Goal: Information Seeking & Learning: Learn about a topic

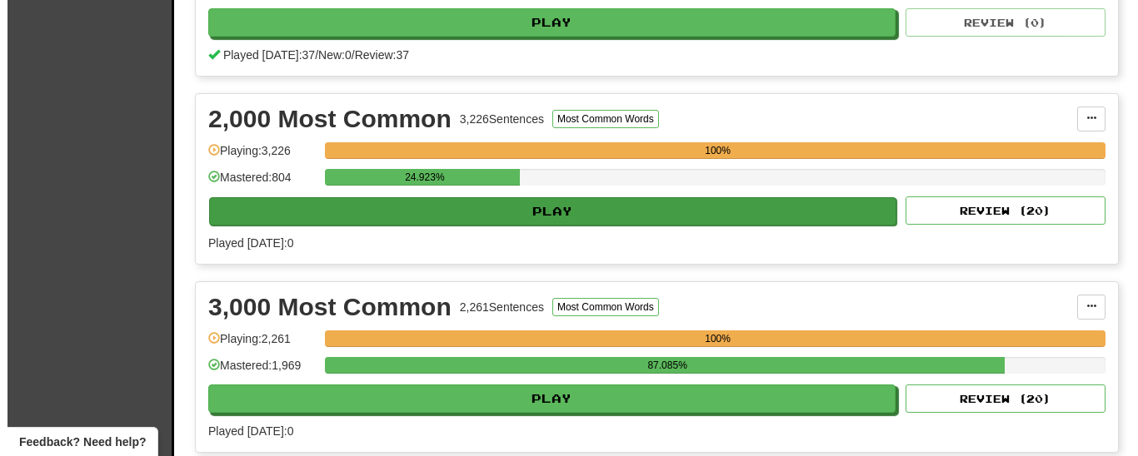
scroll to position [510, 0]
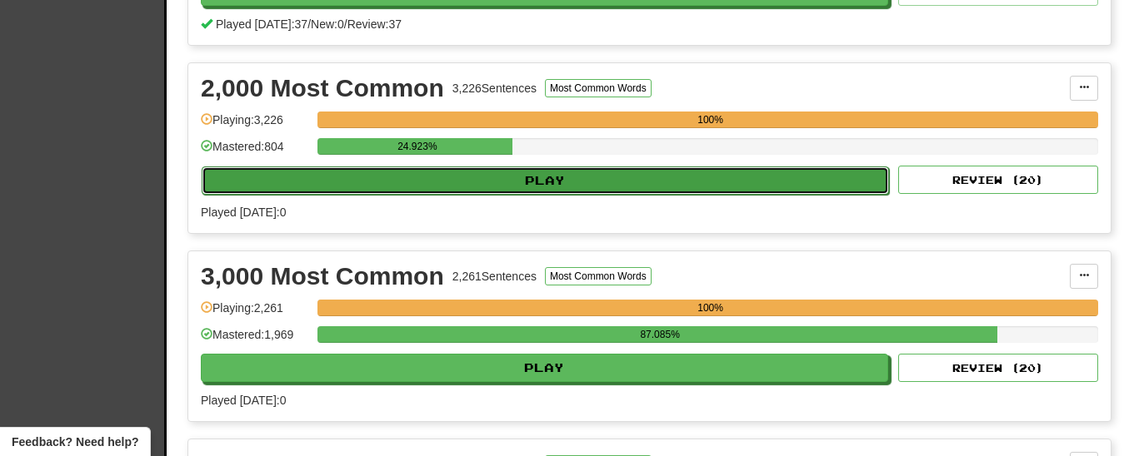
click at [594, 195] on button "Play" at bounding box center [545, 181] width 687 height 28
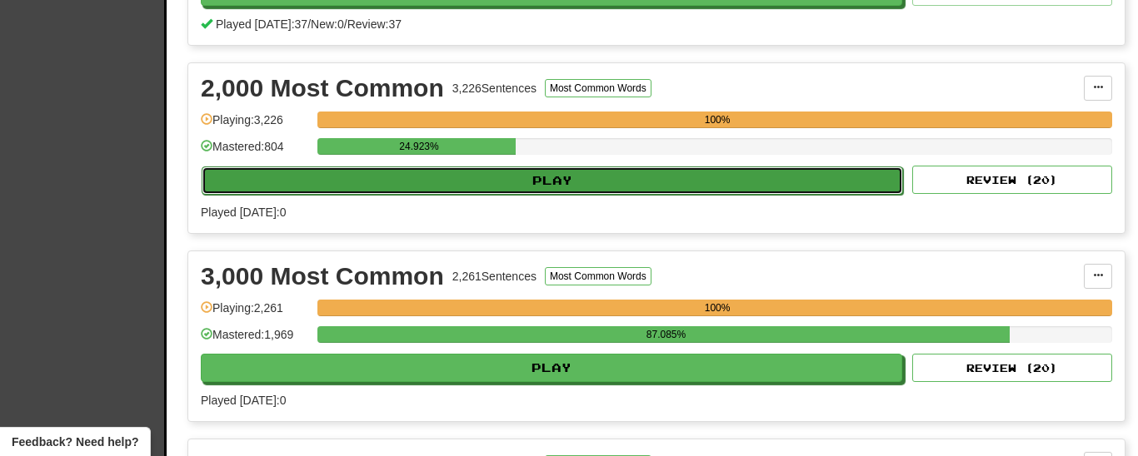
select select "**"
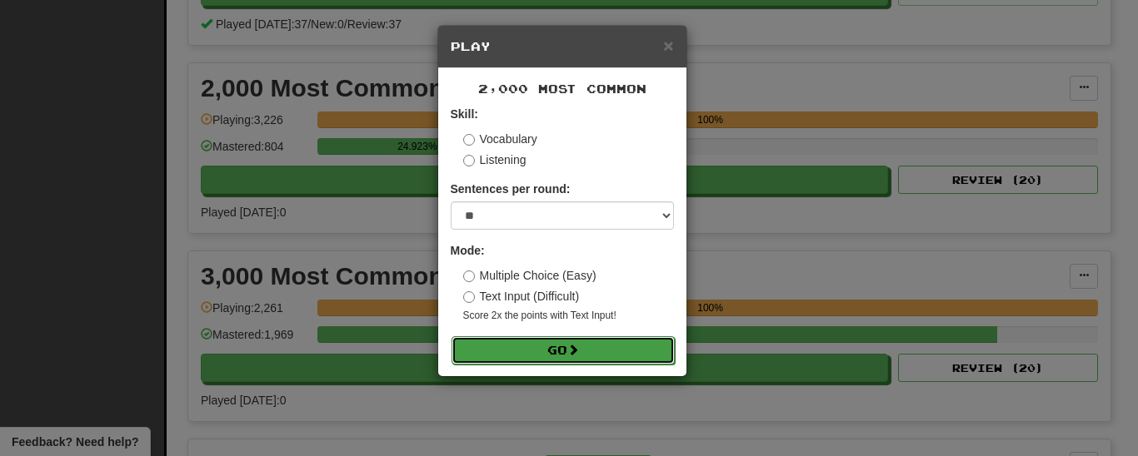
click at [557, 347] on button "Go" at bounding box center [562, 351] width 223 height 28
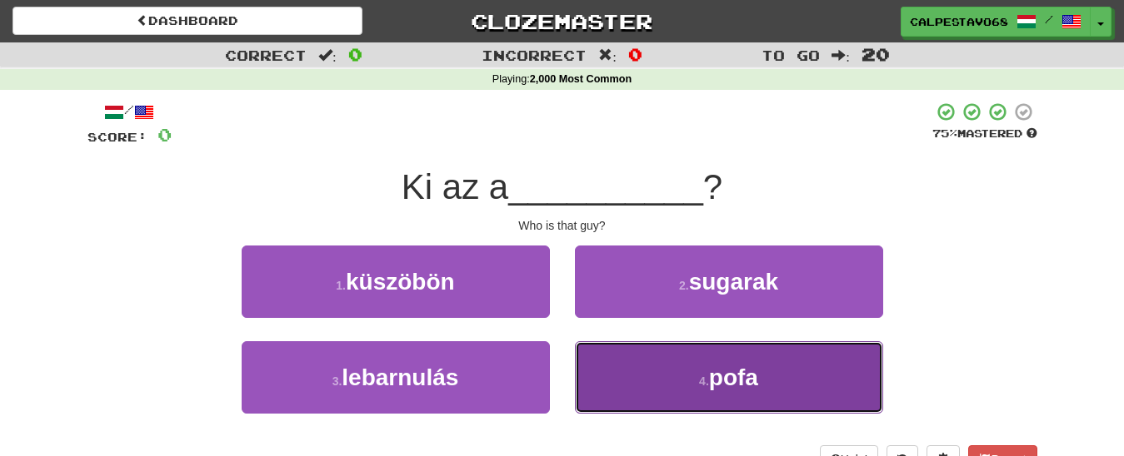
click at [658, 372] on button "4 . pofa" at bounding box center [729, 378] width 308 height 72
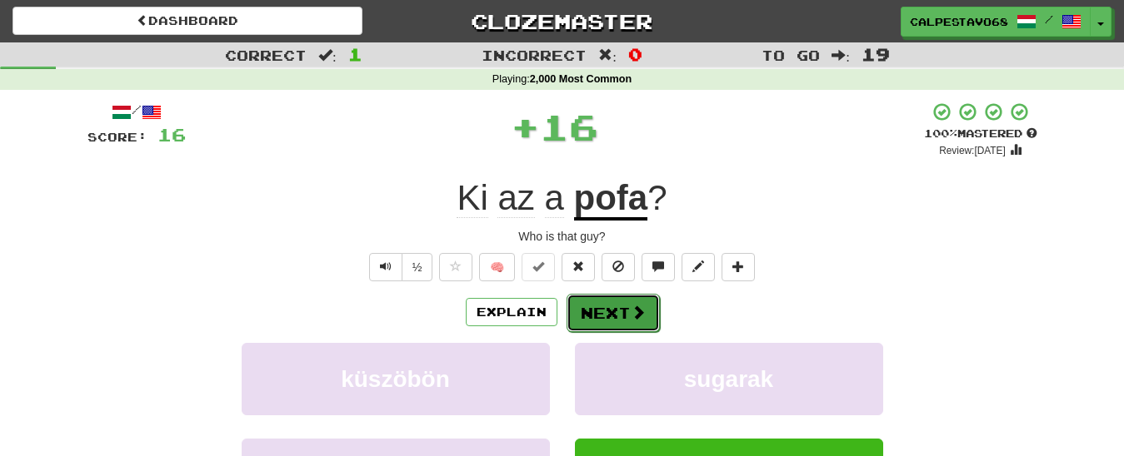
click at [619, 316] on button "Next" at bounding box center [612, 313] width 93 height 38
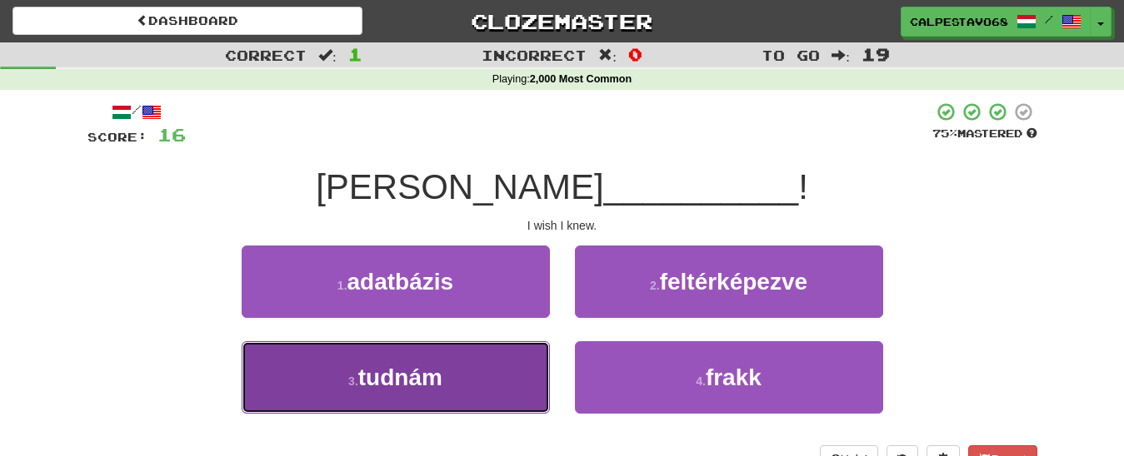
click at [476, 369] on button "3 . tudnám" at bounding box center [396, 378] width 308 height 72
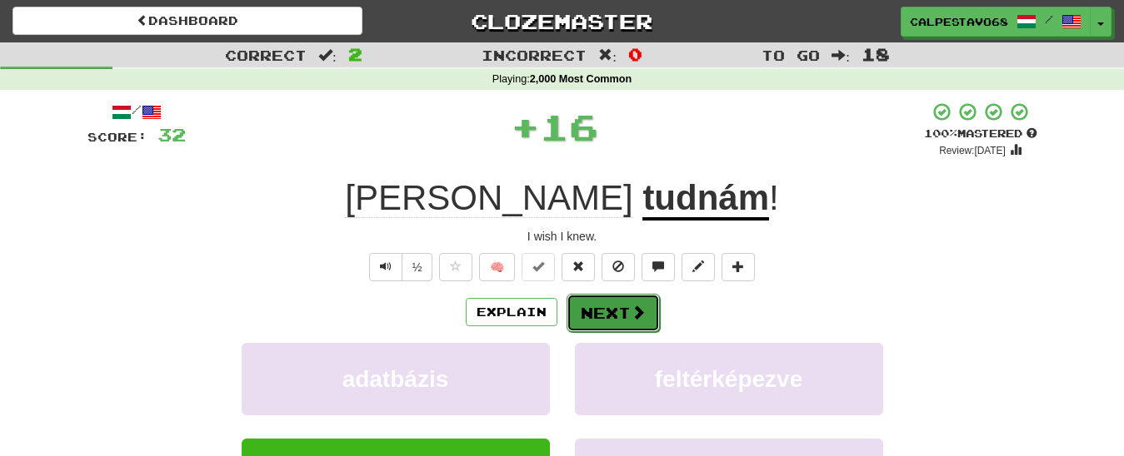
click at [606, 312] on button "Next" at bounding box center [612, 313] width 93 height 38
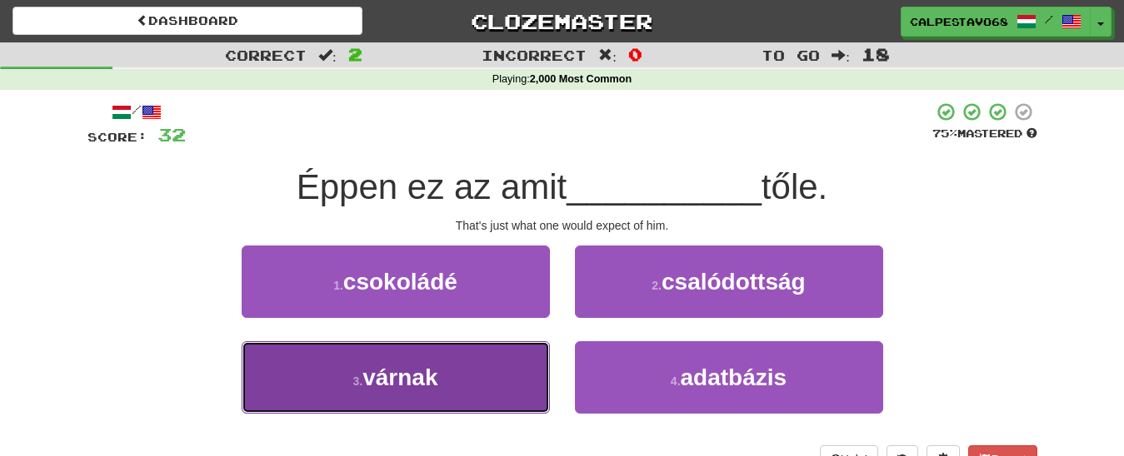
click at [473, 385] on button "3 . várnak" at bounding box center [396, 378] width 308 height 72
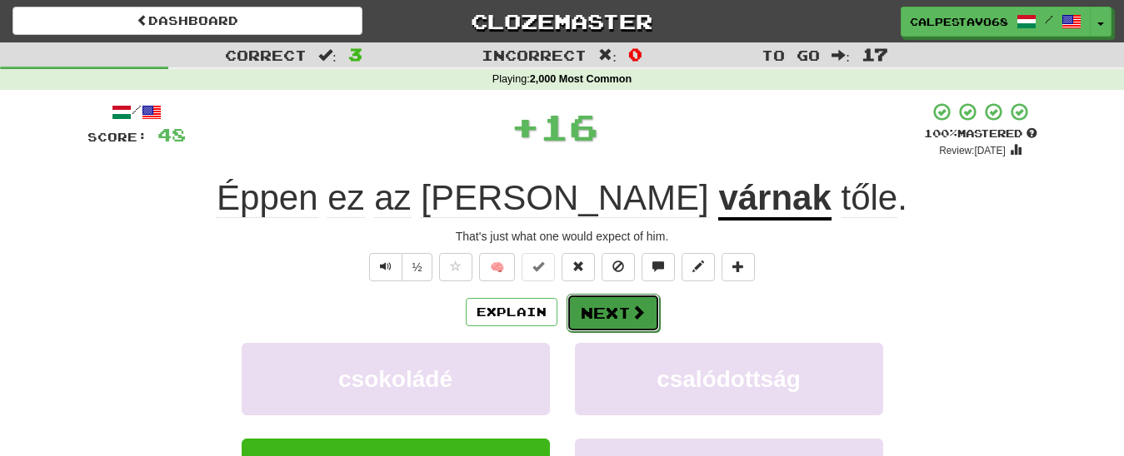
click at [589, 317] on button "Next" at bounding box center [612, 313] width 93 height 38
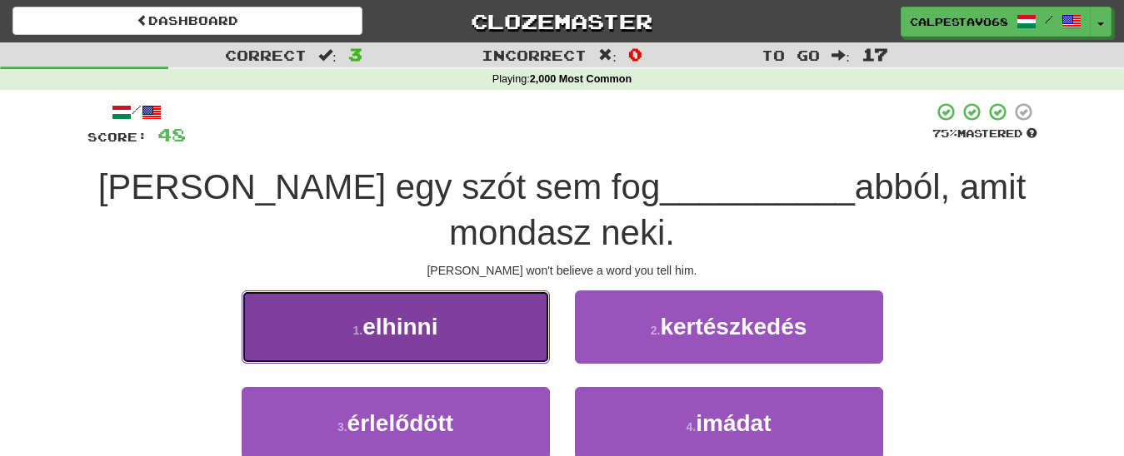
click at [481, 332] on button "1 . elhinni" at bounding box center [396, 327] width 308 height 72
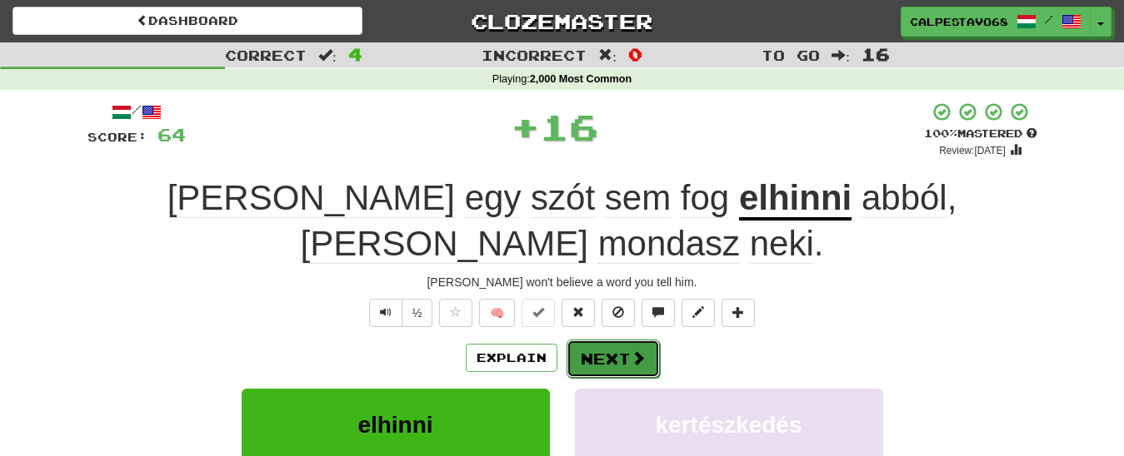
click at [609, 340] on button "Next" at bounding box center [612, 359] width 93 height 38
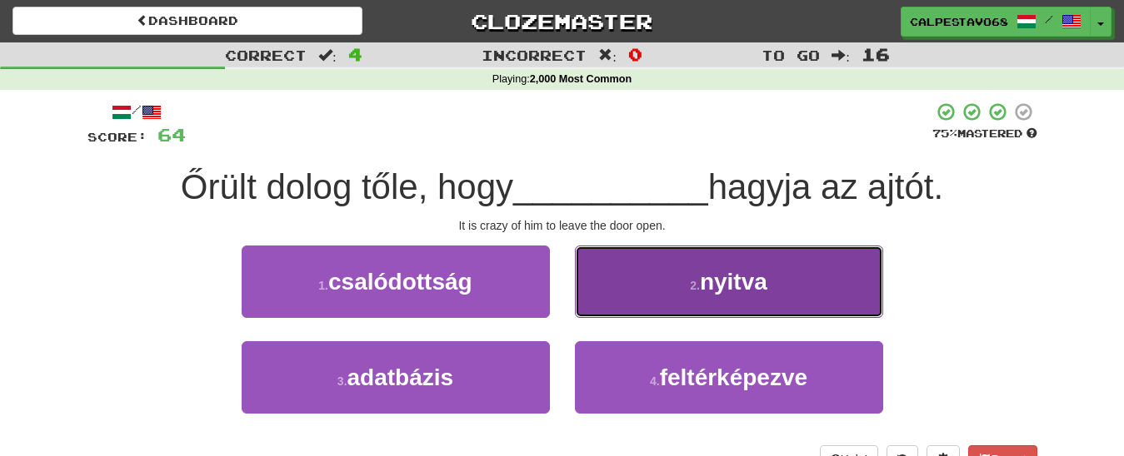
click at [643, 302] on button "2 . nyitva" at bounding box center [729, 282] width 308 height 72
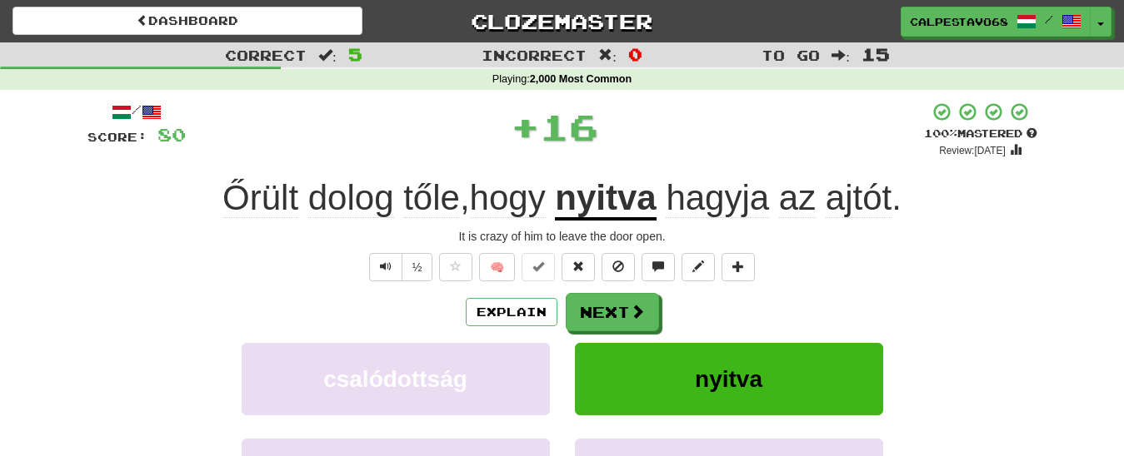
click at [571, 337] on div "Explain Next csalódottság nyitva adatbázis feltérképezve Learn more: csalódotts…" at bounding box center [562, 426] width 950 height 267
click at [582, 327] on button "Next" at bounding box center [612, 313] width 93 height 38
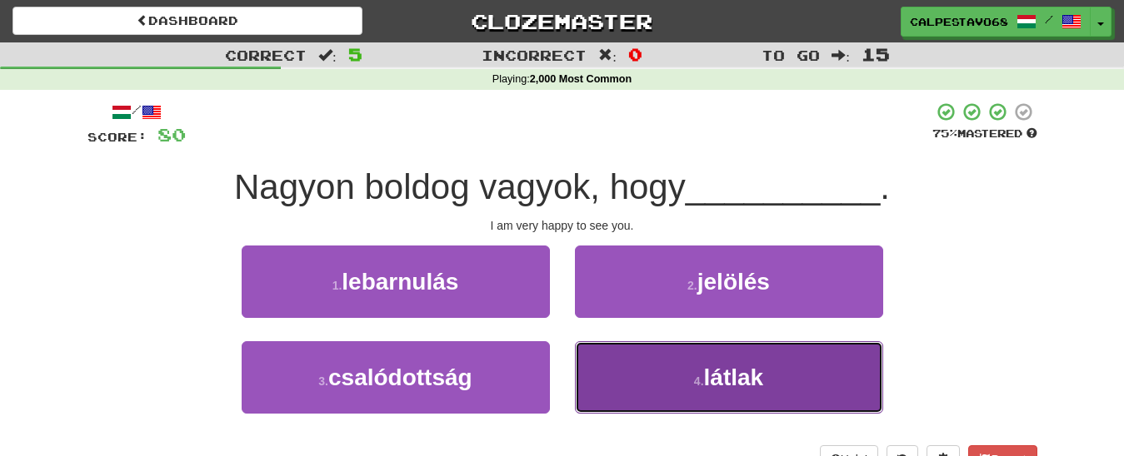
click at [638, 368] on button "4 . látlak" at bounding box center [729, 378] width 308 height 72
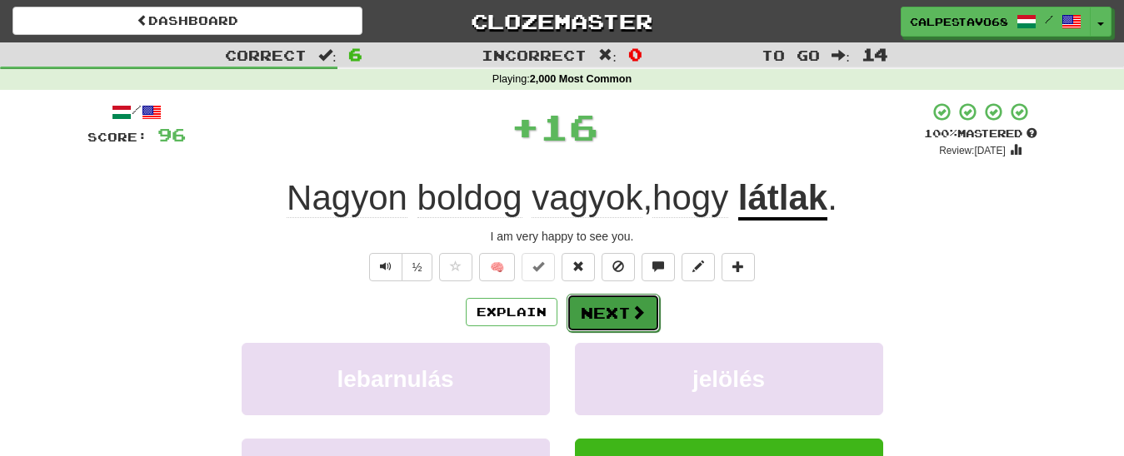
click at [596, 302] on button "Next" at bounding box center [612, 313] width 93 height 38
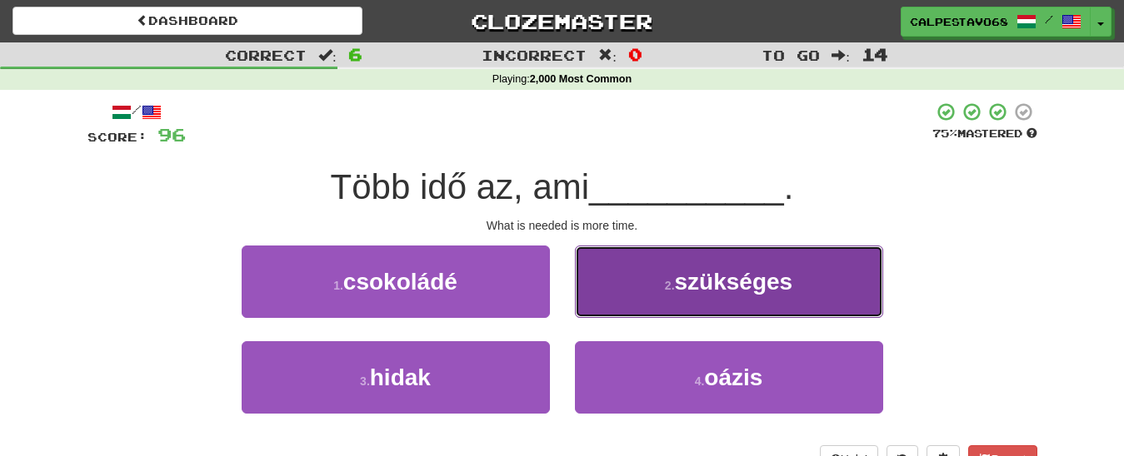
click at [626, 299] on button "2 . szükséges" at bounding box center [729, 282] width 308 height 72
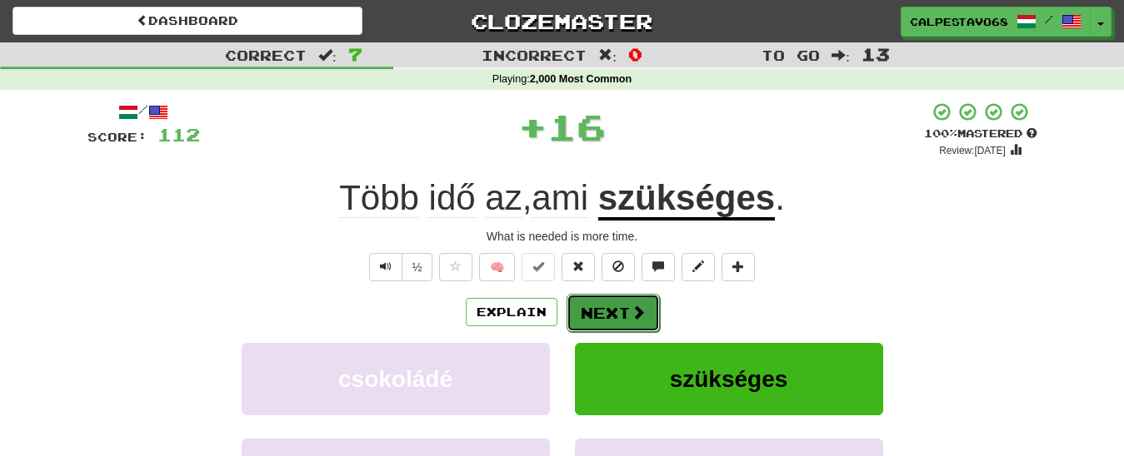
click at [611, 311] on button "Next" at bounding box center [612, 313] width 93 height 38
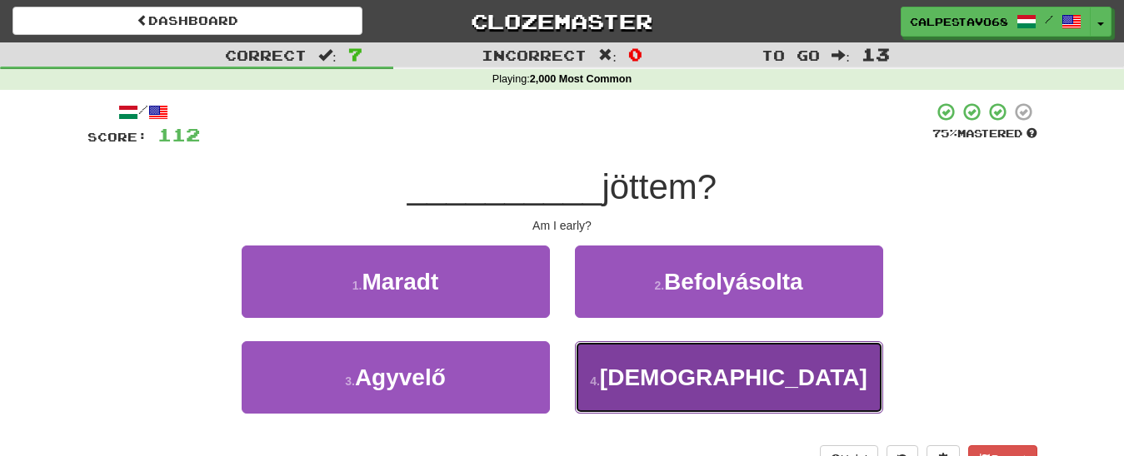
click at [620, 373] on button "4 . Korán" at bounding box center [729, 378] width 308 height 72
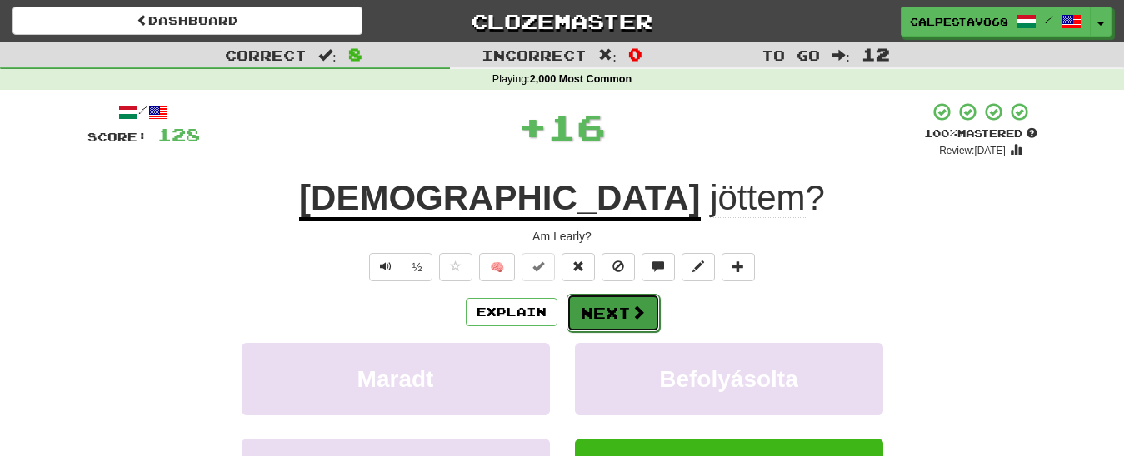
click at [609, 305] on button "Next" at bounding box center [612, 313] width 93 height 38
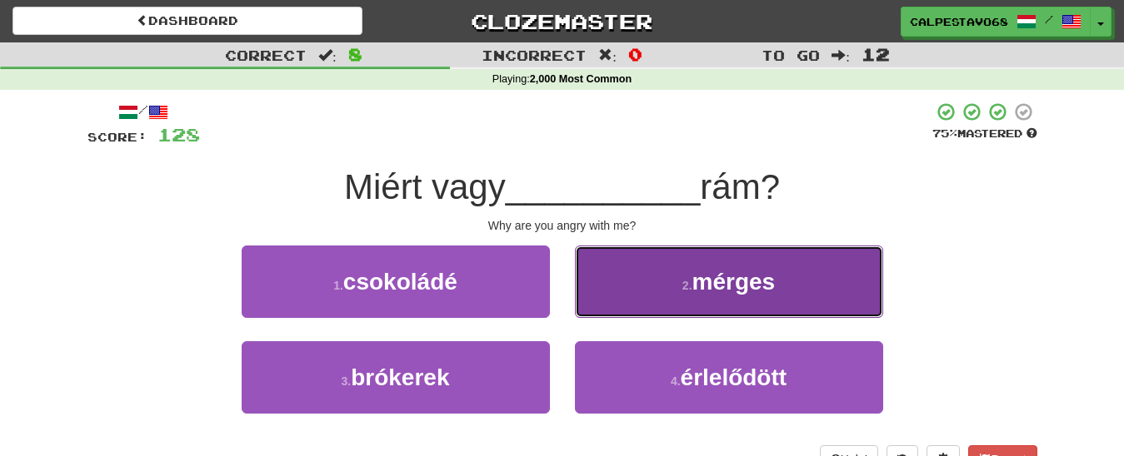
click at [610, 295] on button "2 . mérges" at bounding box center [729, 282] width 308 height 72
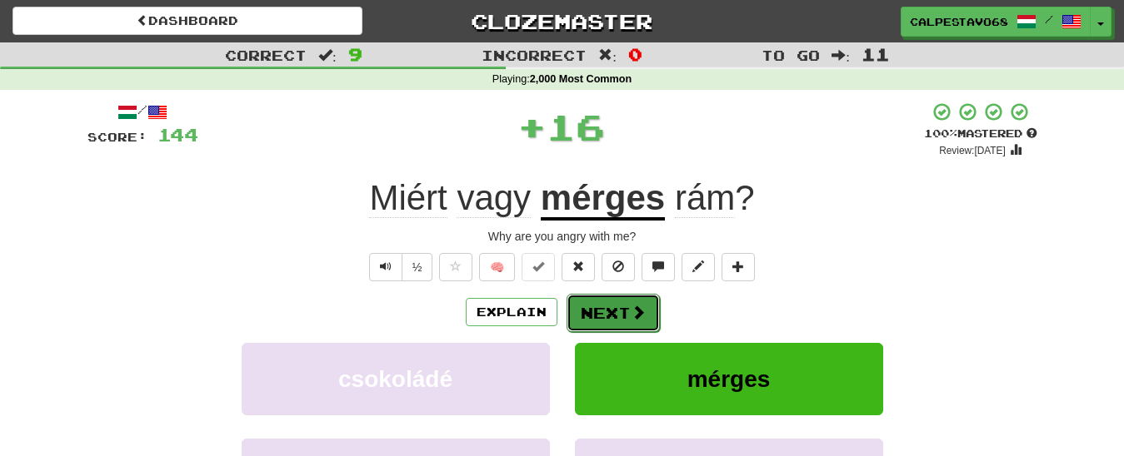
click at [607, 304] on button "Next" at bounding box center [612, 313] width 93 height 38
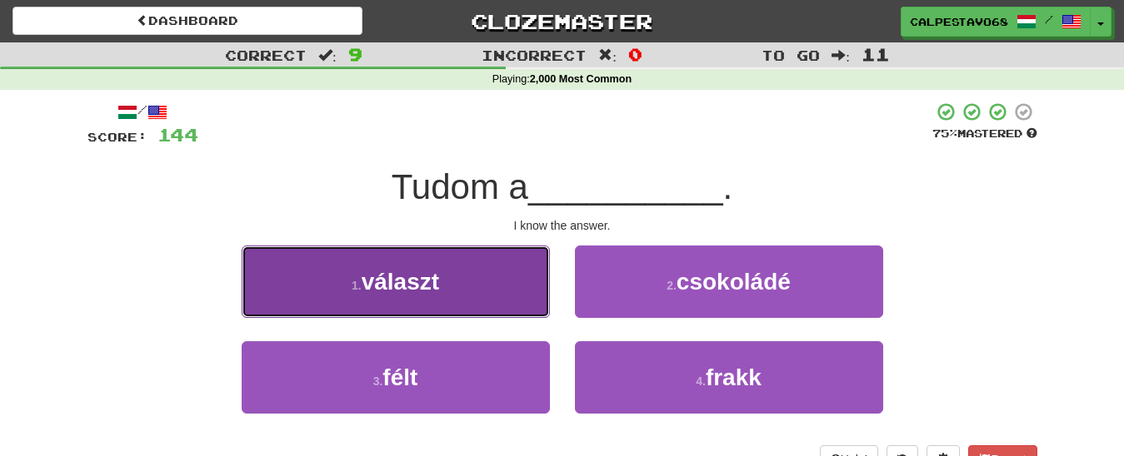
click at [530, 299] on button "1 . választ" at bounding box center [396, 282] width 308 height 72
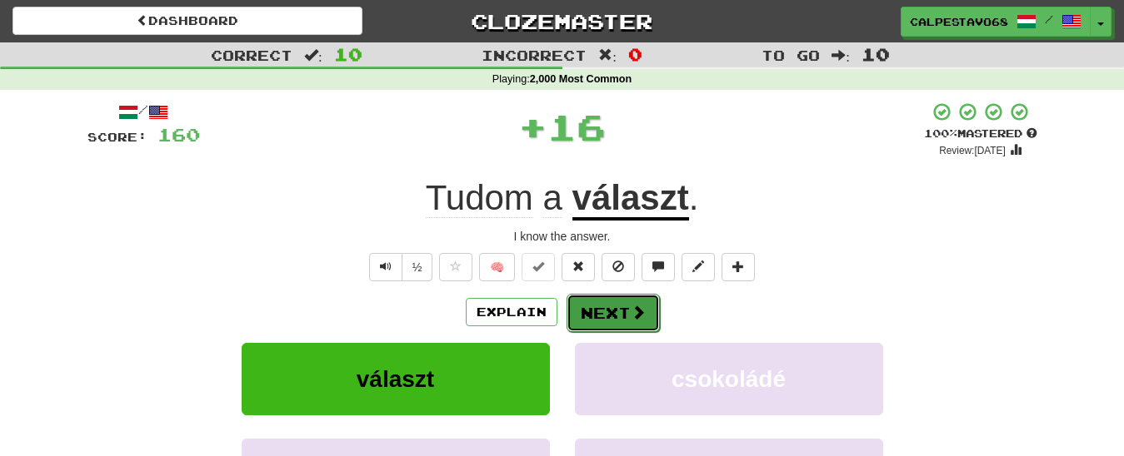
click at [600, 301] on button "Next" at bounding box center [612, 313] width 93 height 38
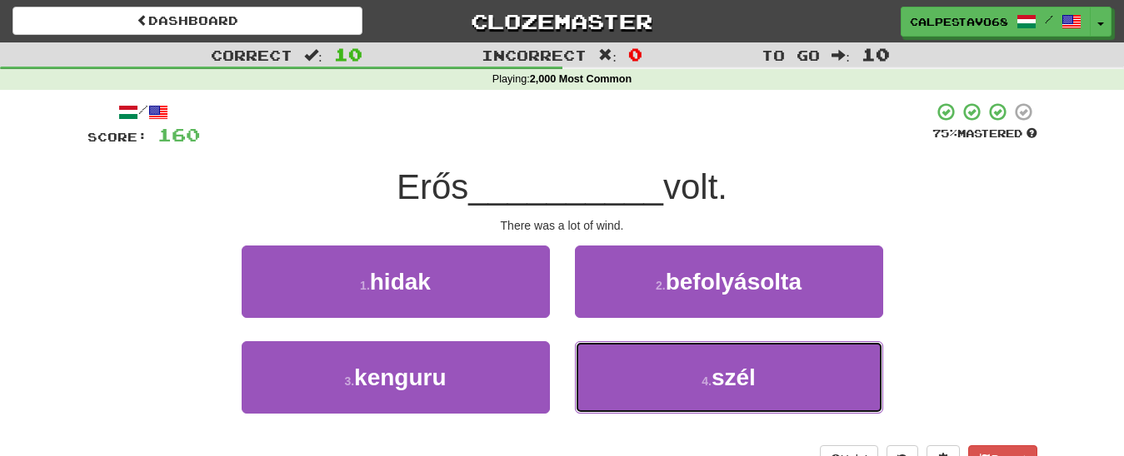
drag, startPoint x: 613, startPoint y: 370, endPoint x: 598, endPoint y: 341, distance: 32.8
click at [611, 366] on button "4 . szél" at bounding box center [729, 378] width 308 height 72
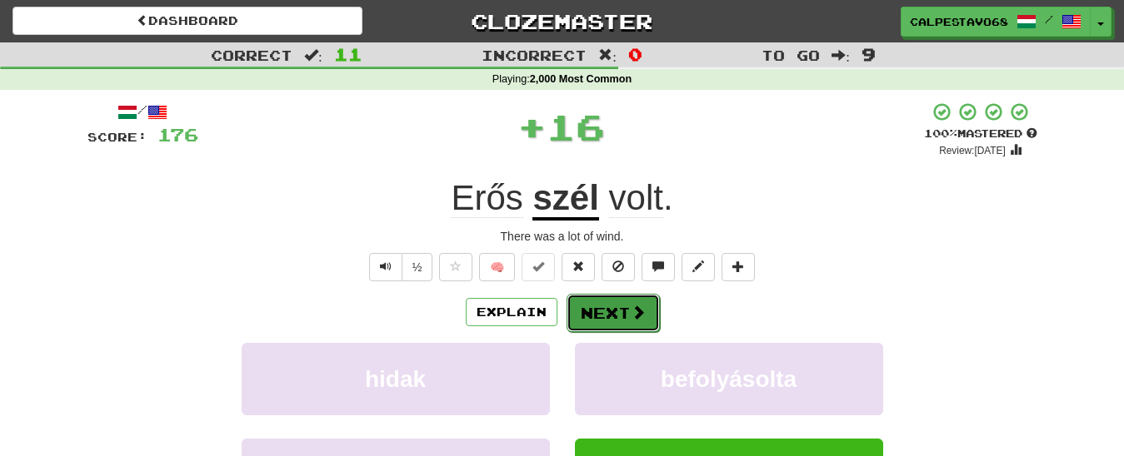
click at [596, 317] on button "Next" at bounding box center [612, 313] width 93 height 38
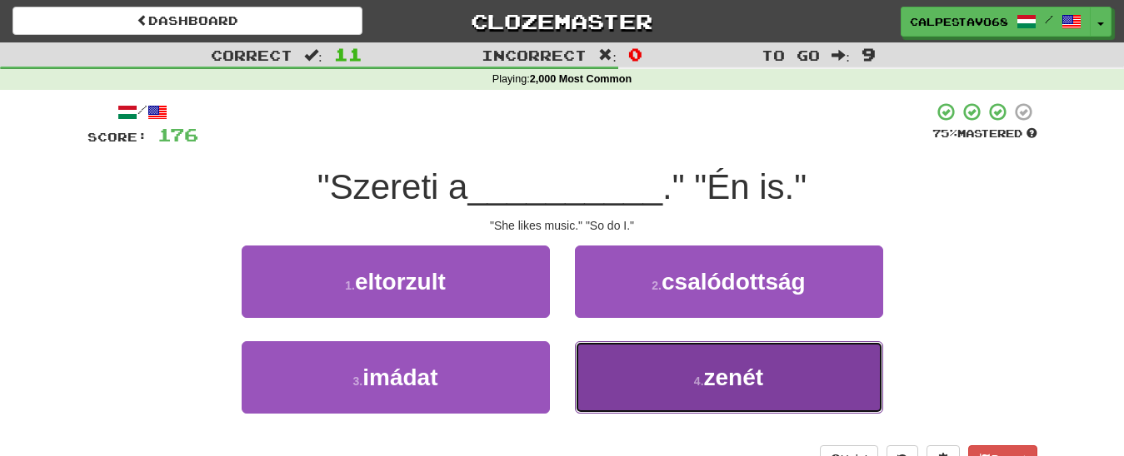
click at [641, 383] on button "4 . zenét" at bounding box center [729, 378] width 308 height 72
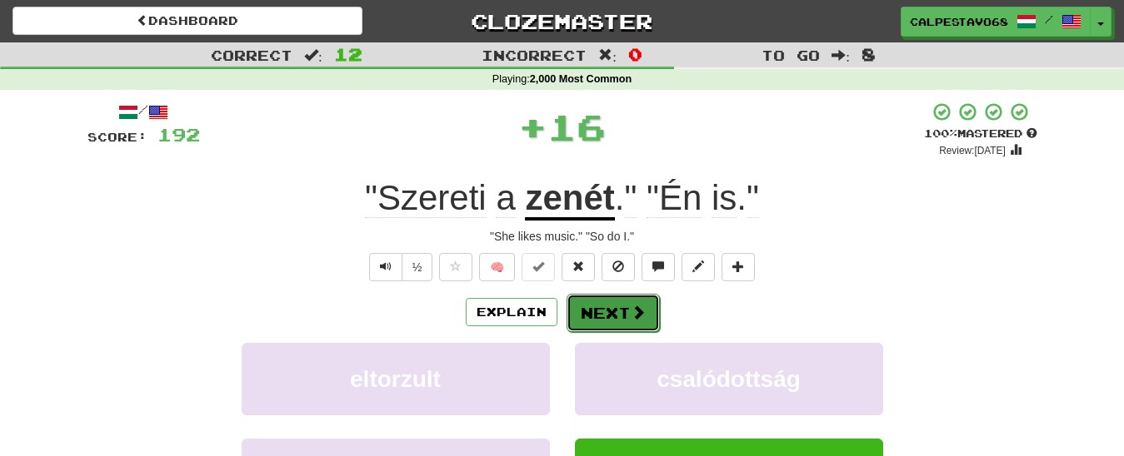
click at [612, 312] on button "Next" at bounding box center [612, 313] width 93 height 38
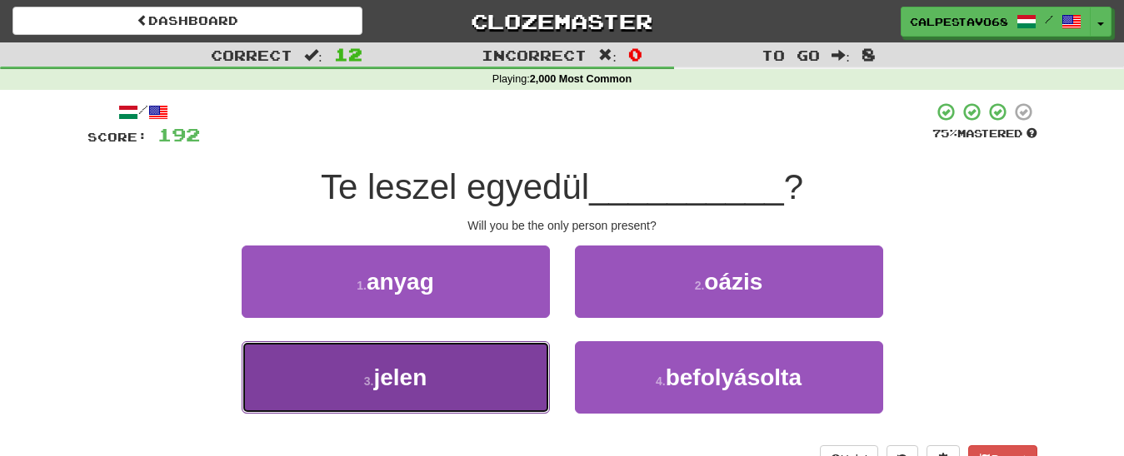
click at [526, 377] on button "3 . jelen" at bounding box center [396, 378] width 308 height 72
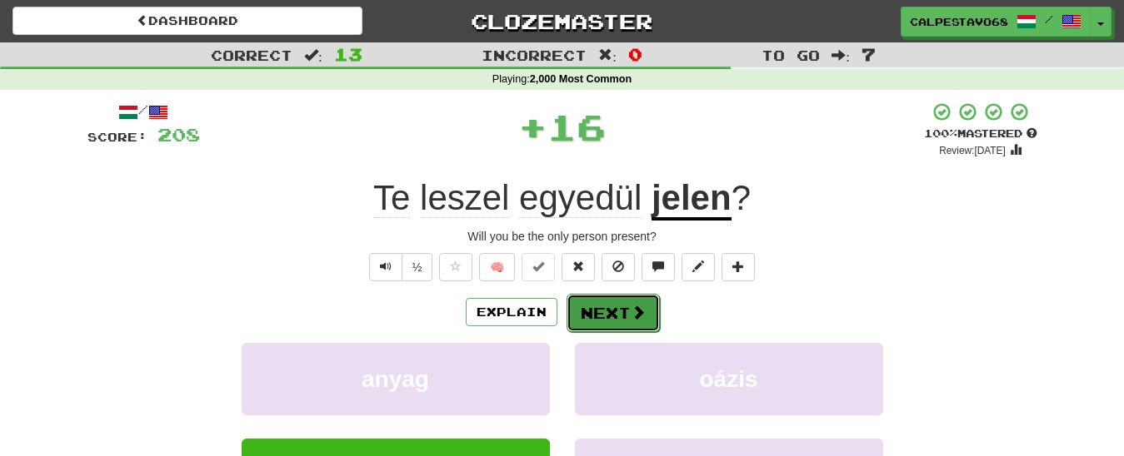
click at [621, 308] on button "Next" at bounding box center [612, 313] width 93 height 38
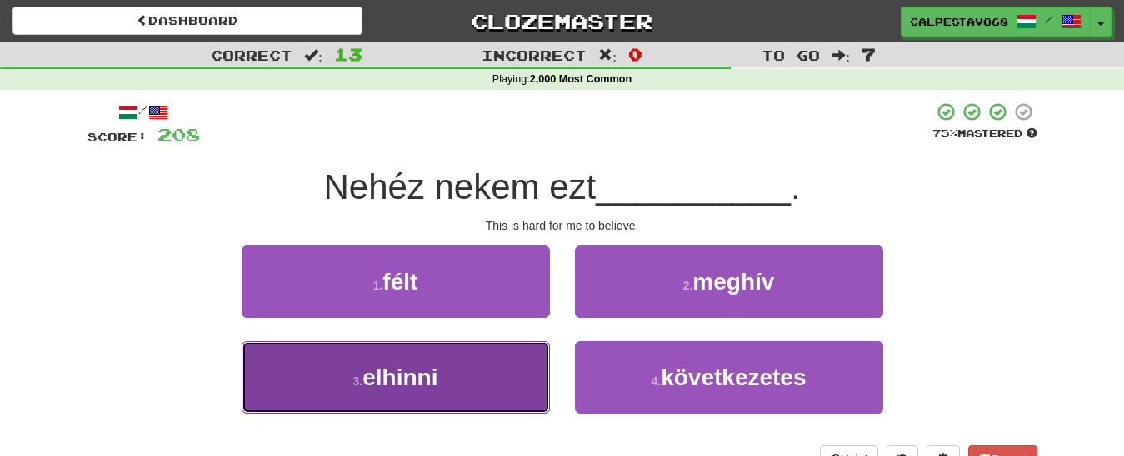
click at [441, 382] on button "3 . elhinni" at bounding box center [396, 378] width 308 height 72
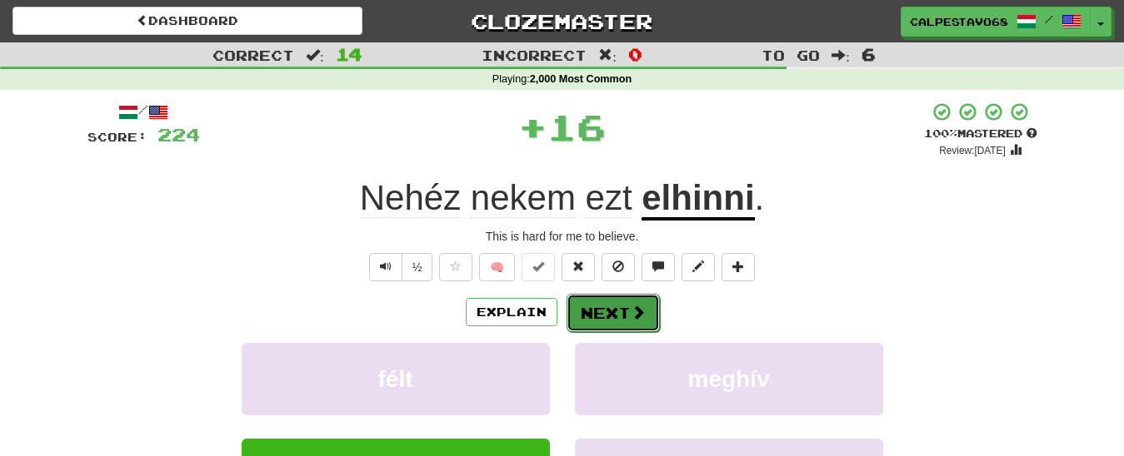
click at [596, 305] on button "Next" at bounding box center [612, 313] width 93 height 38
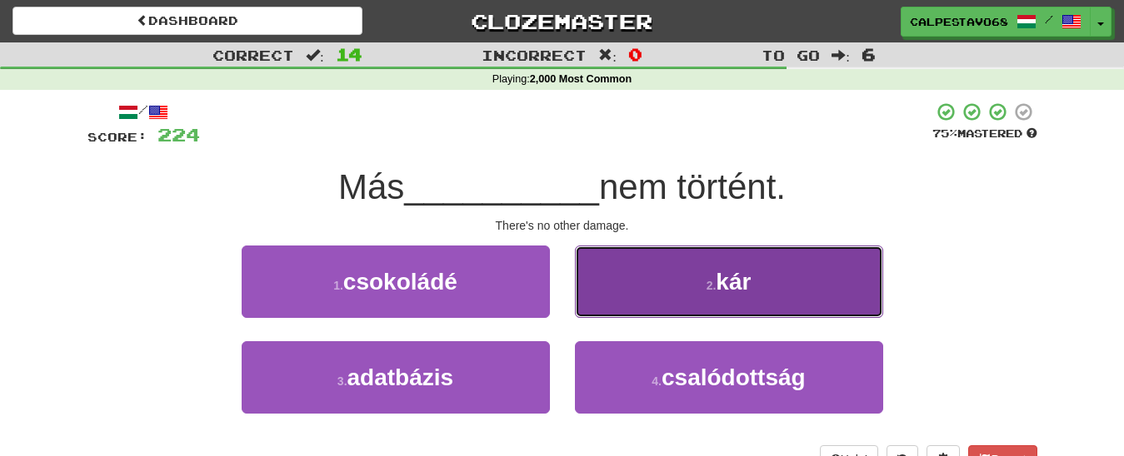
click at [611, 287] on button "2 . kár" at bounding box center [729, 282] width 308 height 72
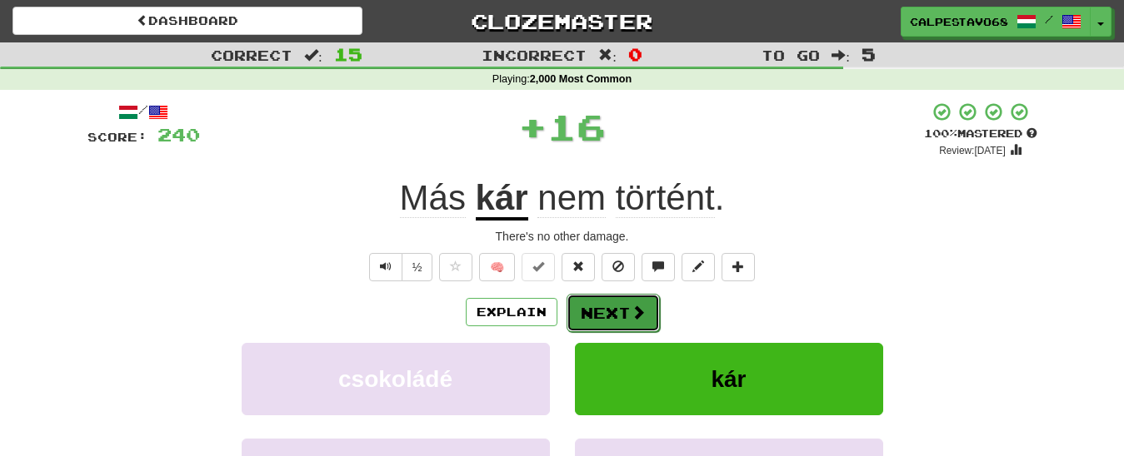
click at [609, 311] on button "Next" at bounding box center [612, 313] width 93 height 38
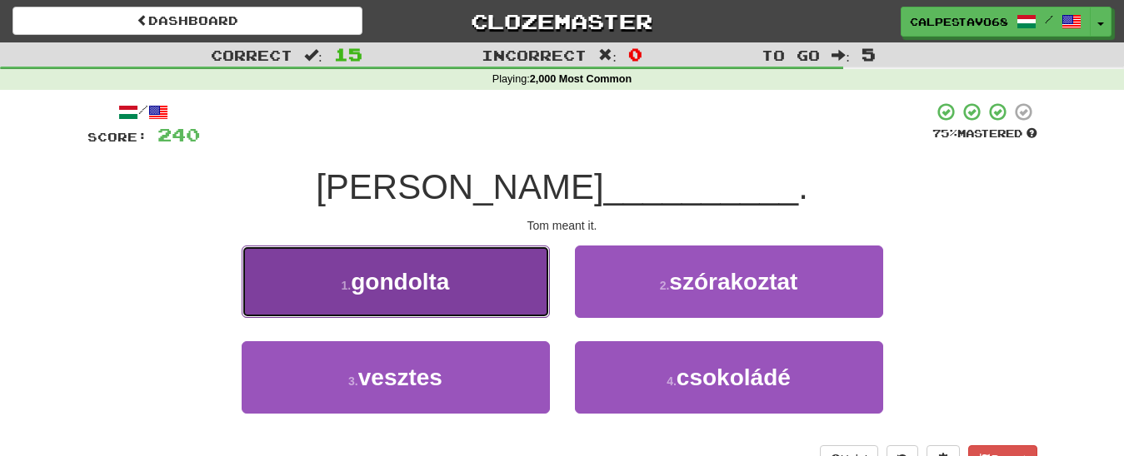
click at [386, 276] on span "gondolta" at bounding box center [400, 282] width 98 height 26
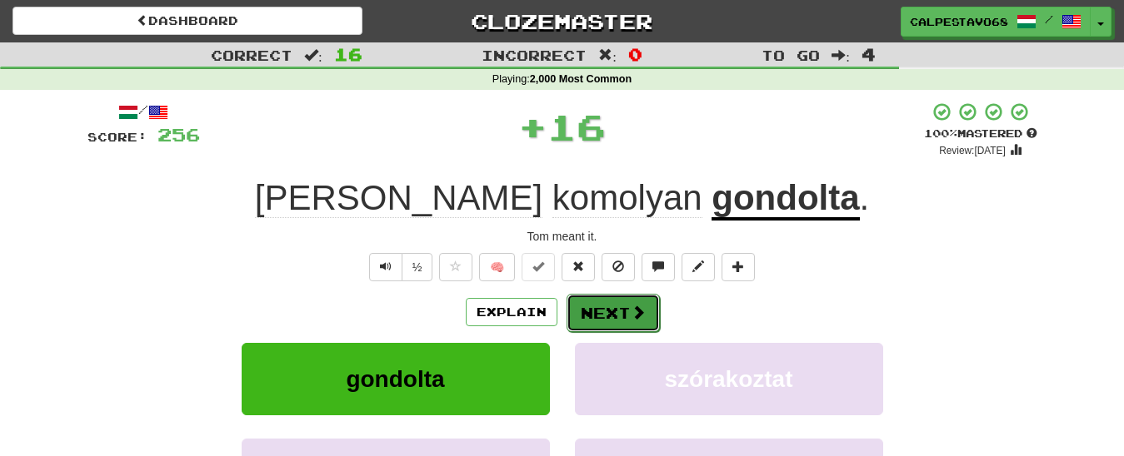
click at [618, 307] on button "Next" at bounding box center [612, 313] width 93 height 38
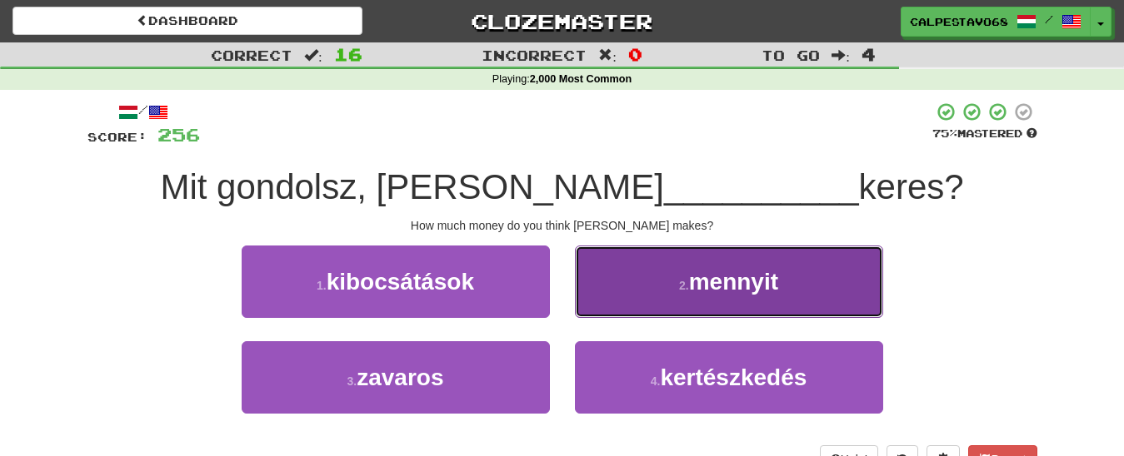
click at [703, 293] on span "mennyit" at bounding box center [733, 282] width 89 height 26
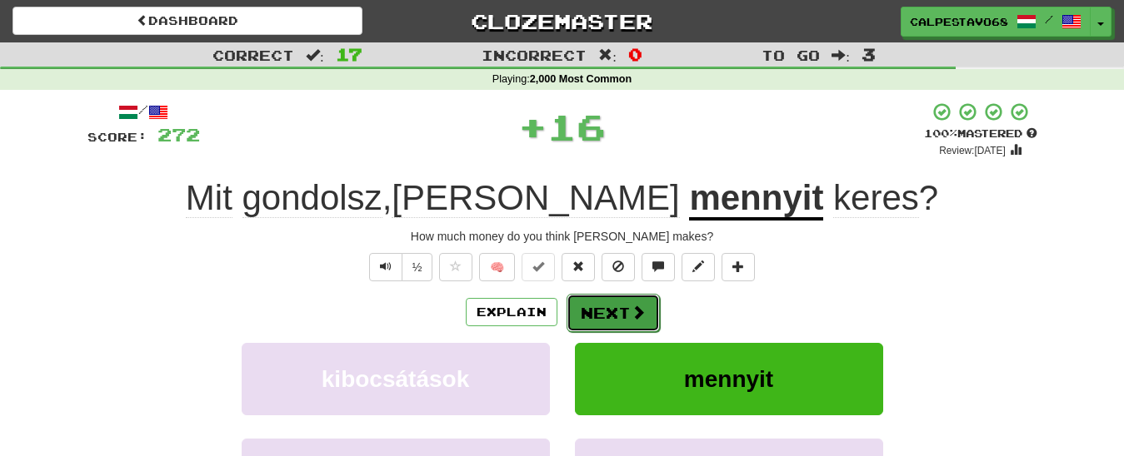
click at [609, 312] on button "Next" at bounding box center [612, 313] width 93 height 38
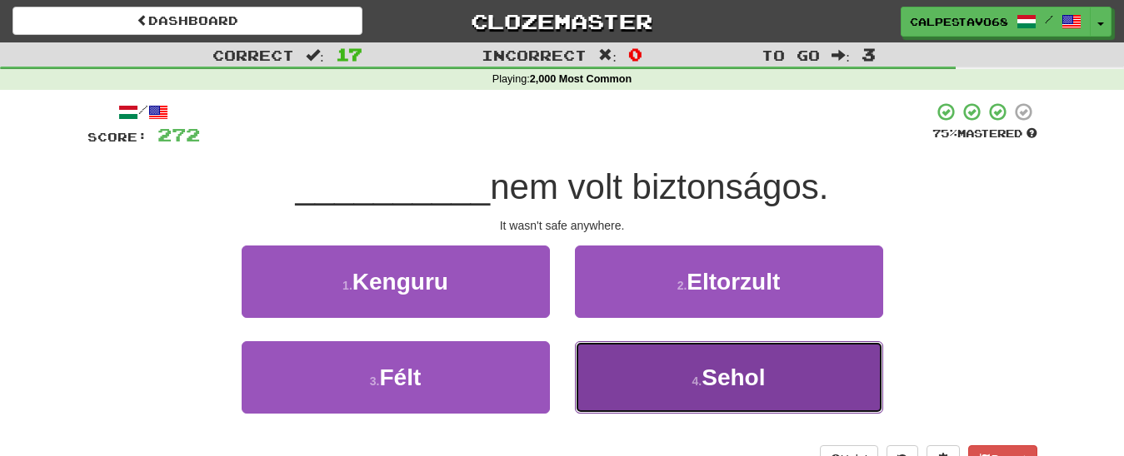
click at [624, 366] on button "4 . Sehol" at bounding box center [729, 378] width 308 height 72
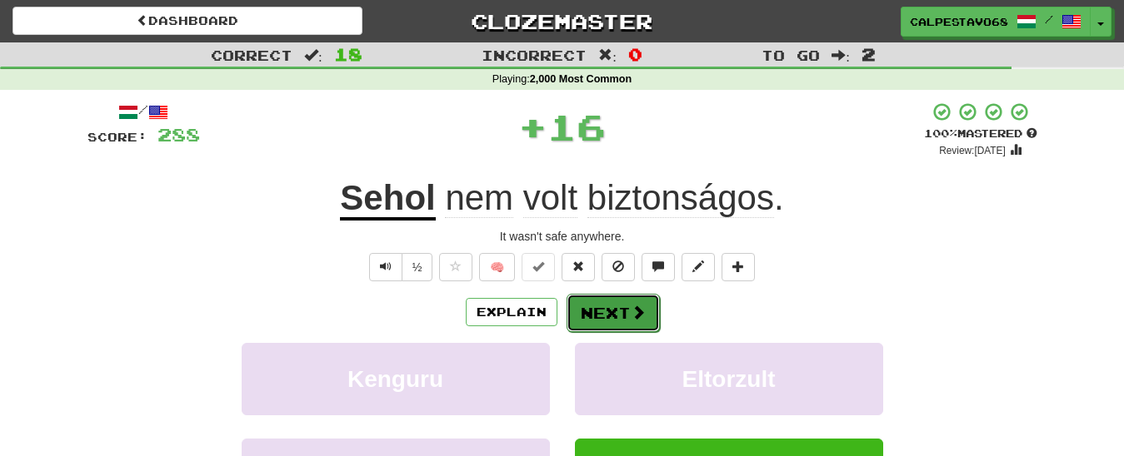
click at [607, 303] on button "Next" at bounding box center [612, 313] width 93 height 38
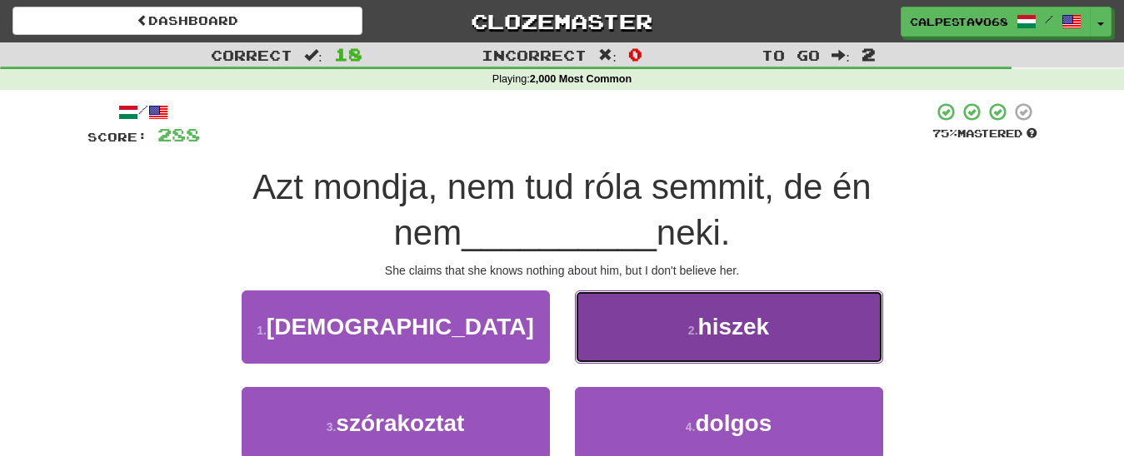
click at [617, 335] on button "2 . hiszek" at bounding box center [729, 327] width 308 height 72
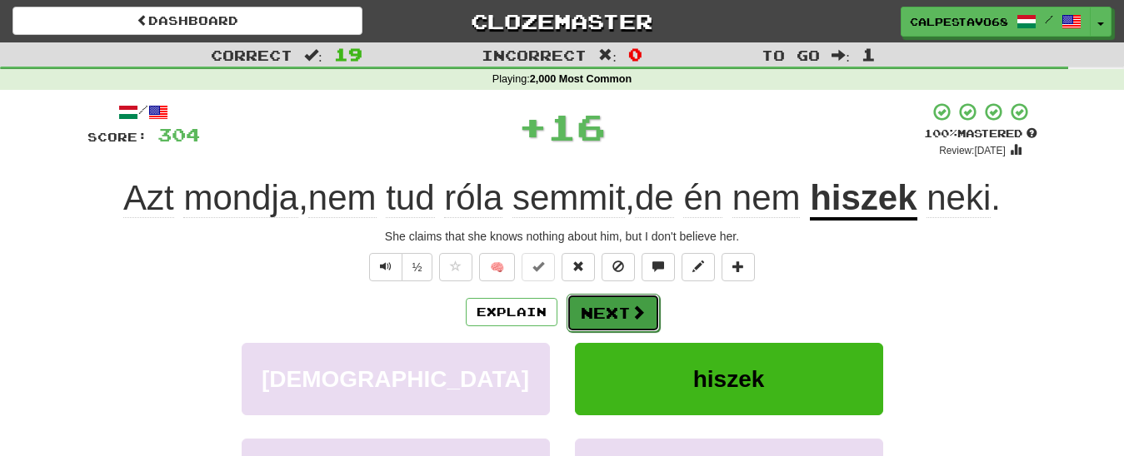
click at [604, 302] on button "Next" at bounding box center [612, 313] width 93 height 38
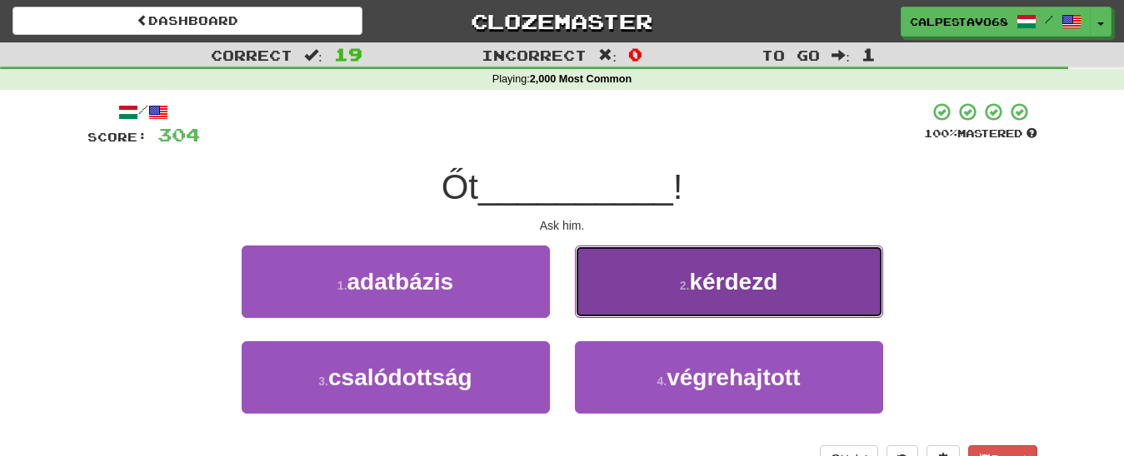
click at [629, 287] on button "2 . kérdezd" at bounding box center [729, 282] width 308 height 72
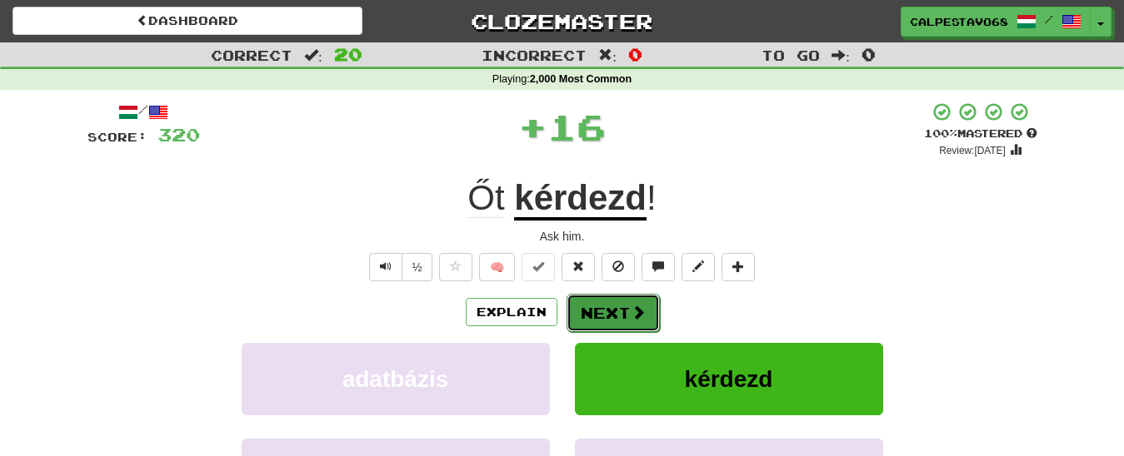
click at [611, 315] on button "Next" at bounding box center [612, 313] width 93 height 38
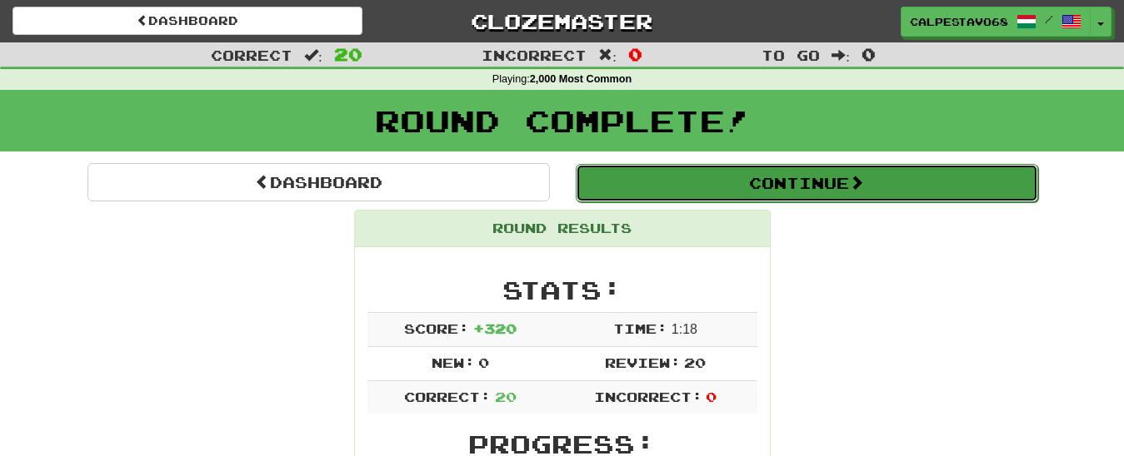
click at [687, 189] on button "Continue" at bounding box center [807, 183] width 462 height 38
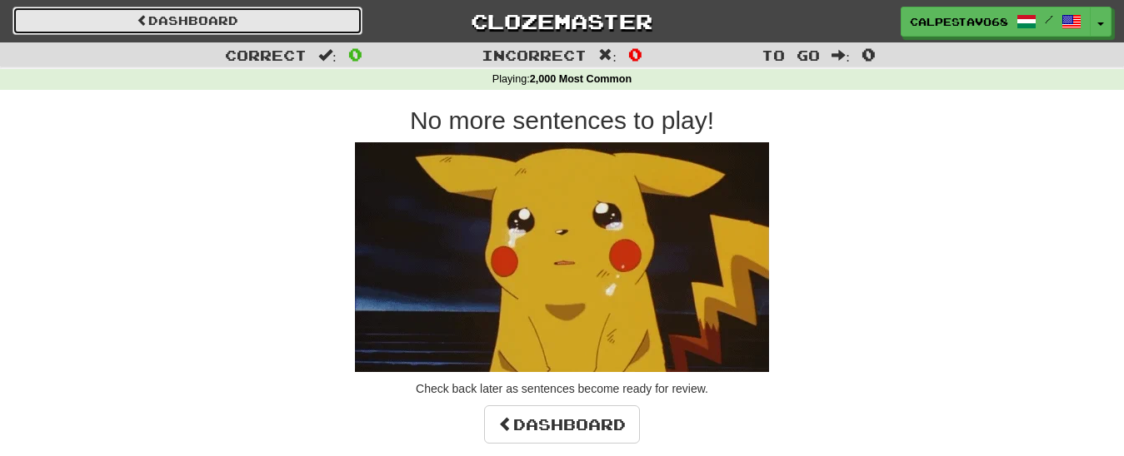
click at [232, 17] on link "Dashboard" at bounding box center [187, 21] width 350 height 28
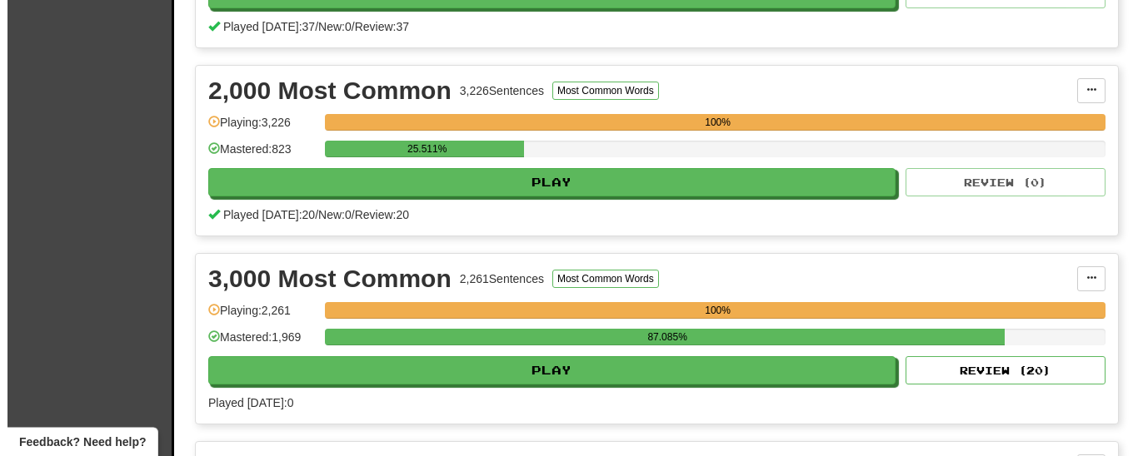
scroll to position [595, 0]
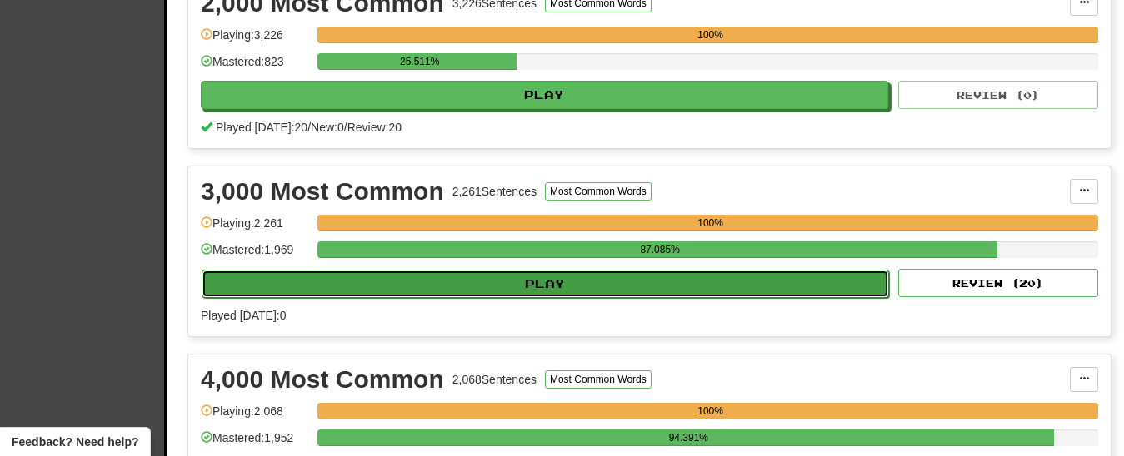
click at [527, 297] on button "Play" at bounding box center [545, 284] width 687 height 28
select select "**"
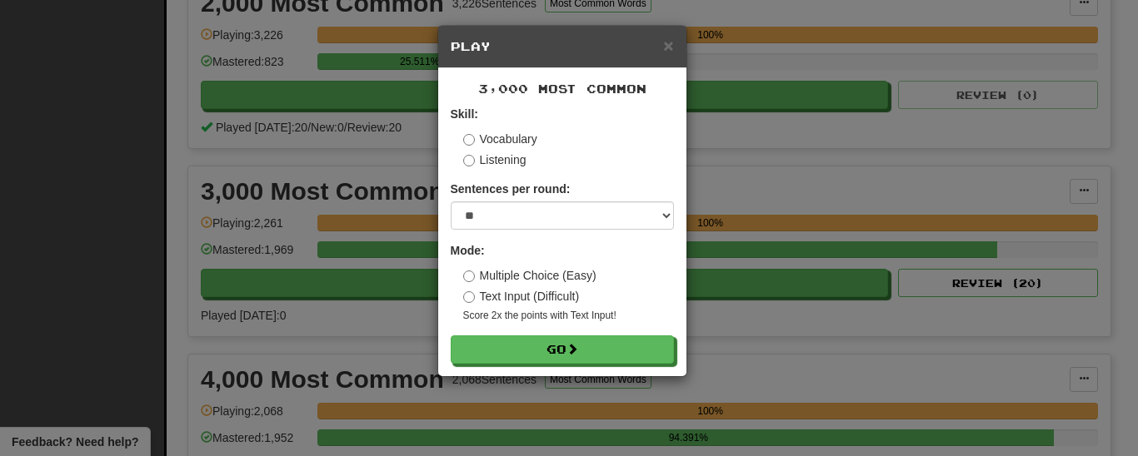
click at [545, 368] on div "3,000 Most Common Skill: Vocabulary Listening Sentences per round: * ** ** ** *…" at bounding box center [562, 222] width 248 height 308
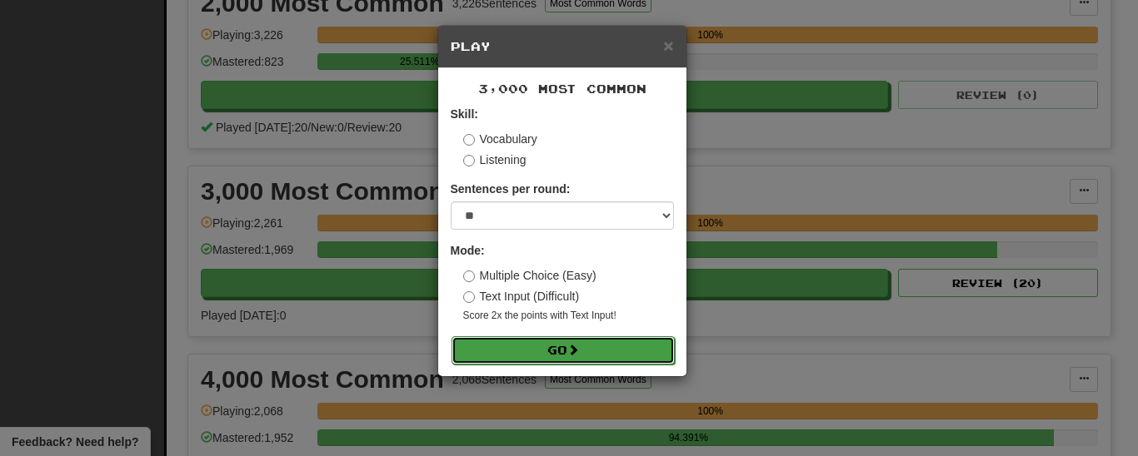
click at [541, 351] on button "Go" at bounding box center [562, 351] width 223 height 28
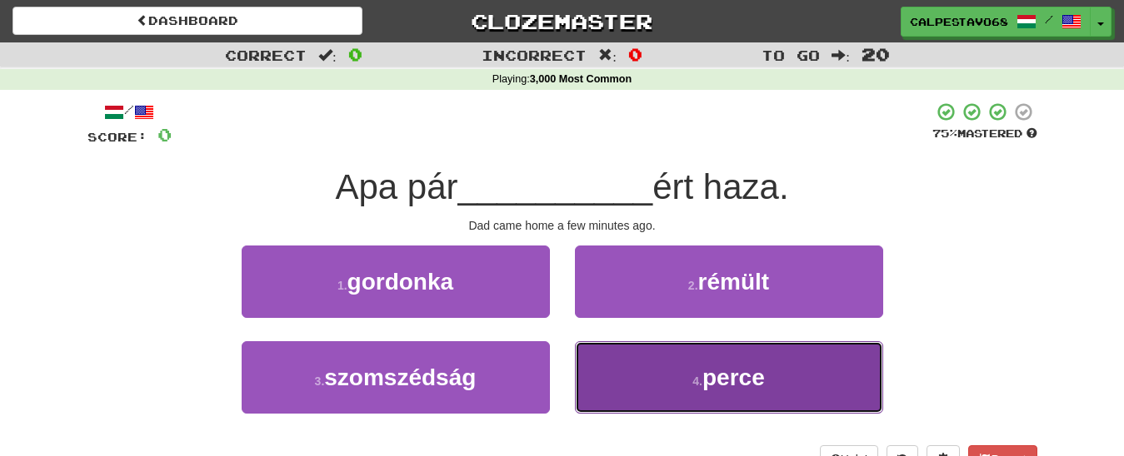
click at [651, 385] on button "4 . perce" at bounding box center [729, 378] width 308 height 72
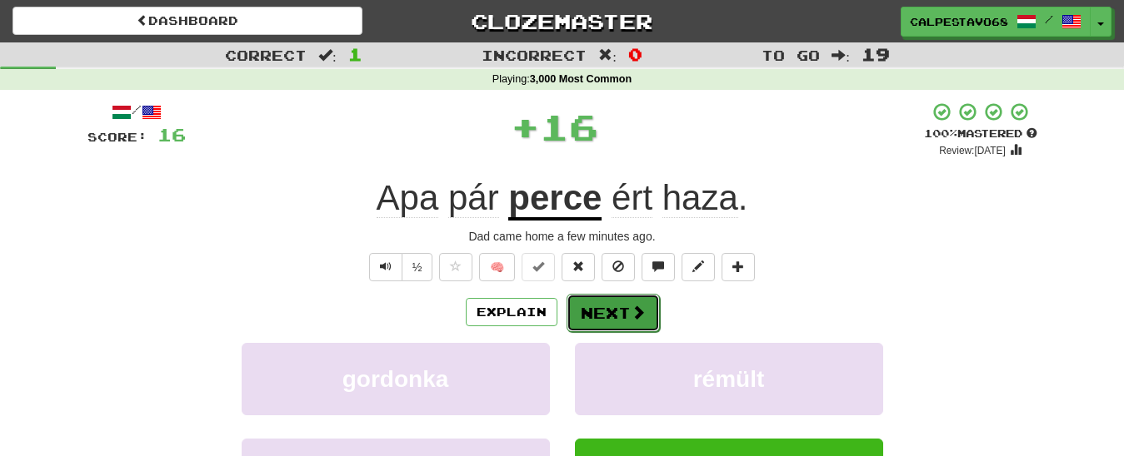
click at [599, 302] on button "Next" at bounding box center [612, 313] width 93 height 38
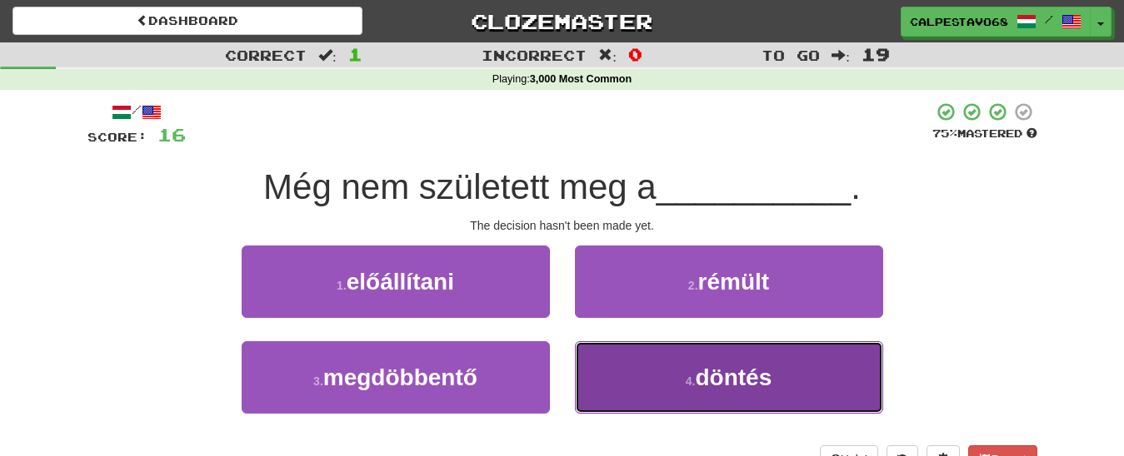
click at [622, 375] on button "4 . döntés" at bounding box center [729, 378] width 308 height 72
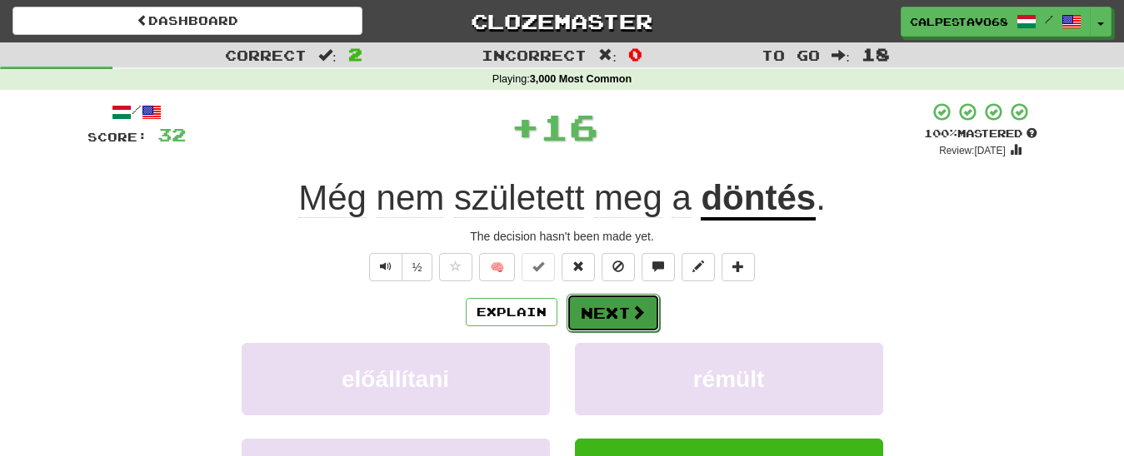
click at [616, 311] on button "Next" at bounding box center [612, 313] width 93 height 38
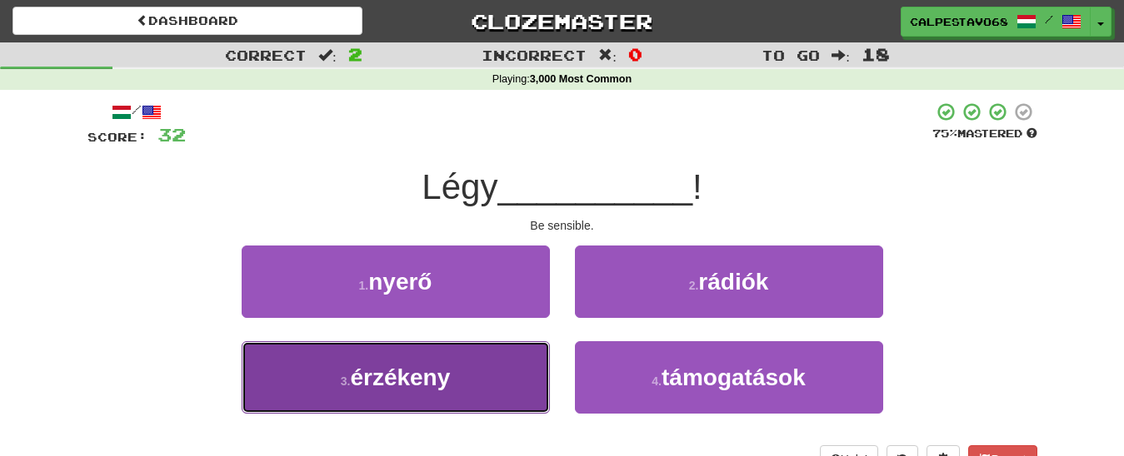
click at [479, 382] on button "3 . érzékeny" at bounding box center [396, 378] width 308 height 72
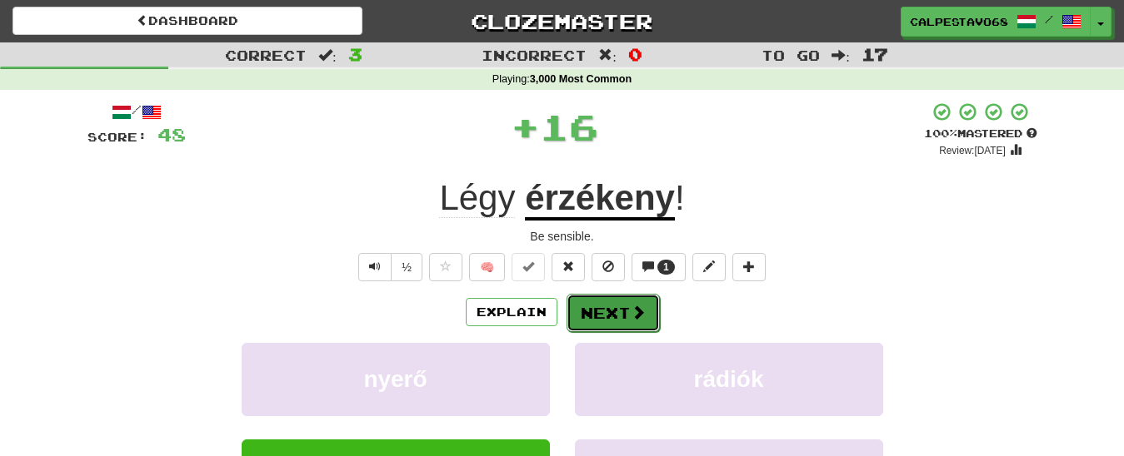
click at [567, 320] on button "Next" at bounding box center [612, 313] width 93 height 38
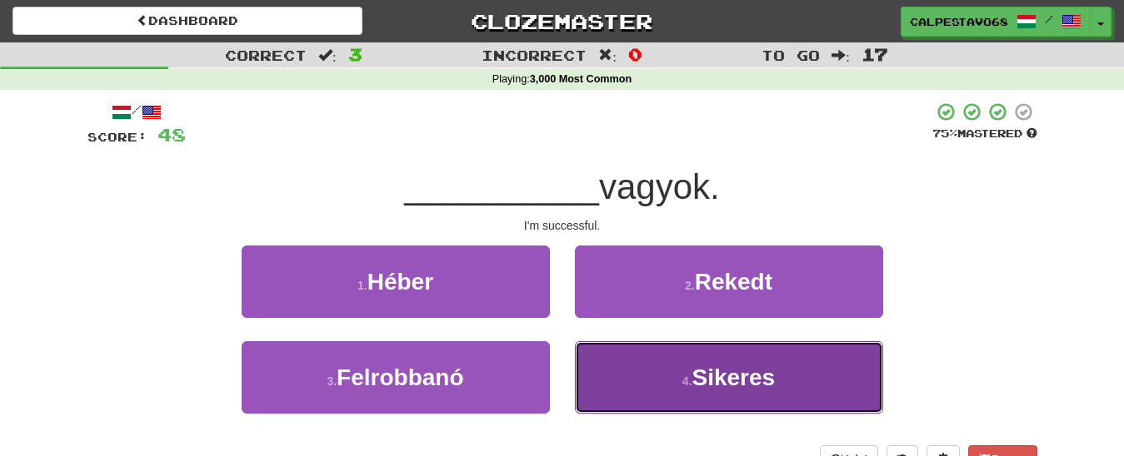
click at [651, 368] on button "4 . Sikeres" at bounding box center [729, 378] width 308 height 72
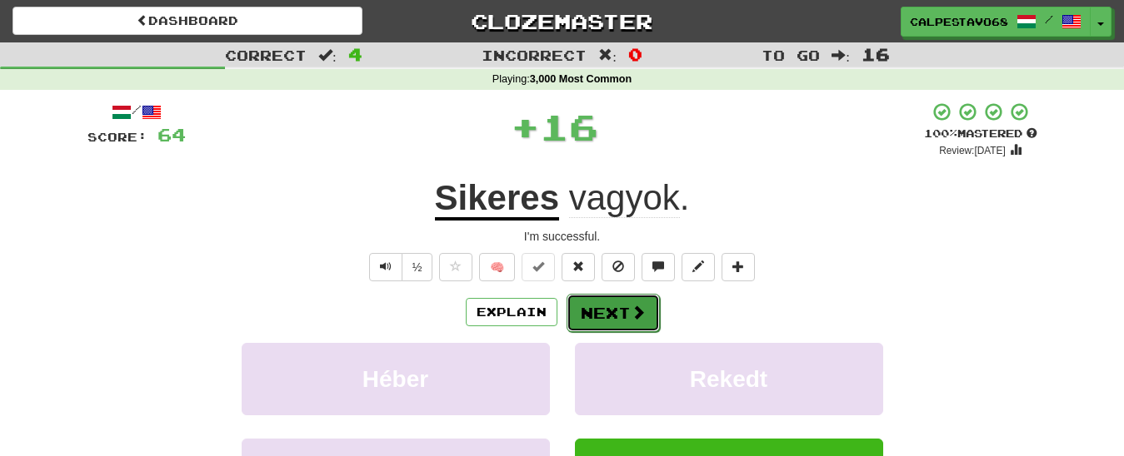
click at [631, 319] on span at bounding box center [638, 312] width 15 height 15
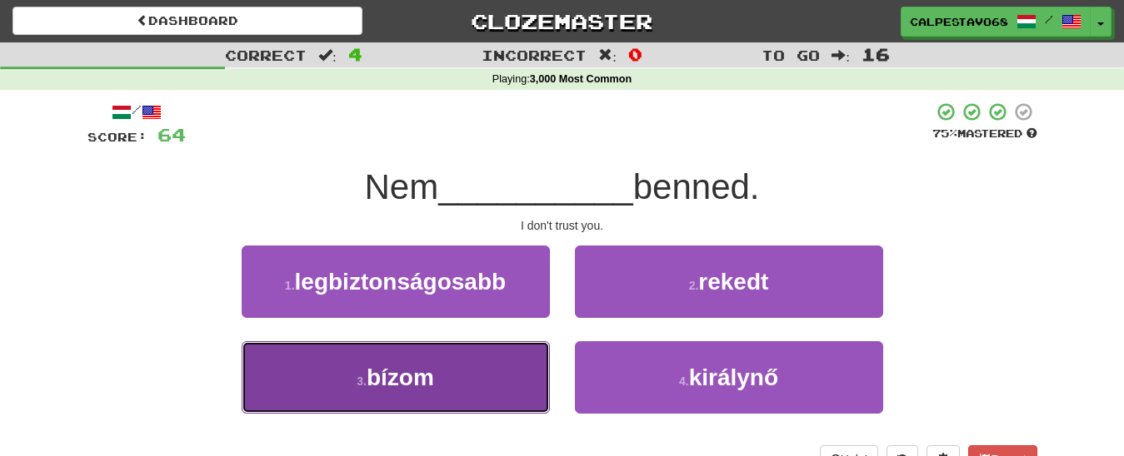
click at [531, 375] on button "3 . bízom" at bounding box center [396, 378] width 308 height 72
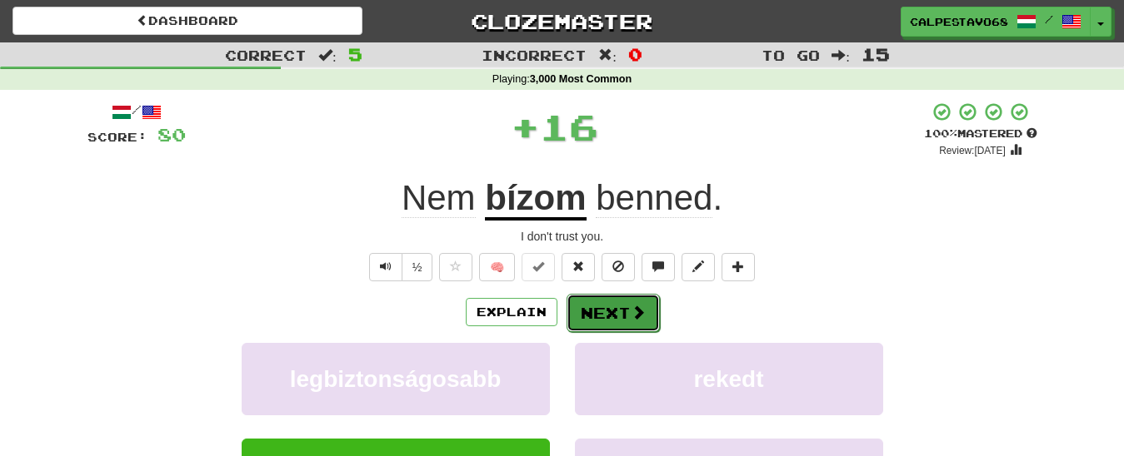
click at [596, 322] on button "Next" at bounding box center [612, 313] width 93 height 38
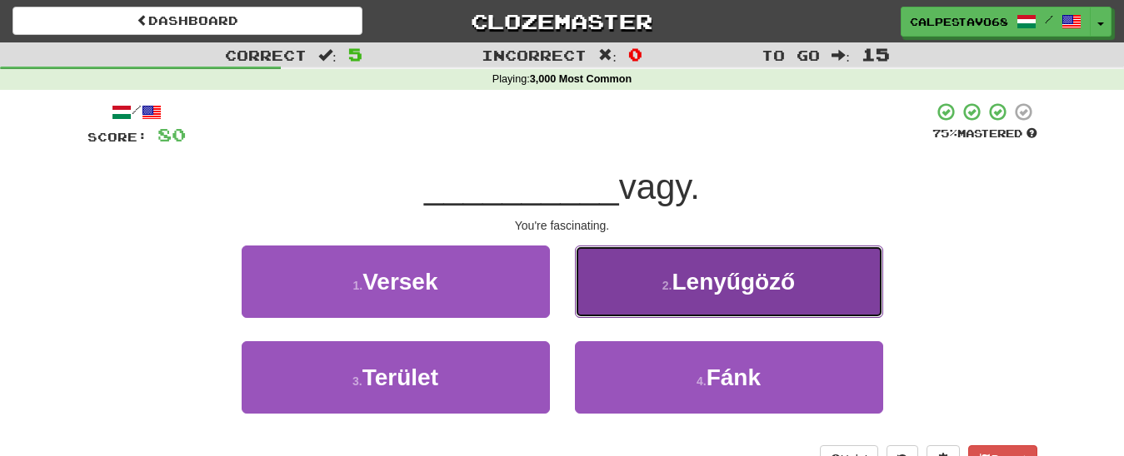
click at [631, 306] on button "2 . Lenyűgöző" at bounding box center [729, 282] width 308 height 72
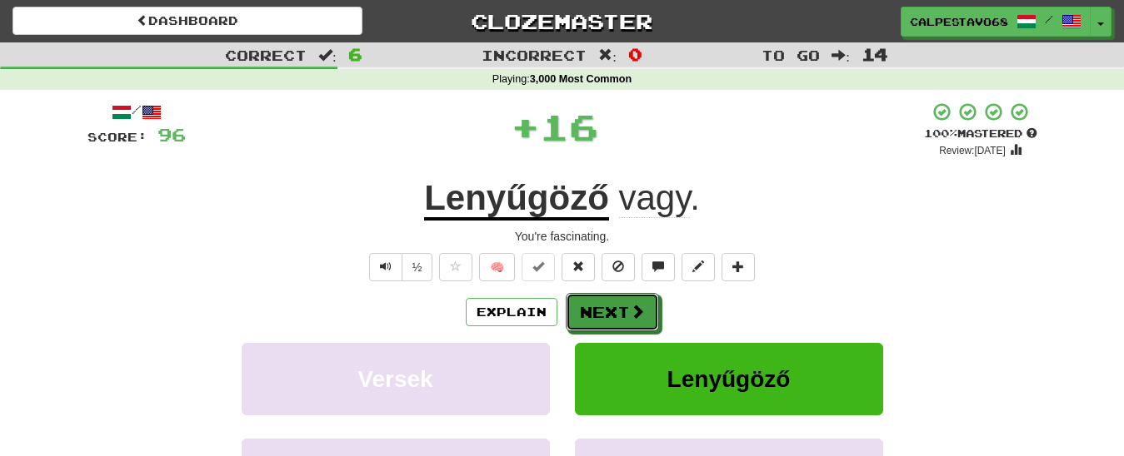
click at [631, 306] on span at bounding box center [637, 311] width 15 height 15
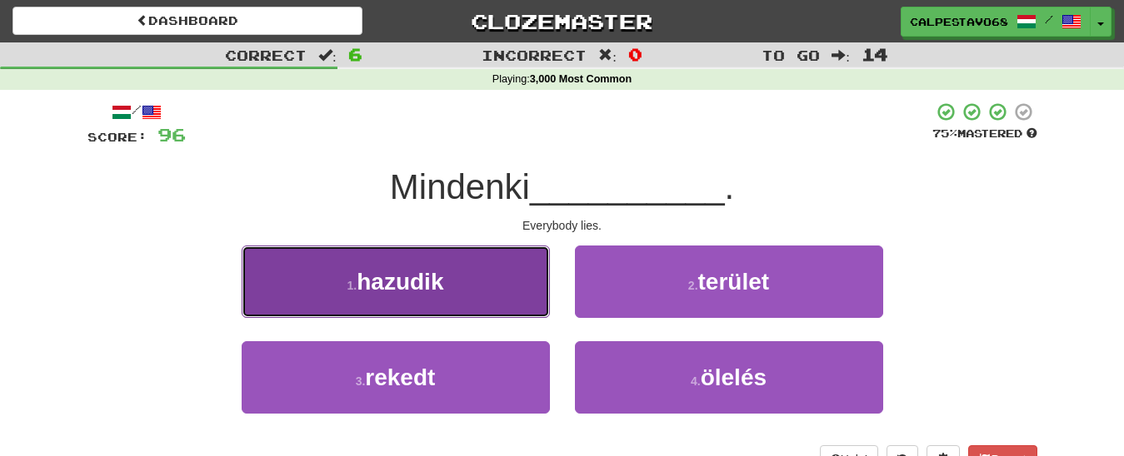
click at [511, 297] on button "1 . hazudik" at bounding box center [396, 282] width 308 height 72
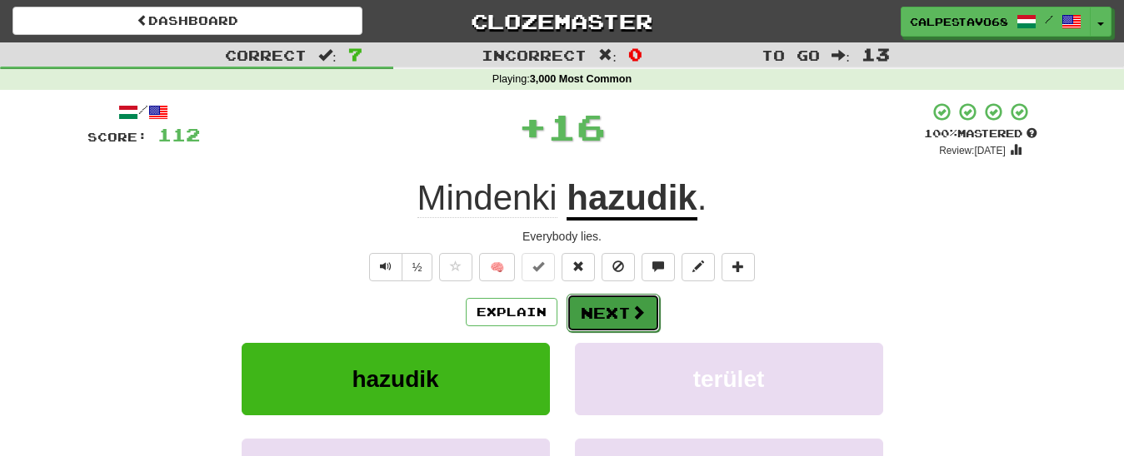
click at [586, 309] on button "Next" at bounding box center [612, 313] width 93 height 38
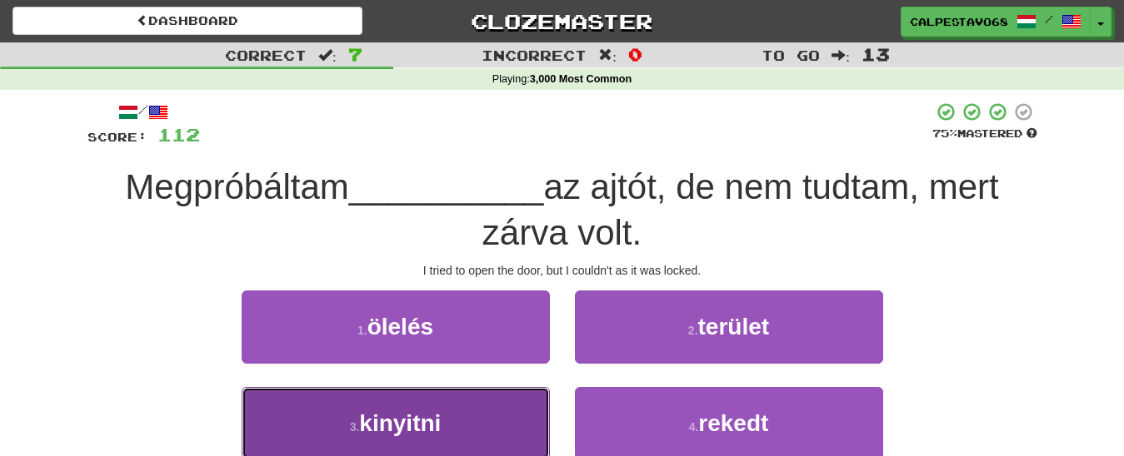
click at [484, 421] on button "3 . kinyitni" at bounding box center [396, 423] width 308 height 72
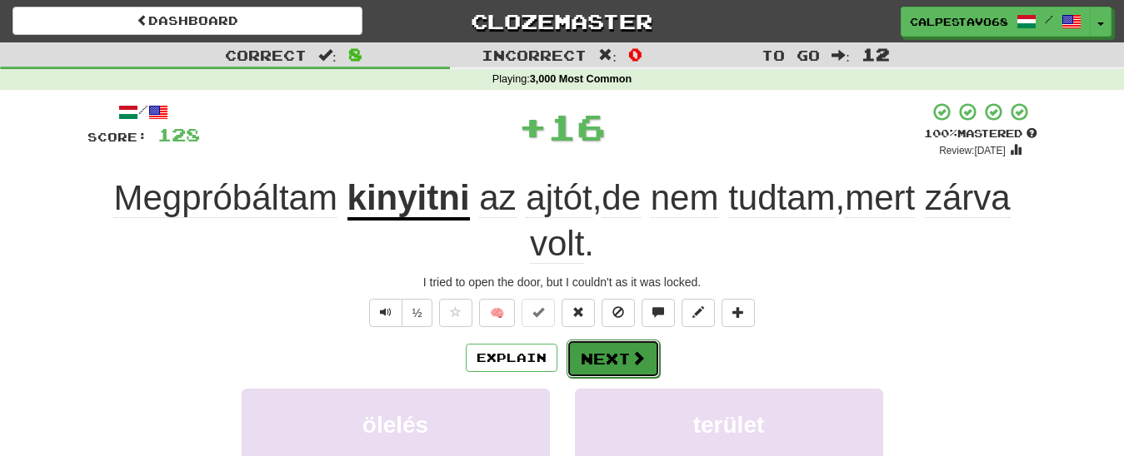
click at [606, 367] on button "Next" at bounding box center [612, 359] width 93 height 38
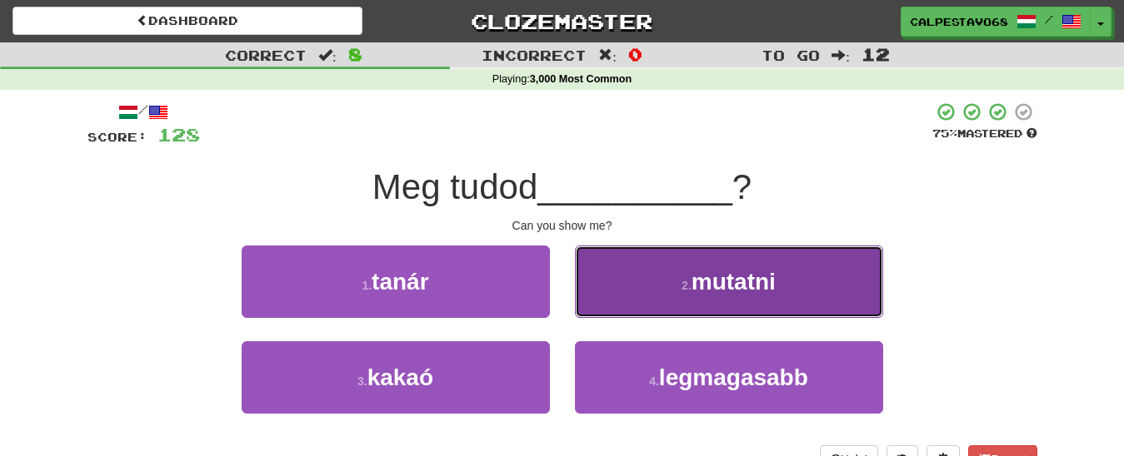
click at [674, 293] on button "2 . mutatni" at bounding box center [729, 282] width 308 height 72
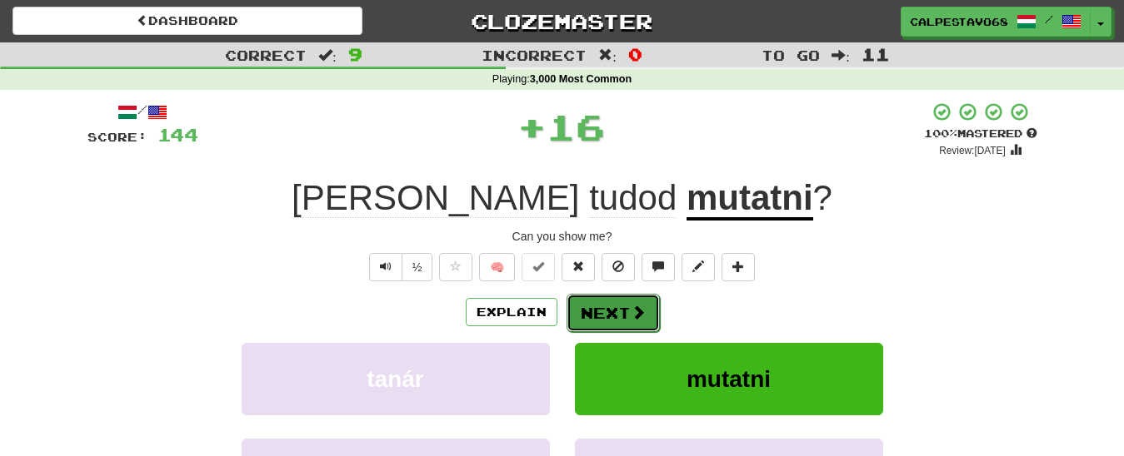
click at [632, 314] on span at bounding box center [638, 312] width 15 height 15
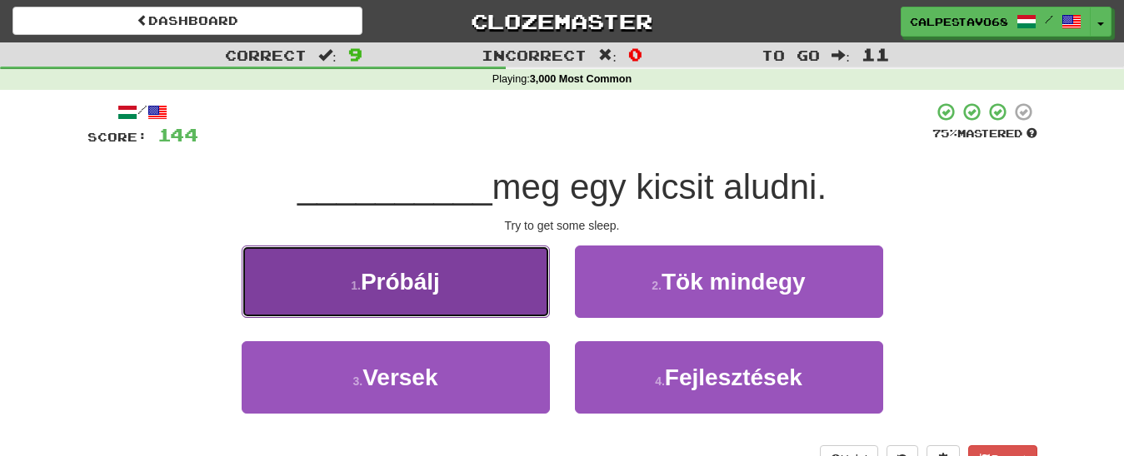
click at [474, 287] on button "1 . Próbálj" at bounding box center [396, 282] width 308 height 72
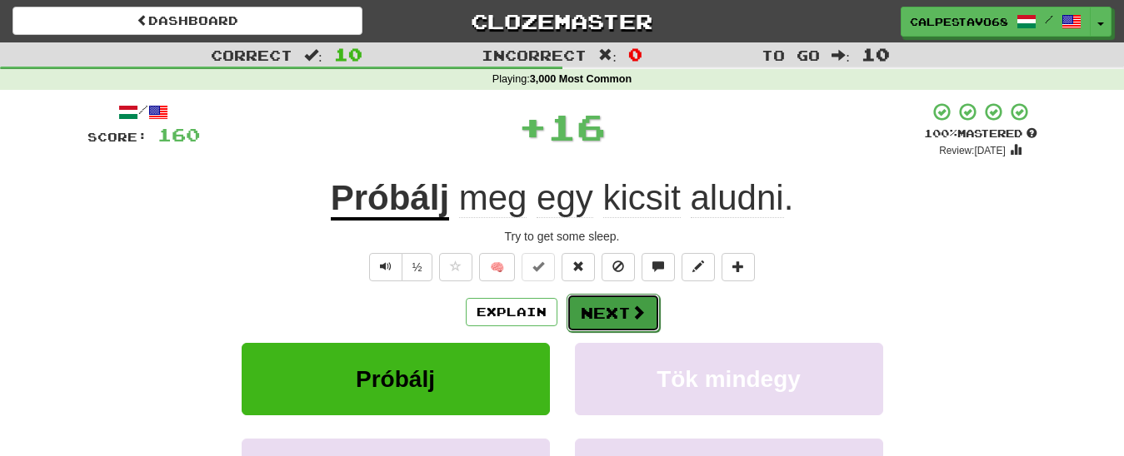
click at [611, 321] on button "Next" at bounding box center [612, 313] width 93 height 38
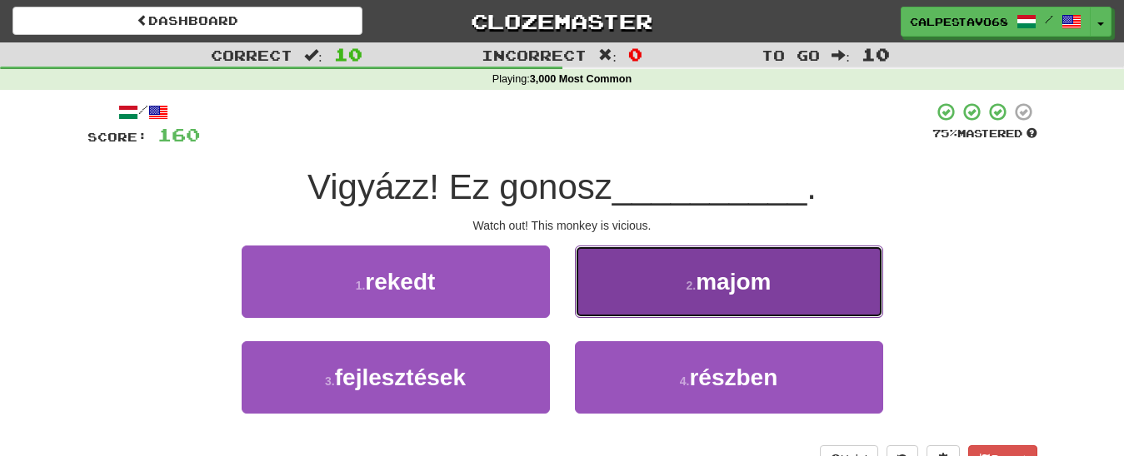
click at [653, 277] on button "2 . majom" at bounding box center [729, 282] width 308 height 72
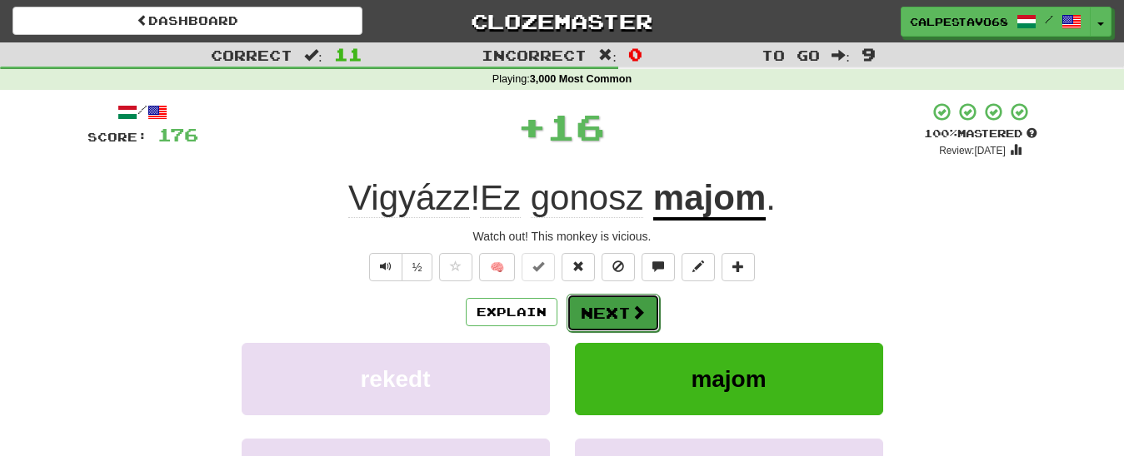
click at [600, 303] on button "Next" at bounding box center [612, 313] width 93 height 38
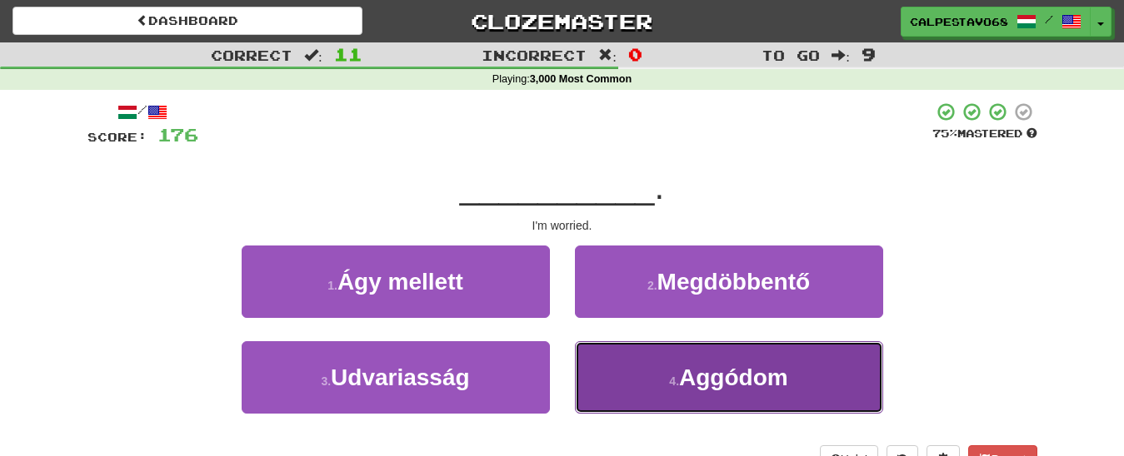
click at [625, 356] on button "4 . Aggódom" at bounding box center [729, 378] width 308 height 72
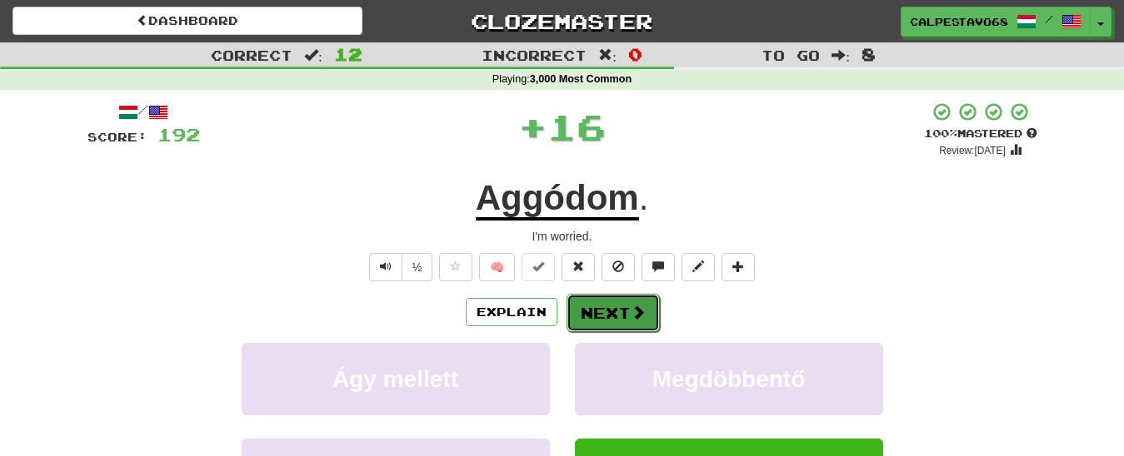
click at [605, 311] on button "Next" at bounding box center [612, 313] width 93 height 38
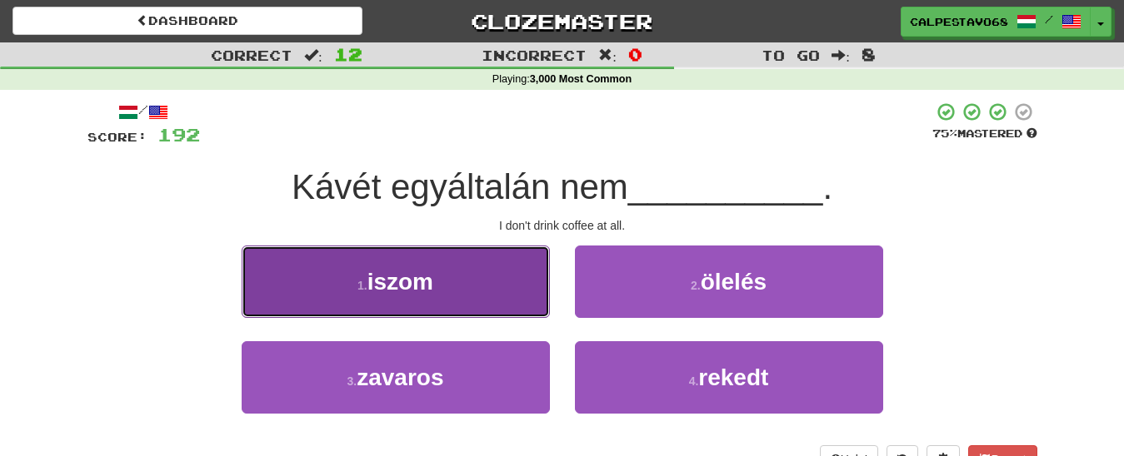
click at [541, 292] on button "1 . iszom" at bounding box center [396, 282] width 308 height 72
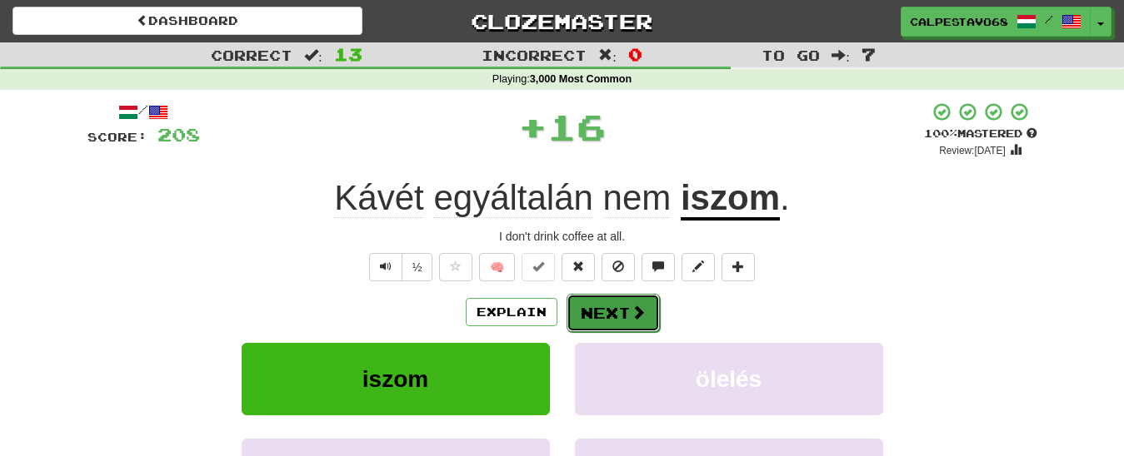
click at [624, 312] on button "Next" at bounding box center [612, 313] width 93 height 38
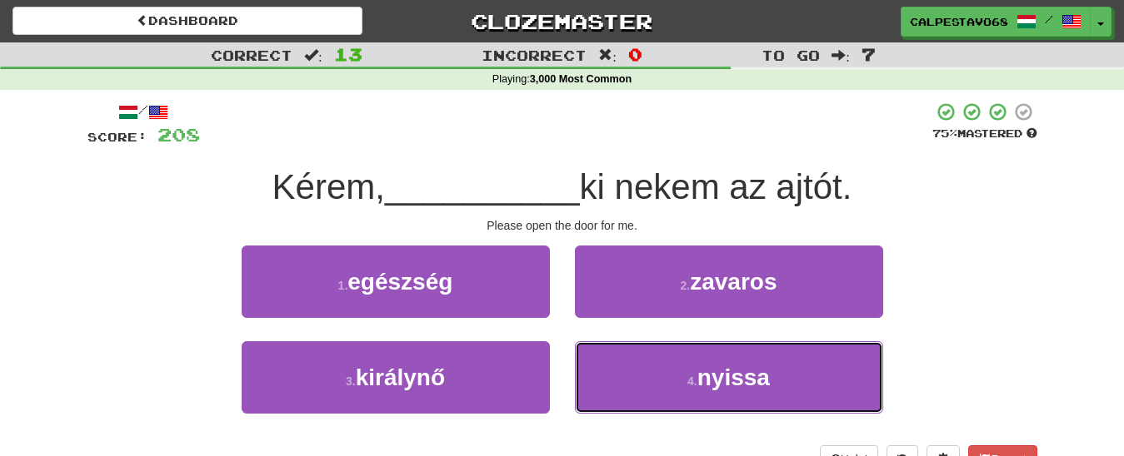
drag, startPoint x: 636, startPoint y: 364, endPoint x: 606, endPoint y: 334, distance: 43.0
click at [634, 363] on button "4 . nyissa" at bounding box center [729, 378] width 308 height 72
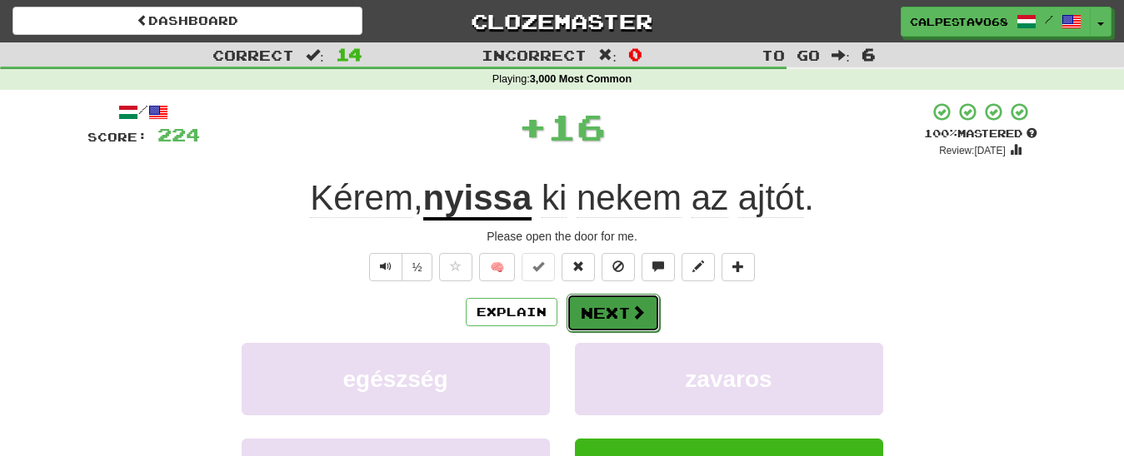
click at [596, 320] on button "Next" at bounding box center [612, 313] width 93 height 38
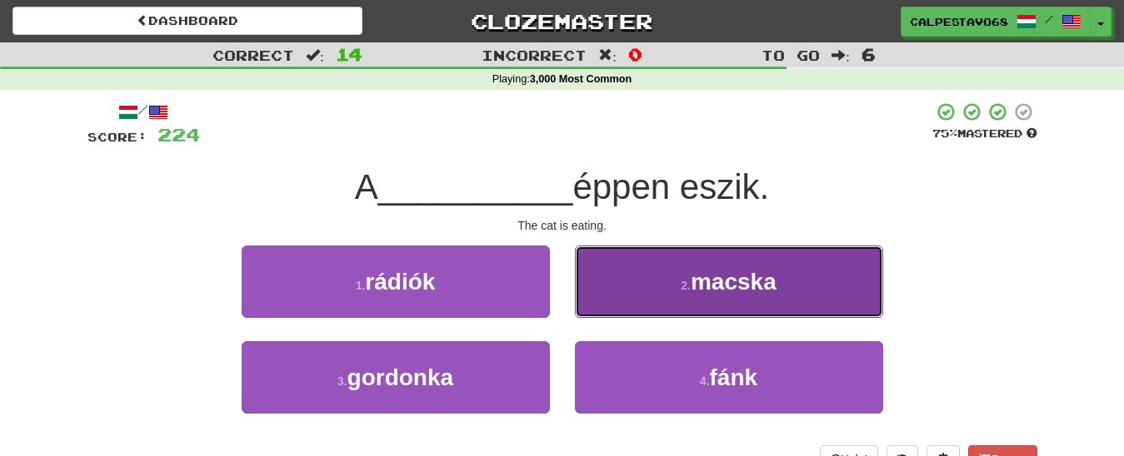
click at [618, 300] on button "2 . macska" at bounding box center [729, 282] width 308 height 72
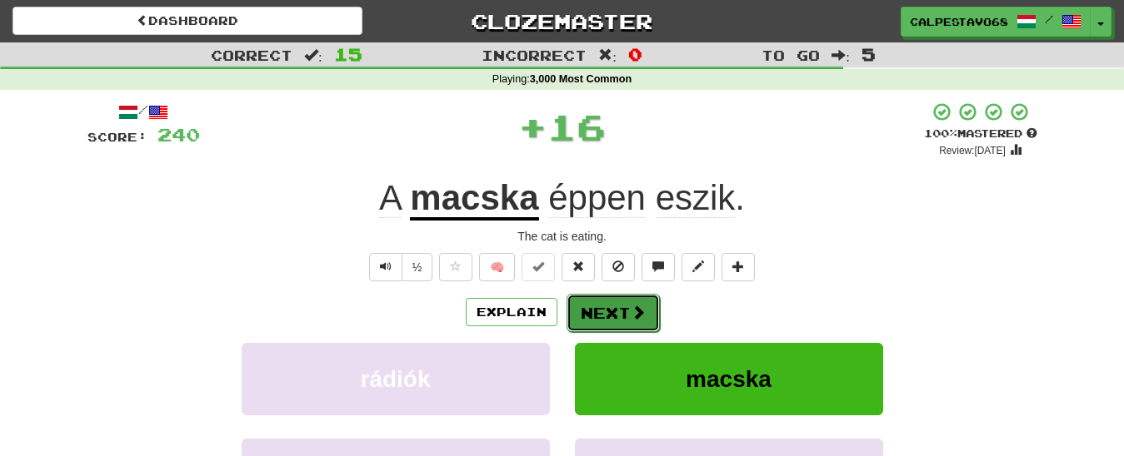
click at [582, 332] on button "Next" at bounding box center [612, 313] width 93 height 38
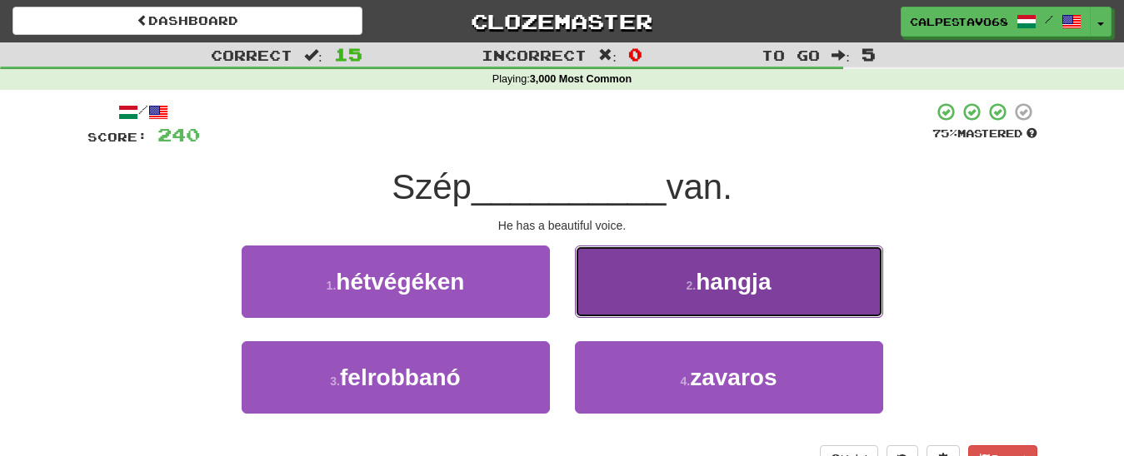
click at [636, 290] on button "2 . hangja" at bounding box center [729, 282] width 308 height 72
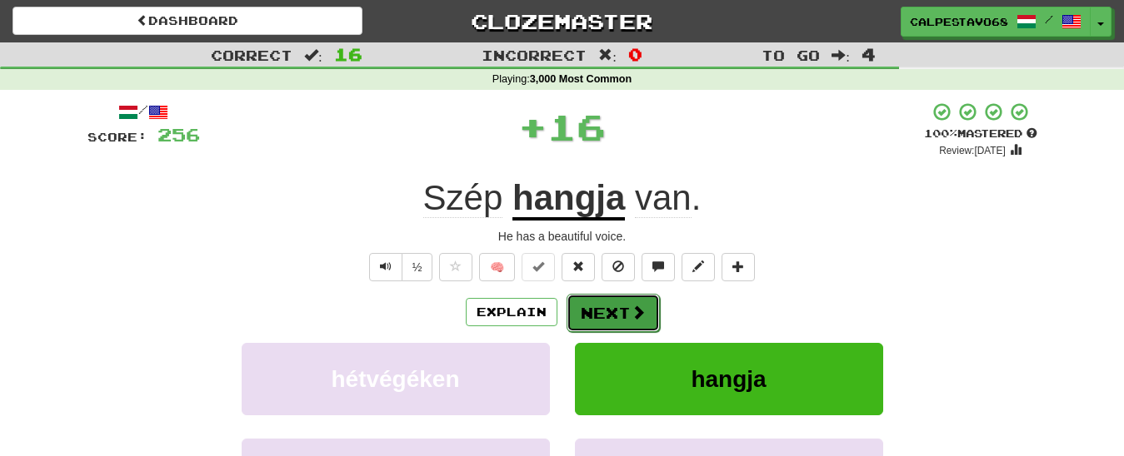
click at [617, 301] on button "Next" at bounding box center [612, 313] width 93 height 38
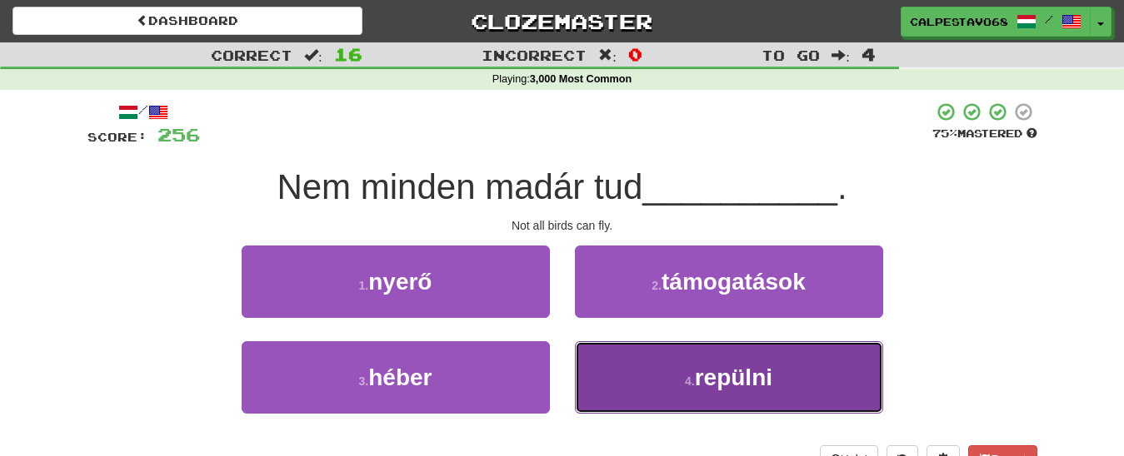
click at [654, 362] on button "4 . repülni" at bounding box center [729, 378] width 308 height 72
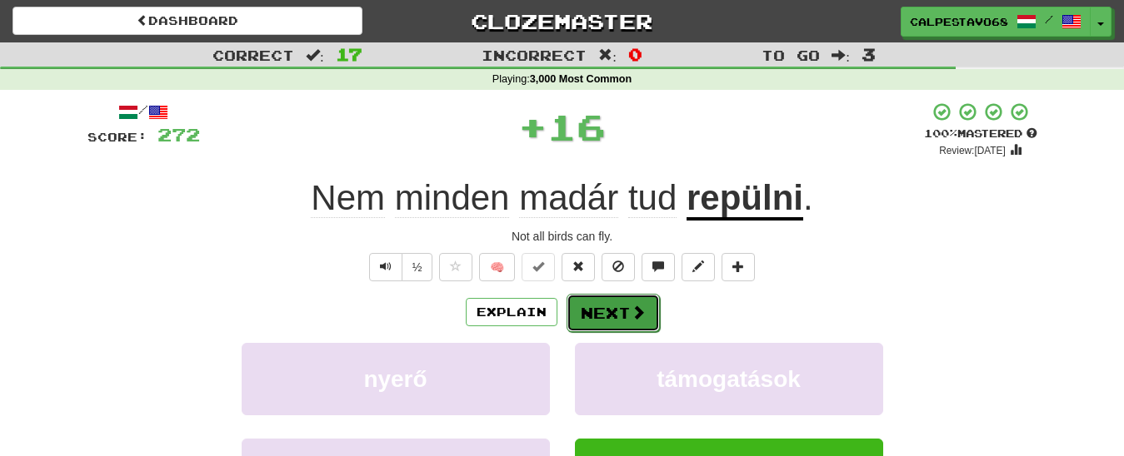
click at [611, 309] on button "Next" at bounding box center [612, 313] width 93 height 38
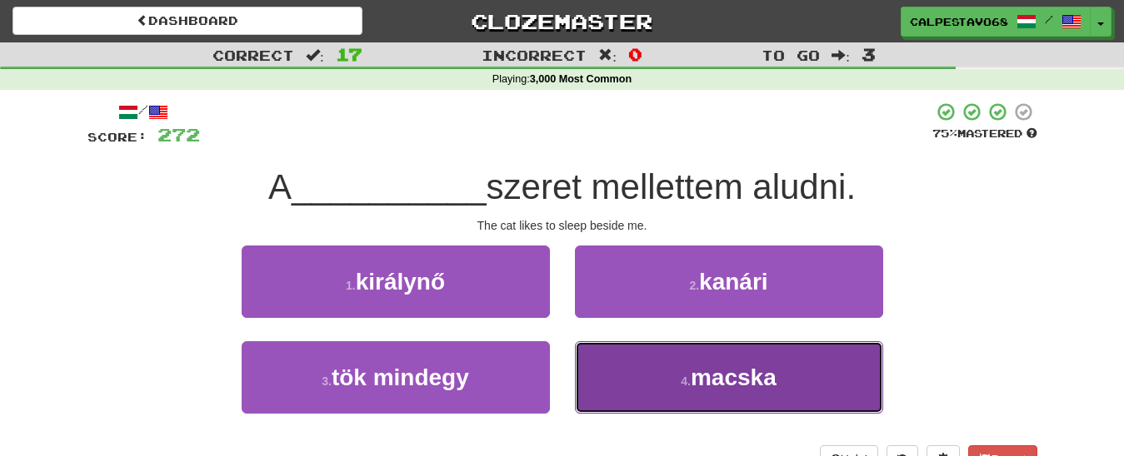
click at [661, 385] on button "4 . macska" at bounding box center [729, 378] width 308 height 72
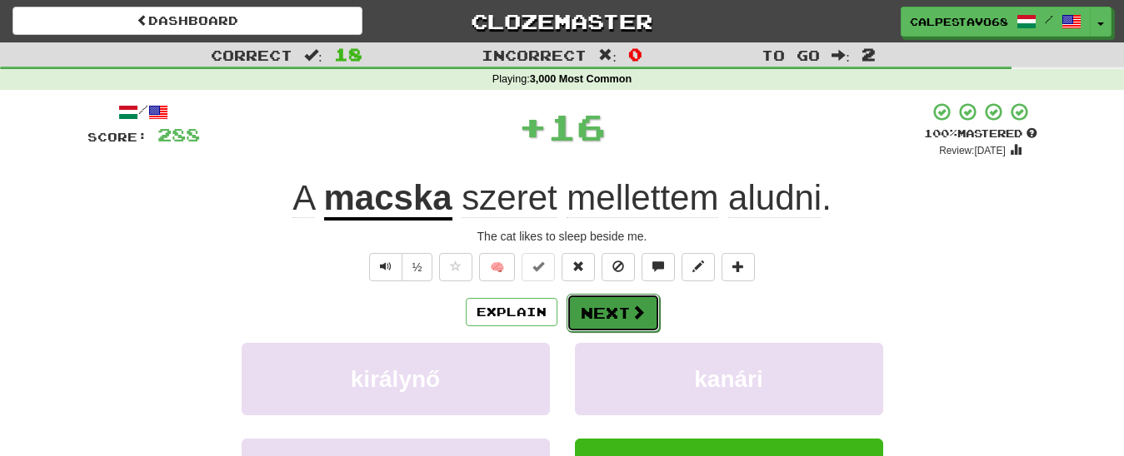
click at [606, 322] on button "Next" at bounding box center [612, 313] width 93 height 38
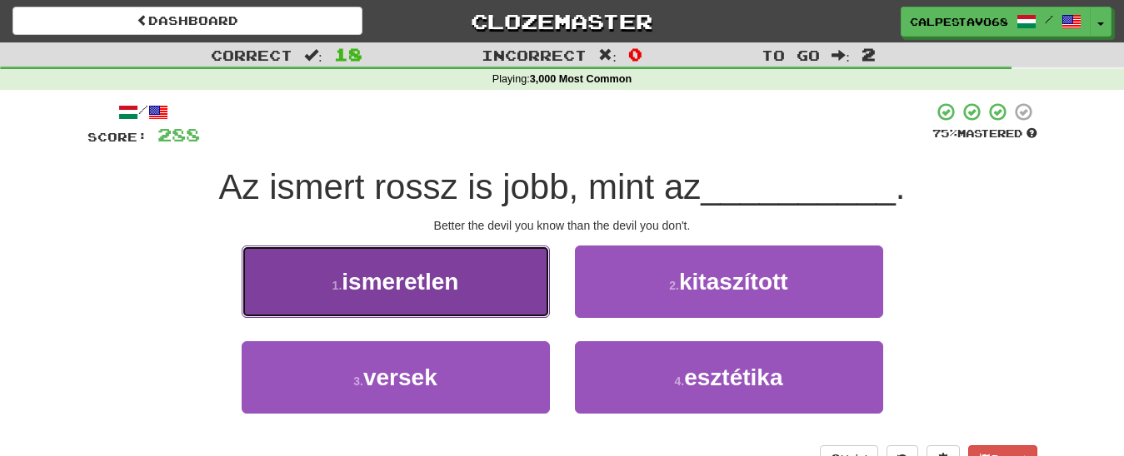
click at [487, 286] on button "1 . ismeretlen" at bounding box center [396, 282] width 308 height 72
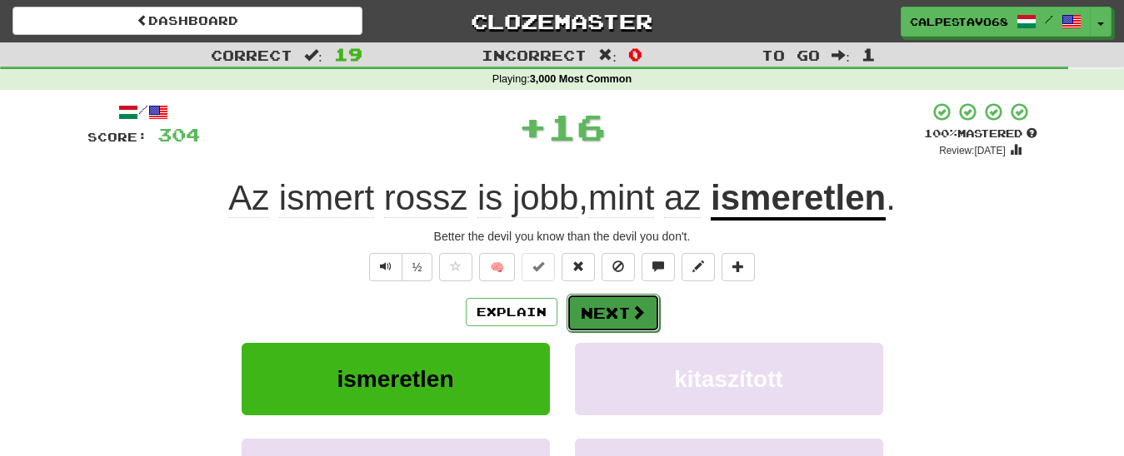
click at [609, 320] on button "Next" at bounding box center [612, 313] width 93 height 38
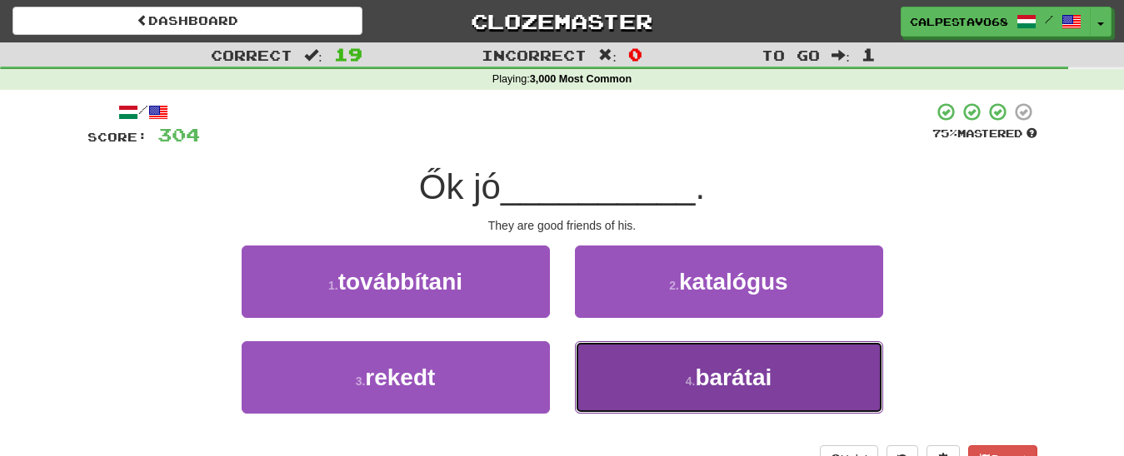
click at [630, 372] on button "4 . barátai" at bounding box center [729, 378] width 308 height 72
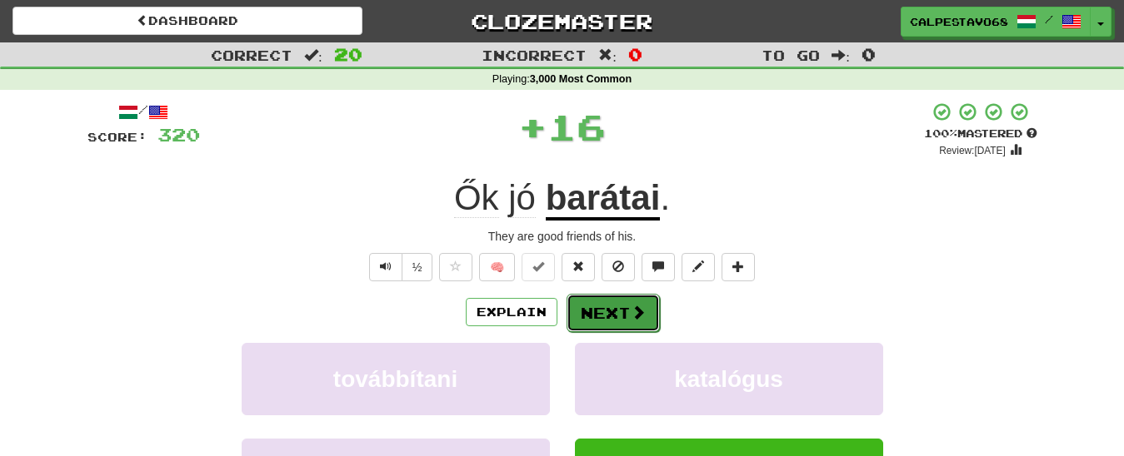
click at [596, 325] on button "Next" at bounding box center [612, 313] width 93 height 38
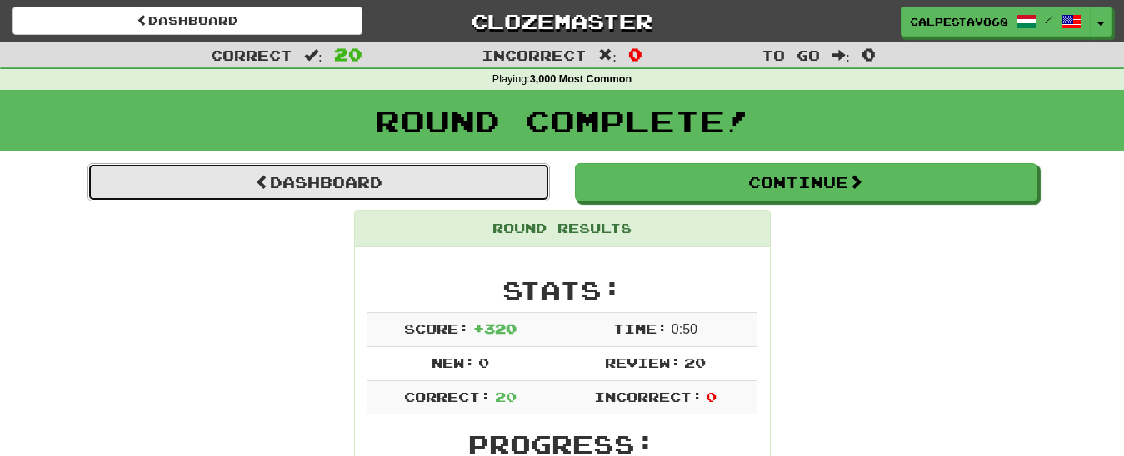
click at [398, 187] on link "Dashboard" at bounding box center [318, 182] width 462 height 38
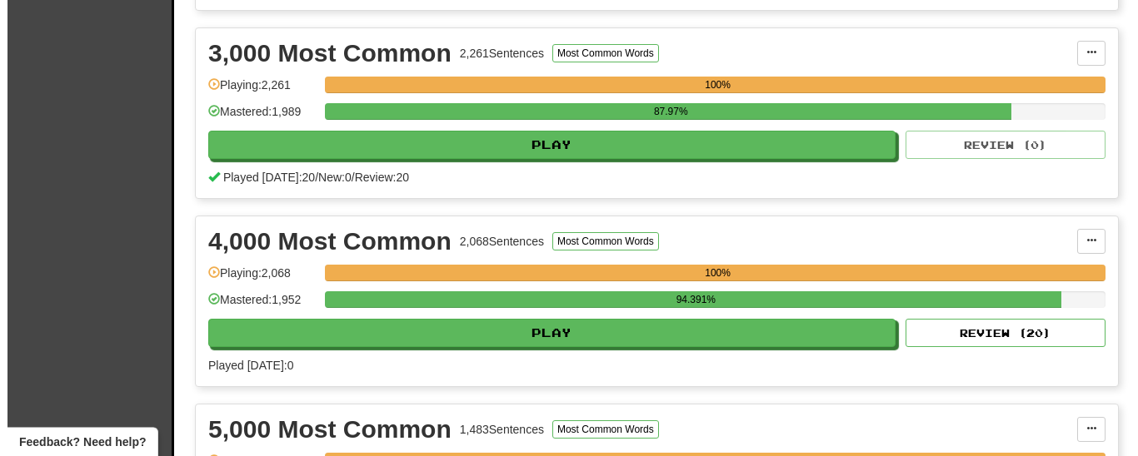
scroll to position [850, 0]
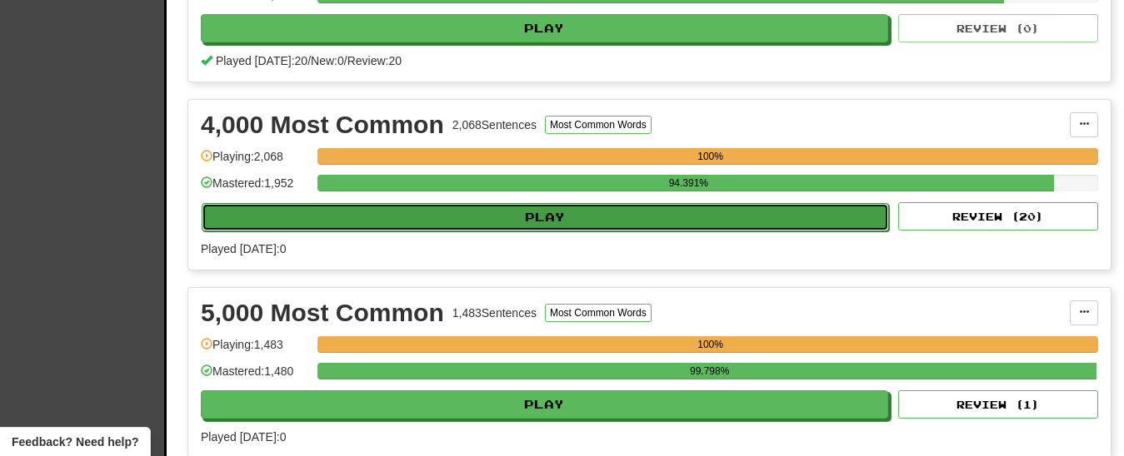
click at [528, 232] on button "Play" at bounding box center [545, 217] width 687 height 28
select select "**"
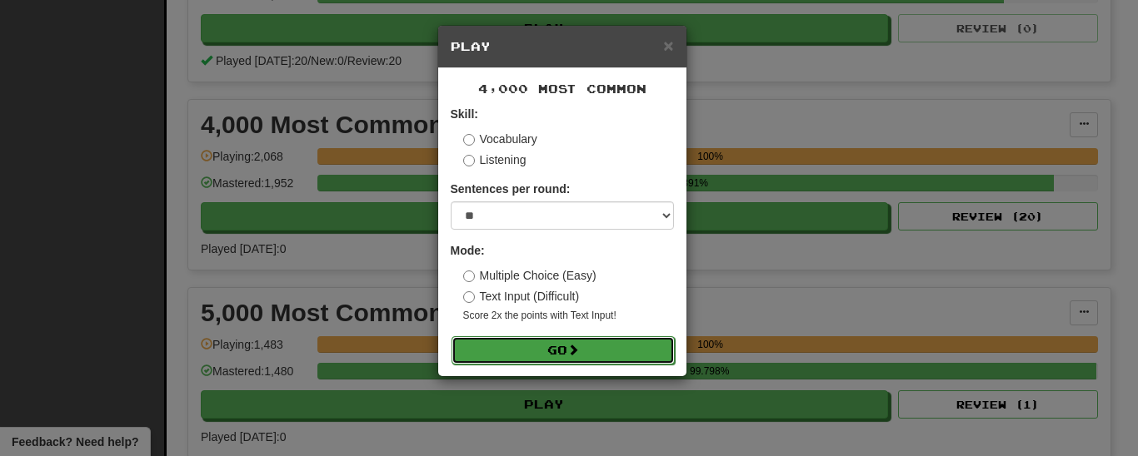
click at [553, 353] on button "Go" at bounding box center [562, 351] width 223 height 28
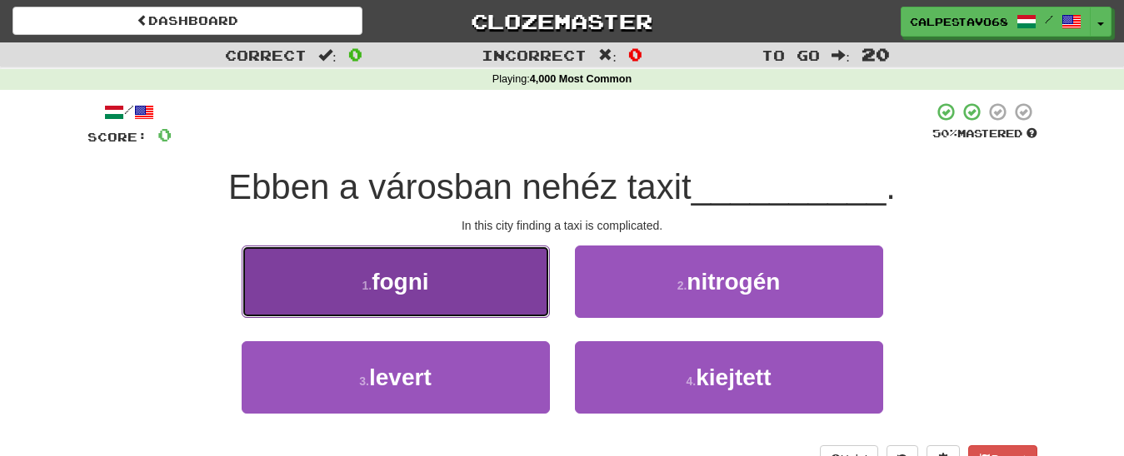
click at [459, 263] on button "1 . fogni" at bounding box center [396, 282] width 308 height 72
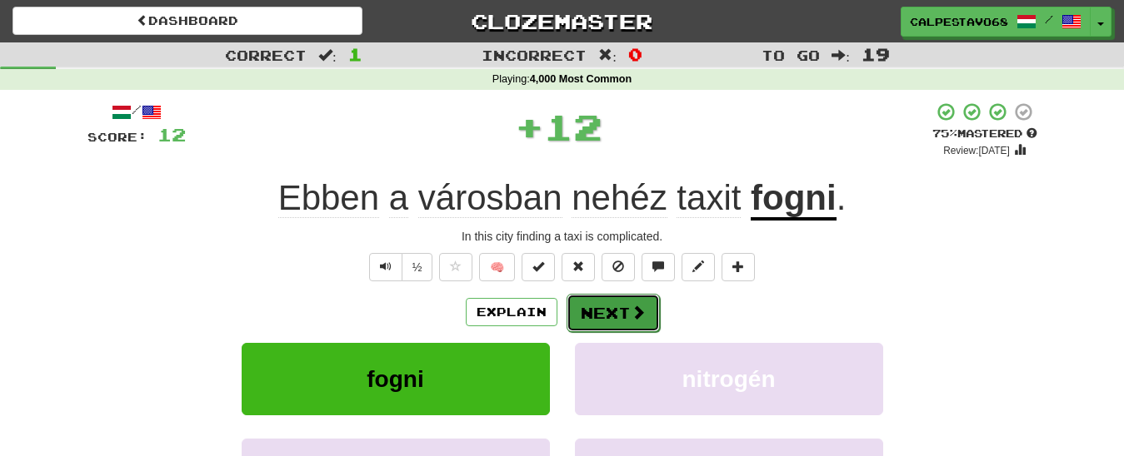
click at [622, 309] on button "Next" at bounding box center [612, 313] width 93 height 38
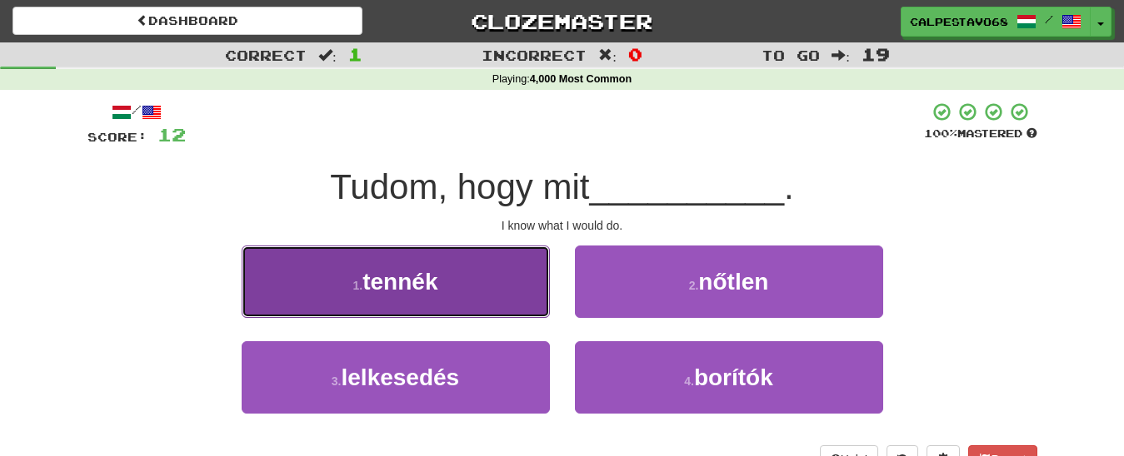
click at [514, 288] on button "1 . tennék" at bounding box center [396, 282] width 308 height 72
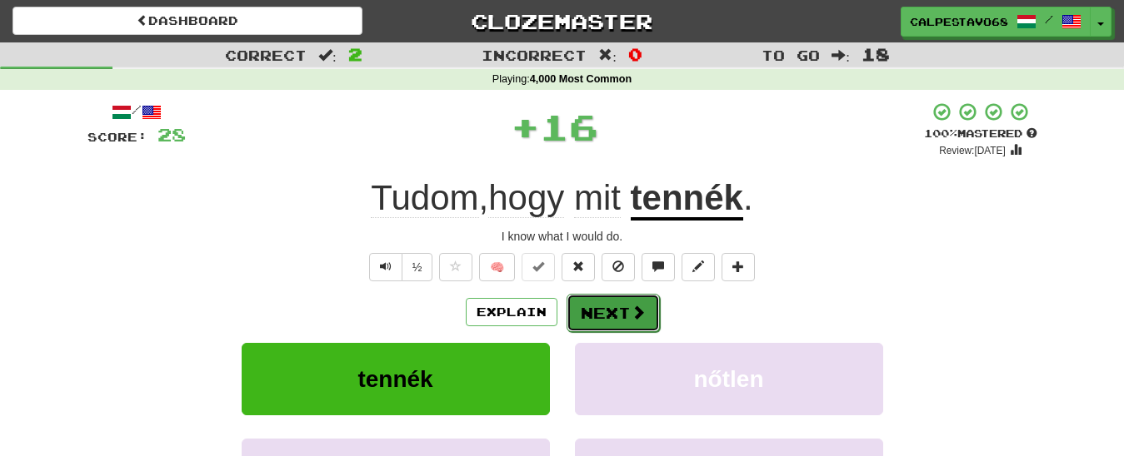
click at [599, 302] on button "Next" at bounding box center [612, 313] width 93 height 38
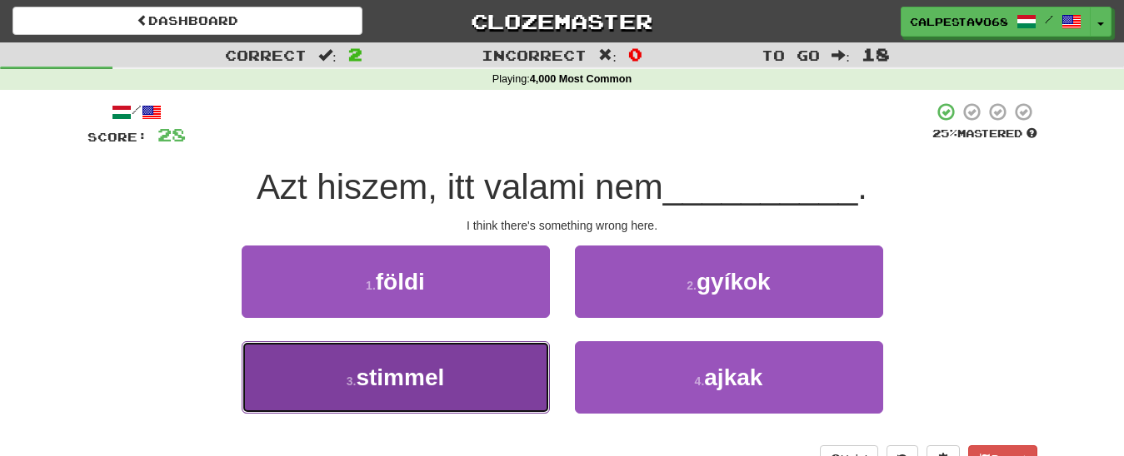
click at [454, 372] on button "3 . stimmel" at bounding box center [396, 378] width 308 height 72
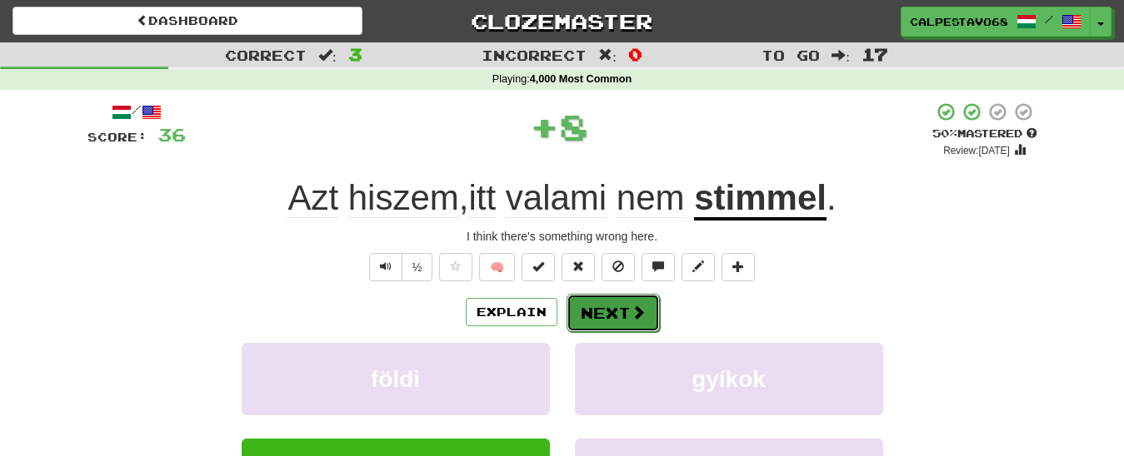
click at [598, 318] on button "Next" at bounding box center [612, 313] width 93 height 38
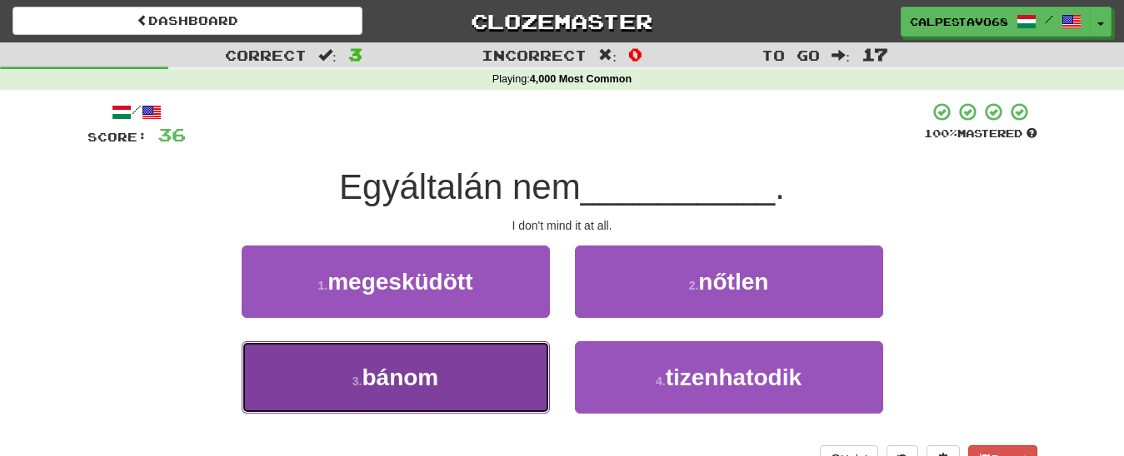
click at [476, 387] on button "3 . bánom" at bounding box center [396, 378] width 308 height 72
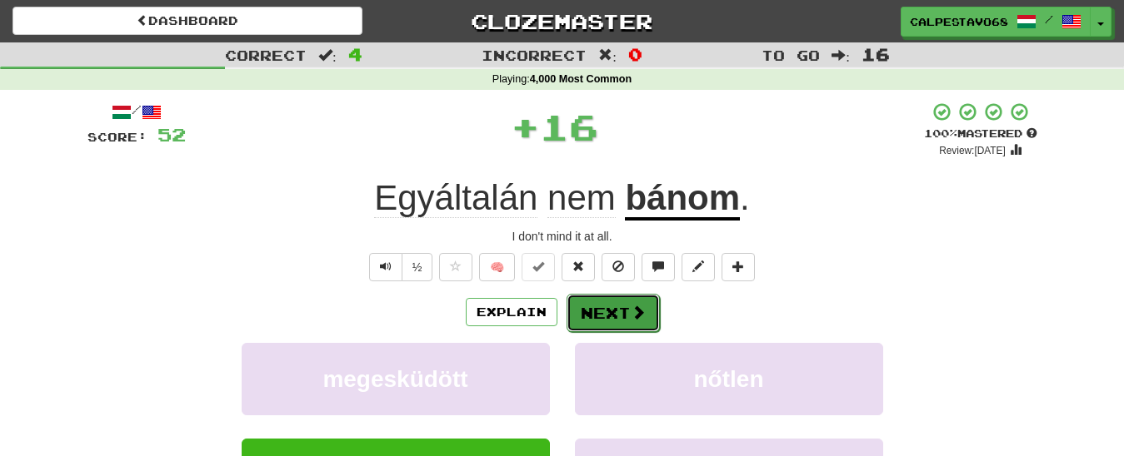
click at [615, 301] on button "Next" at bounding box center [612, 313] width 93 height 38
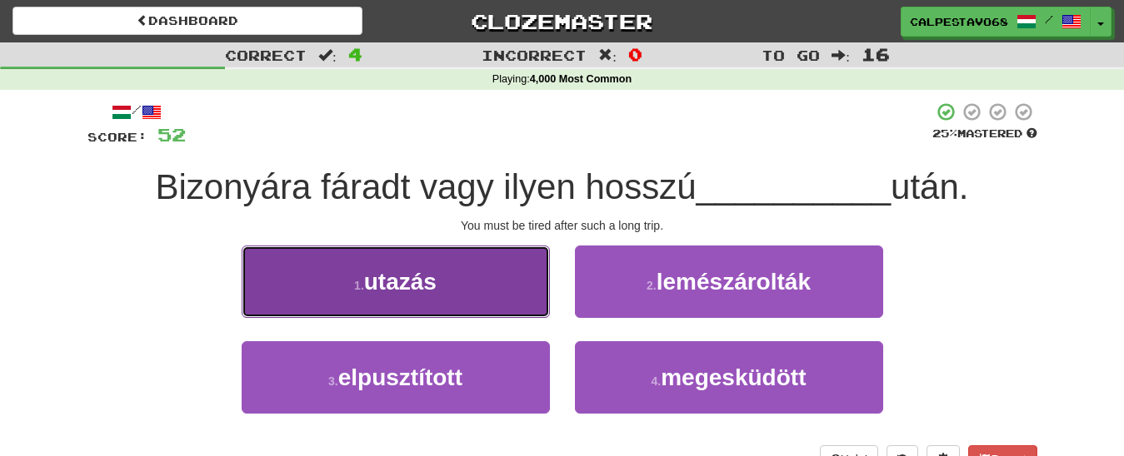
click at [413, 295] on span "utazás" at bounding box center [400, 282] width 72 height 26
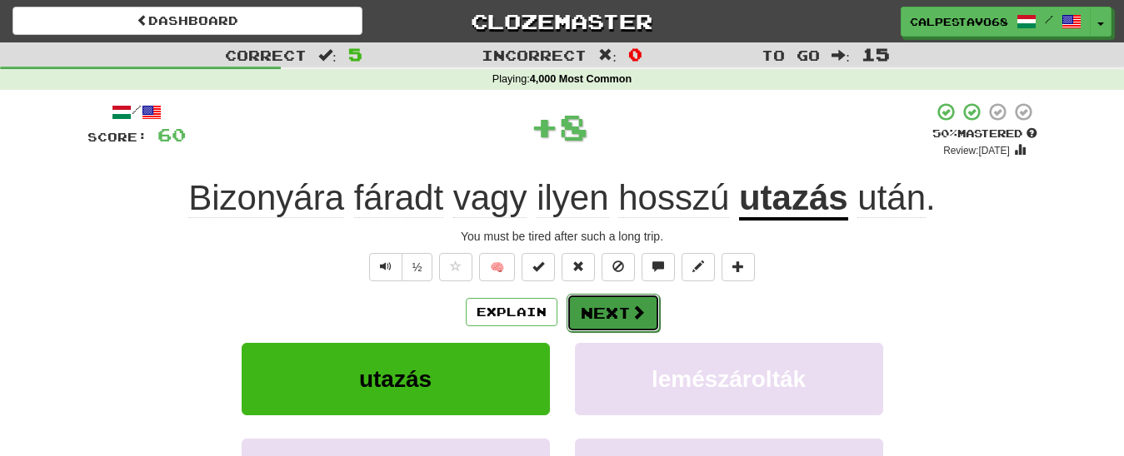
click at [615, 316] on button "Next" at bounding box center [612, 313] width 93 height 38
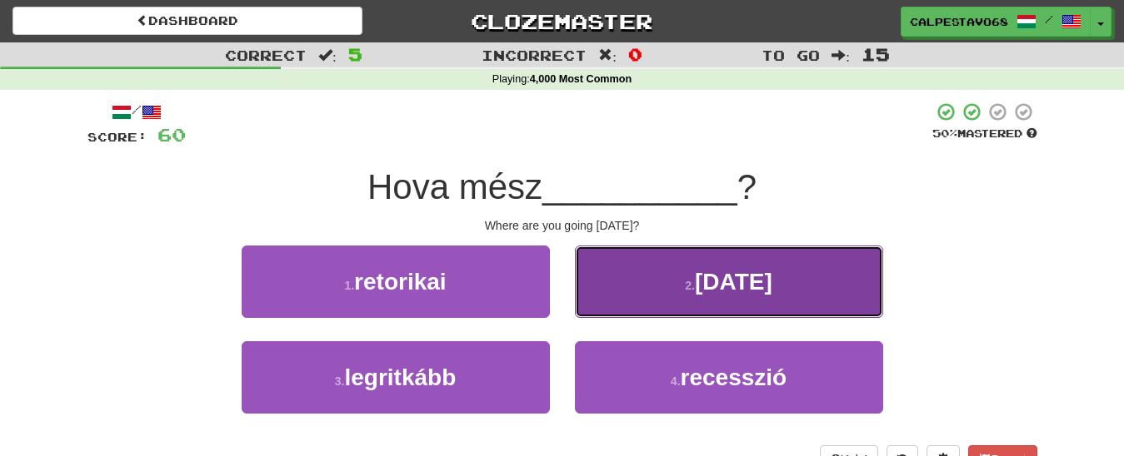
click at [691, 277] on button "2 . hétfőn" at bounding box center [729, 282] width 308 height 72
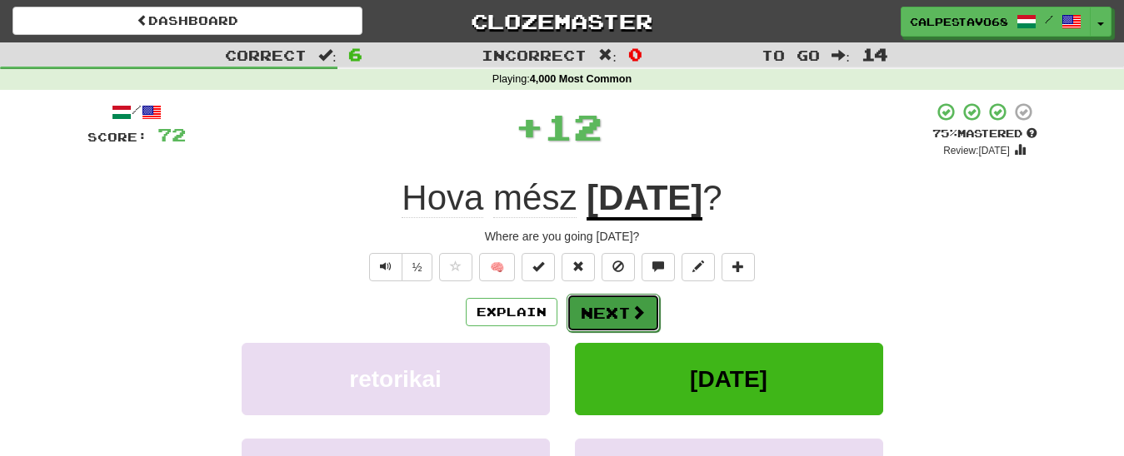
click at [620, 308] on button "Next" at bounding box center [612, 313] width 93 height 38
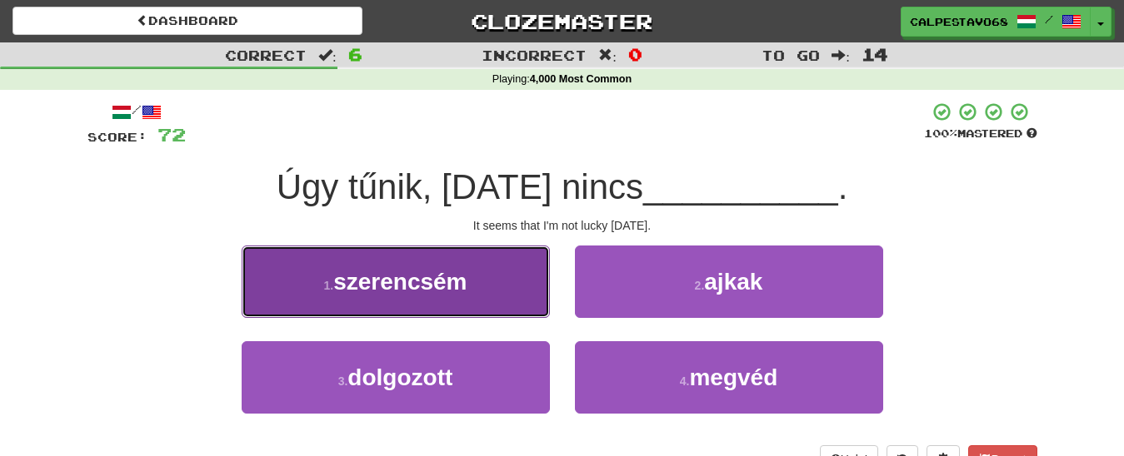
click at [503, 298] on button "1 . szerencsém" at bounding box center [396, 282] width 308 height 72
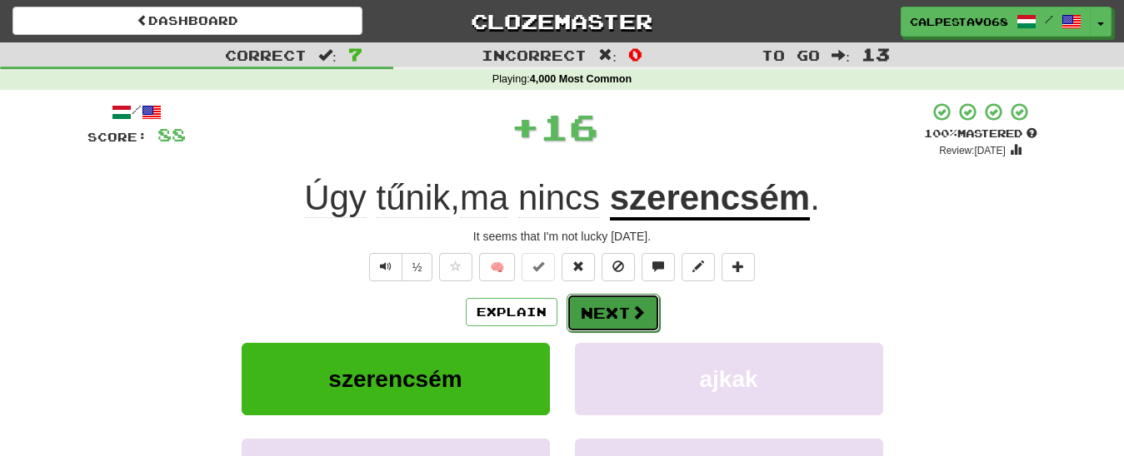
click at [586, 305] on button "Next" at bounding box center [612, 313] width 93 height 38
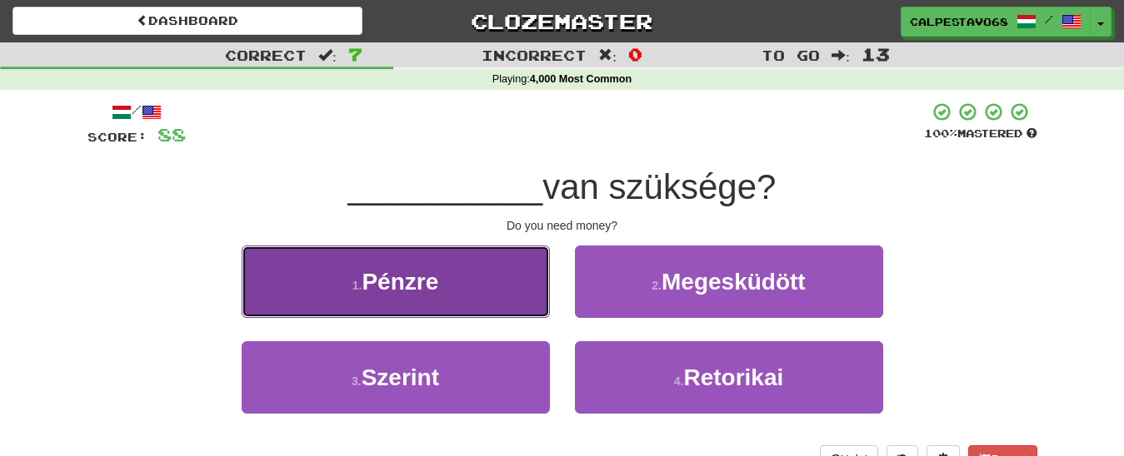
click at [531, 295] on button "1 . Pénzre" at bounding box center [396, 282] width 308 height 72
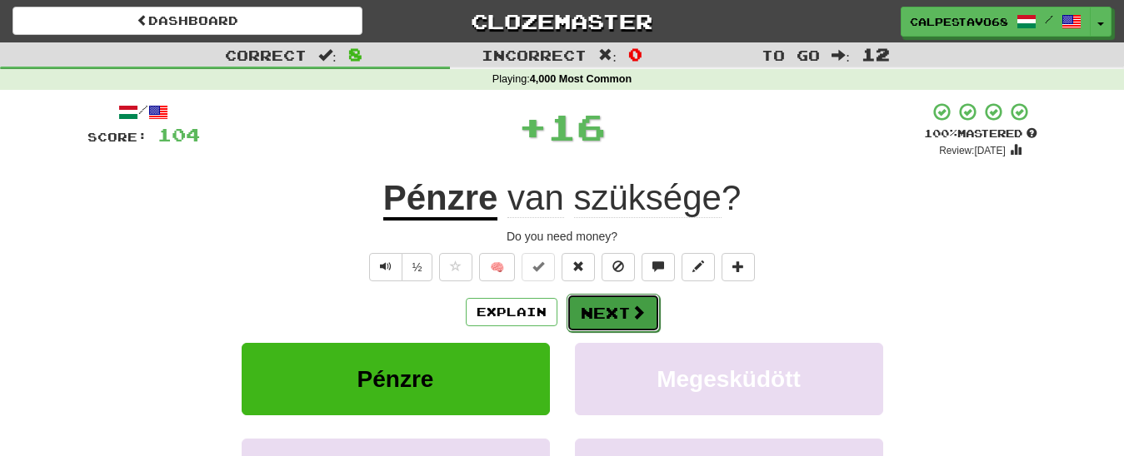
click at [581, 304] on button "Next" at bounding box center [612, 313] width 93 height 38
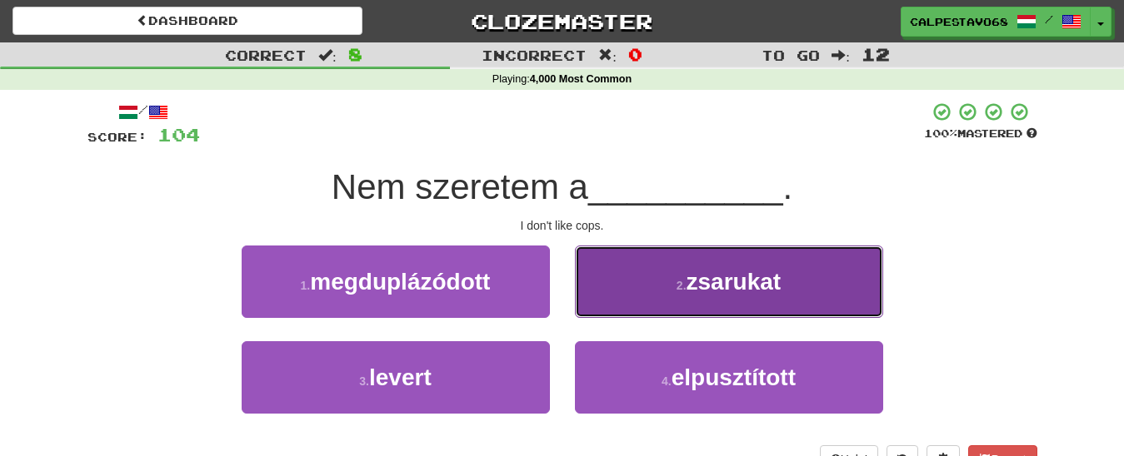
click at [596, 292] on button "2 . zsarukat" at bounding box center [729, 282] width 308 height 72
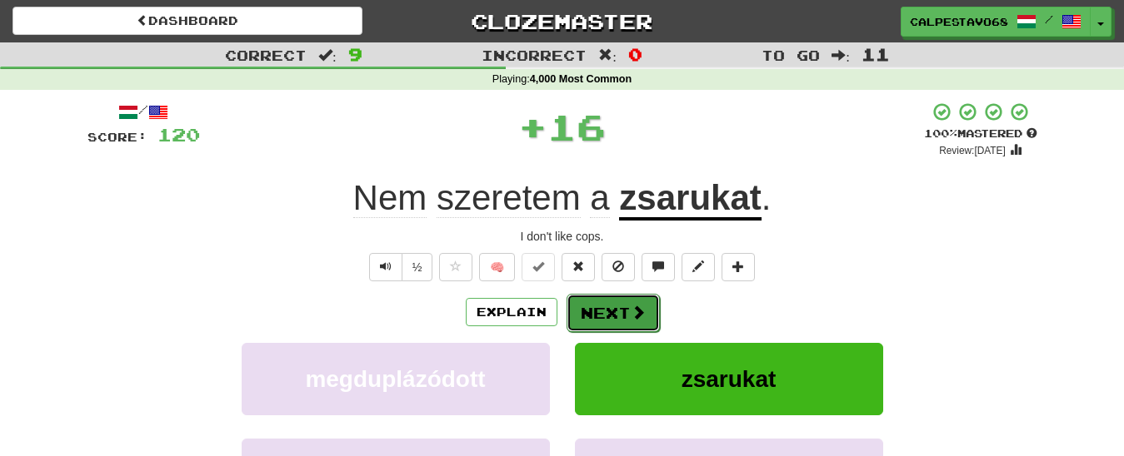
click at [585, 307] on button "Next" at bounding box center [612, 313] width 93 height 38
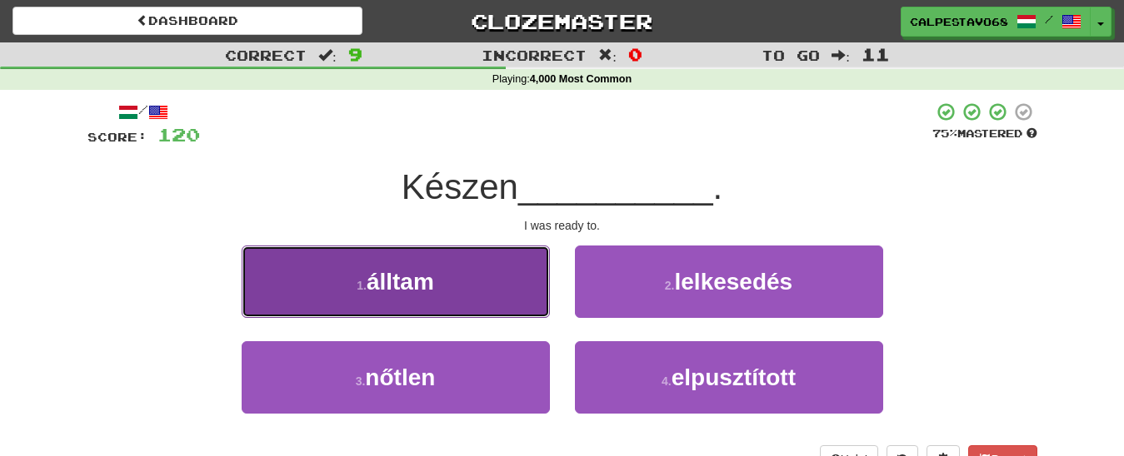
click at [500, 280] on button "1 . álltam" at bounding box center [396, 282] width 308 height 72
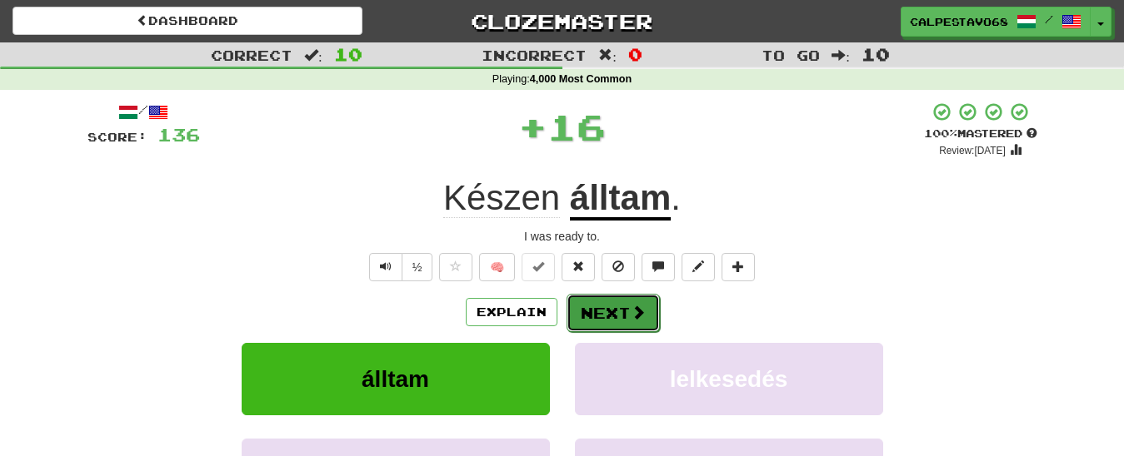
click at [604, 311] on button "Next" at bounding box center [612, 313] width 93 height 38
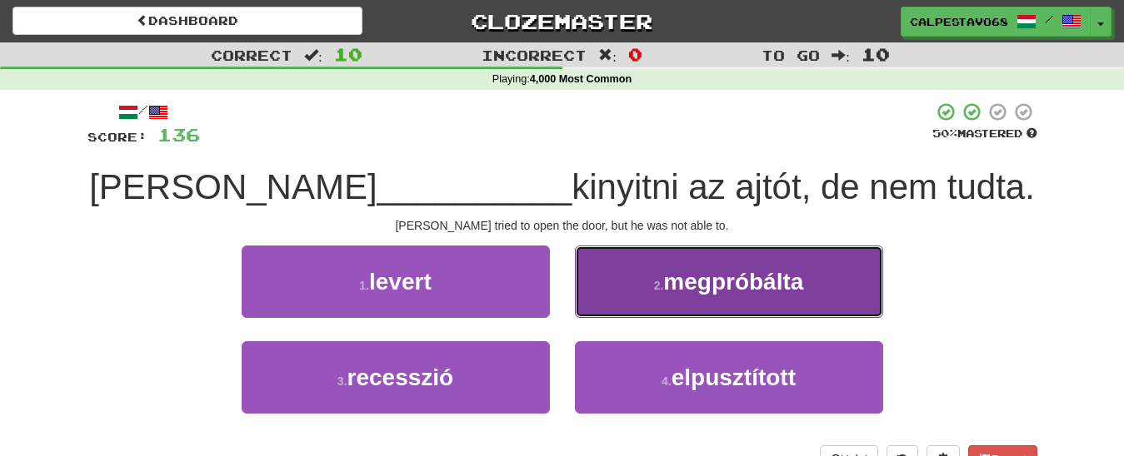
click at [673, 292] on span "megpróbálta" at bounding box center [733, 282] width 140 height 26
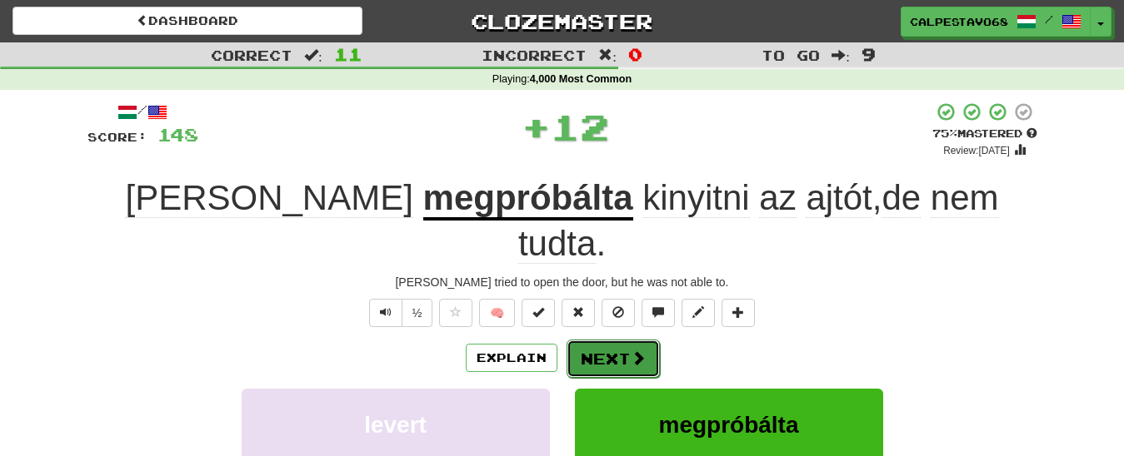
click at [601, 340] on button "Next" at bounding box center [612, 359] width 93 height 38
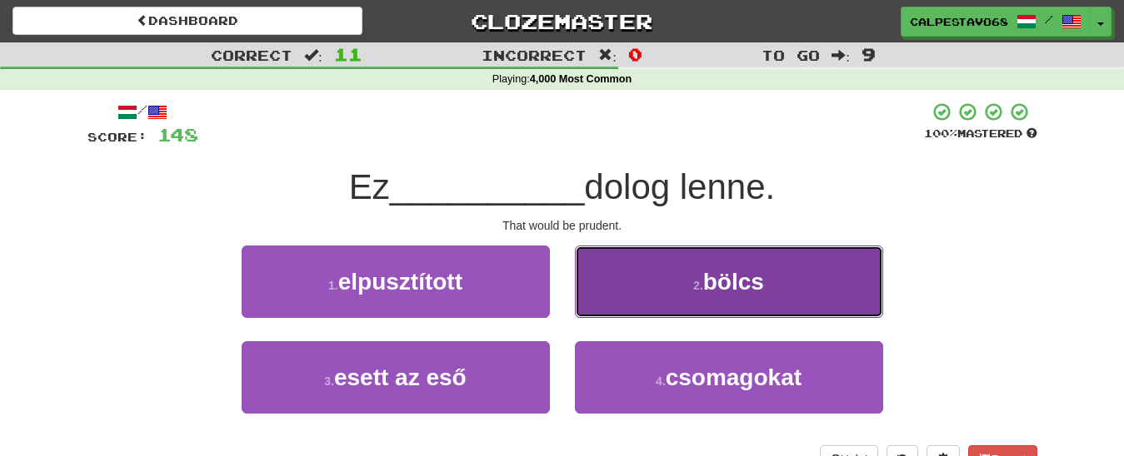
click at [641, 292] on button "2 . bölcs" at bounding box center [729, 282] width 308 height 72
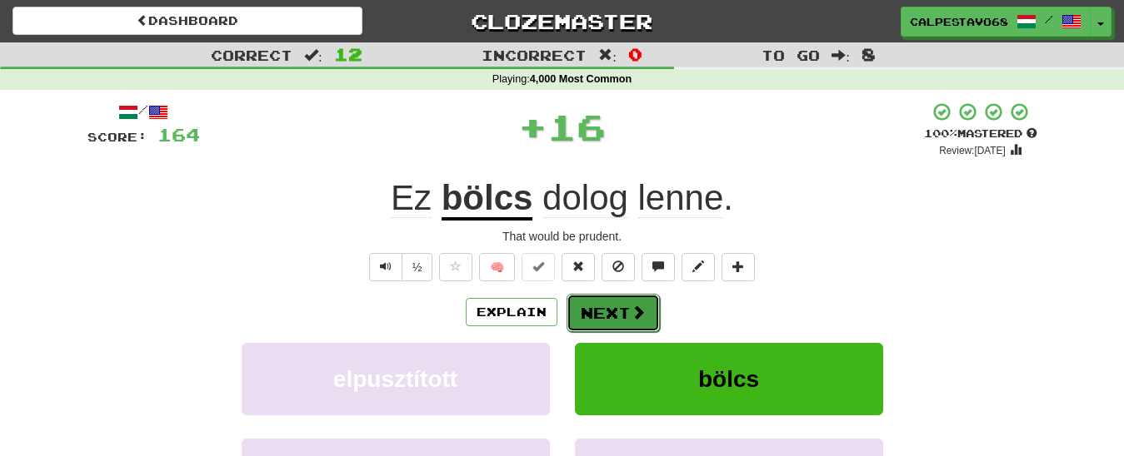
click at [601, 307] on button "Next" at bounding box center [612, 313] width 93 height 38
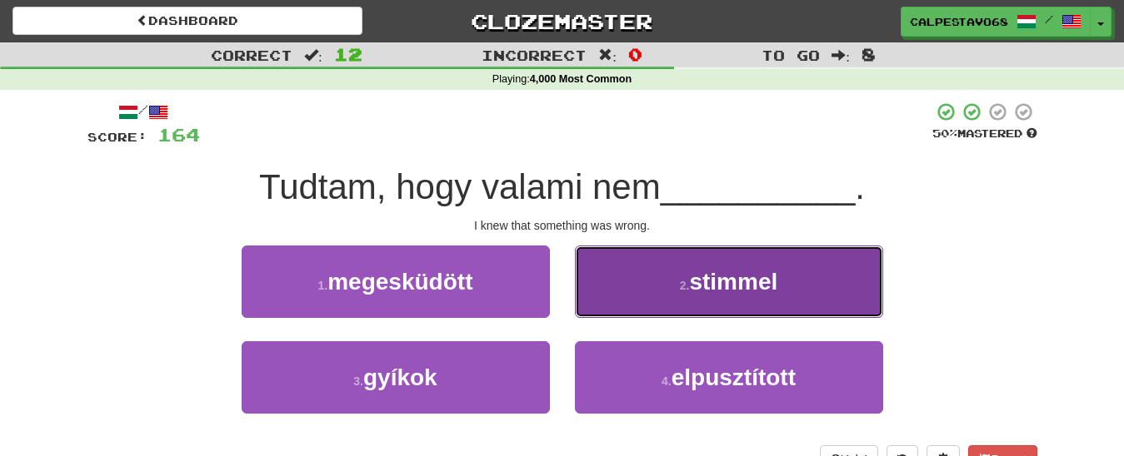
click at [637, 292] on button "2 . stimmel" at bounding box center [729, 282] width 308 height 72
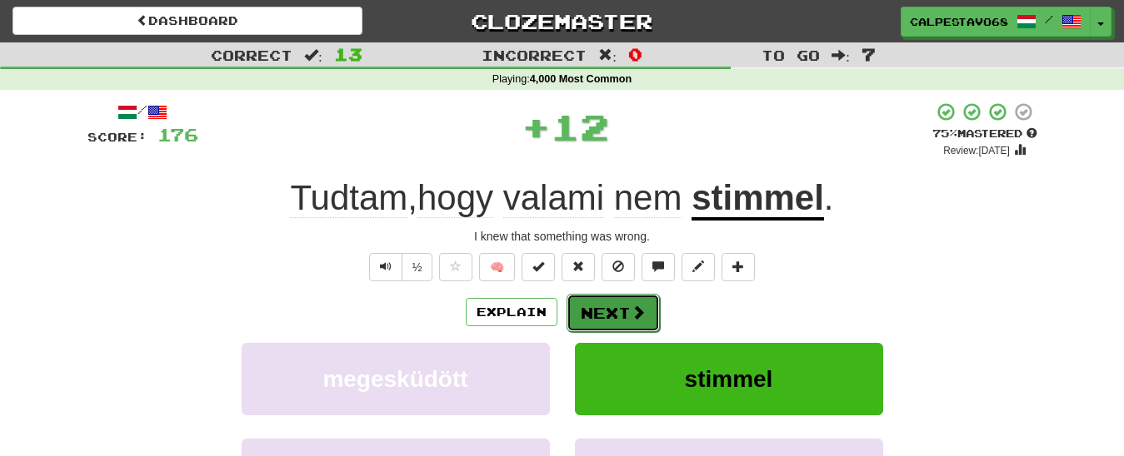
click at [621, 325] on button "Next" at bounding box center [612, 313] width 93 height 38
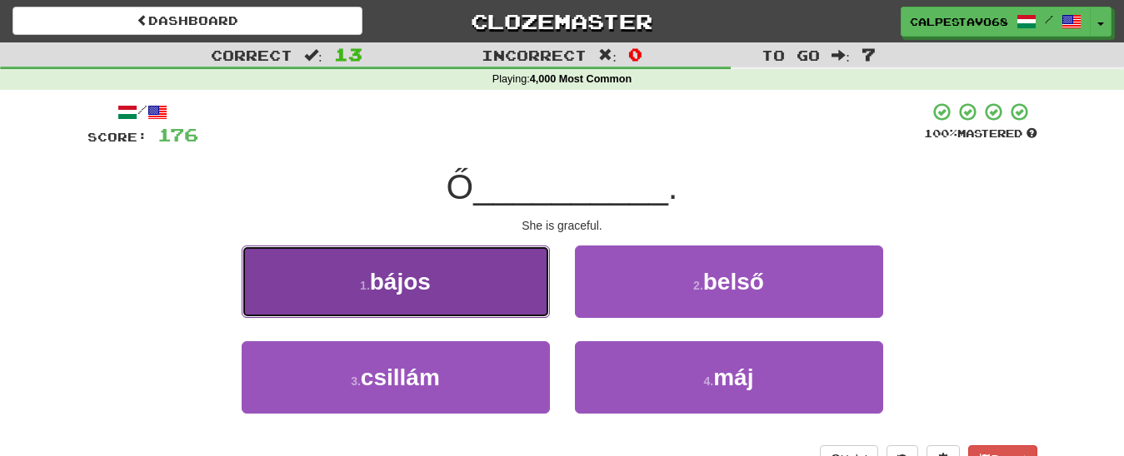
click at [495, 297] on button "1 . bájos" at bounding box center [396, 282] width 308 height 72
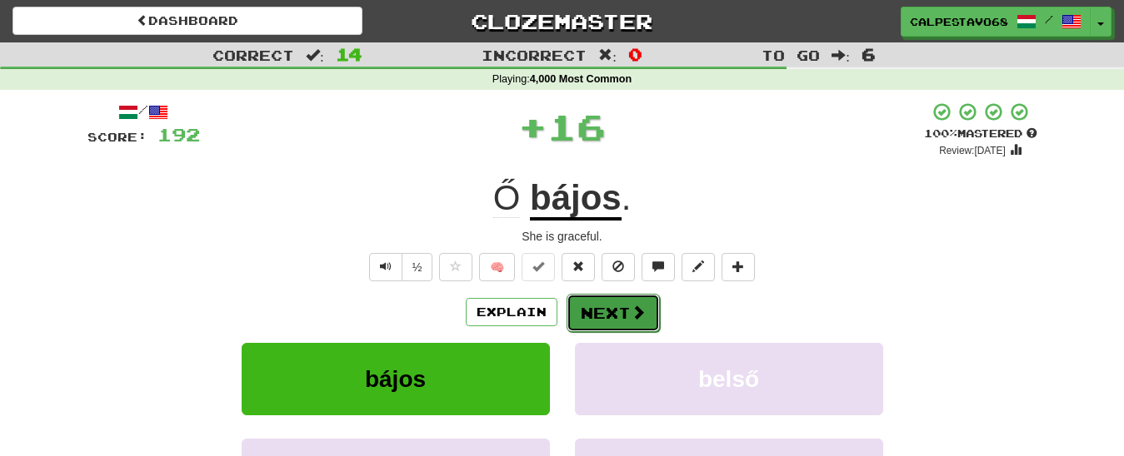
click at [590, 307] on button "Next" at bounding box center [612, 313] width 93 height 38
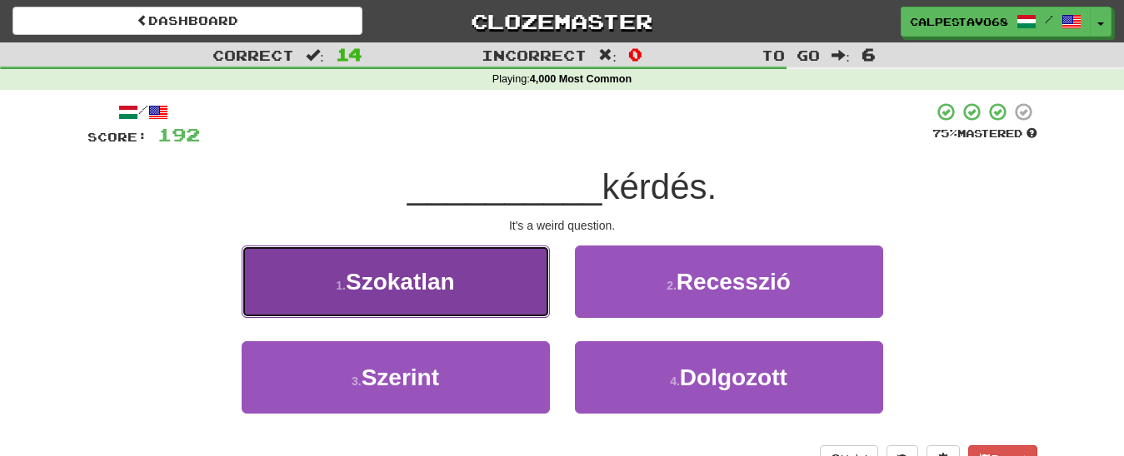
click at [498, 285] on button "1 . Szokatlan" at bounding box center [396, 282] width 308 height 72
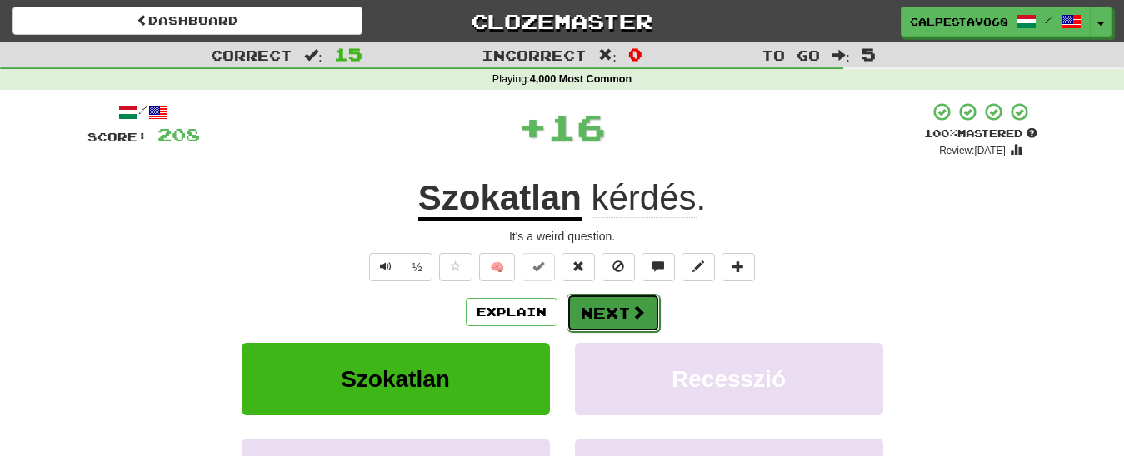
click at [616, 314] on button "Next" at bounding box center [612, 313] width 93 height 38
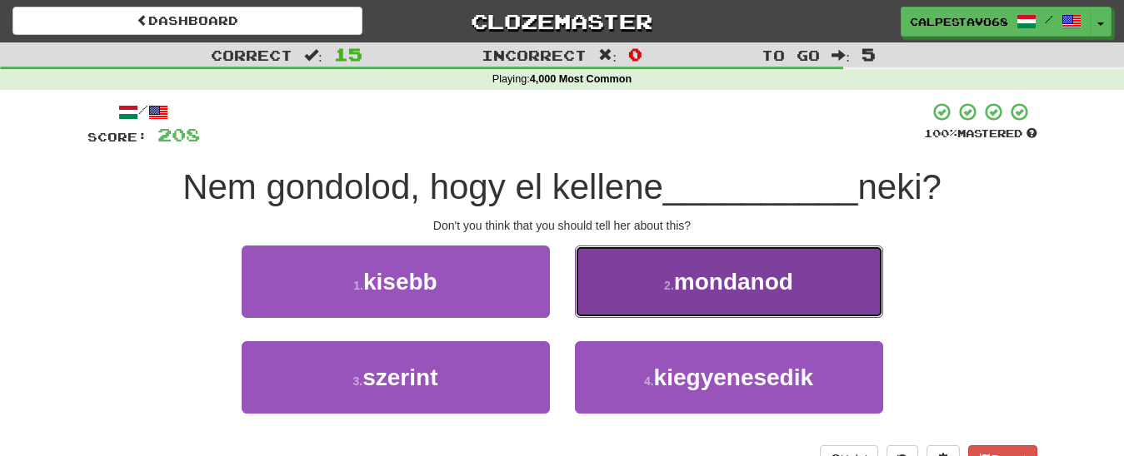
click at [708, 288] on span "mondanod" at bounding box center [733, 282] width 119 height 26
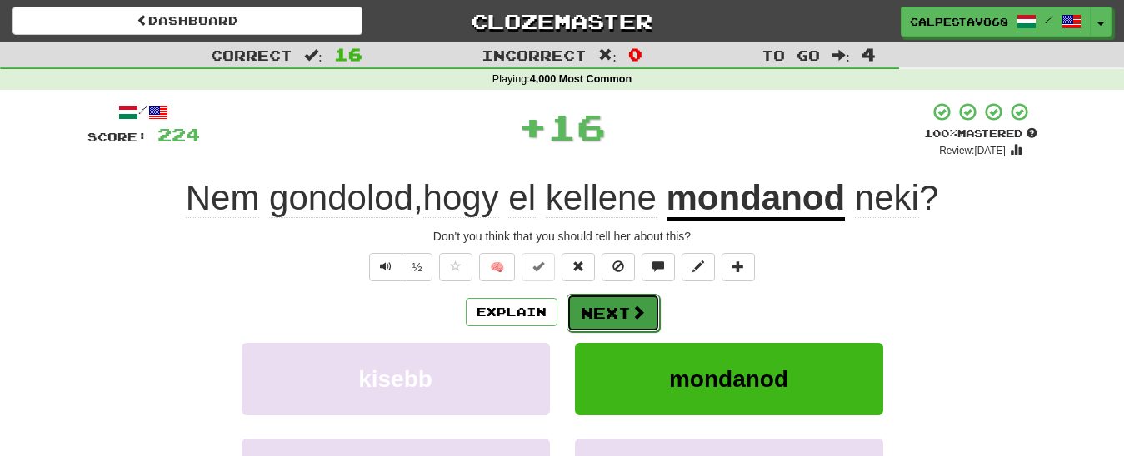
click at [616, 309] on button "Next" at bounding box center [612, 313] width 93 height 38
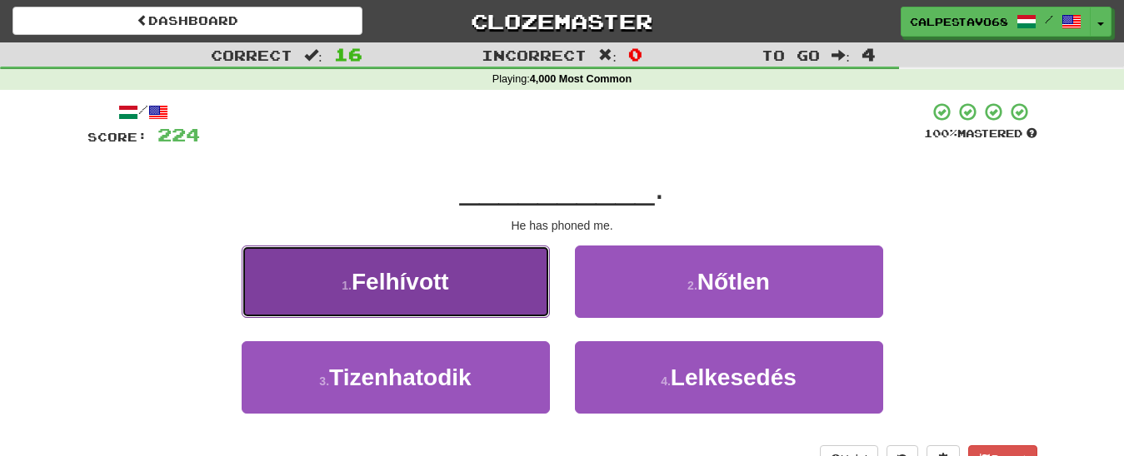
click at [489, 299] on button "1 . Felhívott" at bounding box center [396, 282] width 308 height 72
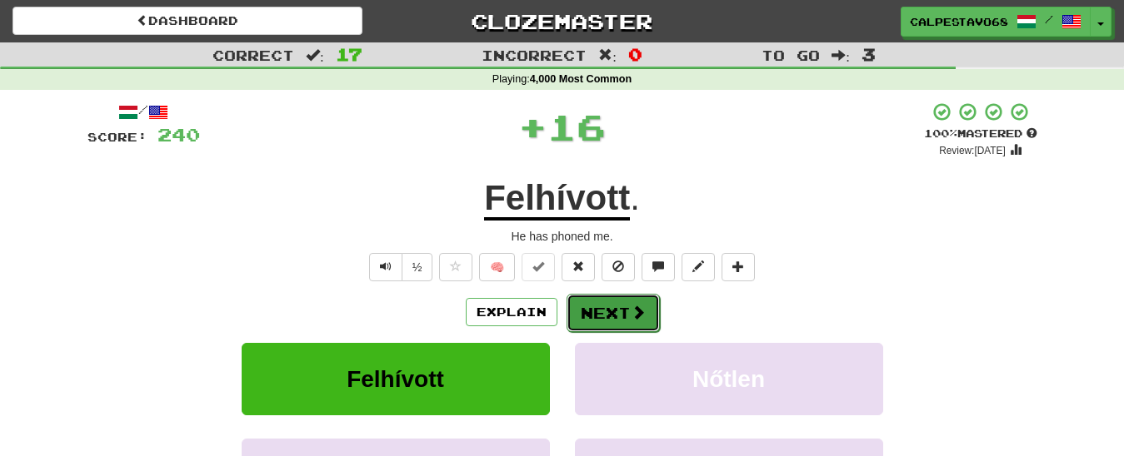
click at [602, 323] on button "Next" at bounding box center [612, 313] width 93 height 38
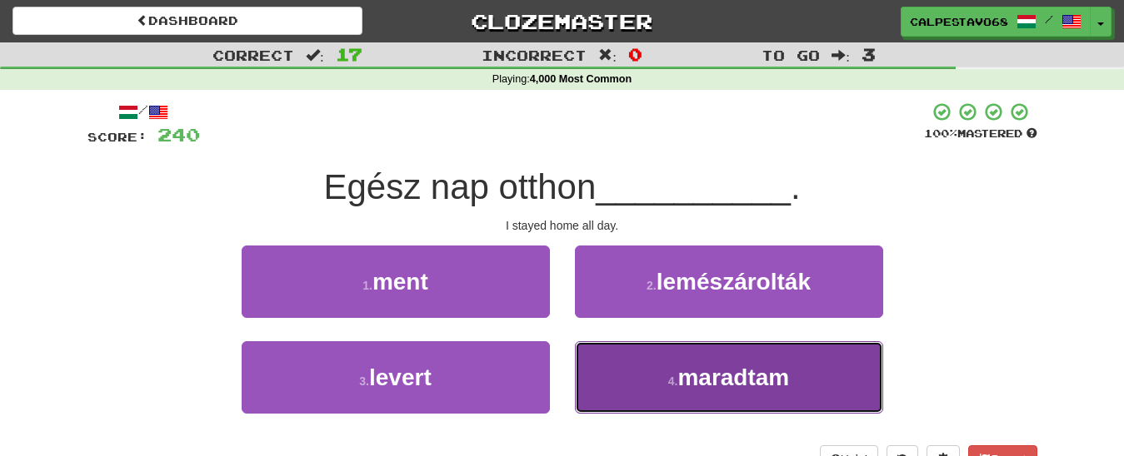
click at [646, 387] on button "4 . maradtam" at bounding box center [729, 378] width 308 height 72
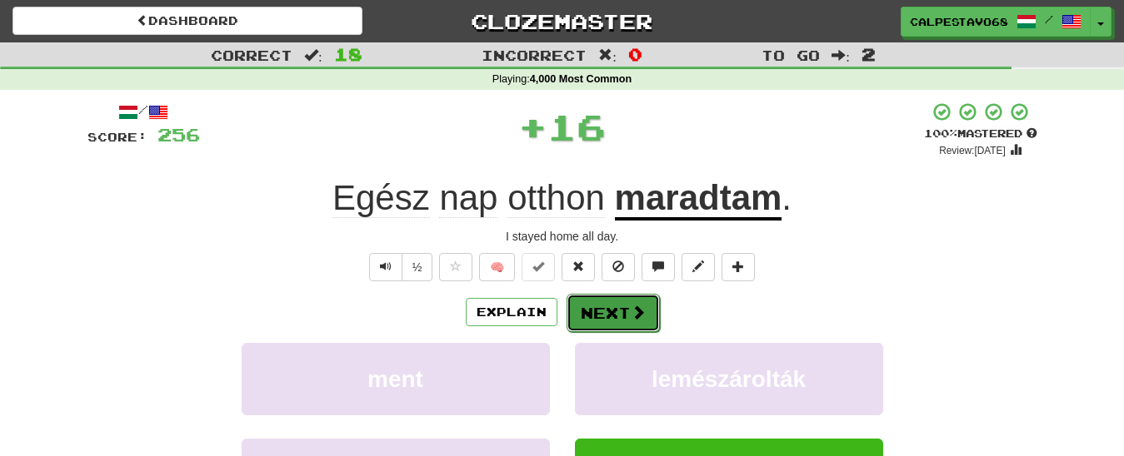
click at [596, 316] on button "Next" at bounding box center [612, 313] width 93 height 38
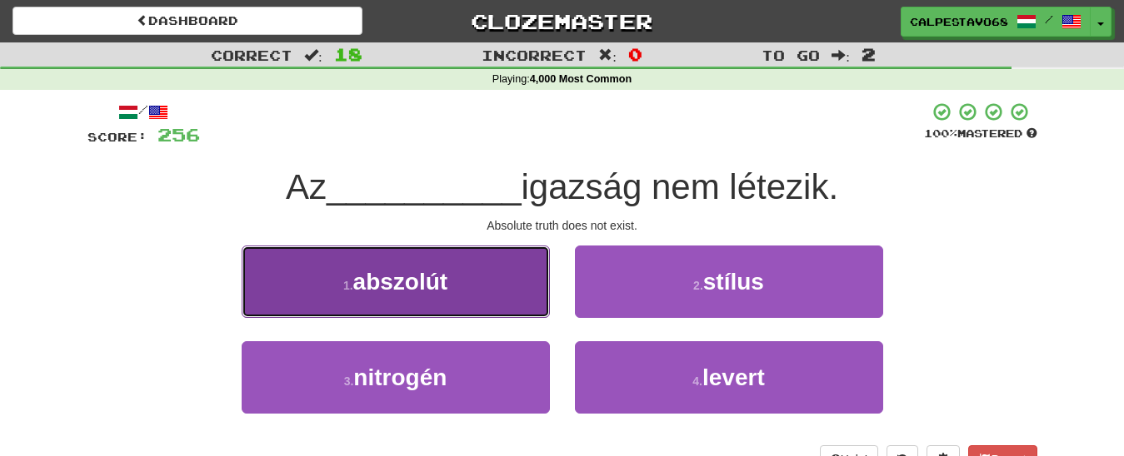
click at [486, 282] on button "1 . abszolút" at bounding box center [396, 282] width 308 height 72
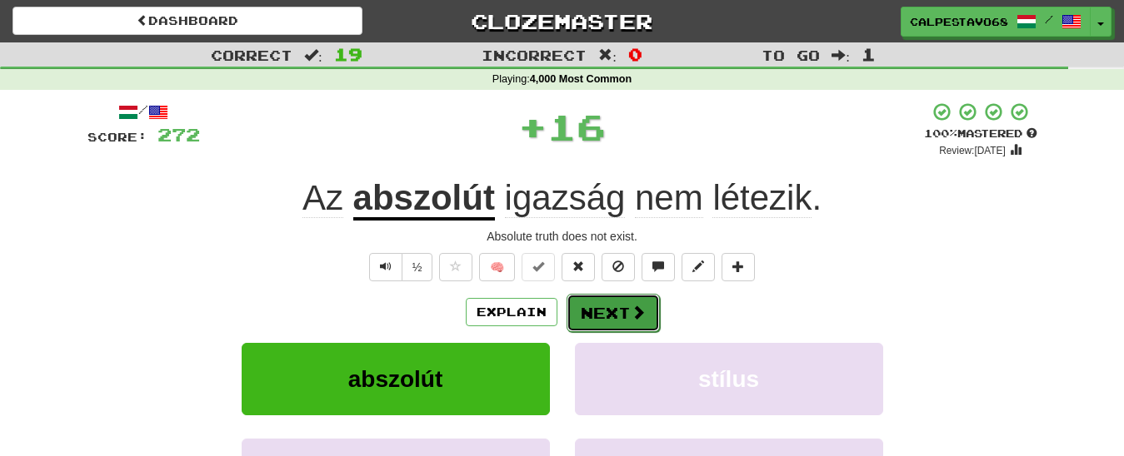
click at [584, 320] on button "Next" at bounding box center [612, 313] width 93 height 38
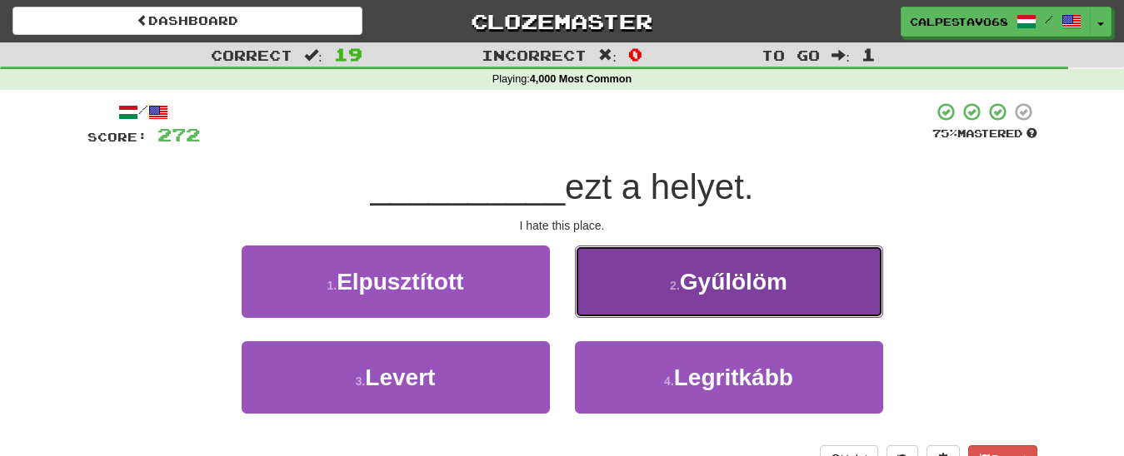
click at [628, 289] on button "2 . Gyűlölöm" at bounding box center [729, 282] width 308 height 72
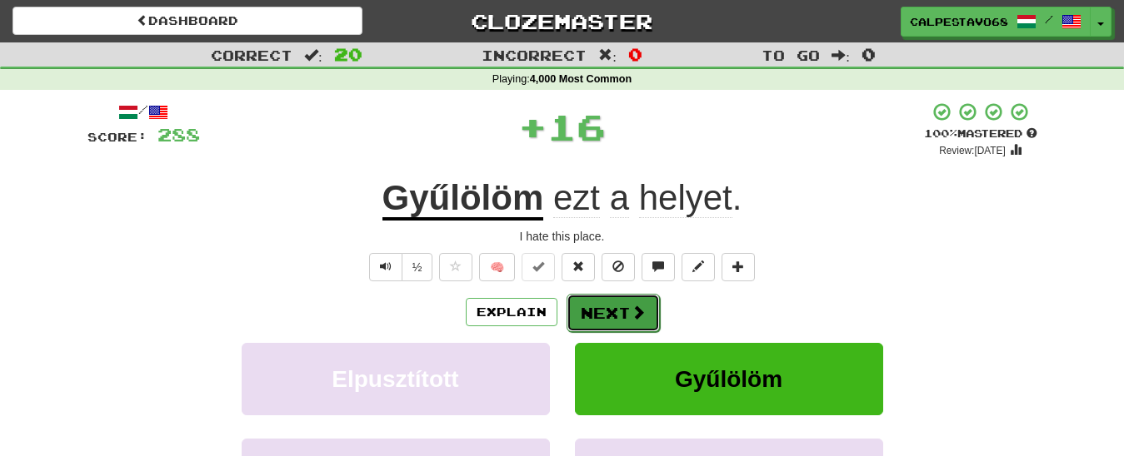
click at [591, 319] on button "Next" at bounding box center [612, 313] width 93 height 38
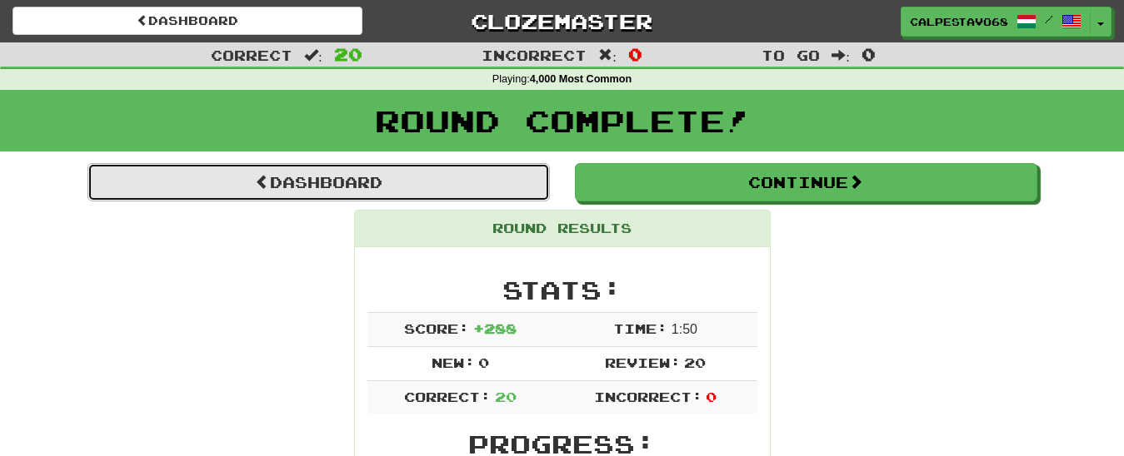
click at [529, 181] on link "Dashboard" at bounding box center [318, 182] width 462 height 38
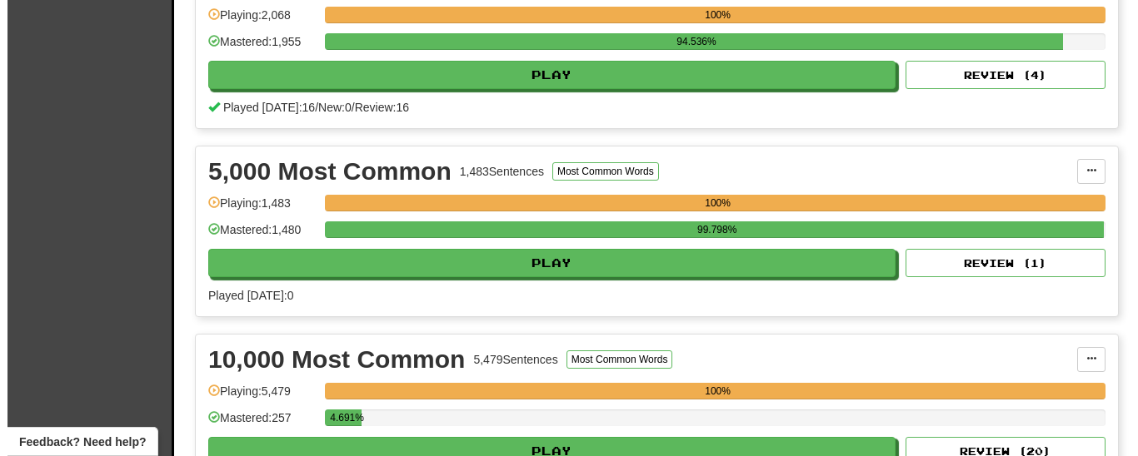
scroll to position [1020, 0]
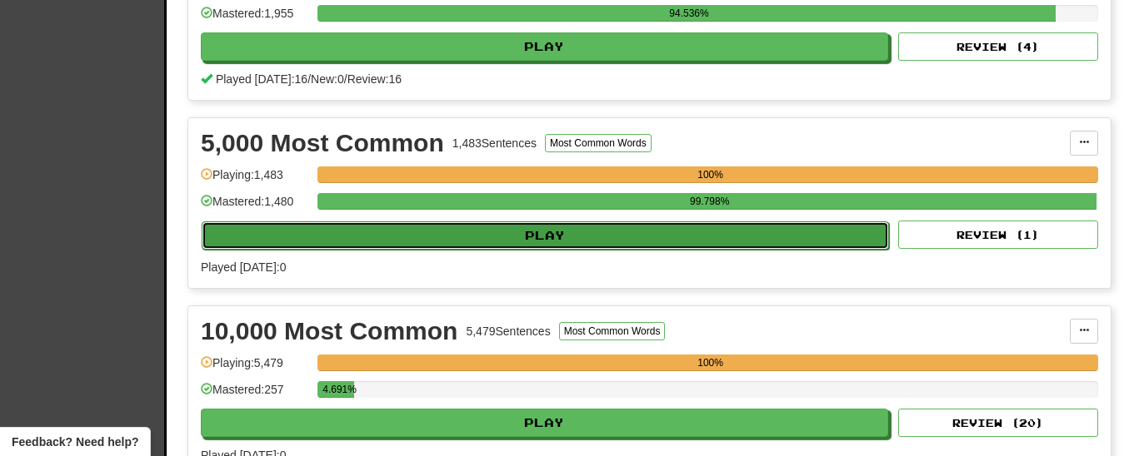
click at [526, 250] on button "Play" at bounding box center [545, 236] width 687 height 28
select select "**"
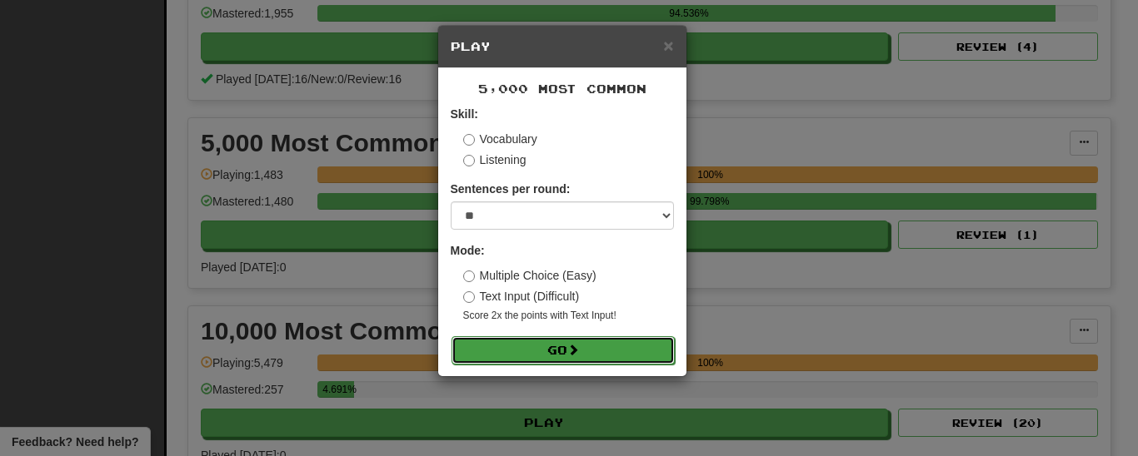
click at [574, 359] on button "Go" at bounding box center [562, 351] width 223 height 28
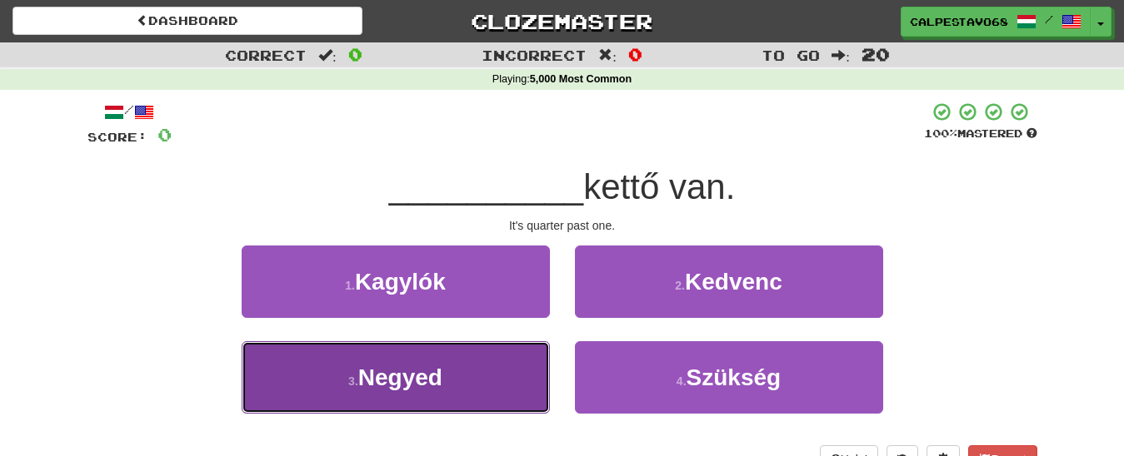
click at [486, 380] on button "3 . Negyed" at bounding box center [396, 378] width 308 height 72
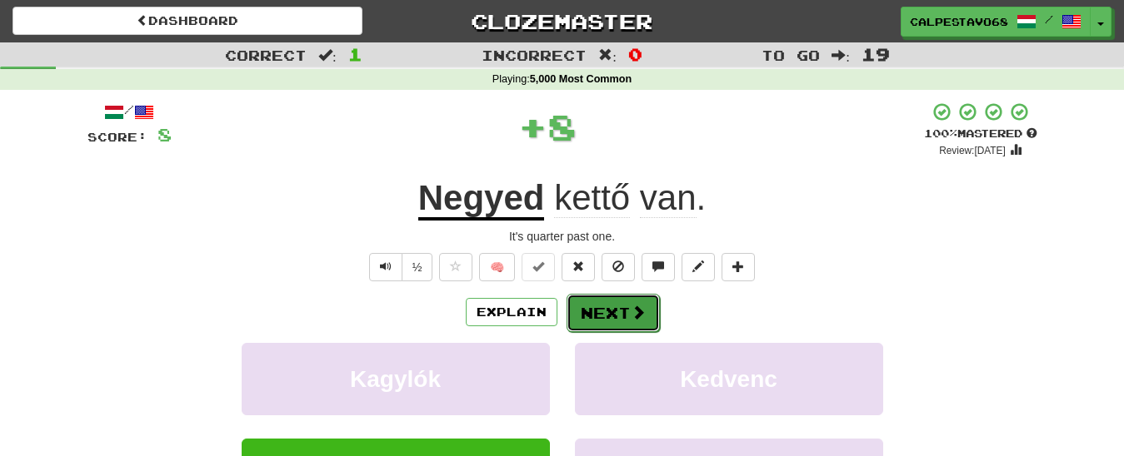
click at [613, 314] on button "Next" at bounding box center [612, 313] width 93 height 38
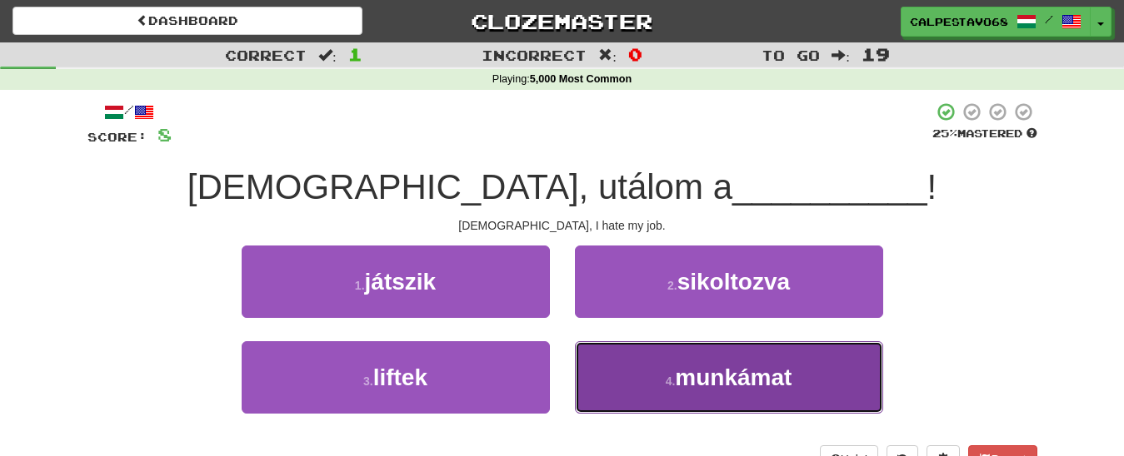
click at [646, 366] on button "4 . munkámat" at bounding box center [729, 378] width 308 height 72
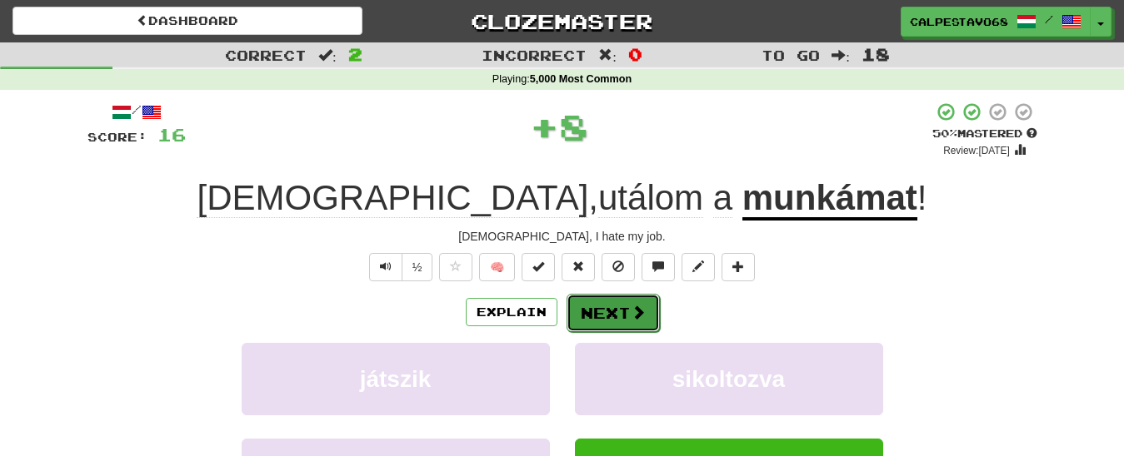
click at [613, 307] on button "Next" at bounding box center [612, 313] width 93 height 38
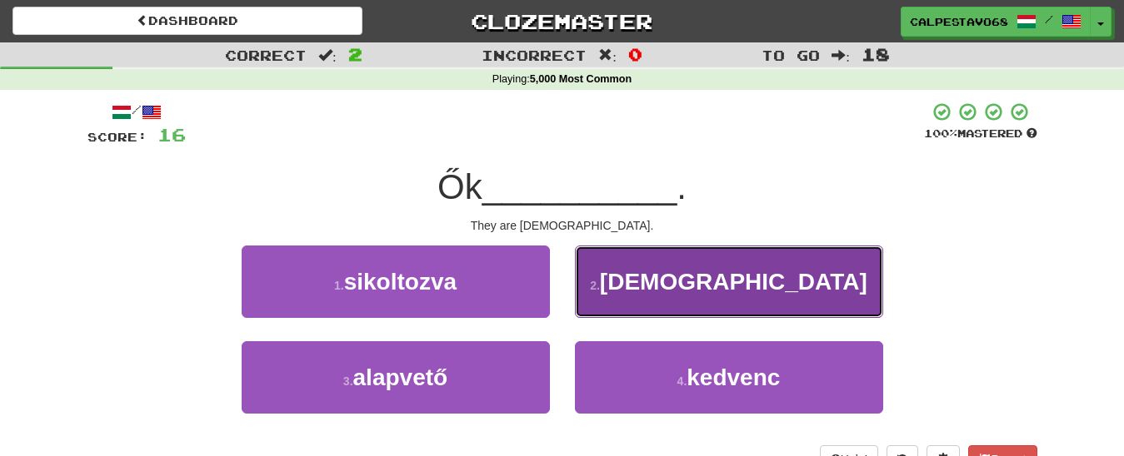
click at [666, 292] on button "2 . [DEMOGRAPHIC_DATA]" at bounding box center [729, 282] width 308 height 72
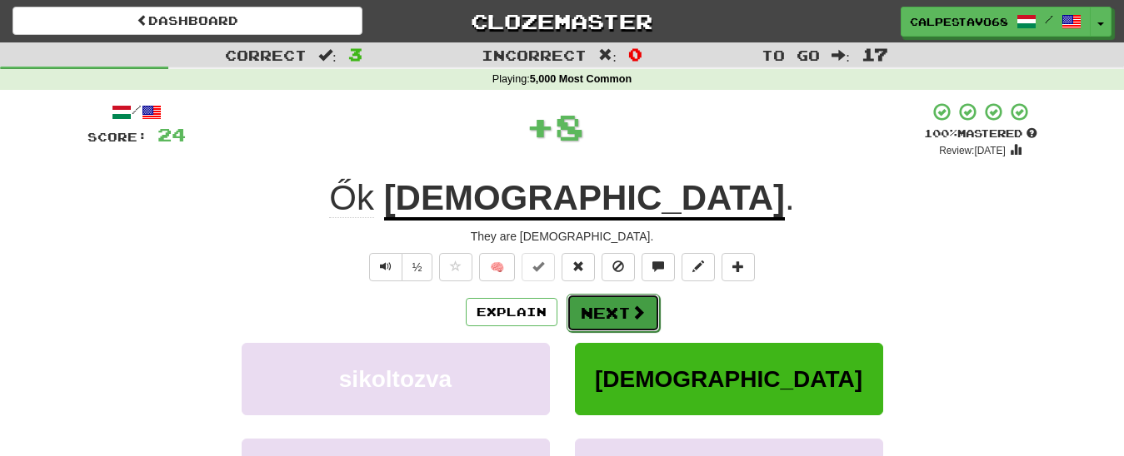
click at [626, 307] on button "Next" at bounding box center [612, 313] width 93 height 38
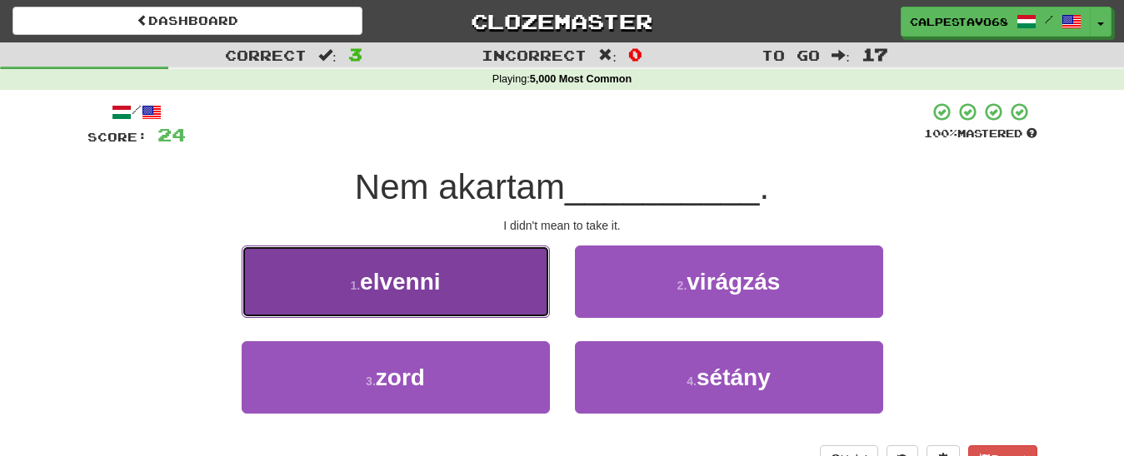
click at [477, 284] on button "1 . elvenni" at bounding box center [396, 282] width 308 height 72
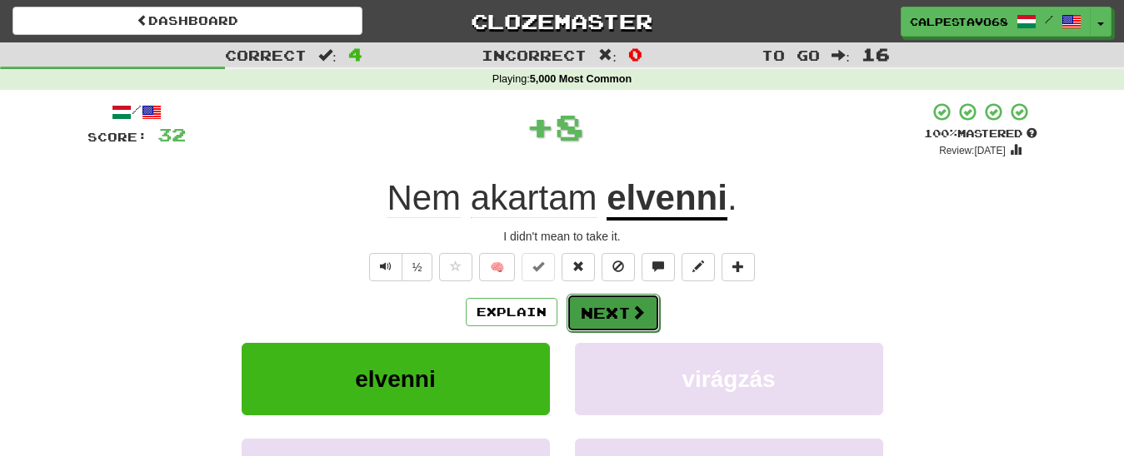
click at [642, 324] on button "Next" at bounding box center [612, 313] width 93 height 38
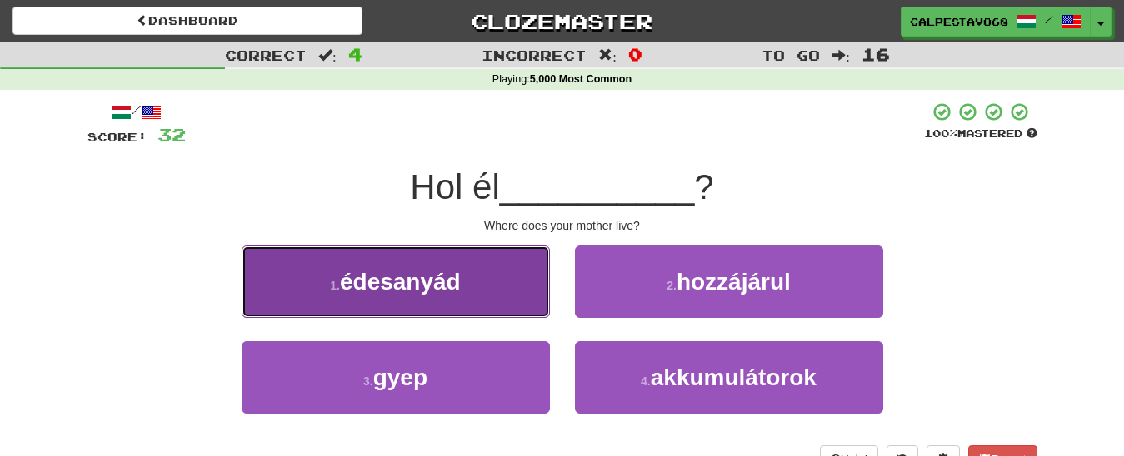
click at [476, 279] on button "1 . édesanyád" at bounding box center [396, 282] width 308 height 72
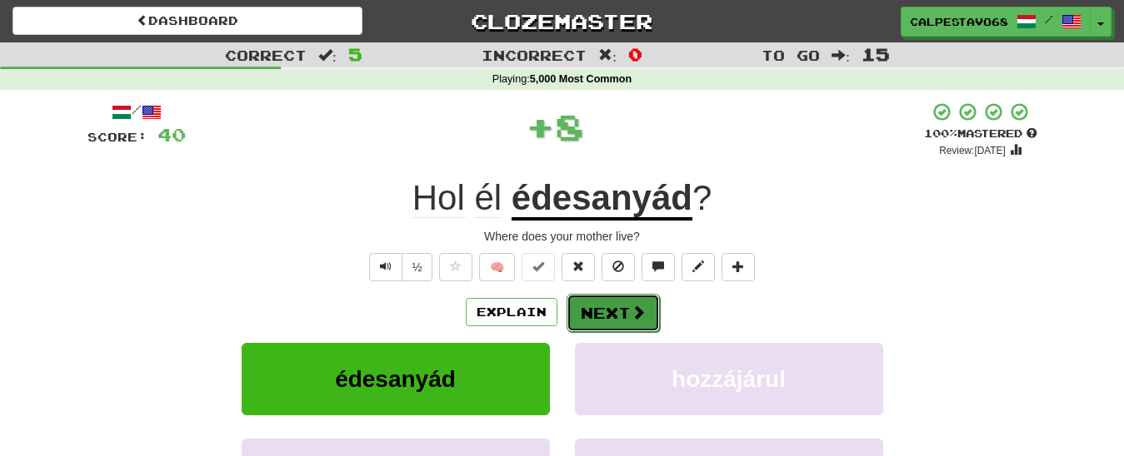
click at [607, 322] on button "Next" at bounding box center [612, 313] width 93 height 38
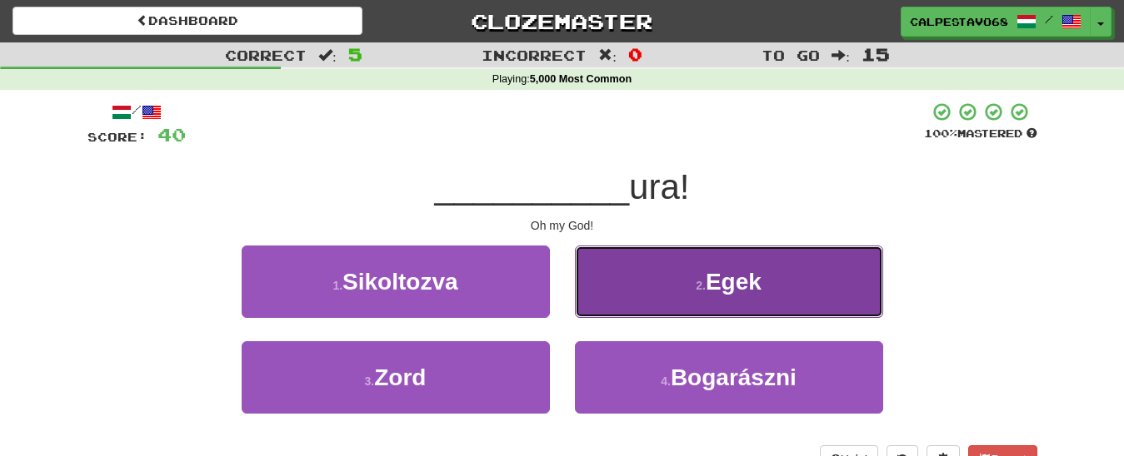
click at [609, 301] on button "2 . Egek" at bounding box center [729, 282] width 308 height 72
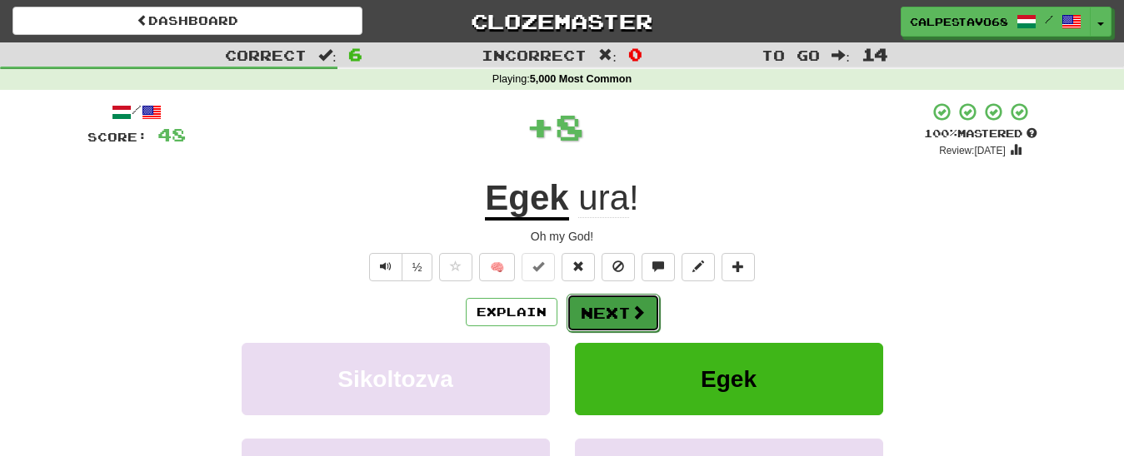
click at [600, 307] on button "Next" at bounding box center [612, 313] width 93 height 38
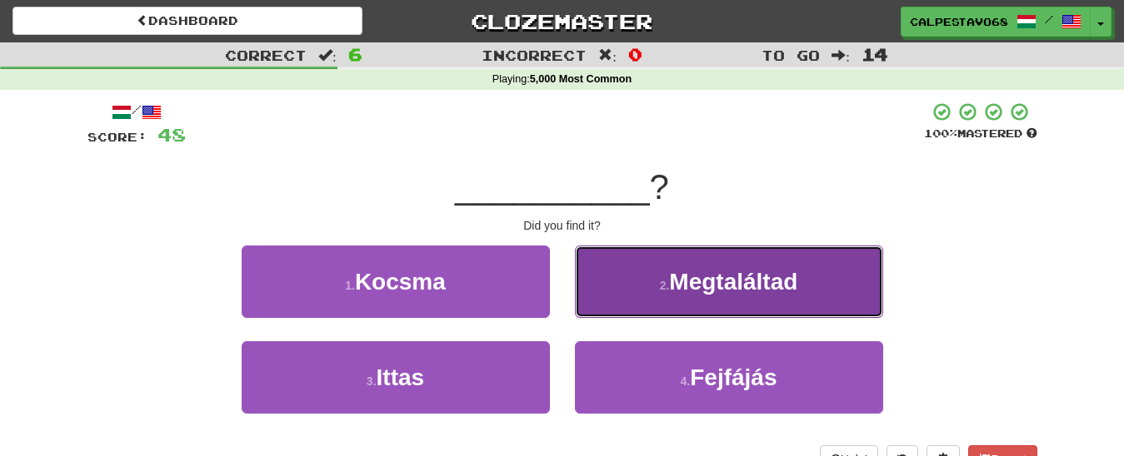
click at [604, 305] on button "2 . Megtaláltad" at bounding box center [729, 282] width 308 height 72
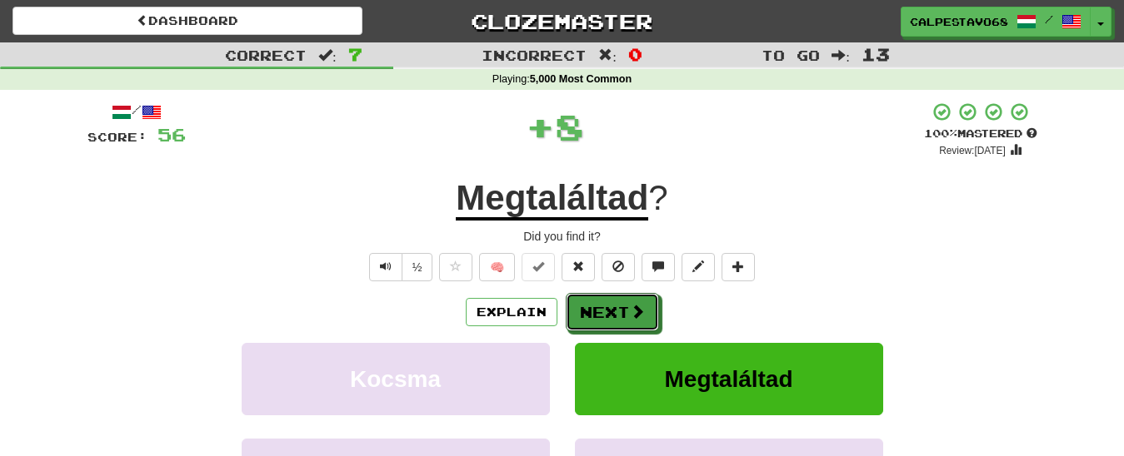
click at [604, 305] on button "Next" at bounding box center [612, 312] width 93 height 38
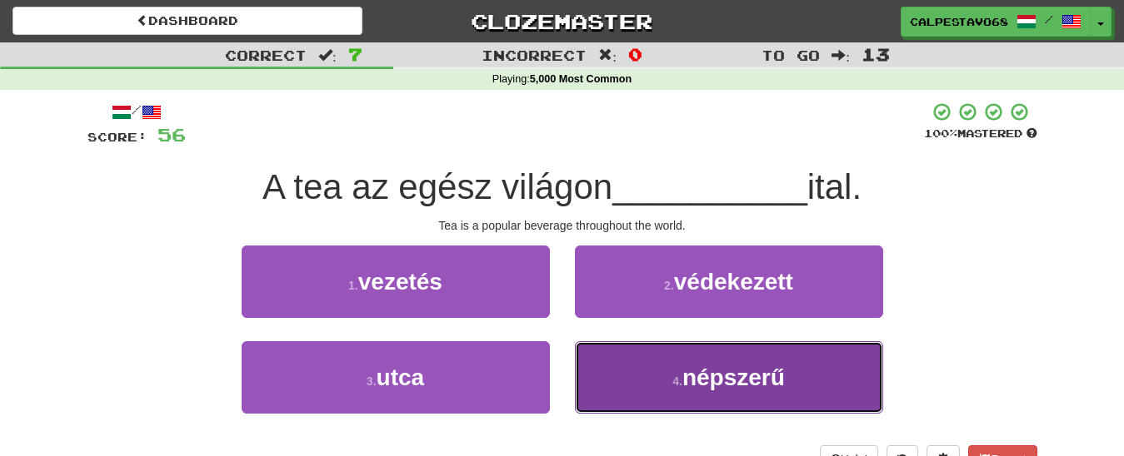
click at [636, 380] on button "4 . népszerű" at bounding box center [729, 378] width 308 height 72
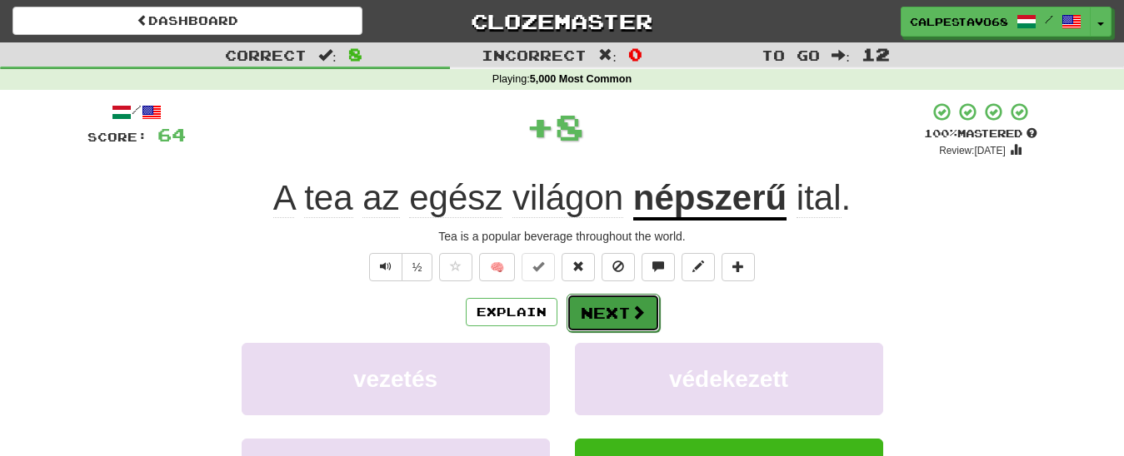
click at [619, 298] on button "Next" at bounding box center [612, 313] width 93 height 38
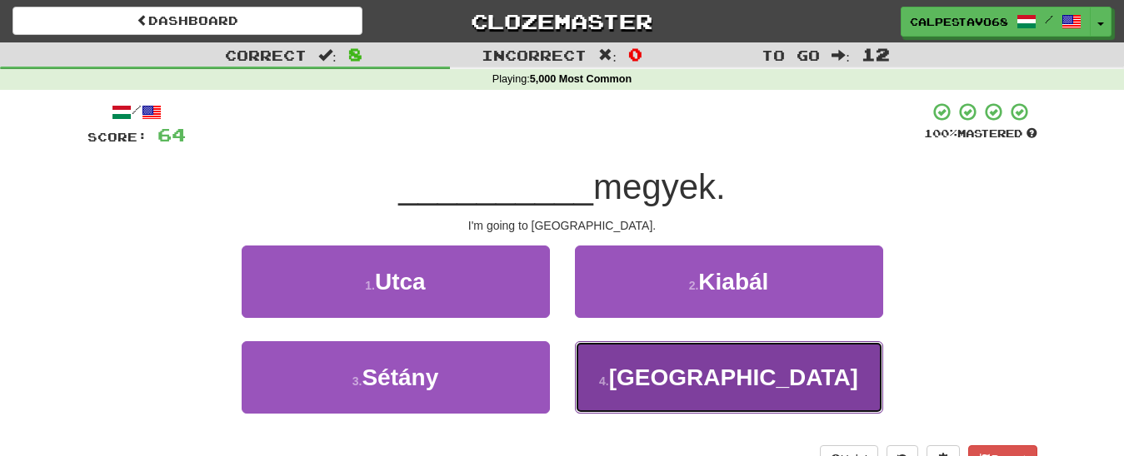
drag, startPoint x: 651, startPoint y: 379, endPoint x: 645, endPoint y: 372, distance: 9.5
click at [650, 379] on button "4 . [GEOGRAPHIC_DATA]" at bounding box center [729, 378] width 308 height 72
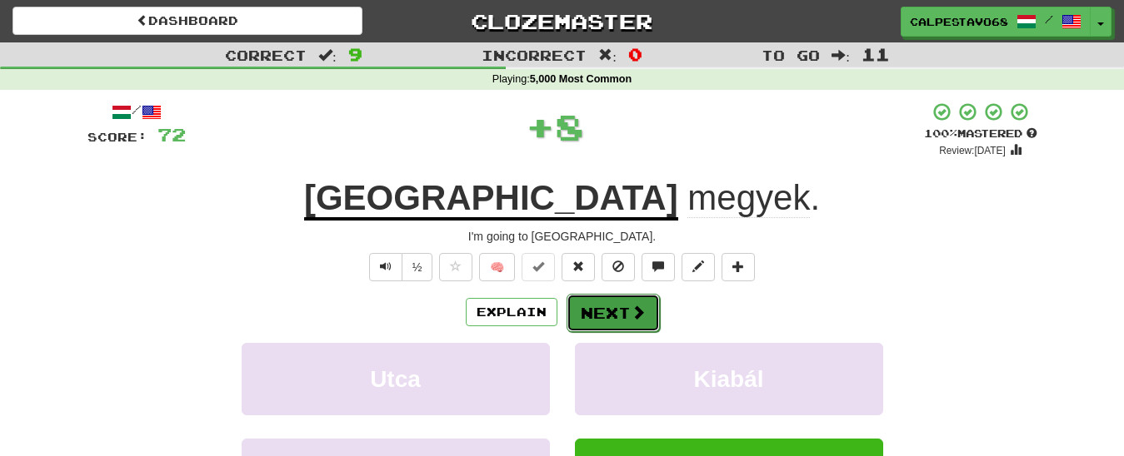
click at [622, 313] on button "Next" at bounding box center [612, 313] width 93 height 38
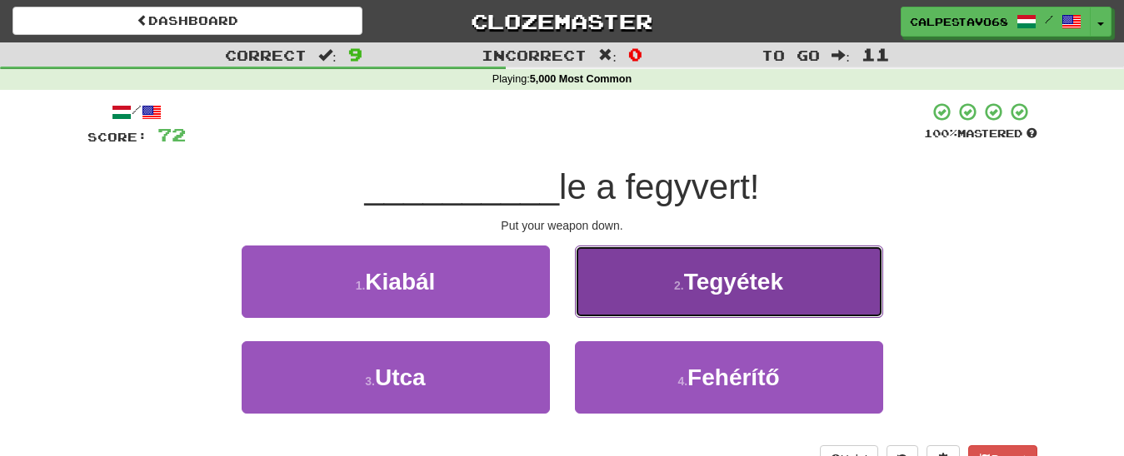
click at [666, 292] on button "2 . Tegyétek" at bounding box center [729, 282] width 308 height 72
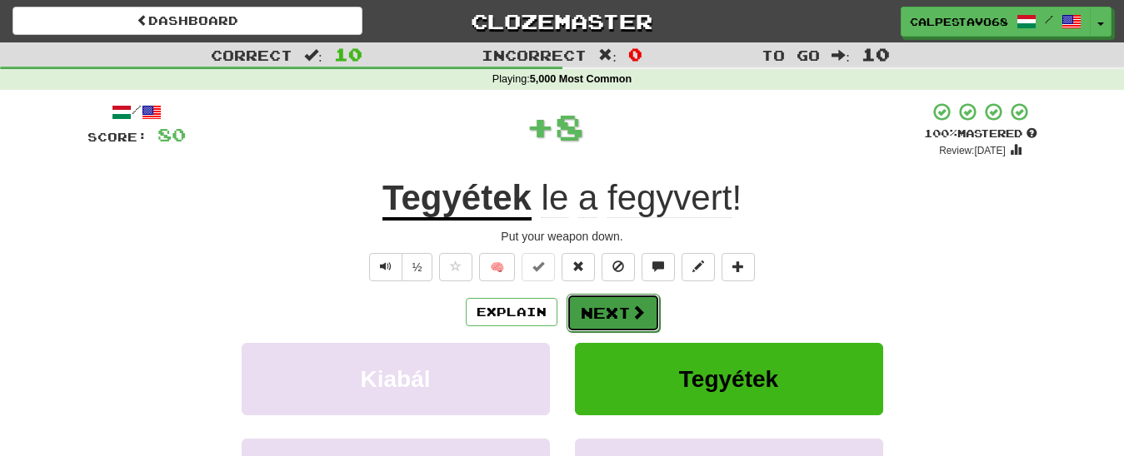
click at [596, 295] on button "Next" at bounding box center [612, 313] width 93 height 38
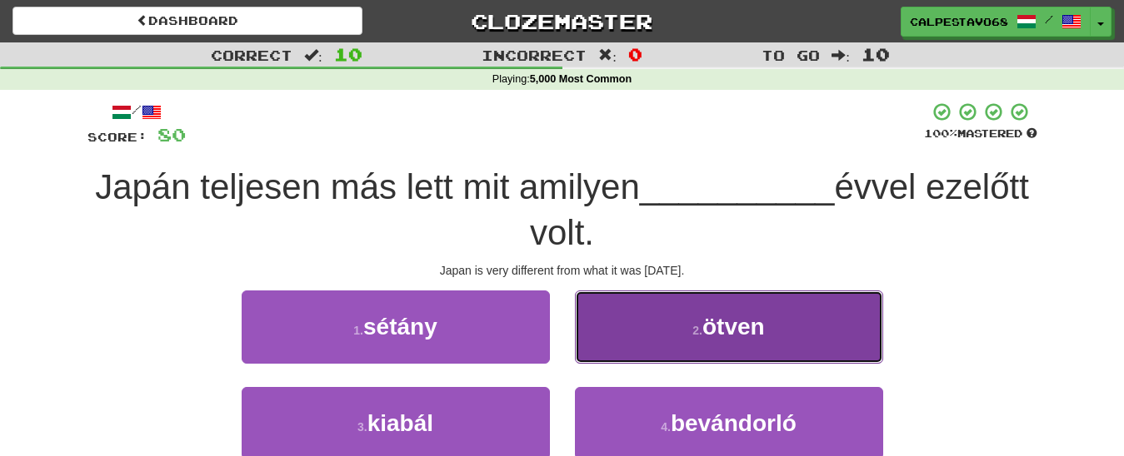
click at [740, 328] on span "ötven" at bounding box center [733, 327] width 62 height 26
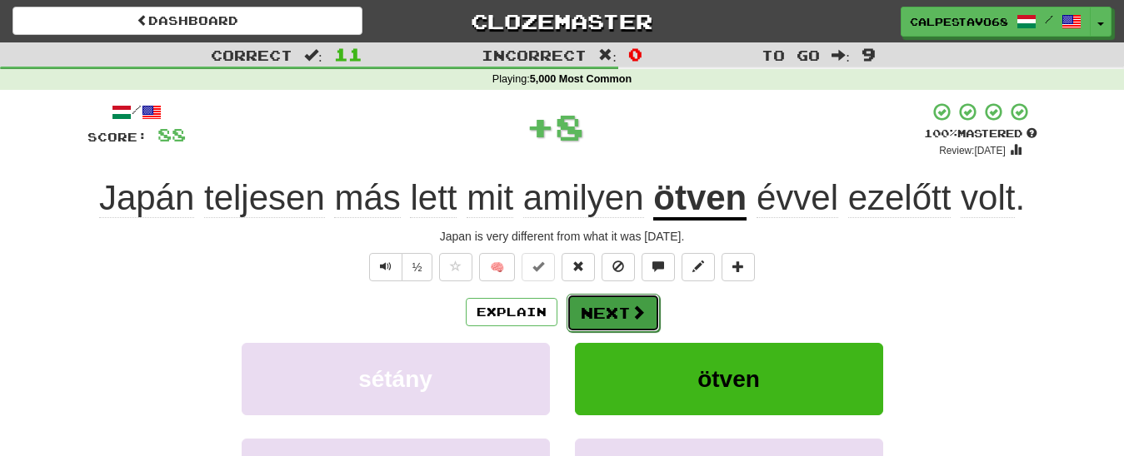
click at [586, 313] on button "Next" at bounding box center [612, 313] width 93 height 38
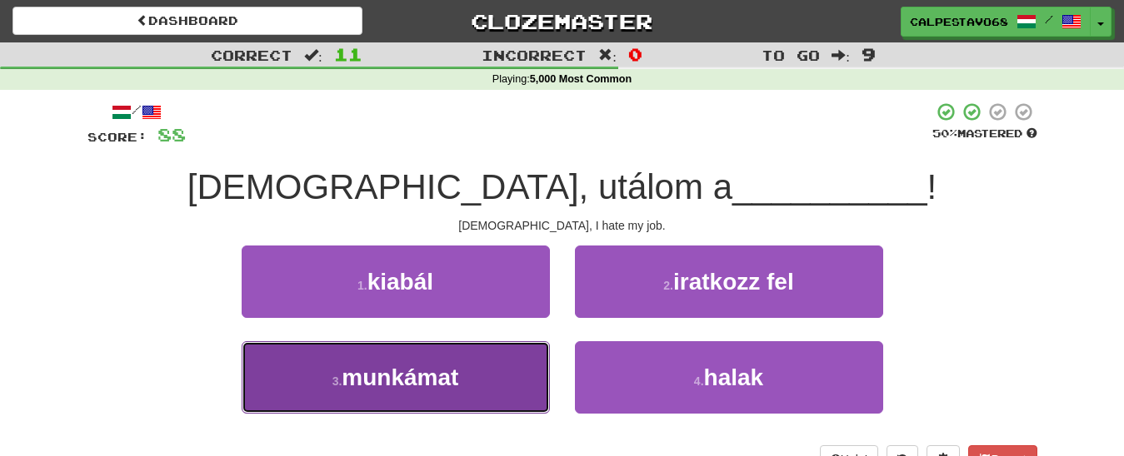
click at [461, 395] on button "3 . munkámat" at bounding box center [396, 378] width 308 height 72
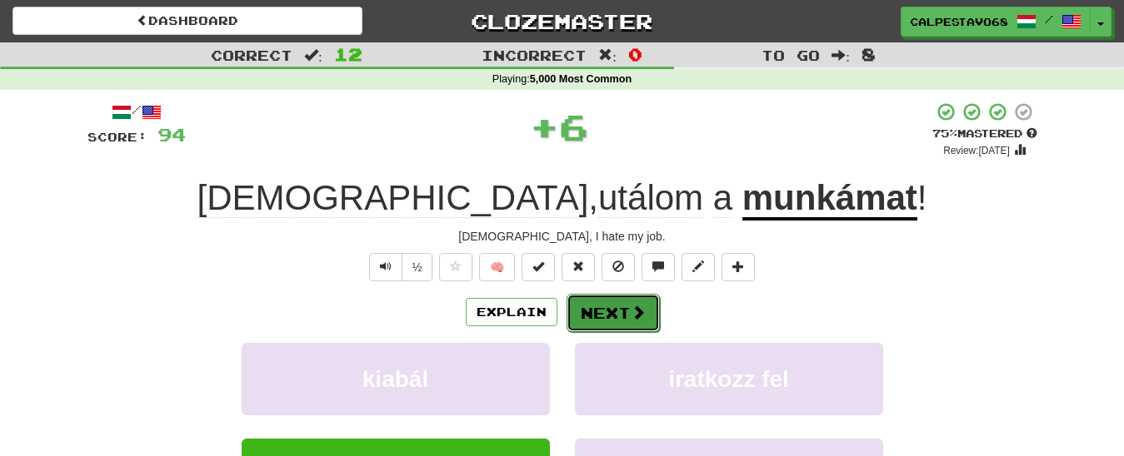
click at [631, 298] on button "Next" at bounding box center [612, 313] width 93 height 38
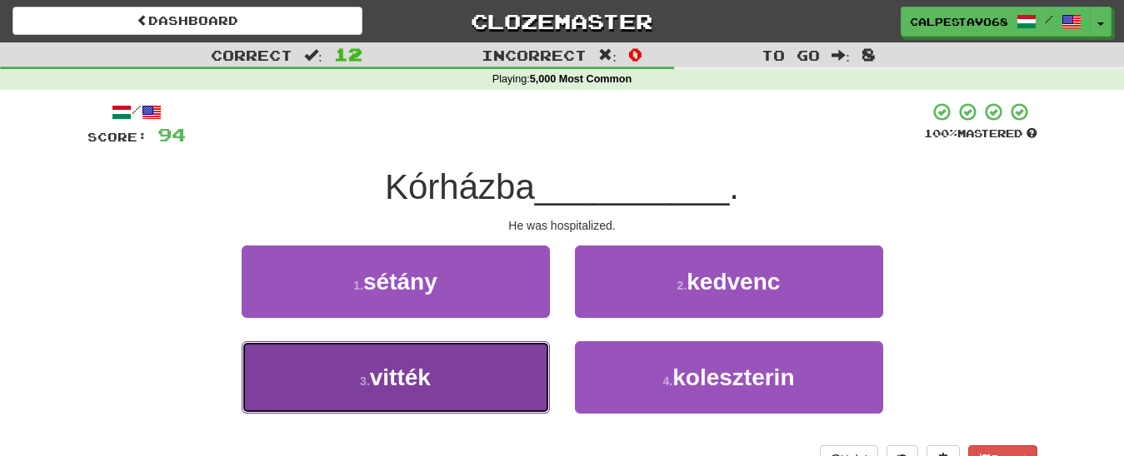
click at [448, 359] on button "3 . vitték" at bounding box center [396, 378] width 308 height 72
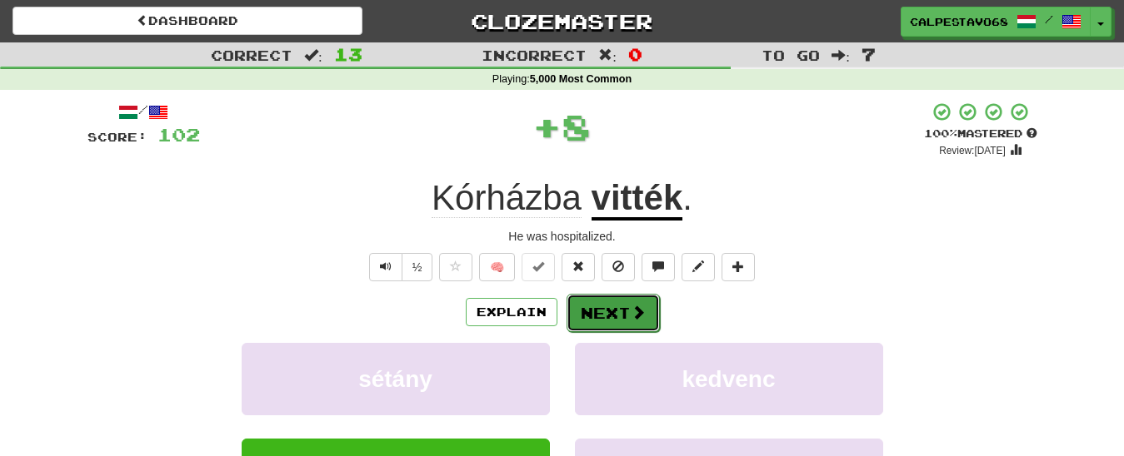
click at [611, 310] on button "Next" at bounding box center [612, 313] width 93 height 38
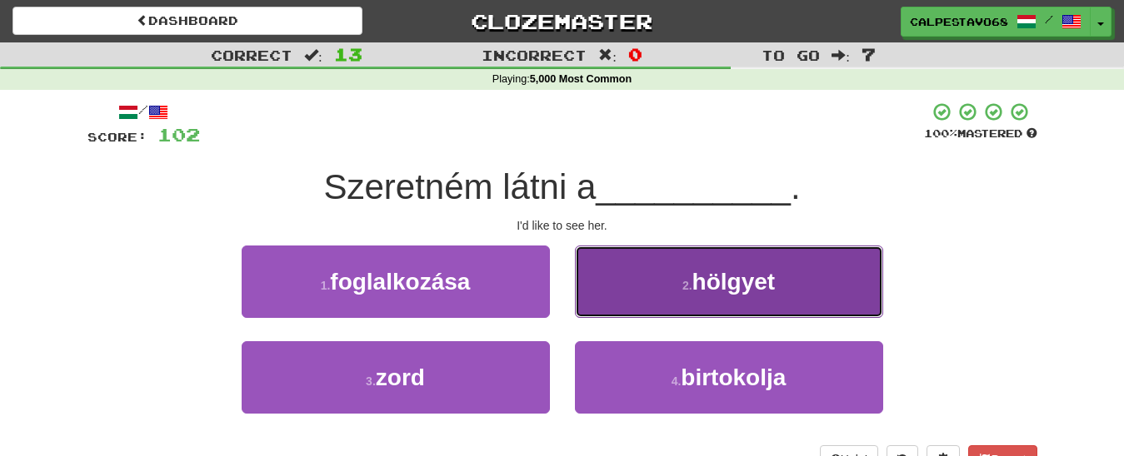
click at [707, 288] on span "hölgyet" at bounding box center [733, 282] width 83 height 26
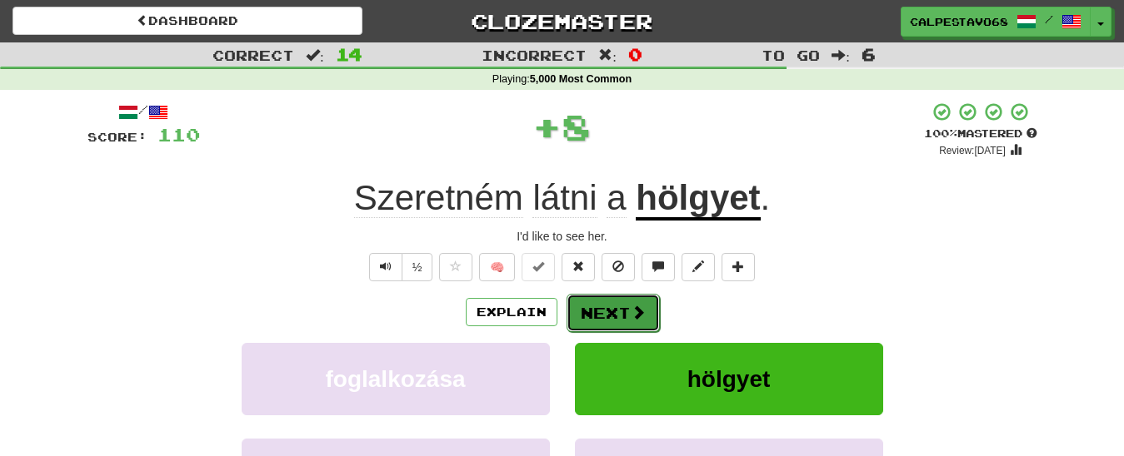
click at [631, 310] on span at bounding box center [638, 312] width 15 height 15
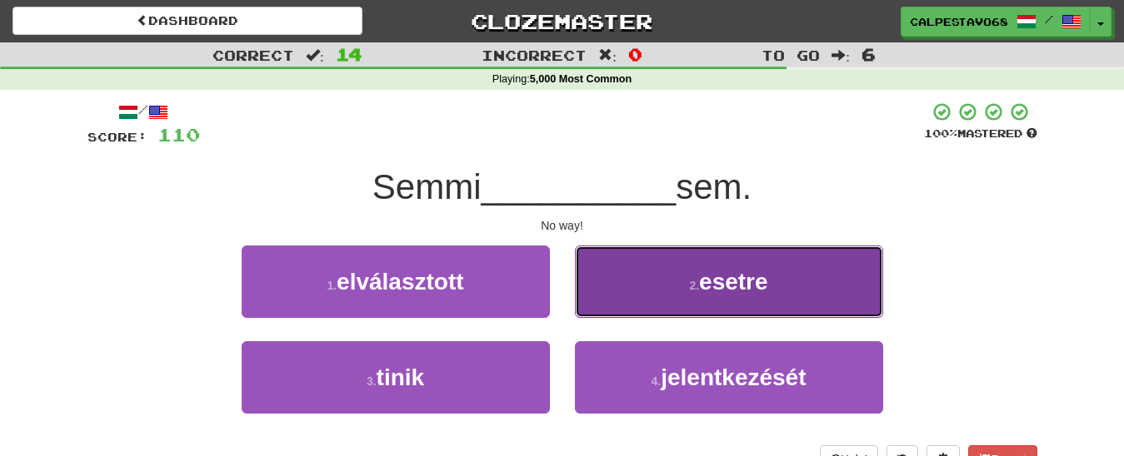
click at [615, 289] on button "2 . esetre" at bounding box center [729, 282] width 308 height 72
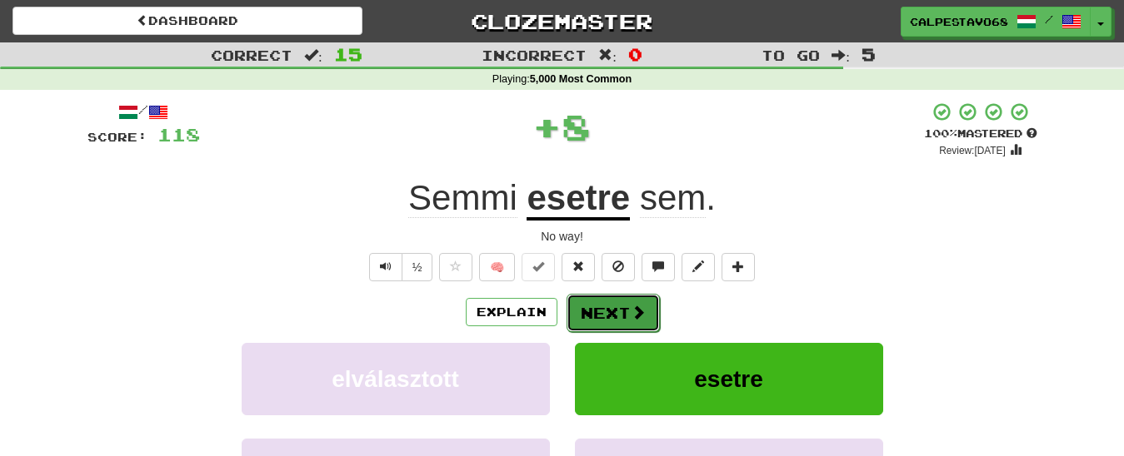
click at [601, 318] on button "Next" at bounding box center [612, 313] width 93 height 38
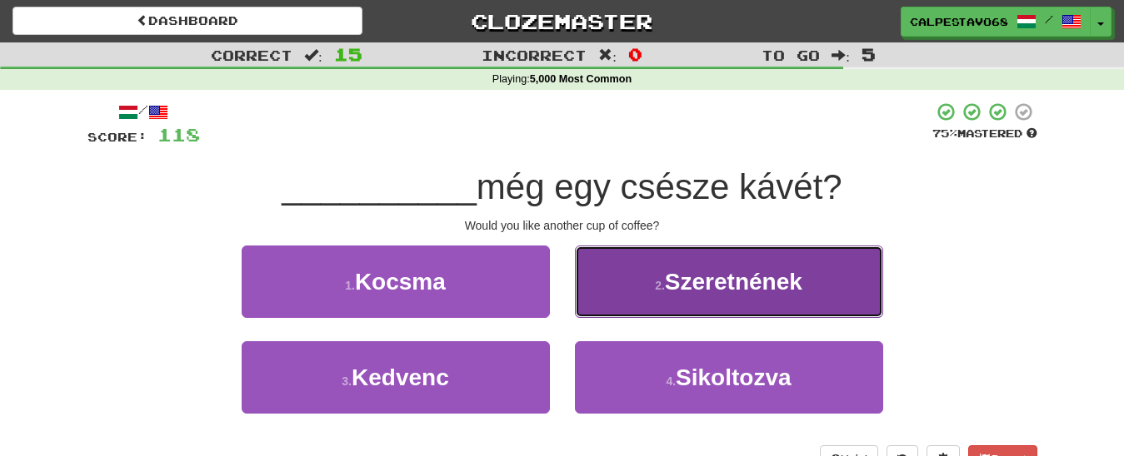
click at [590, 295] on button "2 . Szeretnének" at bounding box center [729, 282] width 308 height 72
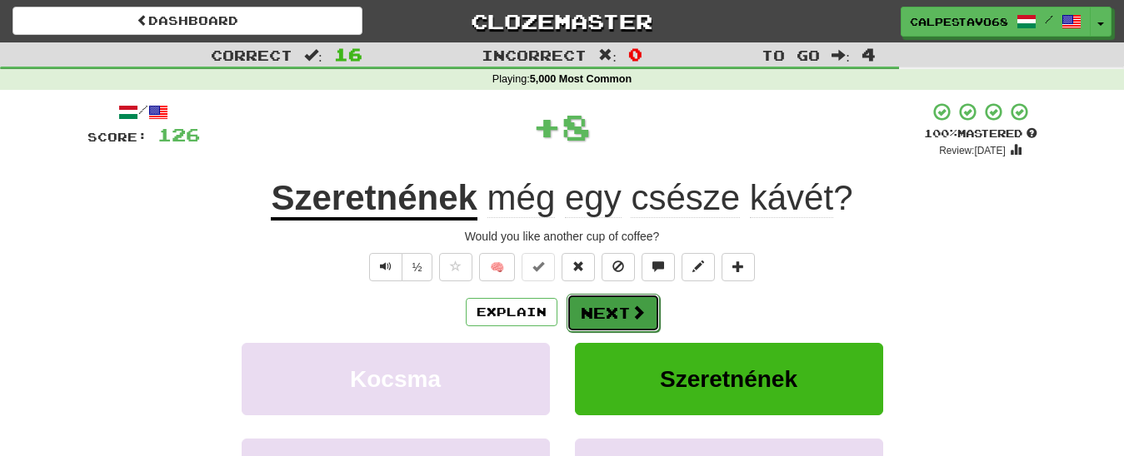
click at [605, 313] on button "Next" at bounding box center [612, 313] width 93 height 38
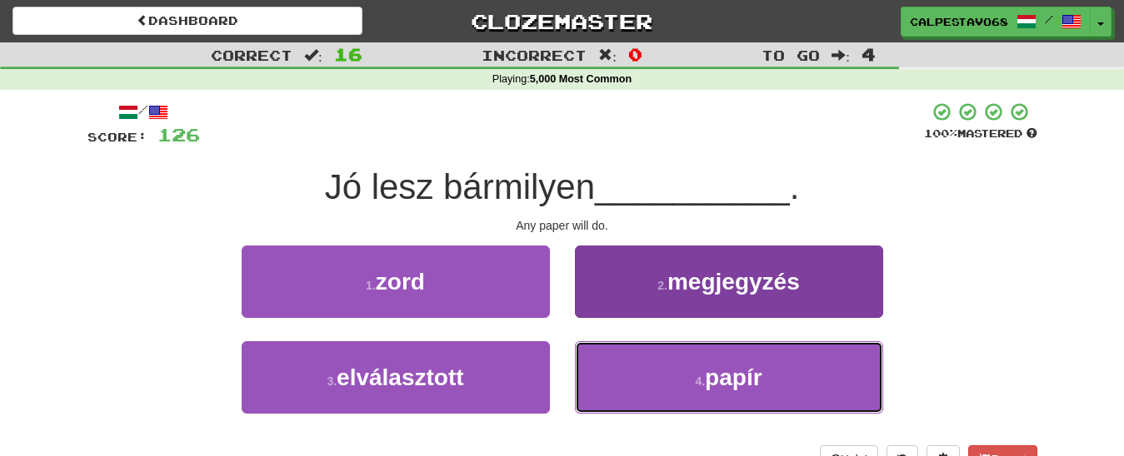
drag, startPoint x: 672, startPoint y: 381, endPoint x: 655, endPoint y: 346, distance: 39.1
click at [670, 374] on button "4 . papír" at bounding box center [729, 378] width 308 height 72
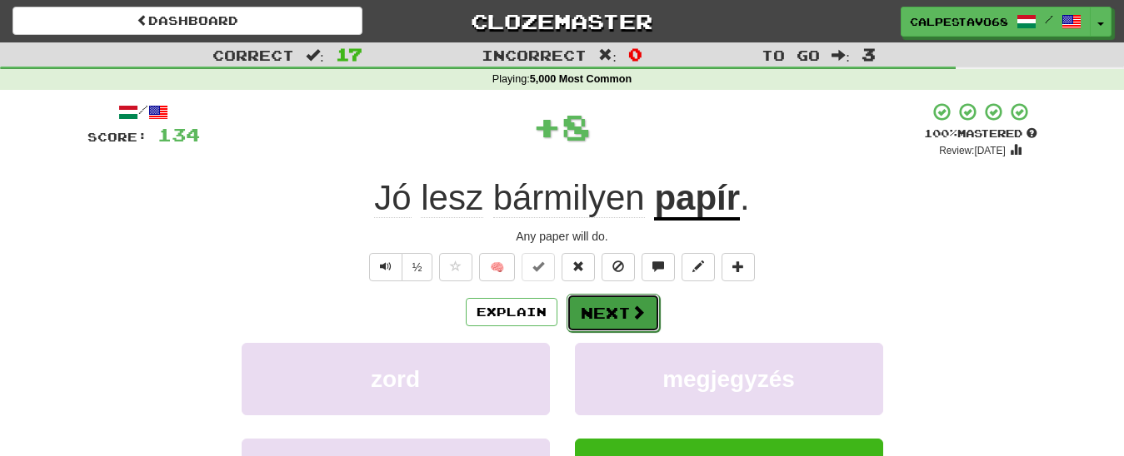
click at [625, 308] on button "Next" at bounding box center [612, 313] width 93 height 38
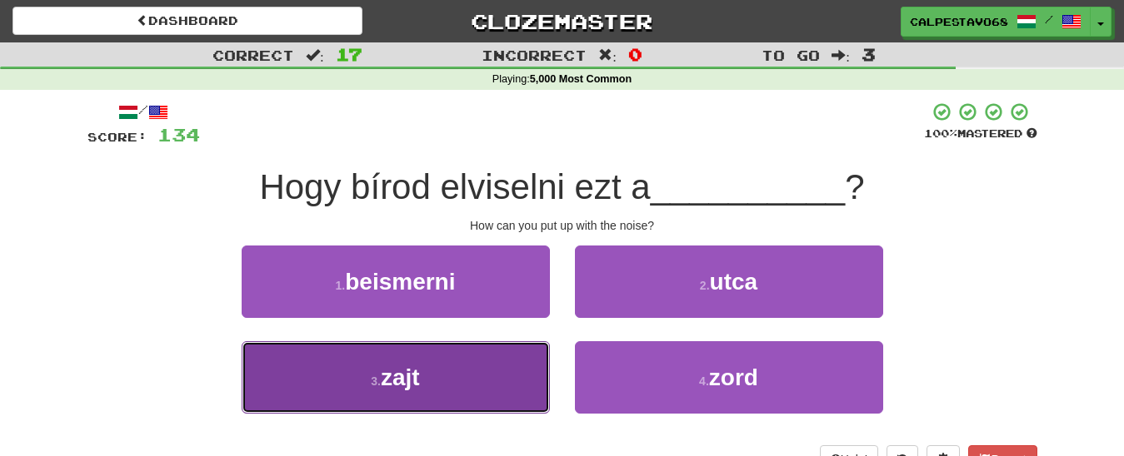
click at [492, 379] on button "3 . zajt" at bounding box center [396, 378] width 308 height 72
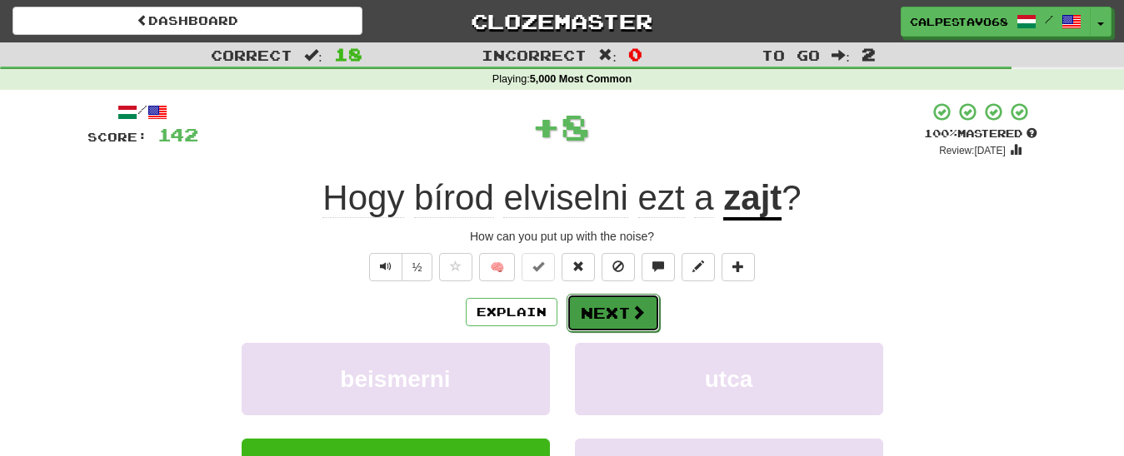
click at [604, 312] on button "Next" at bounding box center [612, 313] width 93 height 38
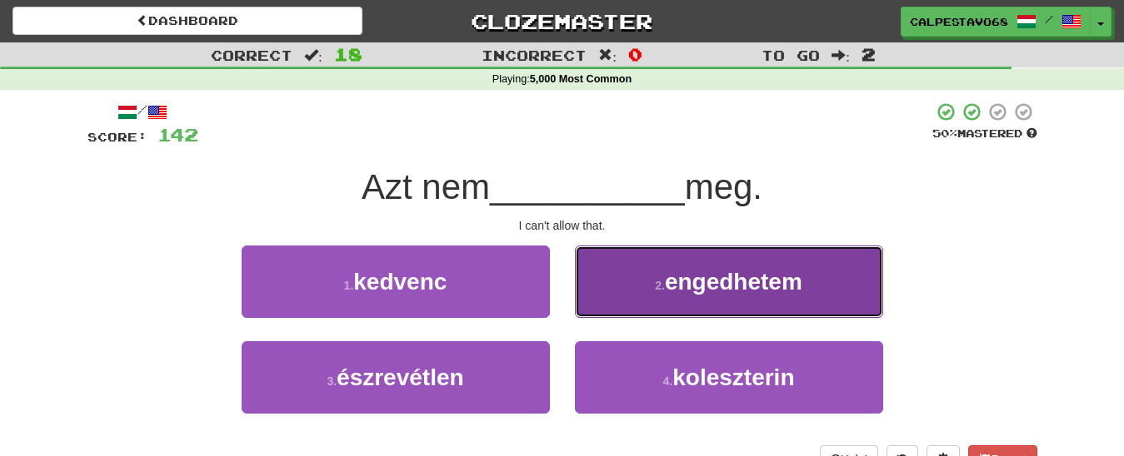
click at [650, 283] on button "2 . engedhetem" at bounding box center [729, 282] width 308 height 72
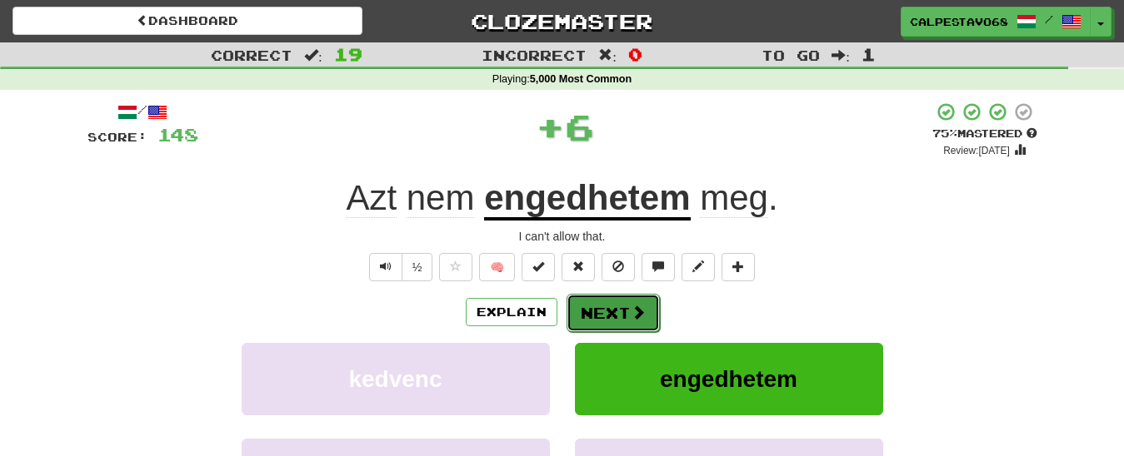
click at [609, 312] on button "Next" at bounding box center [612, 313] width 93 height 38
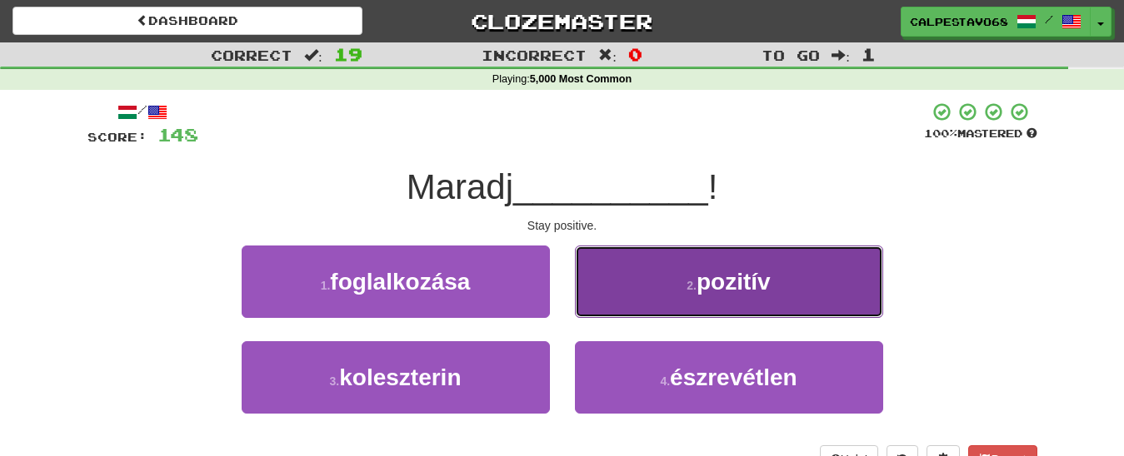
click at [638, 296] on button "2 . pozitív" at bounding box center [729, 282] width 308 height 72
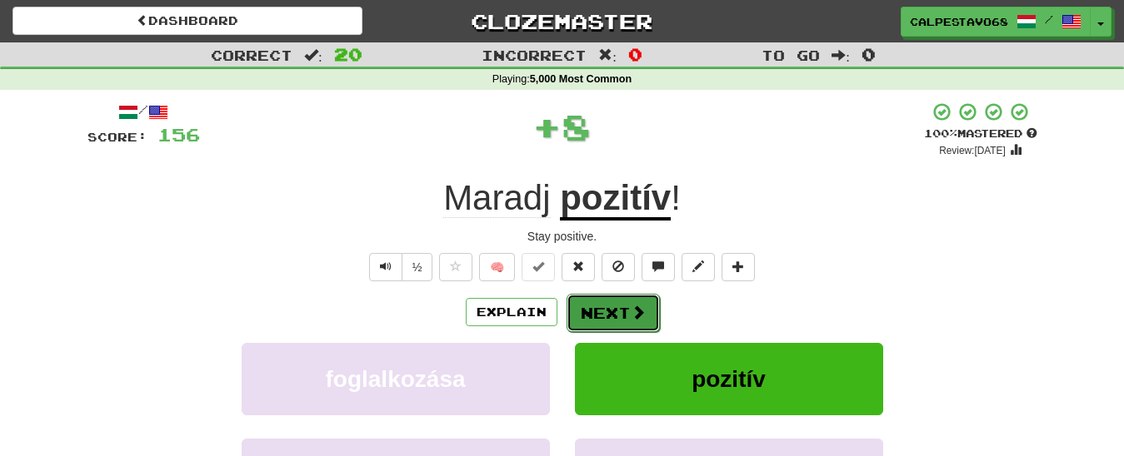
click at [608, 315] on button "Next" at bounding box center [612, 313] width 93 height 38
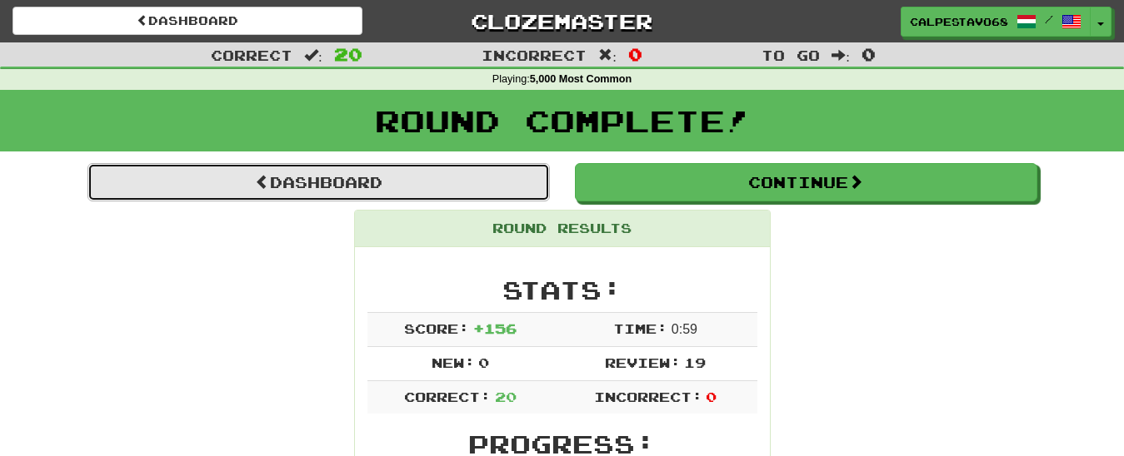
click at [454, 199] on link "Dashboard" at bounding box center [318, 182] width 462 height 38
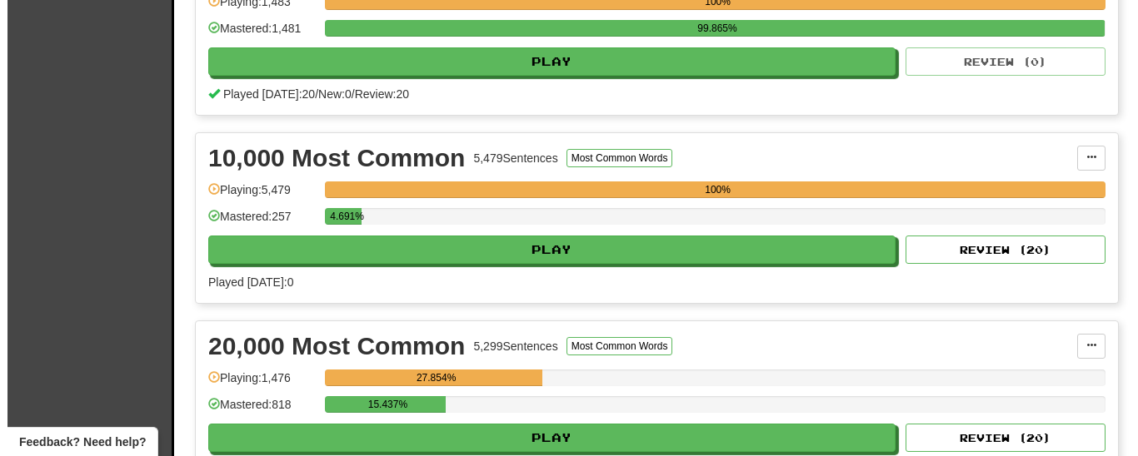
scroll to position [1274, 0]
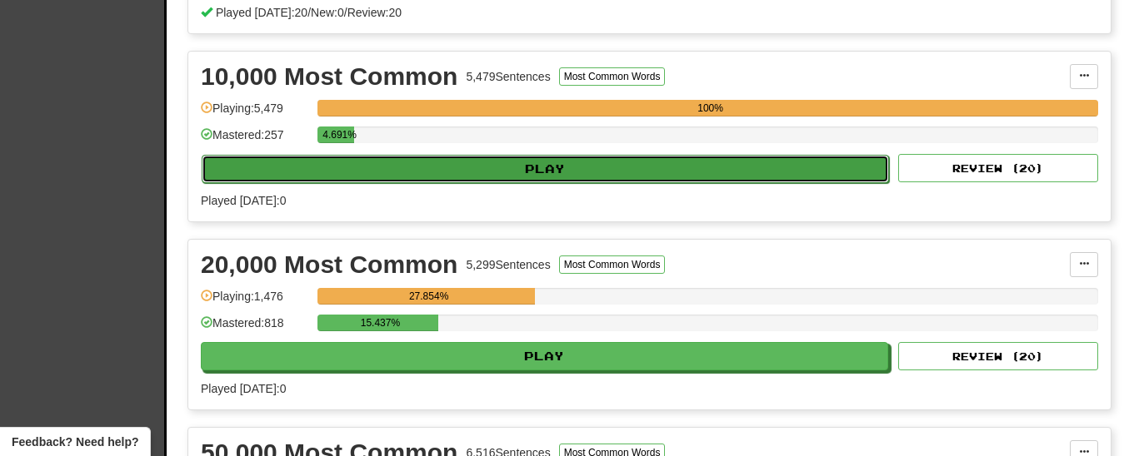
click at [540, 183] on button "Play" at bounding box center [545, 169] width 687 height 28
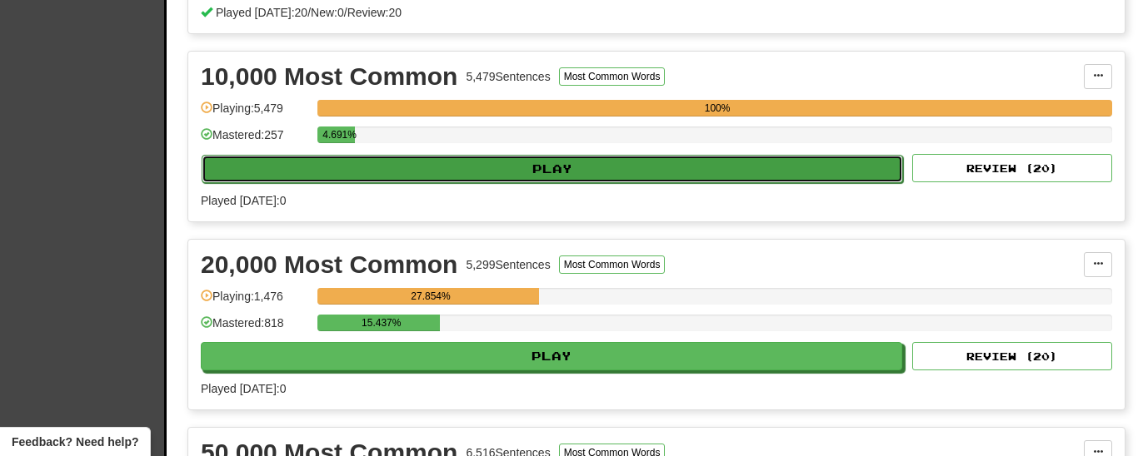
select select "**"
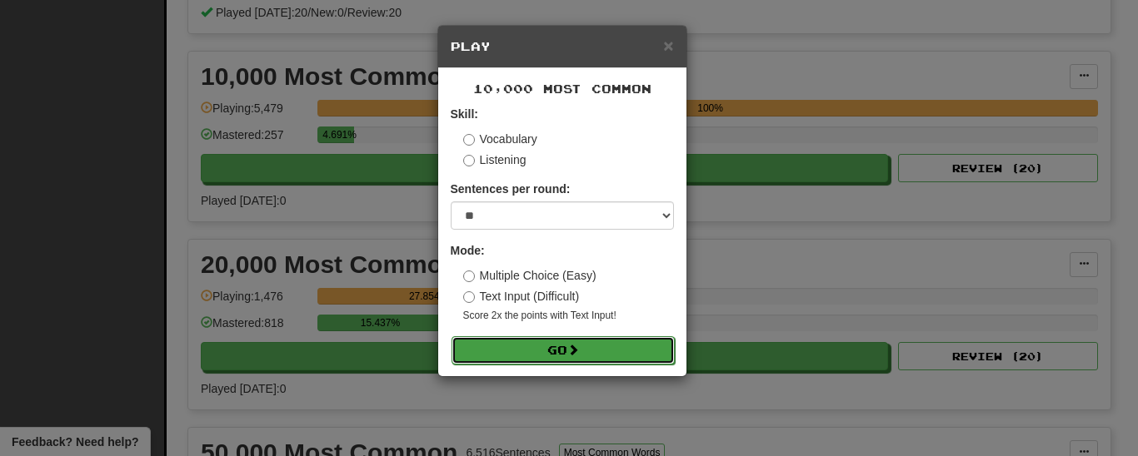
click at [553, 354] on button "Go" at bounding box center [562, 351] width 223 height 28
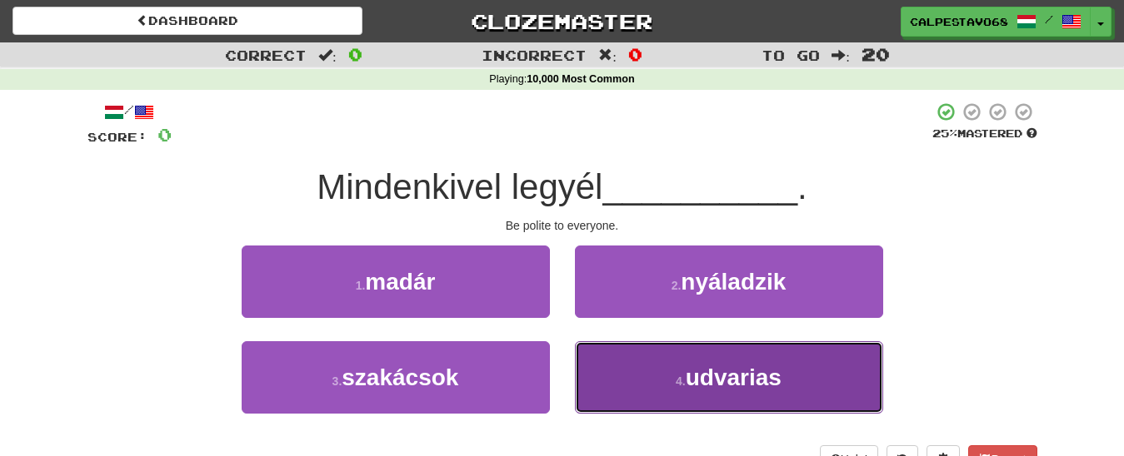
click at [621, 375] on button "4 . [GEOGRAPHIC_DATA]" at bounding box center [729, 378] width 308 height 72
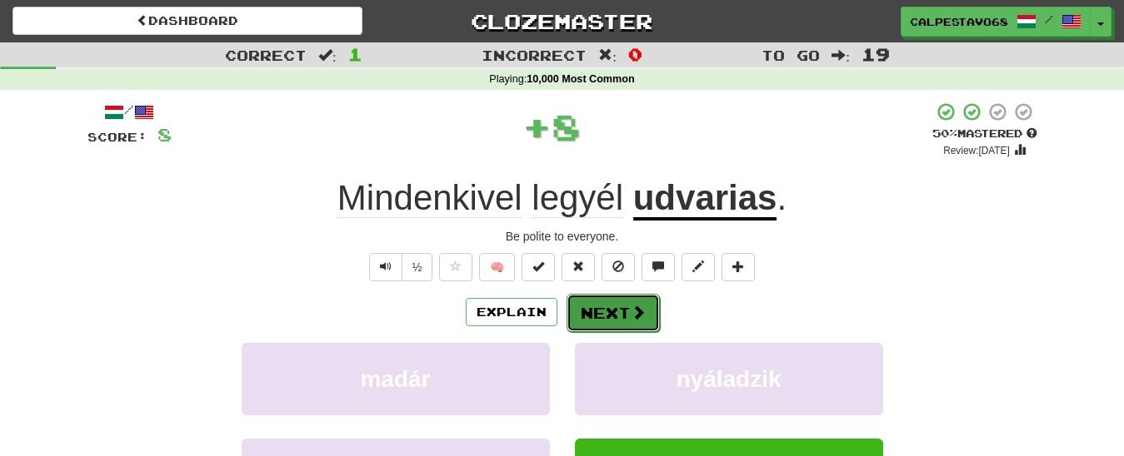
click at [611, 322] on button "Next" at bounding box center [612, 313] width 93 height 38
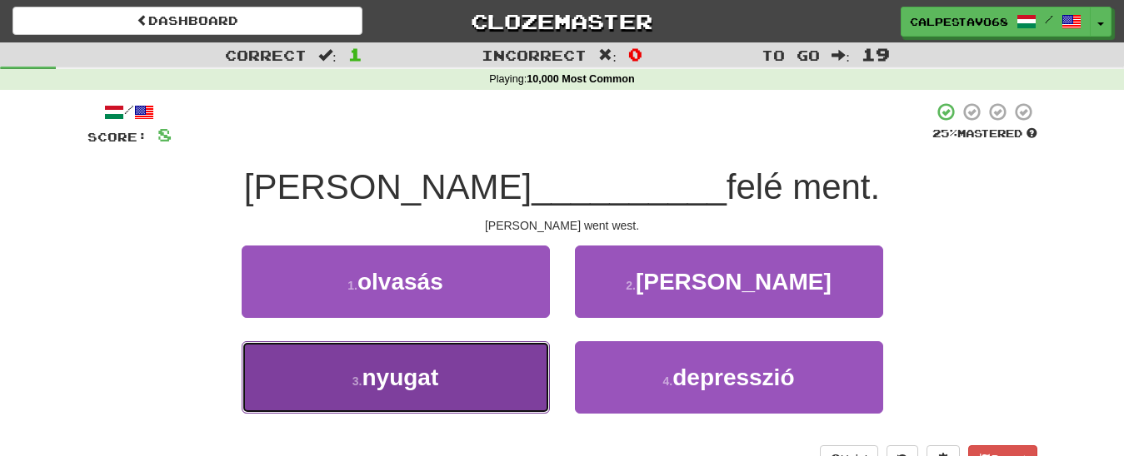
drag, startPoint x: 496, startPoint y: 358, endPoint x: 524, endPoint y: 332, distance: 37.7
click at [497, 358] on button "3 . nyugat" at bounding box center [396, 378] width 308 height 72
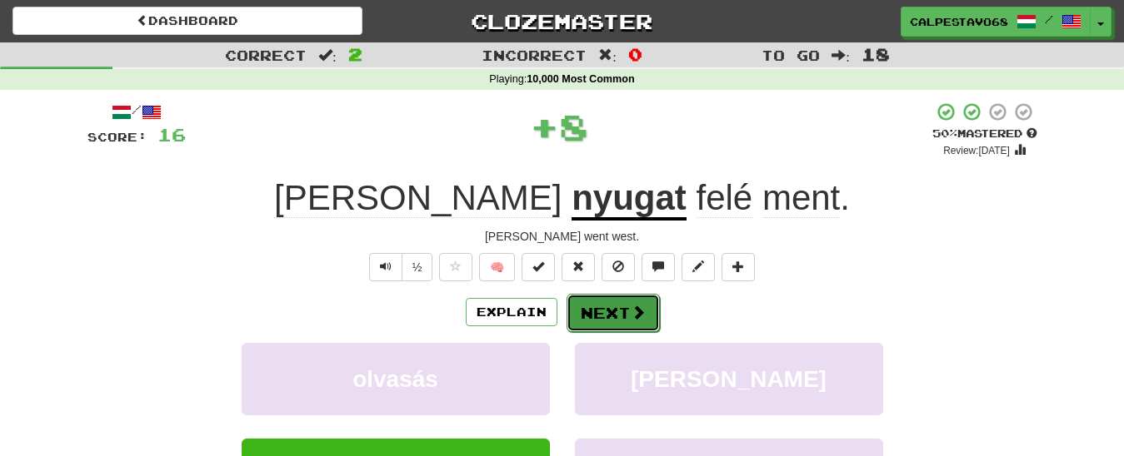
click at [599, 316] on button "Next" at bounding box center [612, 313] width 93 height 38
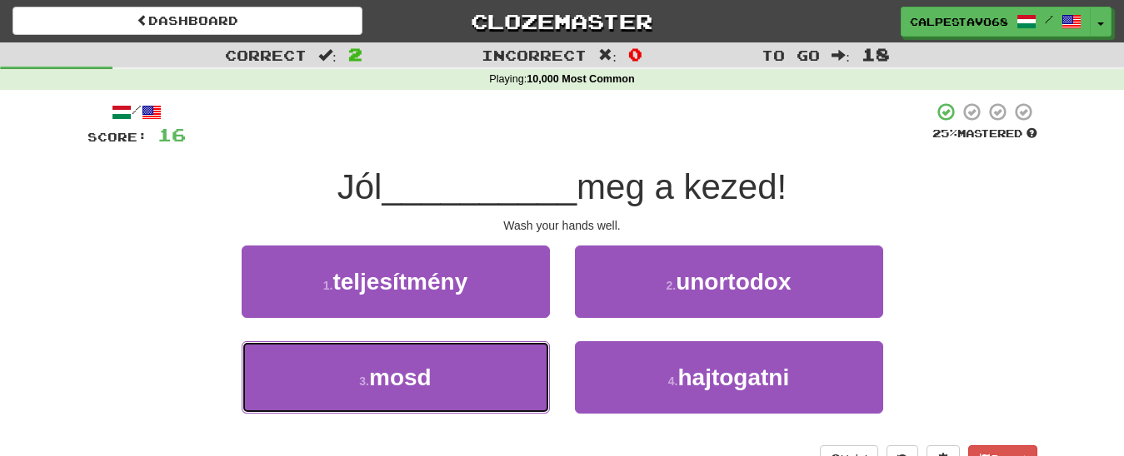
drag, startPoint x: 486, startPoint y: 362, endPoint x: 535, endPoint y: 334, distance: 56.0
click at [487, 362] on button "3 . [GEOGRAPHIC_DATA]" at bounding box center [396, 378] width 308 height 72
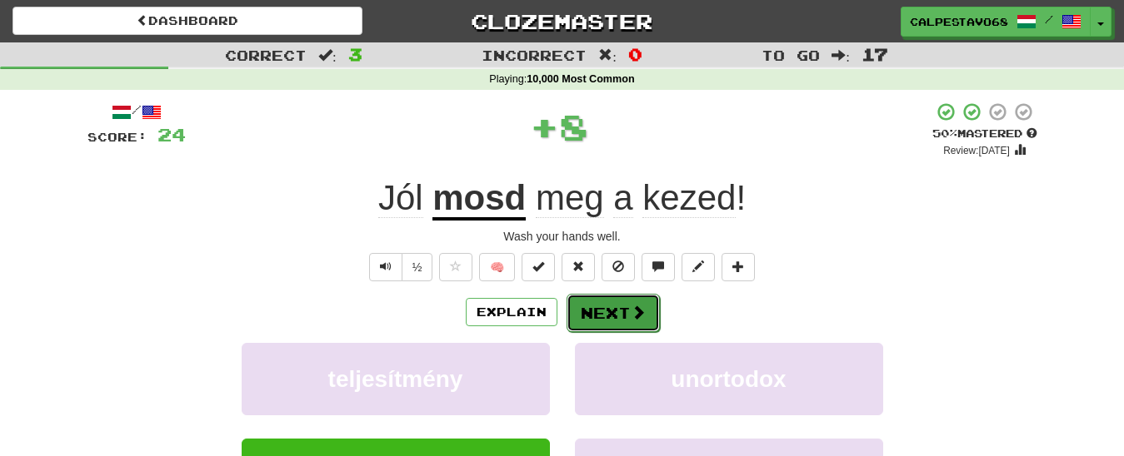
click at [614, 310] on button "Next" at bounding box center [612, 313] width 93 height 38
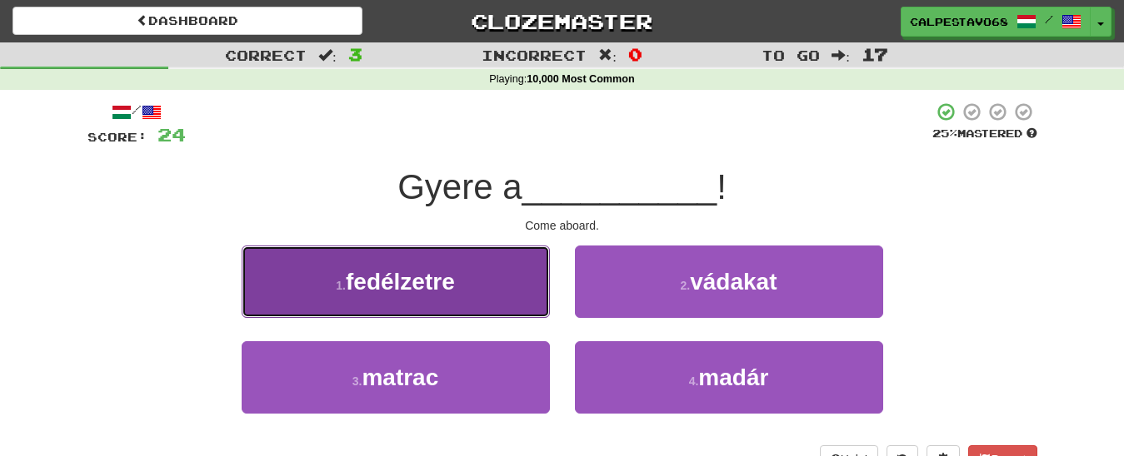
click at [501, 290] on button "1 . fedélzetre" at bounding box center [396, 282] width 308 height 72
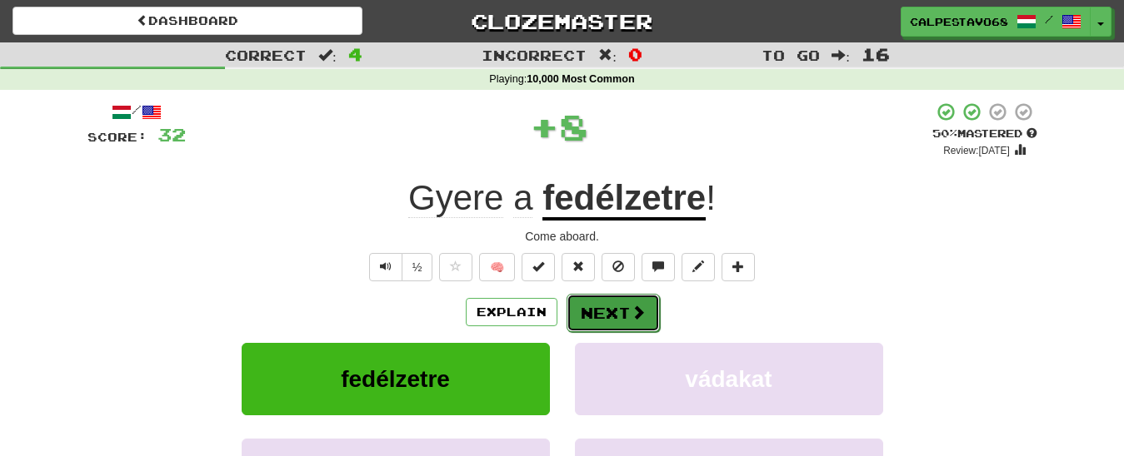
click at [605, 315] on button "Next" at bounding box center [612, 313] width 93 height 38
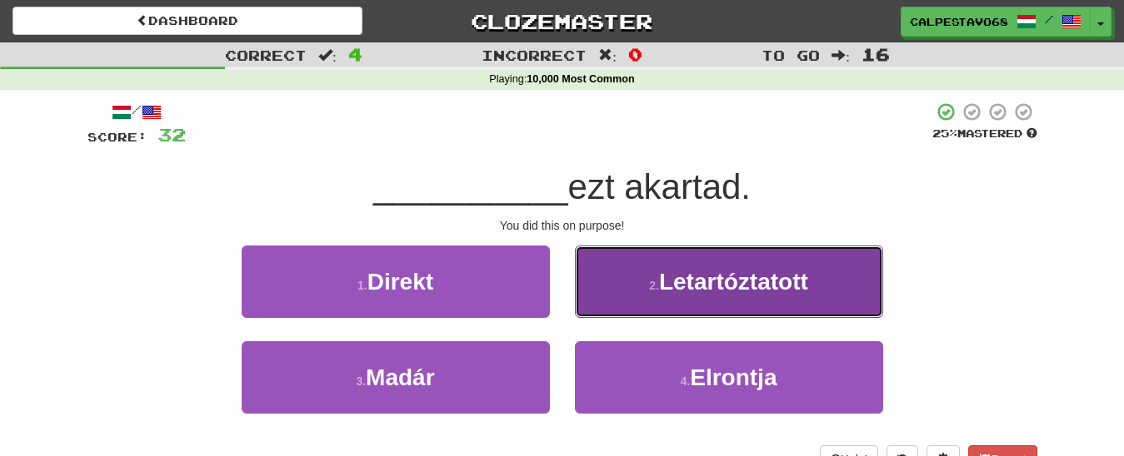
click at [621, 286] on button "2 . Letartóztatott" at bounding box center [729, 282] width 308 height 72
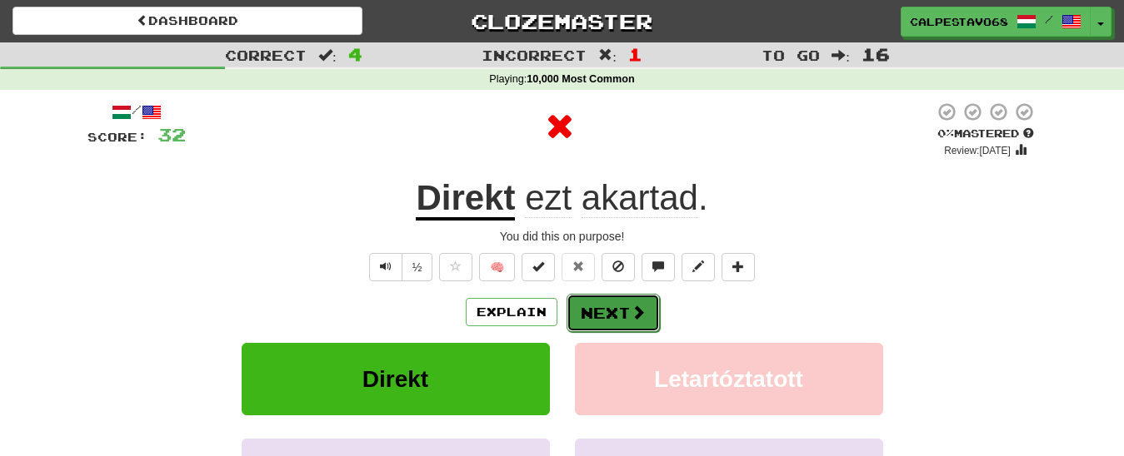
click at [589, 319] on button "Next" at bounding box center [612, 313] width 93 height 38
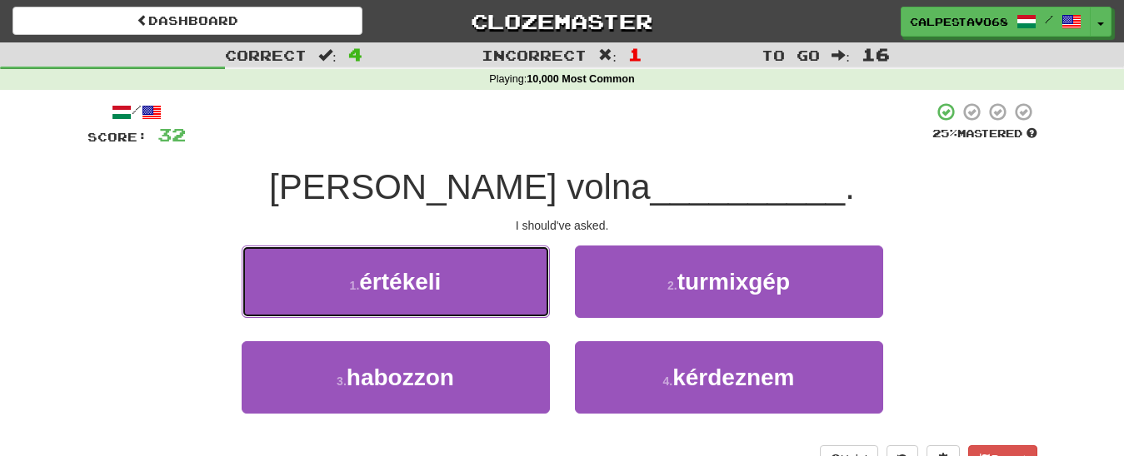
drag, startPoint x: 468, startPoint y: 289, endPoint x: 587, endPoint y: 450, distance: 200.1
click at [587, 450] on div "/ Score: 32 25 % Mastered Meg kellett volna __________ . I should've asked. 1 .…" at bounding box center [562, 288] width 950 height 372
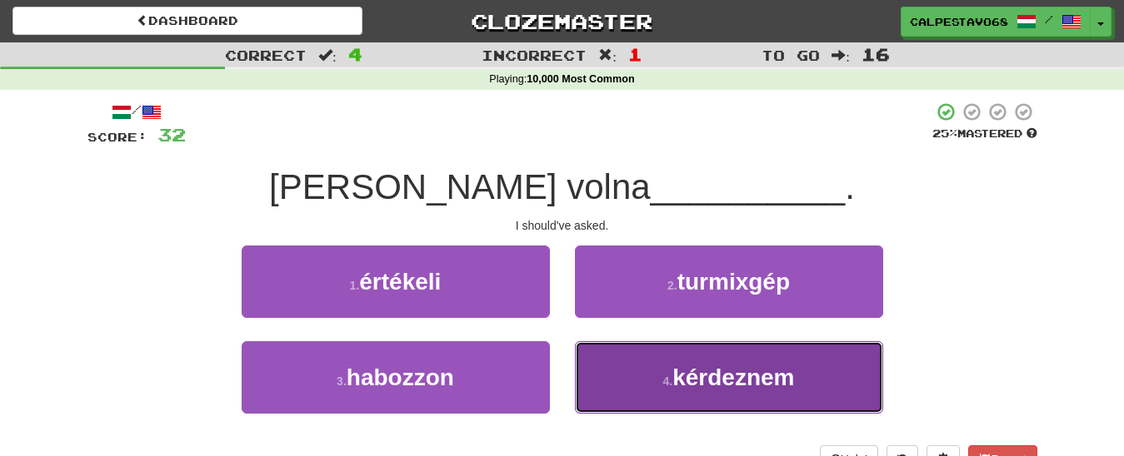
click at [625, 380] on button "4 . kérdeznem" at bounding box center [729, 378] width 308 height 72
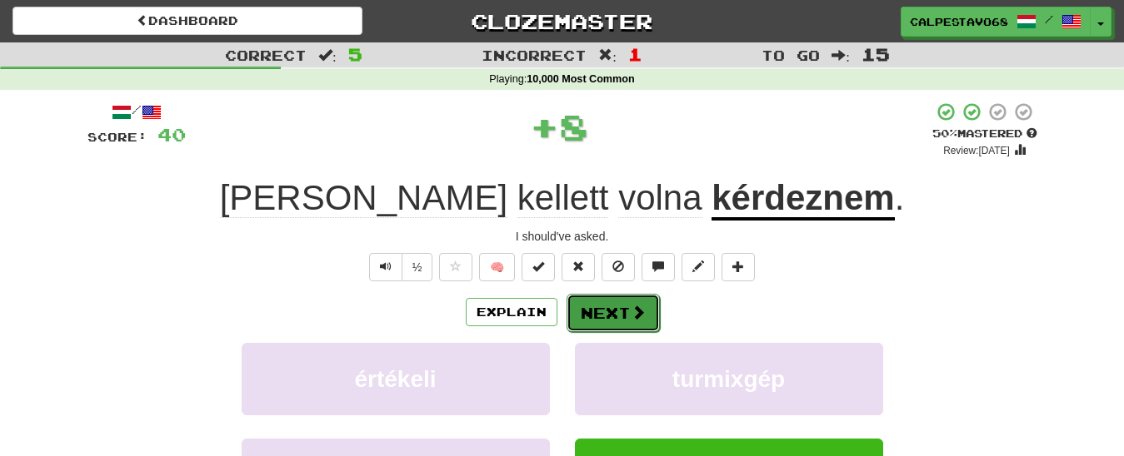
click at [621, 324] on button "Next" at bounding box center [612, 313] width 93 height 38
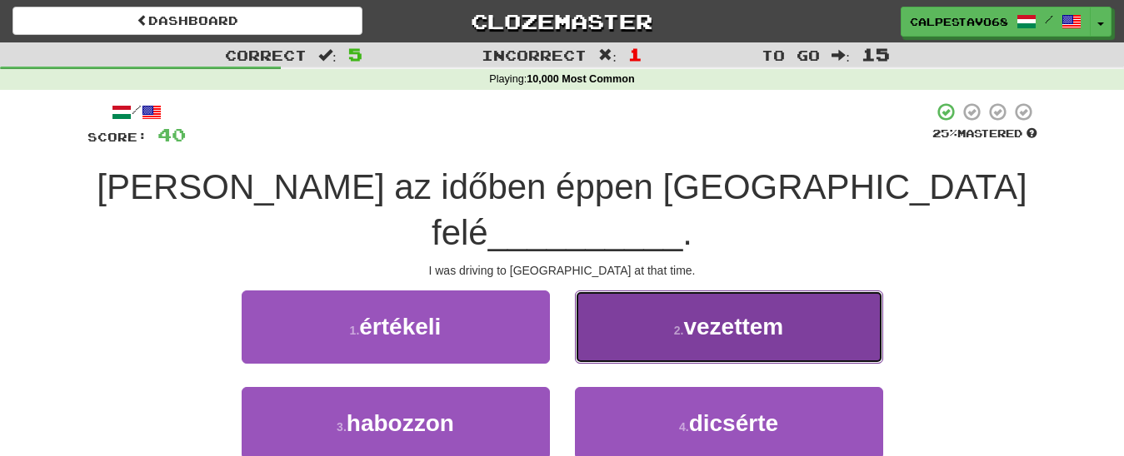
click at [625, 294] on button "2 . vezettem" at bounding box center [729, 327] width 308 height 72
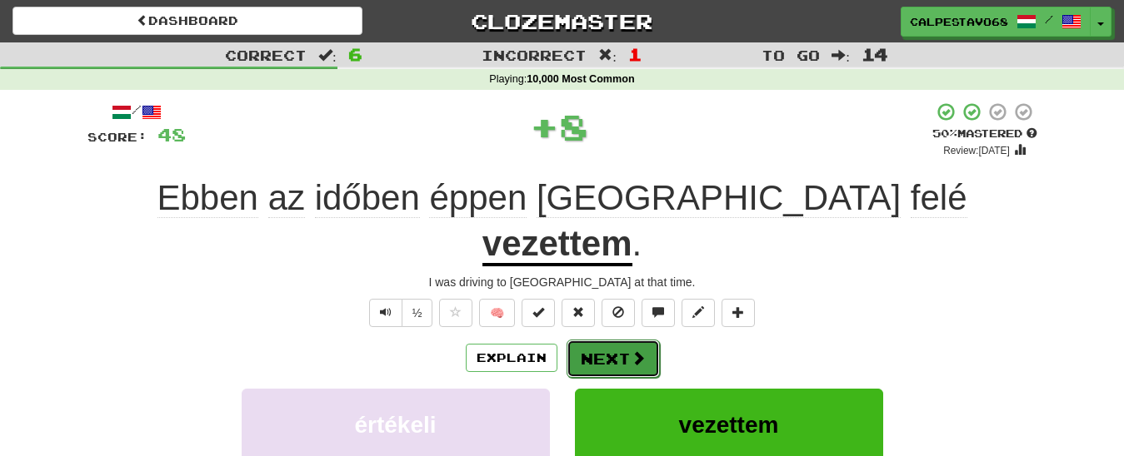
click at [616, 340] on button "Next" at bounding box center [612, 359] width 93 height 38
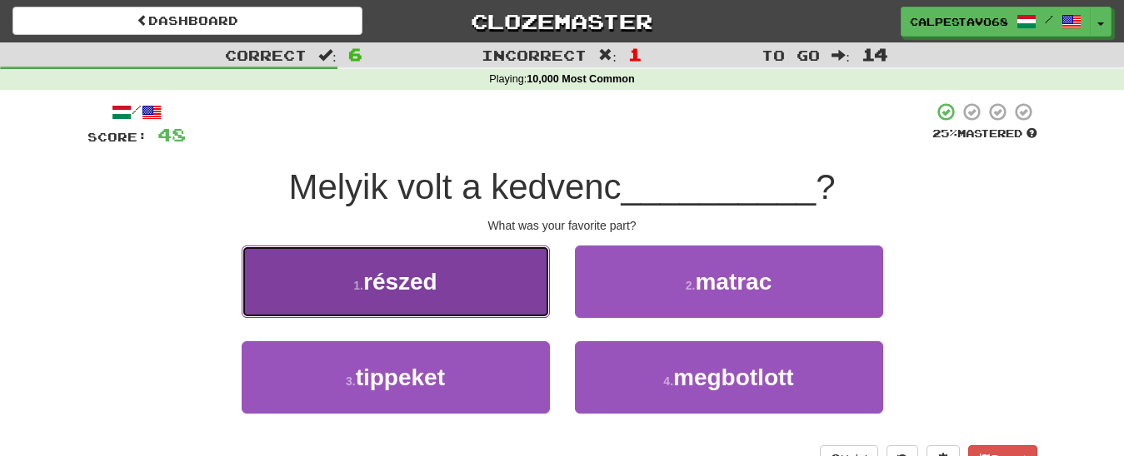
click at [501, 289] on button "1 . részed" at bounding box center [396, 282] width 308 height 72
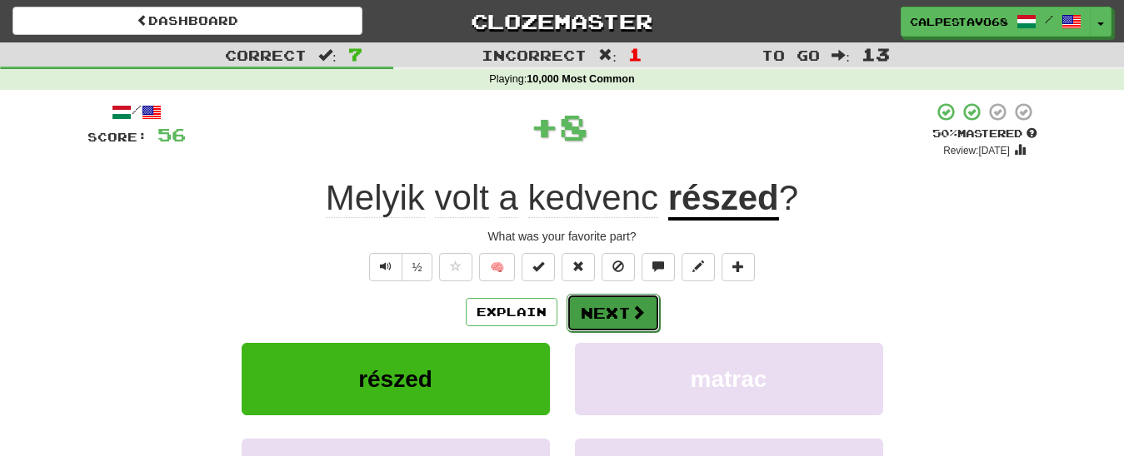
click at [606, 303] on button "Next" at bounding box center [612, 313] width 93 height 38
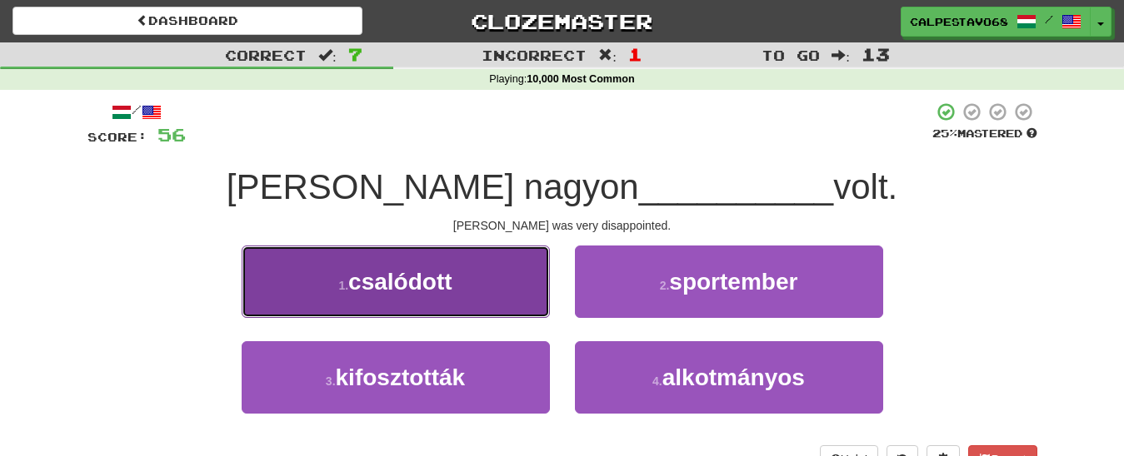
click at [477, 295] on button "1 . csalódott" at bounding box center [396, 282] width 308 height 72
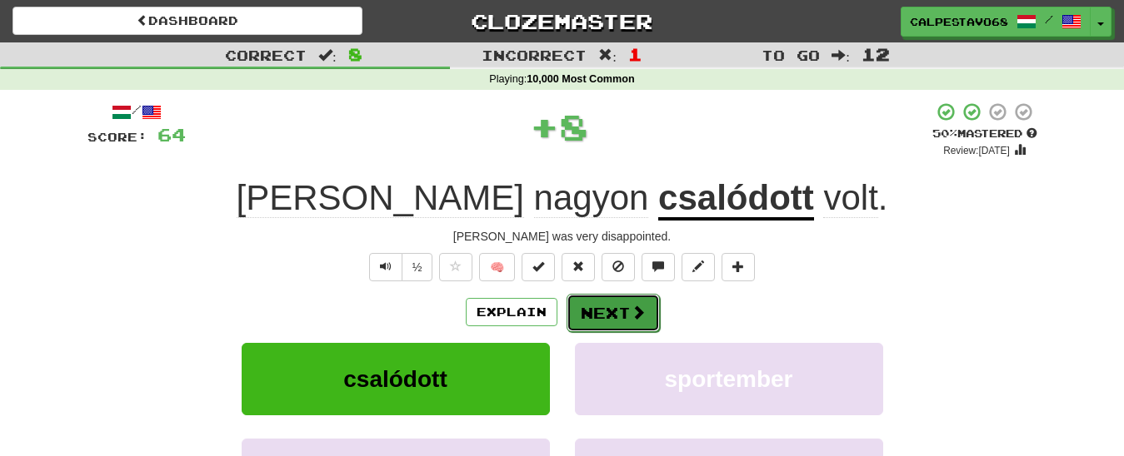
click at [626, 316] on button "Next" at bounding box center [612, 313] width 93 height 38
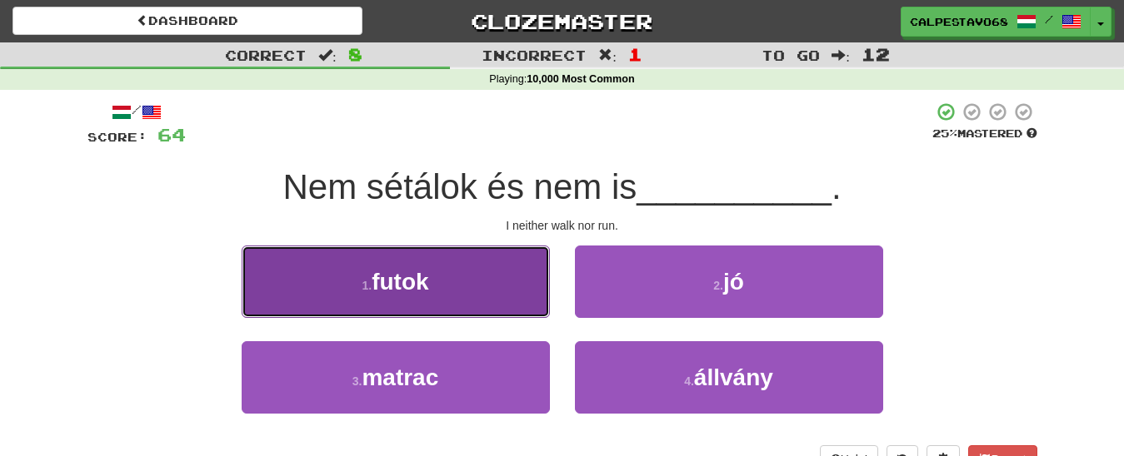
click at [456, 287] on button "1 . futok" at bounding box center [396, 282] width 308 height 72
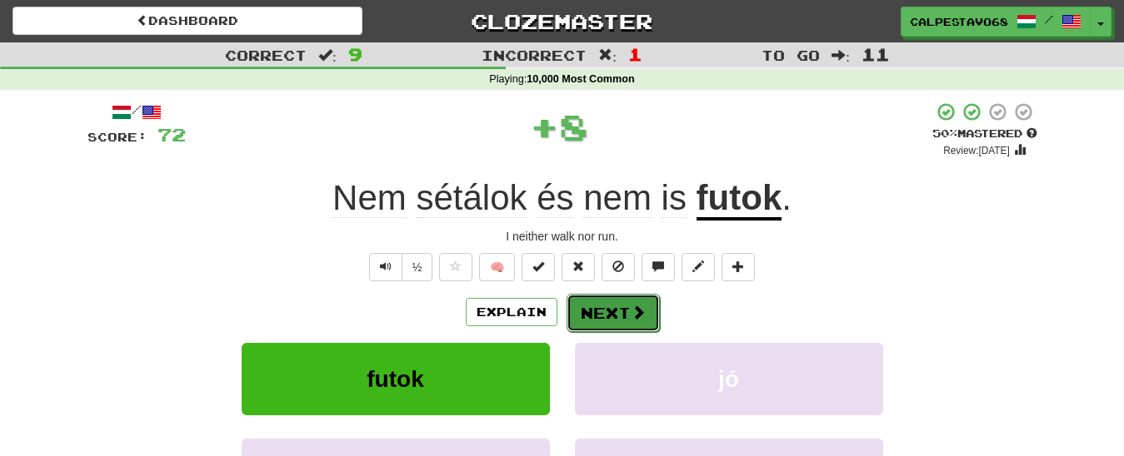
click at [611, 327] on button "Next" at bounding box center [612, 313] width 93 height 38
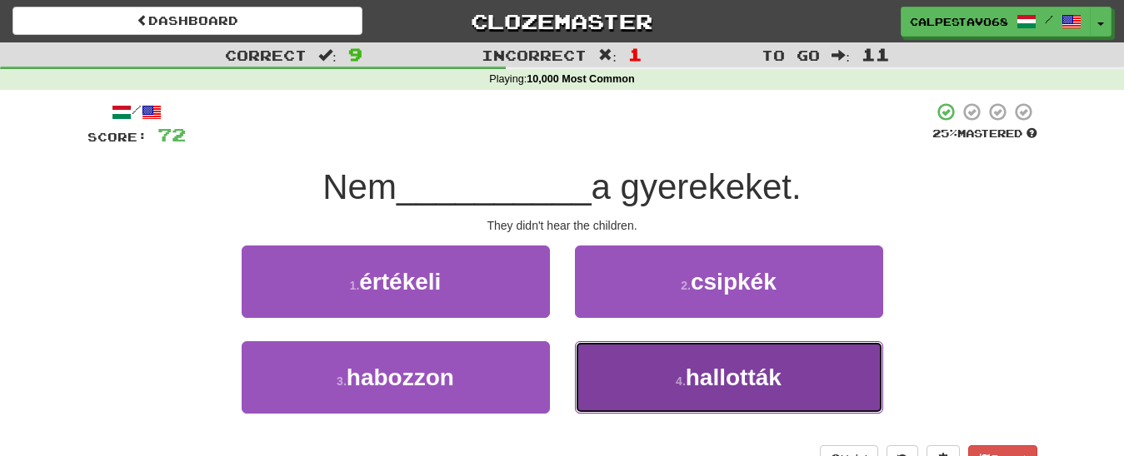
click at [693, 377] on span "hallották" at bounding box center [734, 378] width 96 height 26
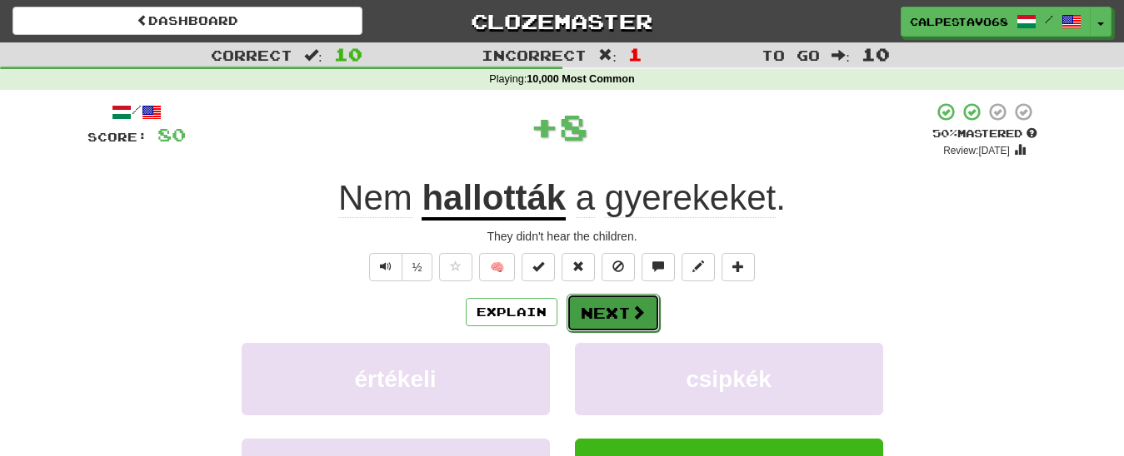
click at [608, 317] on button "Next" at bounding box center [612, 313] width 93 height 38
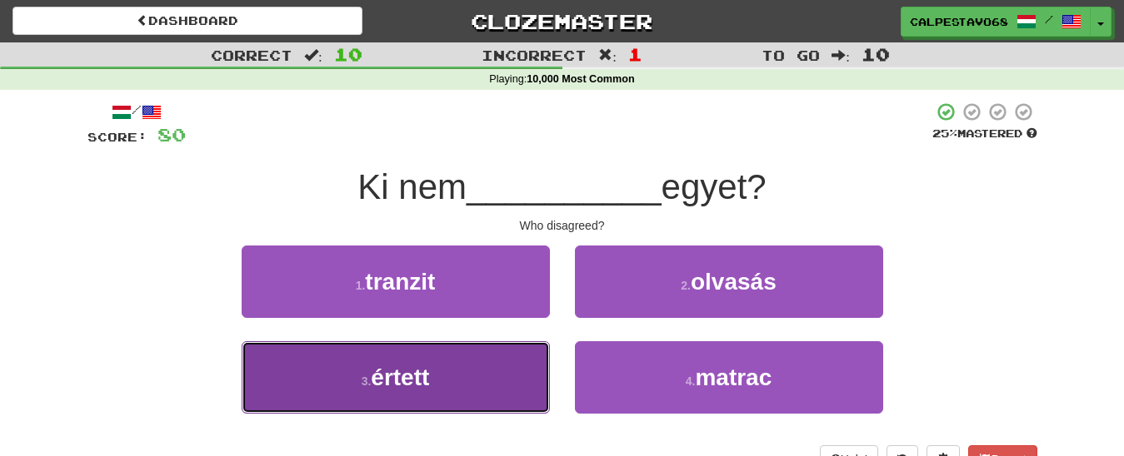
click at [474, 377] on button "3 . értett" at bounding box center [396, 378] width 308 height 72
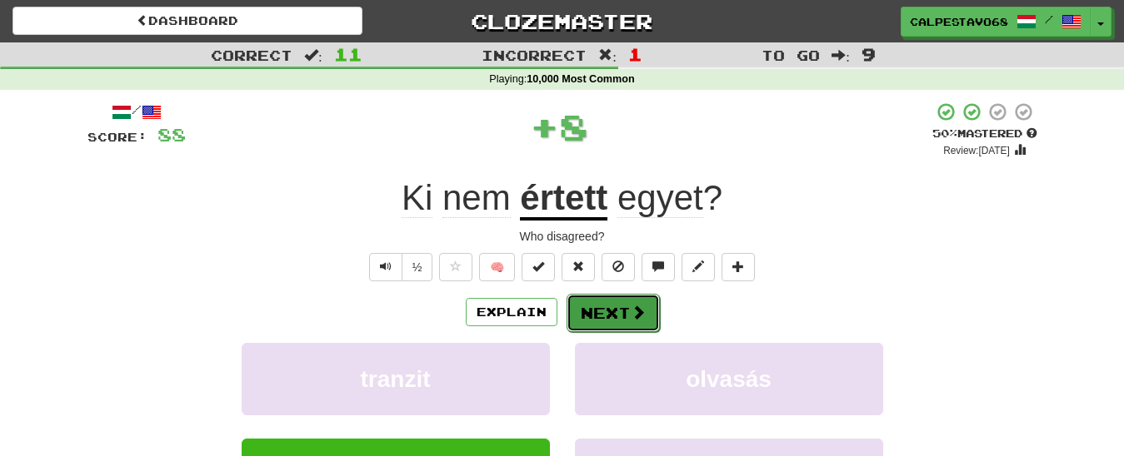
click at [606, 324] on button "Next" at bounding box center [612, 313] width 93 height 38
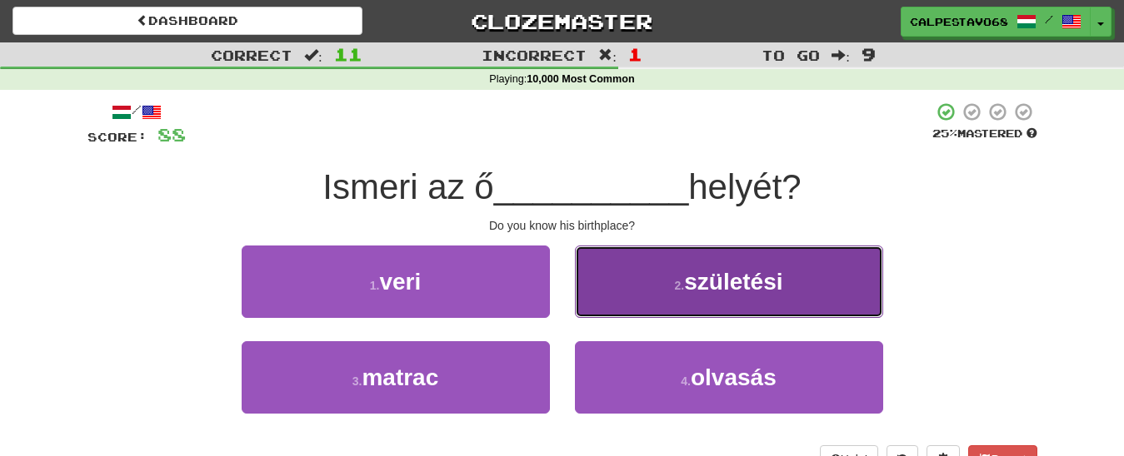
click at [657, 297] on button "2 . születési" at bounding box center [729, 282] width 308 height 72
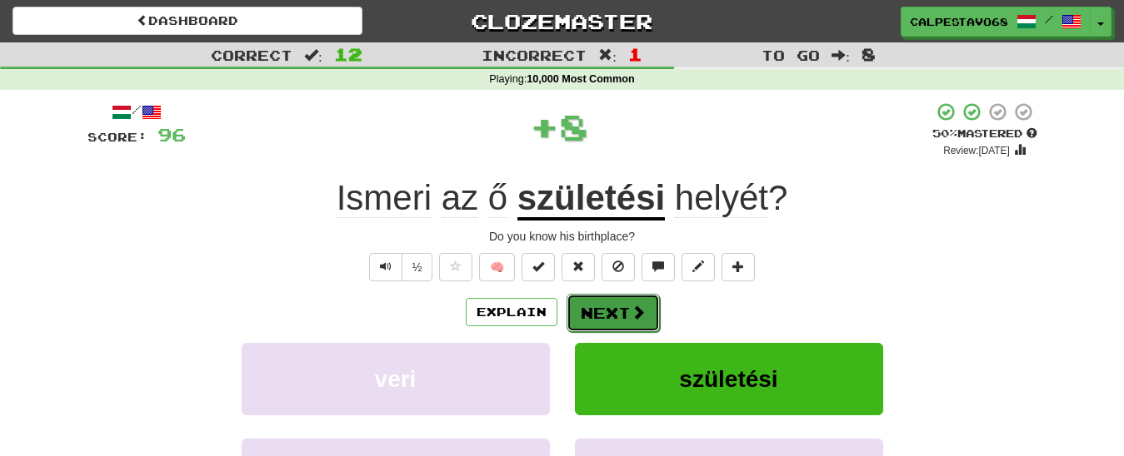
click at [628, 317] on button "Next" at bounding box center [612, 313] width 93 height 38
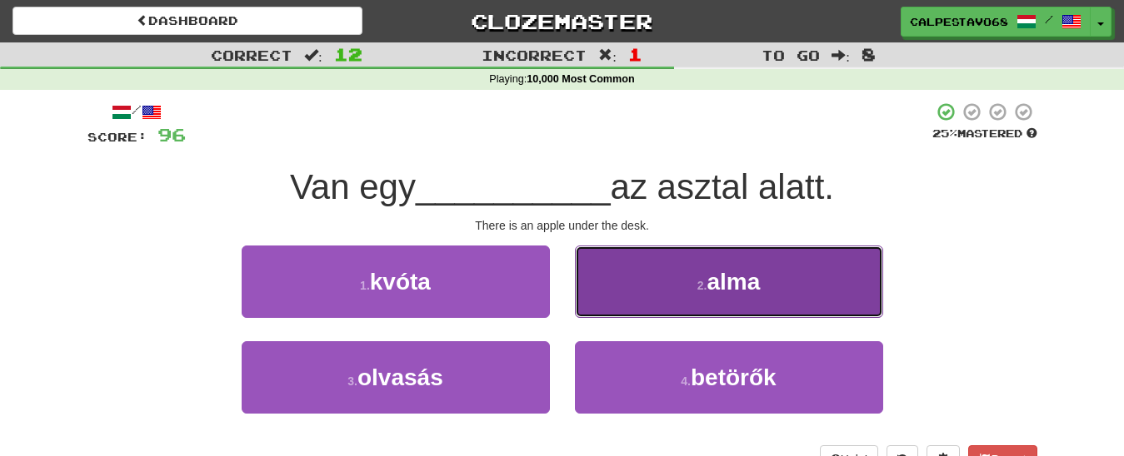
click at [691, 281] on button "2 . alma" at bounding box center [729, 282] width 308 height 72
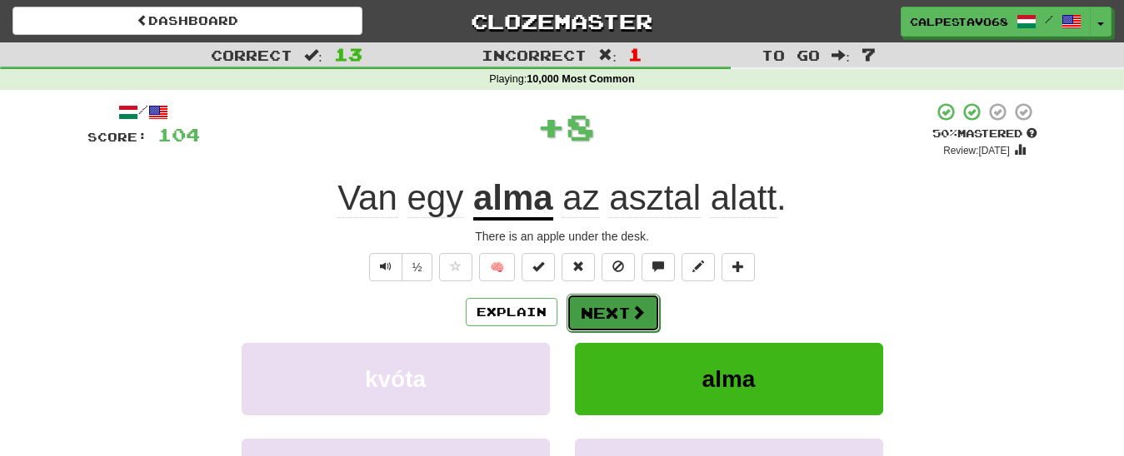
click at [611, 301] on button "Next" at bounding box center [612, 313] width 93 height 38
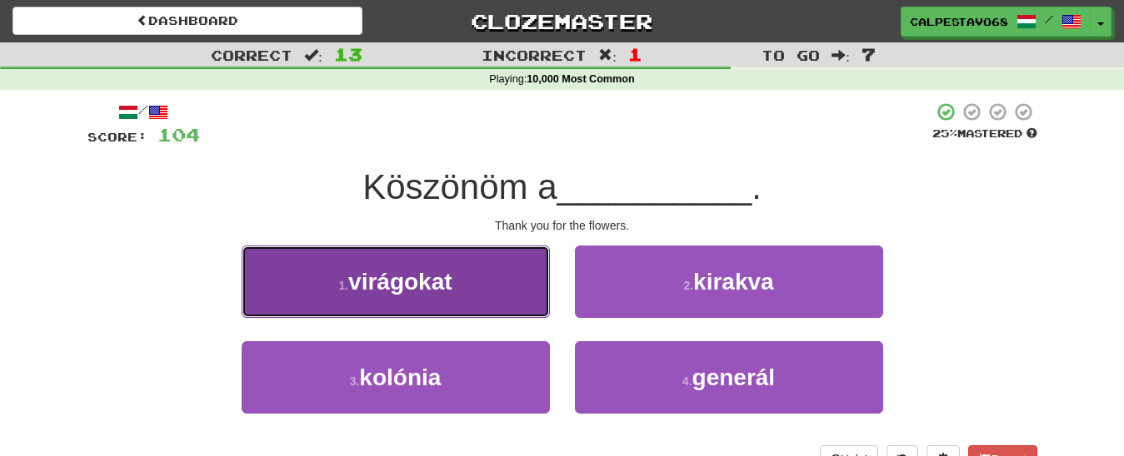
click at [520, 282] on button "1 . virágokat" at bounding box center [396, 282] width 308 height 72
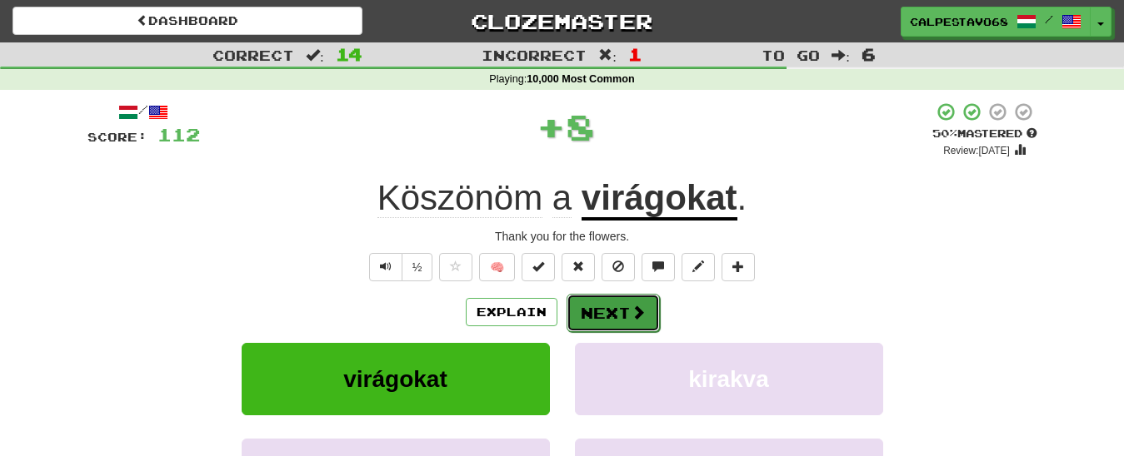
click at [602, 309] on button "Next" at bounding box center [612, 313] width 93 height 38
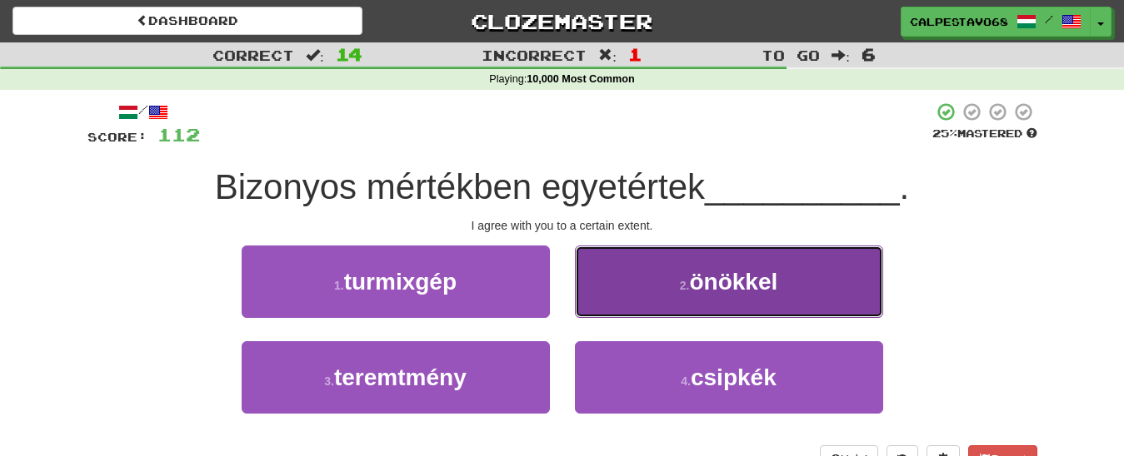
click at [696, 289] on span "önökkel" at bounding box center [733, 282] width 88 height 26
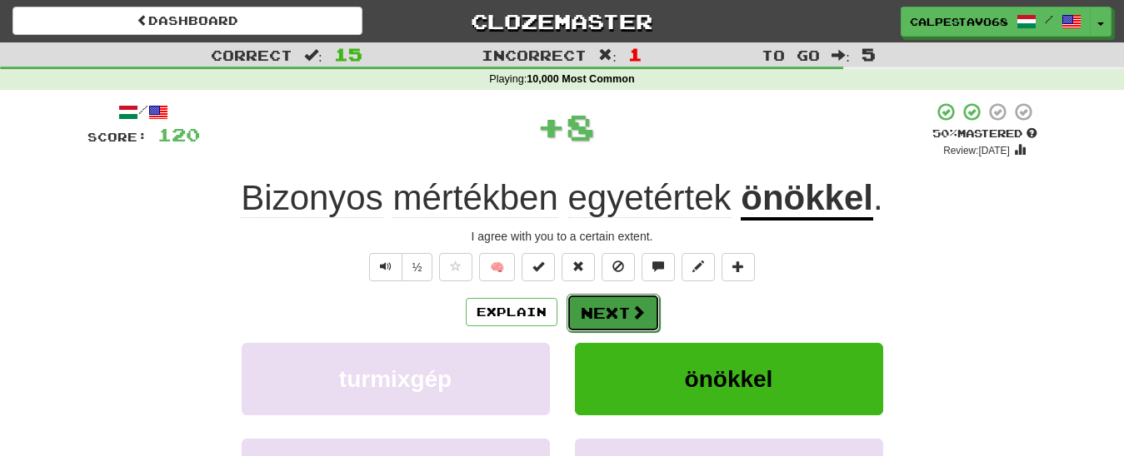
click at [656, 307] on button "Next" at bounding box center [612, 313] width 93 height 38
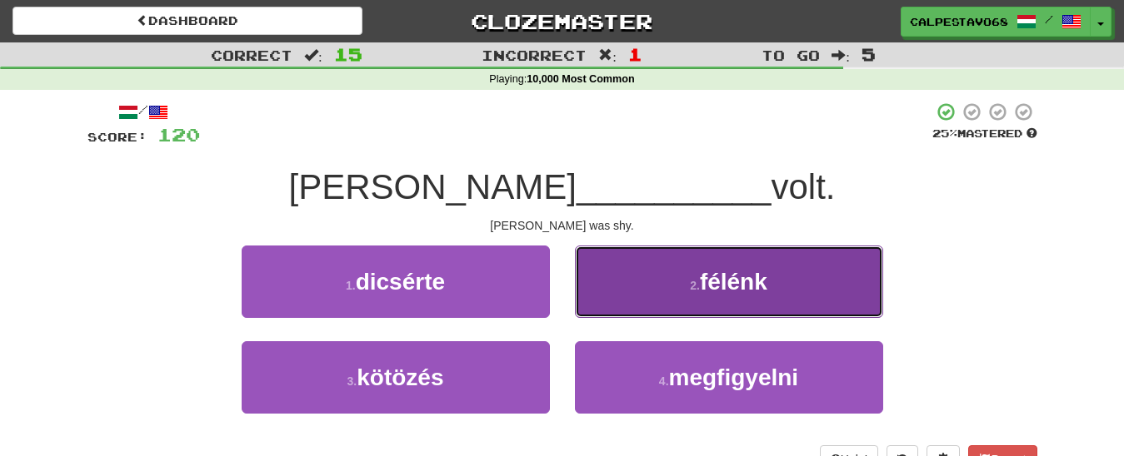
click at [726, 288] on span "félénk" at bounding box center [733, 282] width 67 height 26
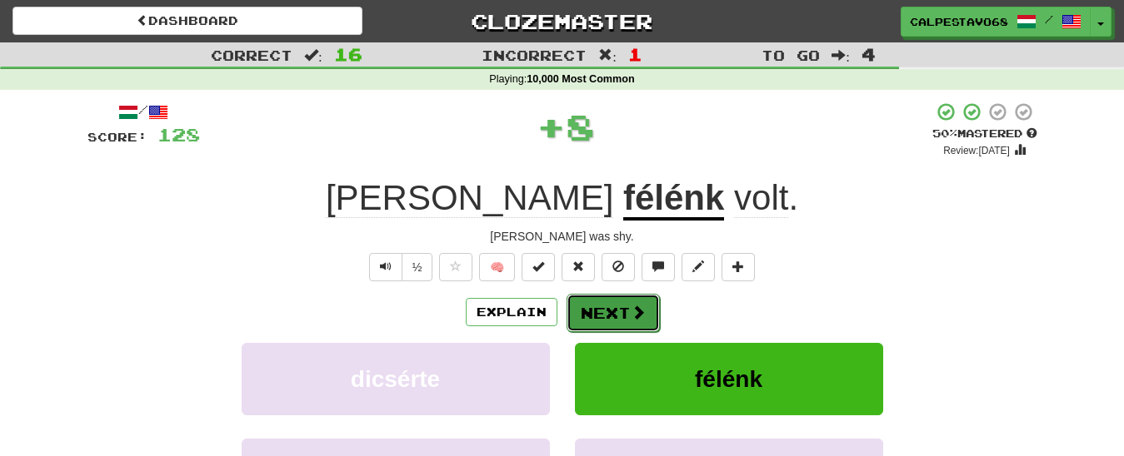
click at [611, 301] on button "Next" at bounding box center [612, 313] width 93 height 38
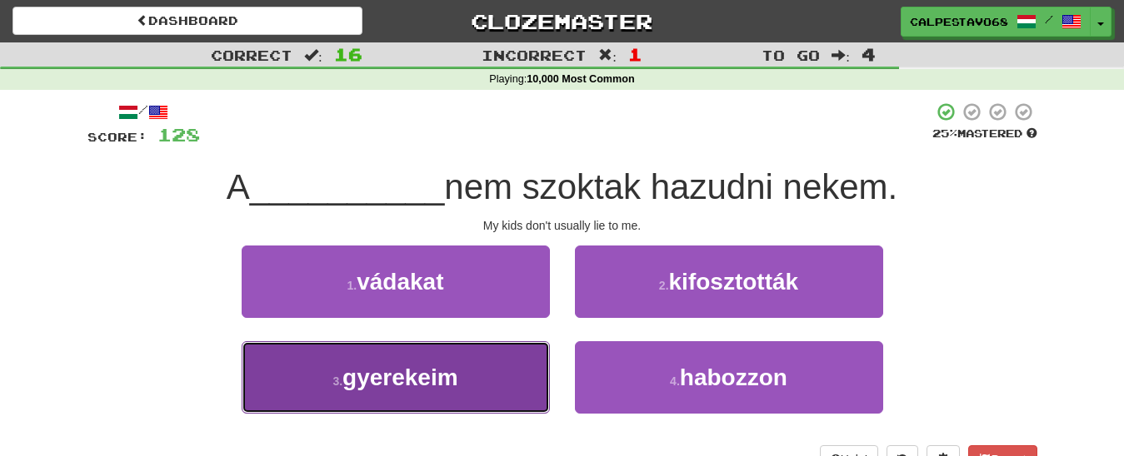
click at [495, 382] on button "3 . gyerekeim" at bounding box center [396, 378] width 308 height 72
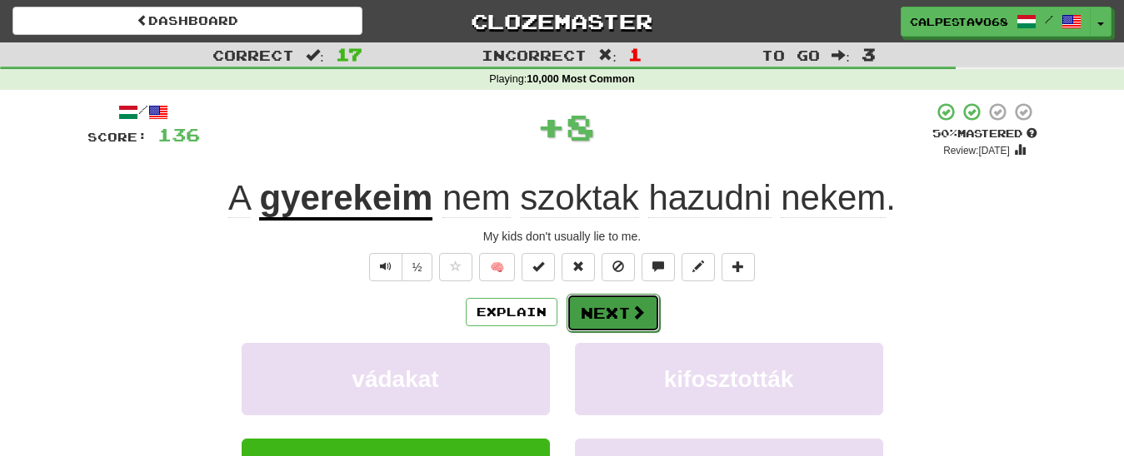
click at [605, 320] on button "Next" at bounding box center [612, 313] width 93 height 38
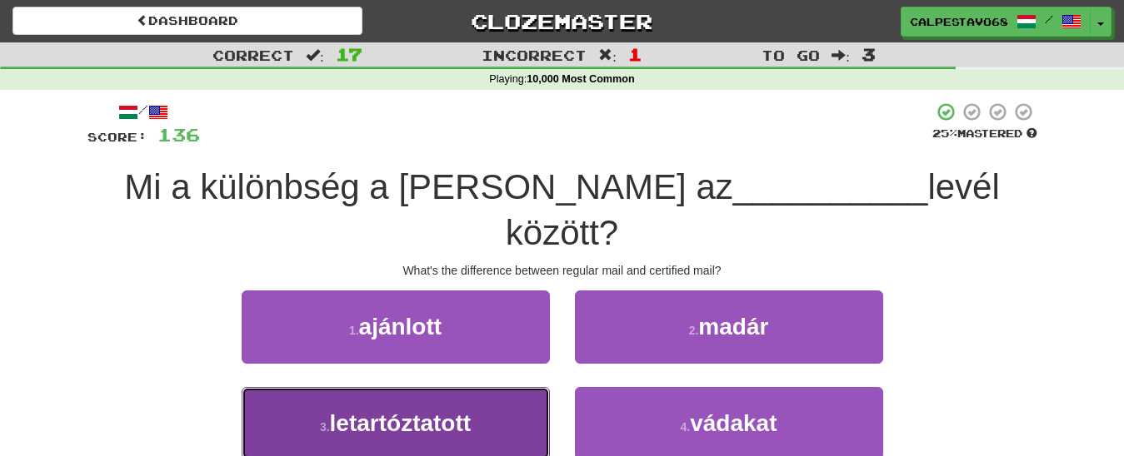
click at [487, 387] on button "3 . letartóztatott" at bounding box center [396, 423] width 308 height 72
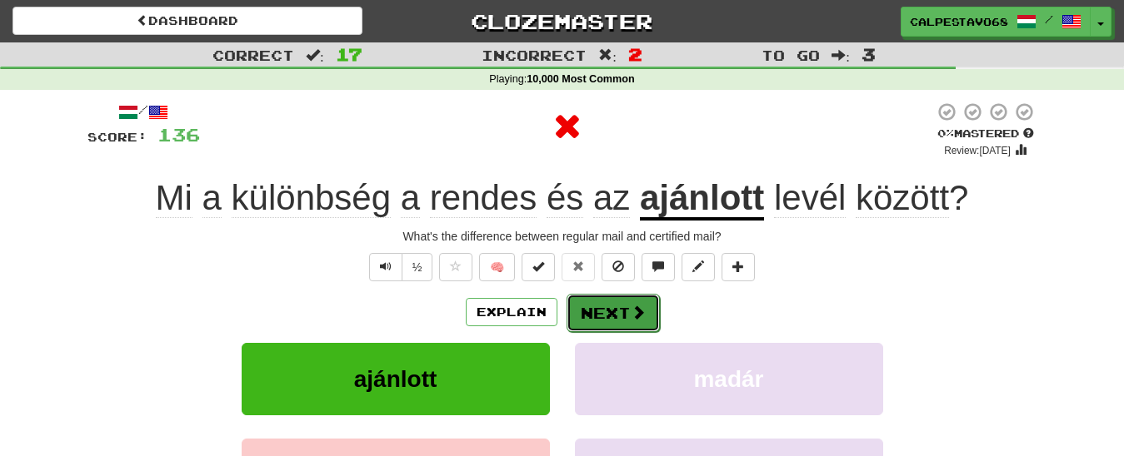
click at [615, 323] on button "Next" at bounding box center [612, 313] width 93 height 38
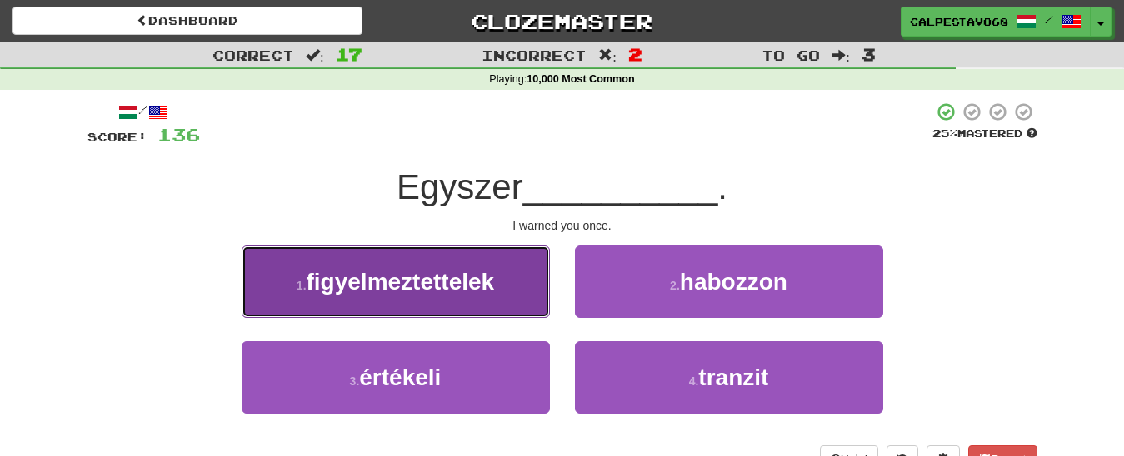
click at [493, 289] on span "figyelmeztettelek" at bounding box center [401, 282] width 188 height 26
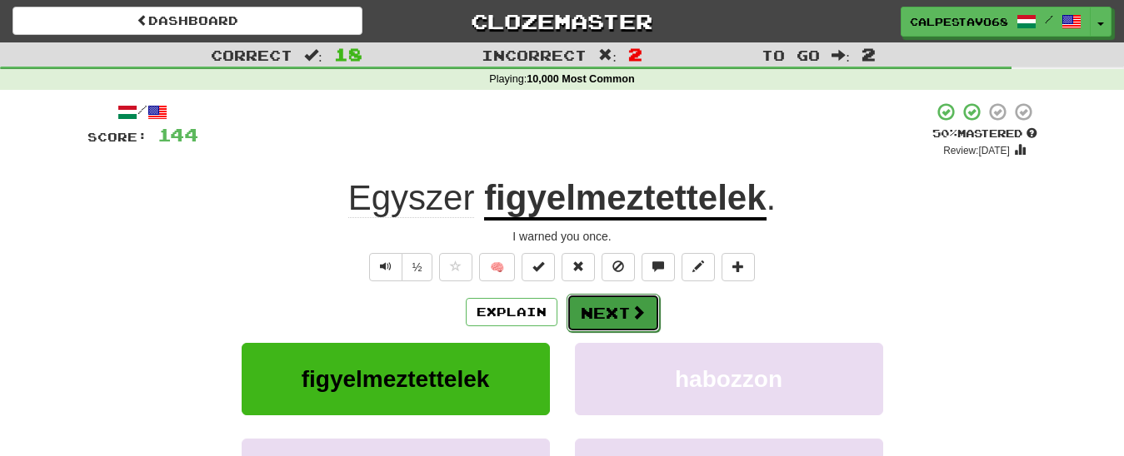
click at [614, 312] on button "Next" at bounding box center [612, 313] width 93 height 38
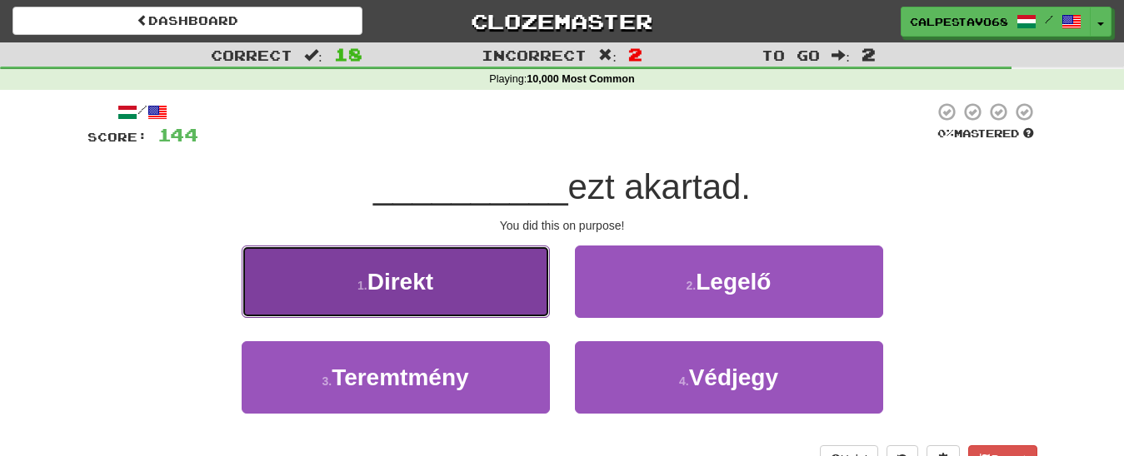
click at [506, 278] on button "1 . Direkt" at bounding box center [396, 282] width 308 height 72
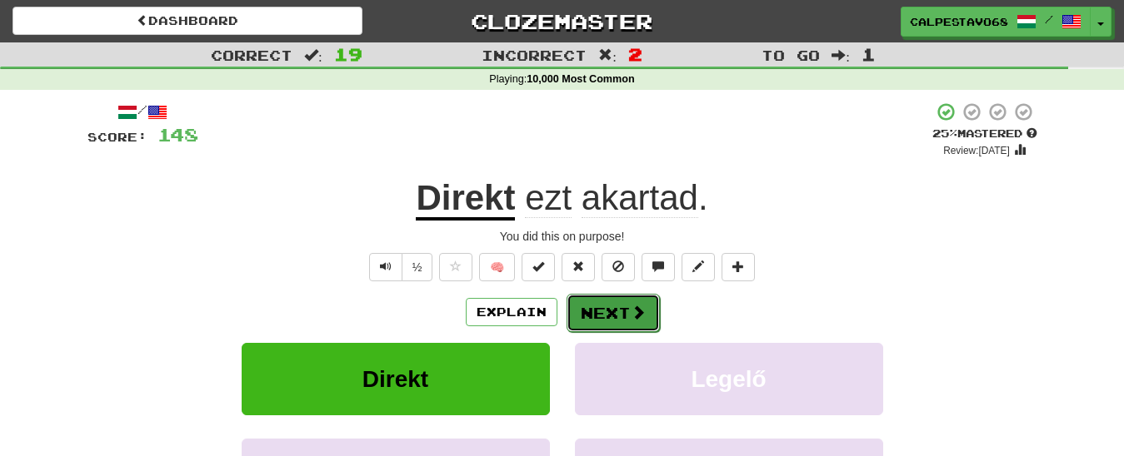
click at [603, 322] on button "Next" at bounding box center [612, 313] width 93 height 38
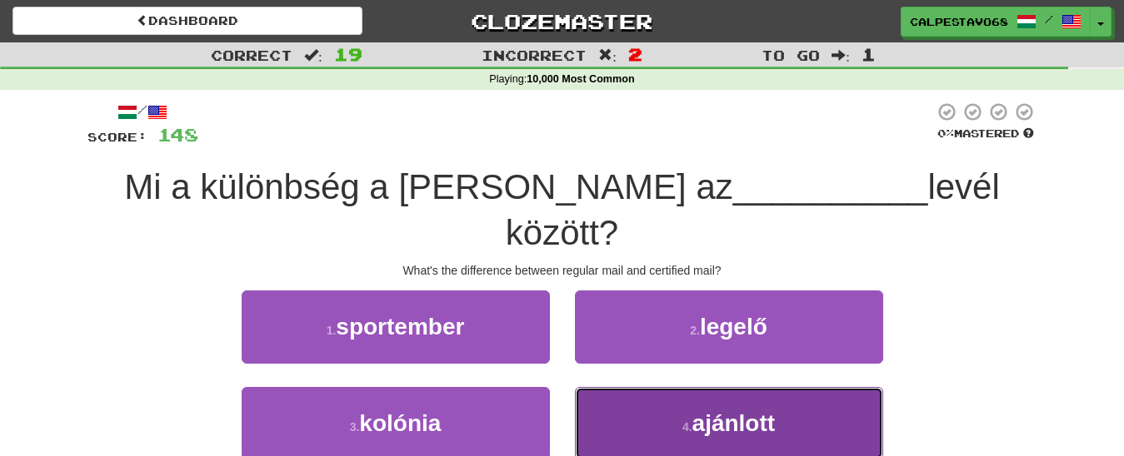
click at [640, 387] on button "4 . ajánlott" at bounding box center [729, 423] width 308 height 72
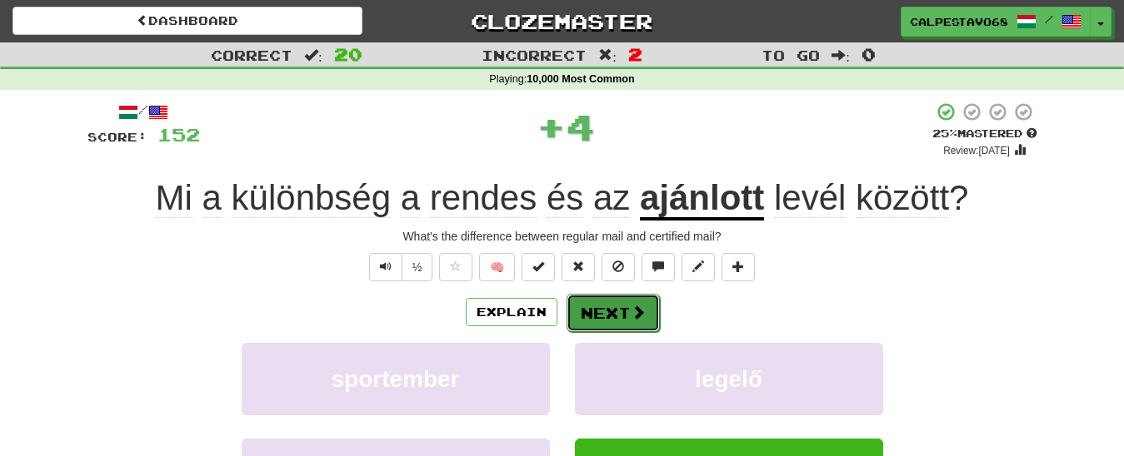
click at [601, 310] on button "Next" at bounding box center [612, 313] width 93 height 38
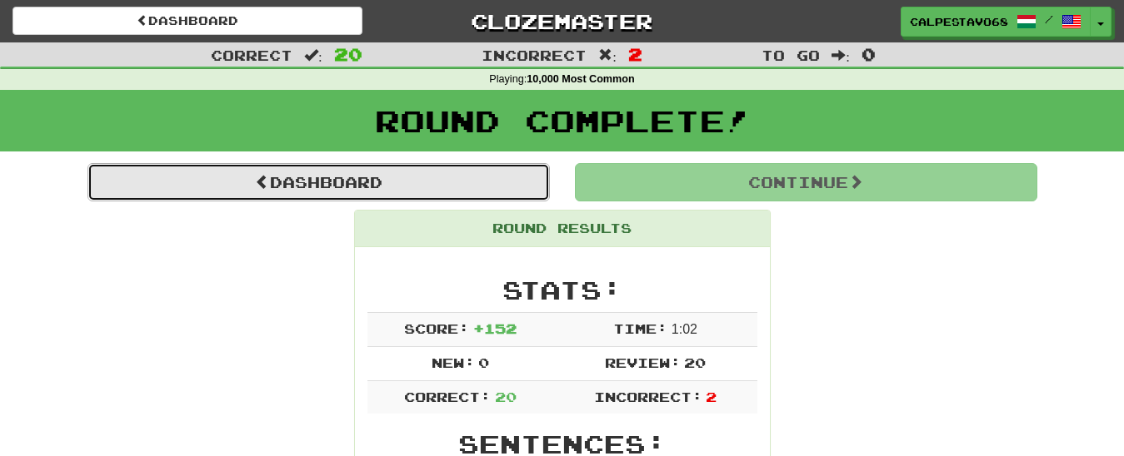
click at [452, 193] on link "Dashboard" at bounding box center [318, 182] width 462 height 38
click at [483, 180] on link "Dashboard" at bounding box center [318, 182] width 462 height 38
click at [353, 182] on link "Dashboard" at bounding box center [318, 182] width 462 height 38
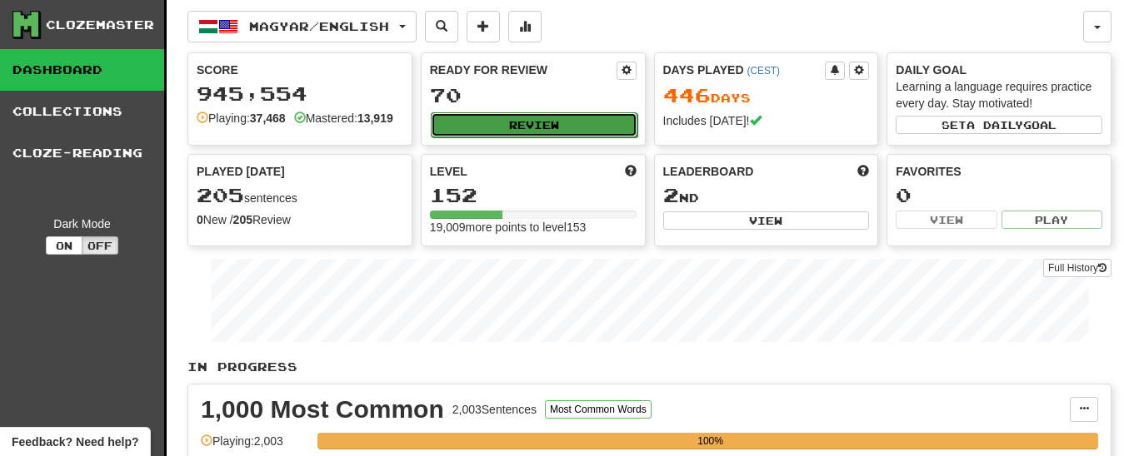
click at [528, 131] on button "Review" at bounding box center [534, 124] width 207 height 25
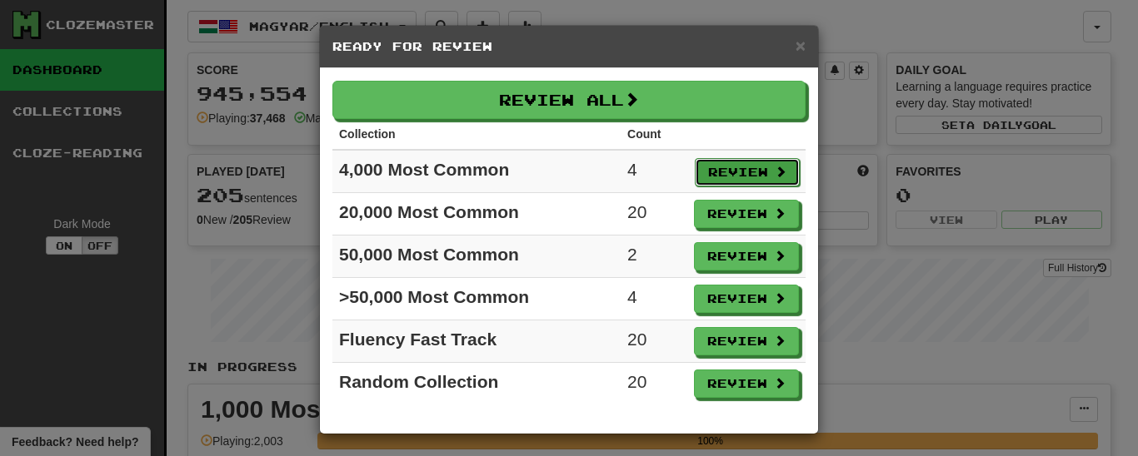
click at [734, 168] on button "Review" at bounding box center [747, 172] width 105 height 28
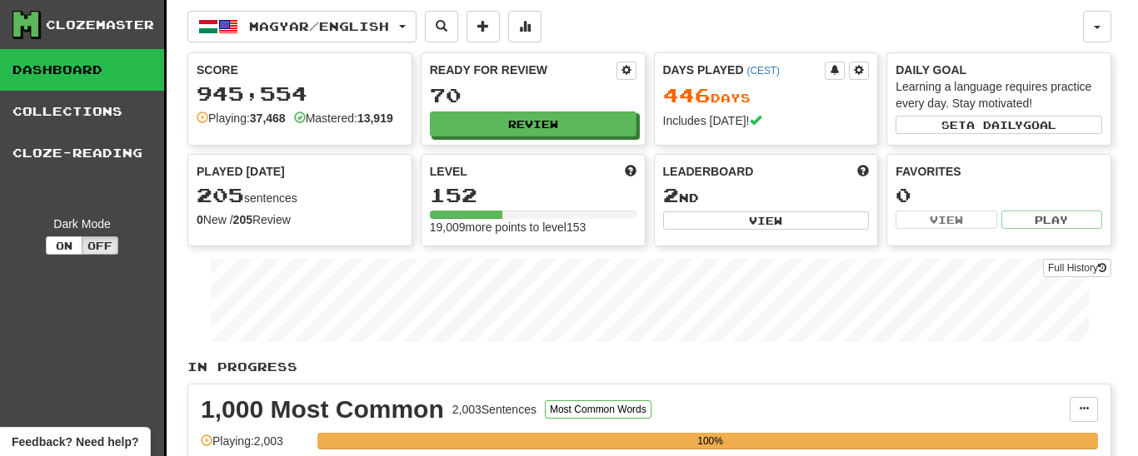
select select "**"
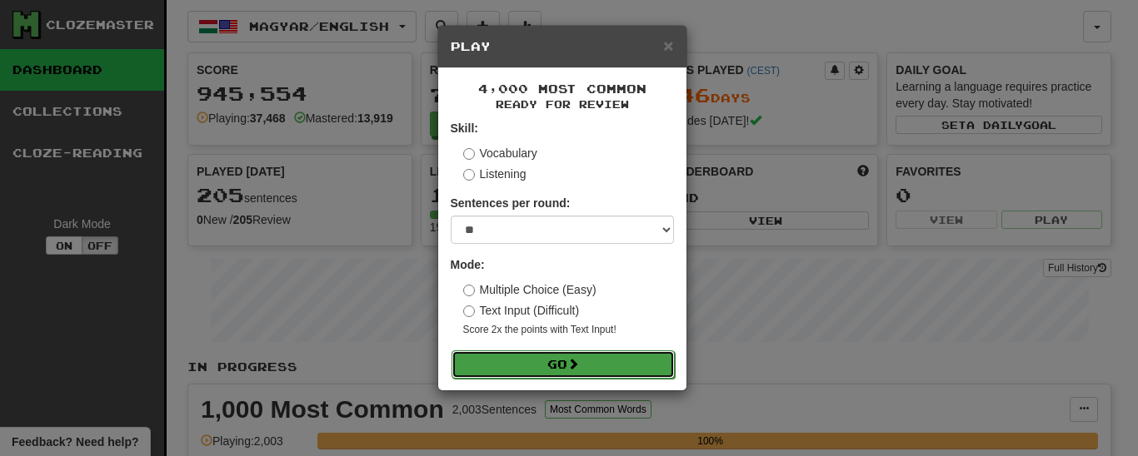
click at [574, 368] on span at bounding box center [573, 364] width 12 height 12
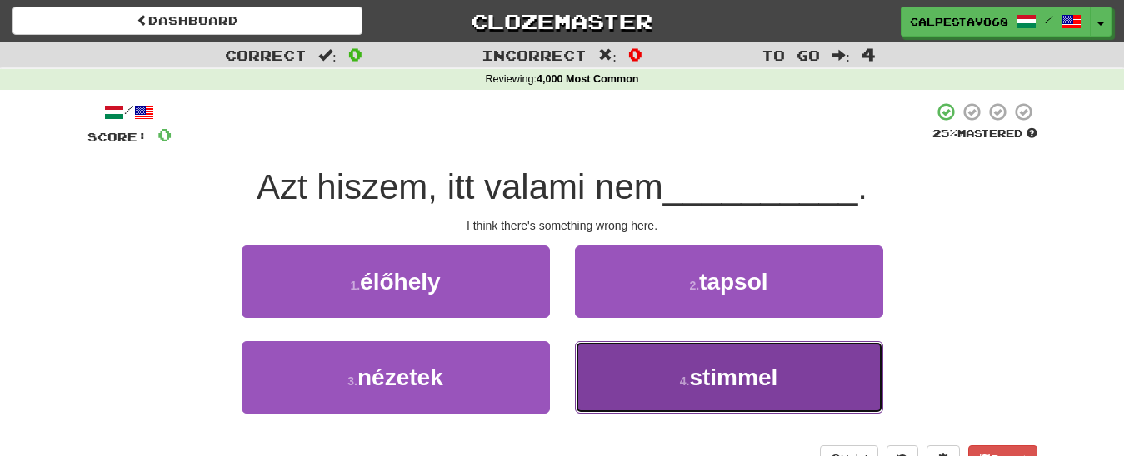
click at [651, 370] on button "4 . stimmel" at bounding box center [729, 378] width 308 height 72
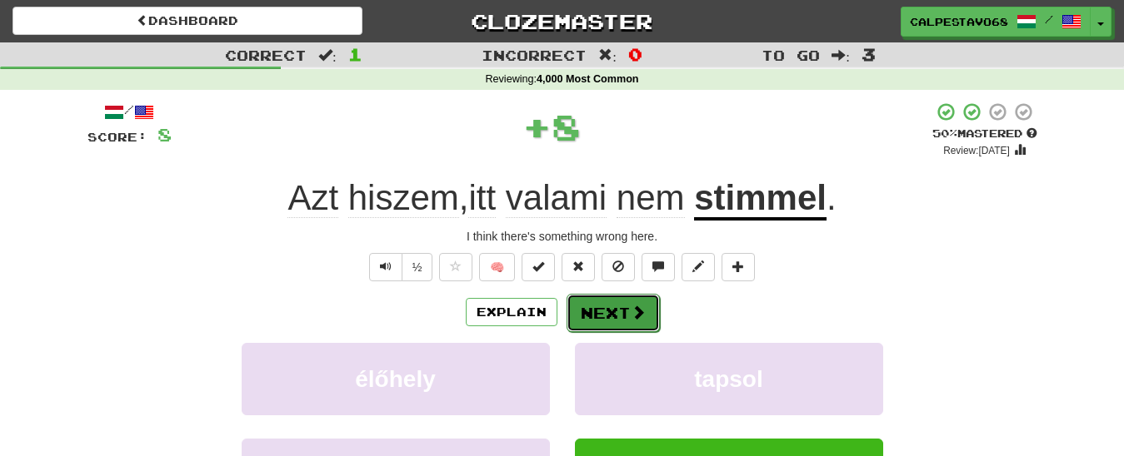
click at [636, 295] on button "Next" at bounding box center [612, 313] width 93 height 38
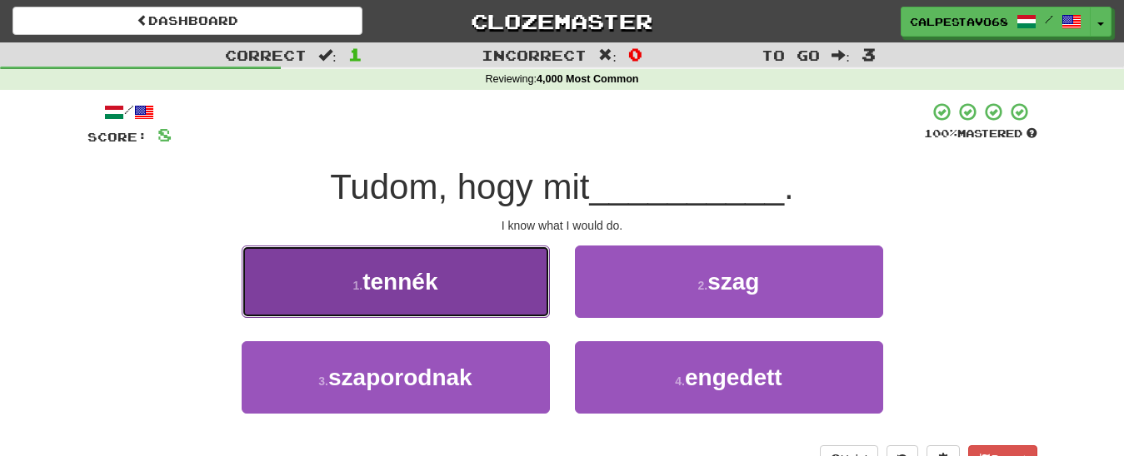
click at [487, 294] on button "1 . tennék" at bounding box center [396, 282] width 308 height 72
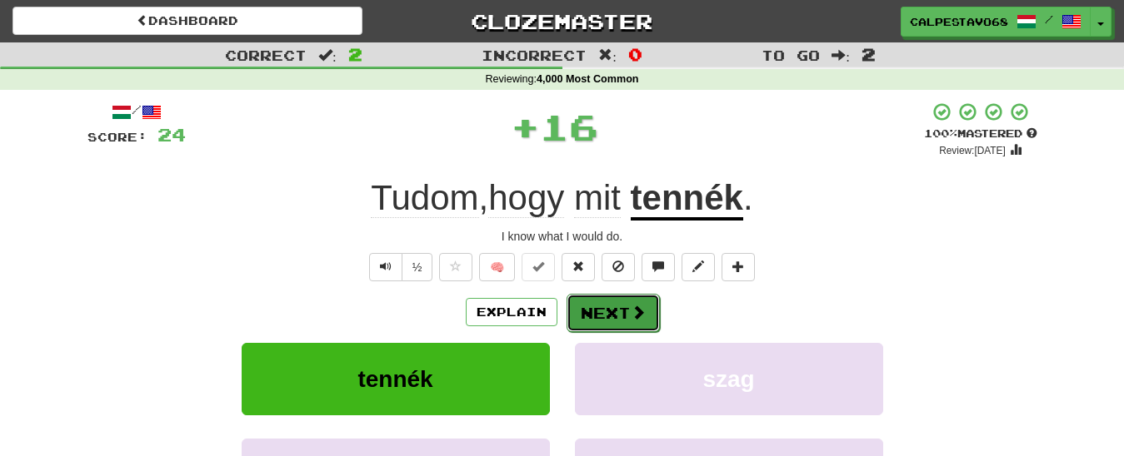
click at [613, 317] on button "Next" at bounding box center [612, 313] width 93 height 38
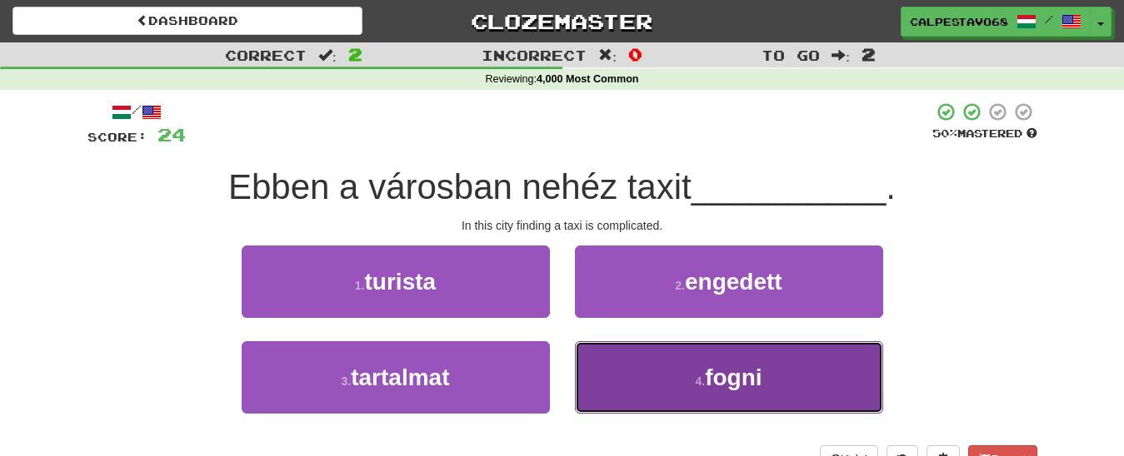
click at [631, 375] on button "4 . fogni" at bounding box center [729, 378] width 308 height 72
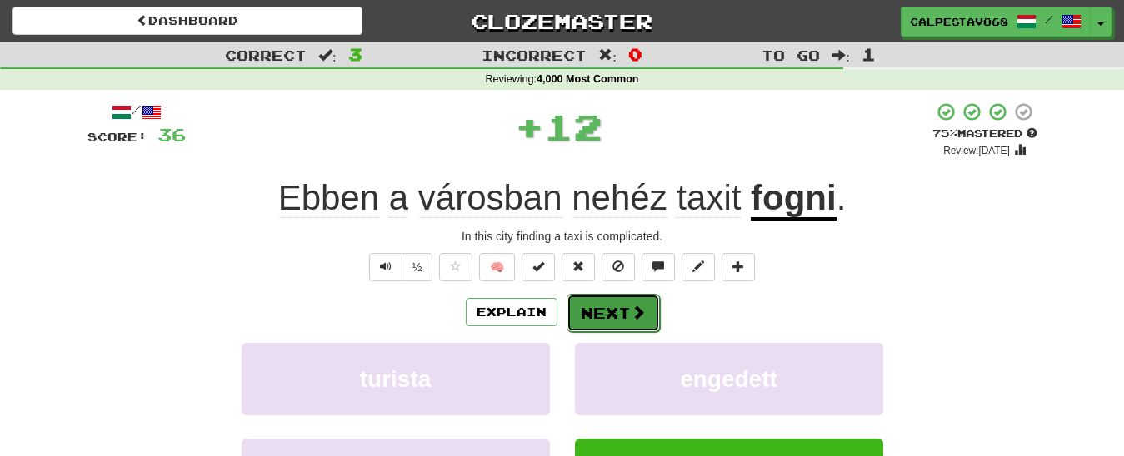
click at [628, 309] on button "Next" at bounding box center [612, 313] width 93 height 38
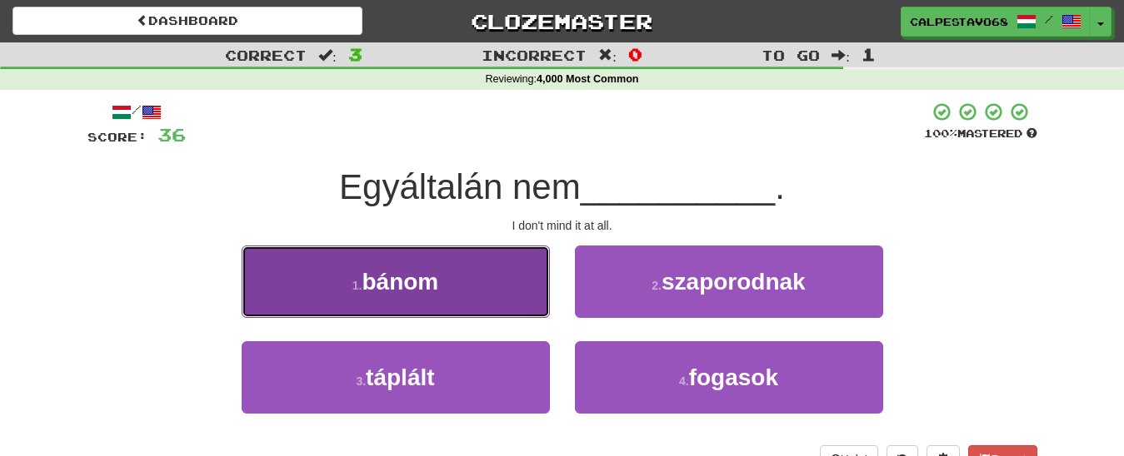
click at [486, 272] on button "1 . bánom" at bounding box center [396, 282] width 308 height 72
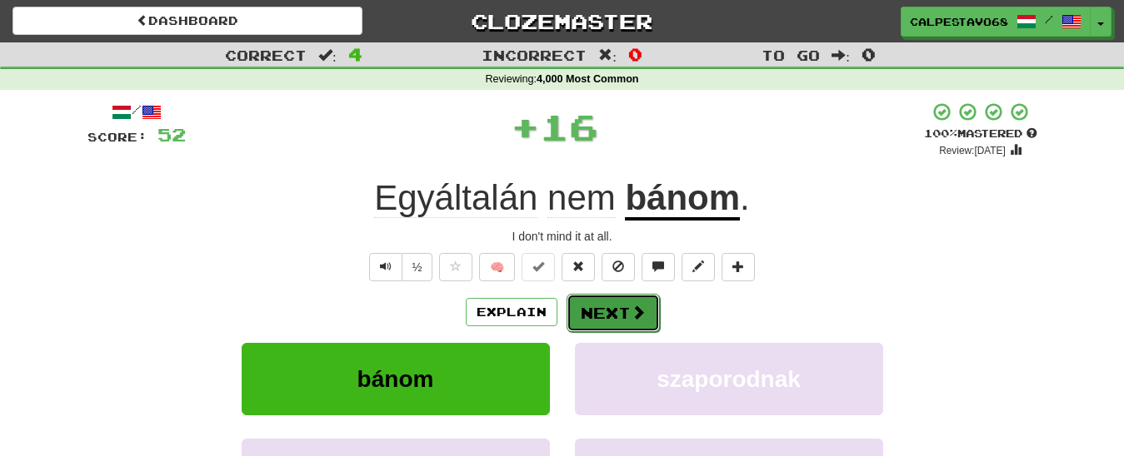
click at [609, 307] on button "Next" at bounding box center [612, 313] width 93 height 38
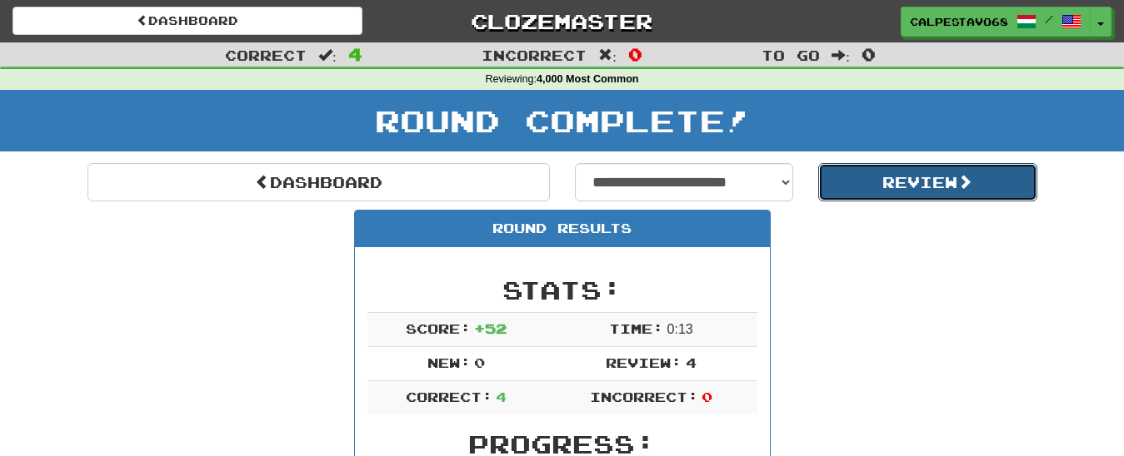
click at [910, 185] on button "Review" at bounding box center [927, 182] width 219 height 38
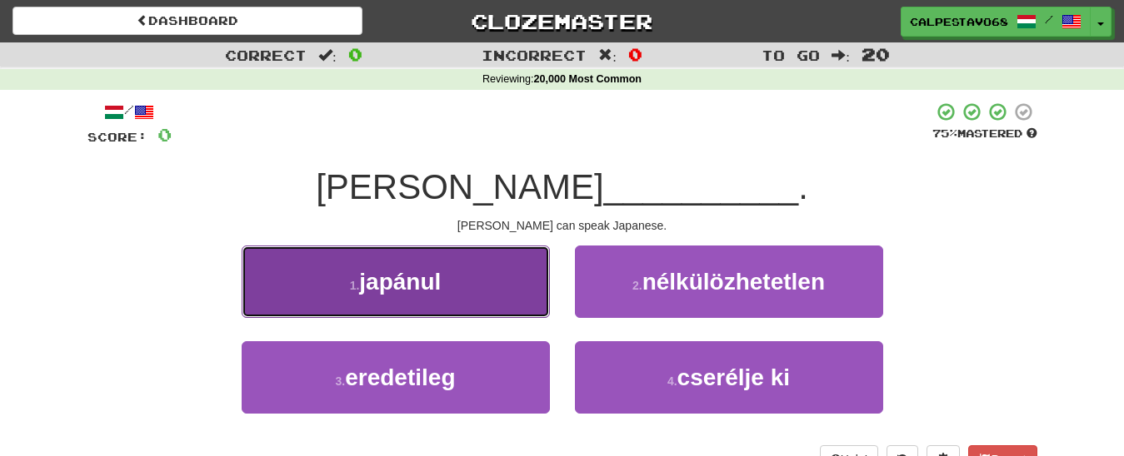
click at [486, 282] on button "1 . japánul" at bounding box center [396, 282] width 308 height 72
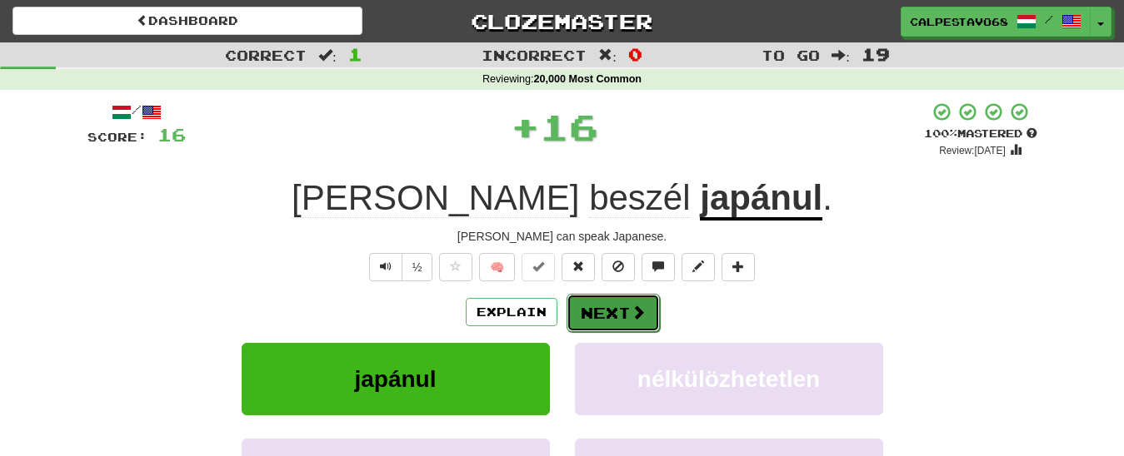
click at [599, 310] on button "Next" at bounding box center [612, 313] width 93 height 38
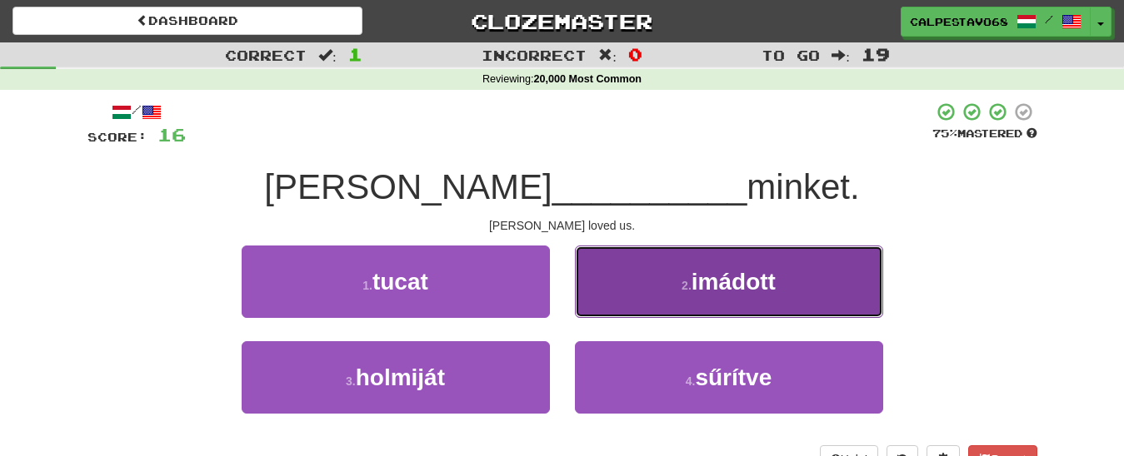
click at [664, 298] on button "2 . imádott" at bounding box center [729, 282] width 308 height 72
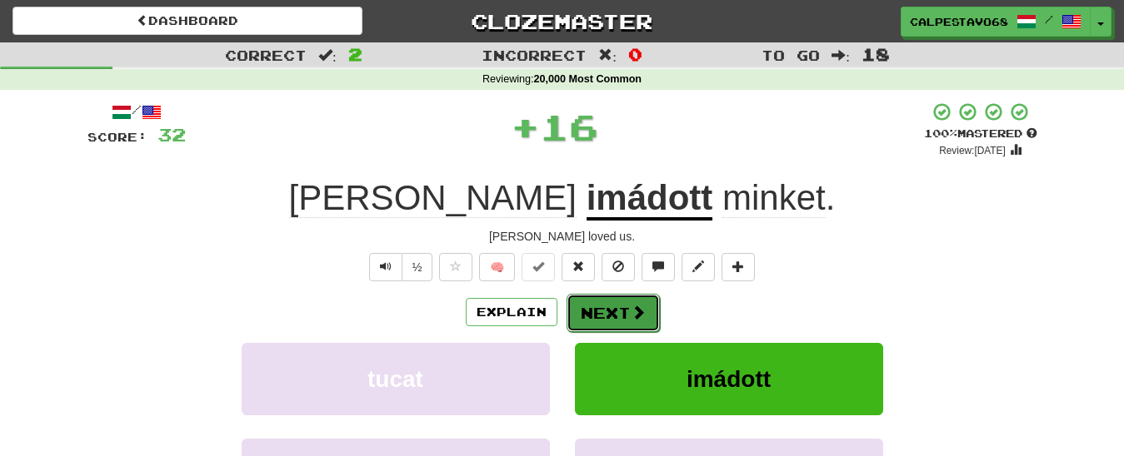
click at [632, 311] on span at bounding box center [638, 312] width 15 height 15
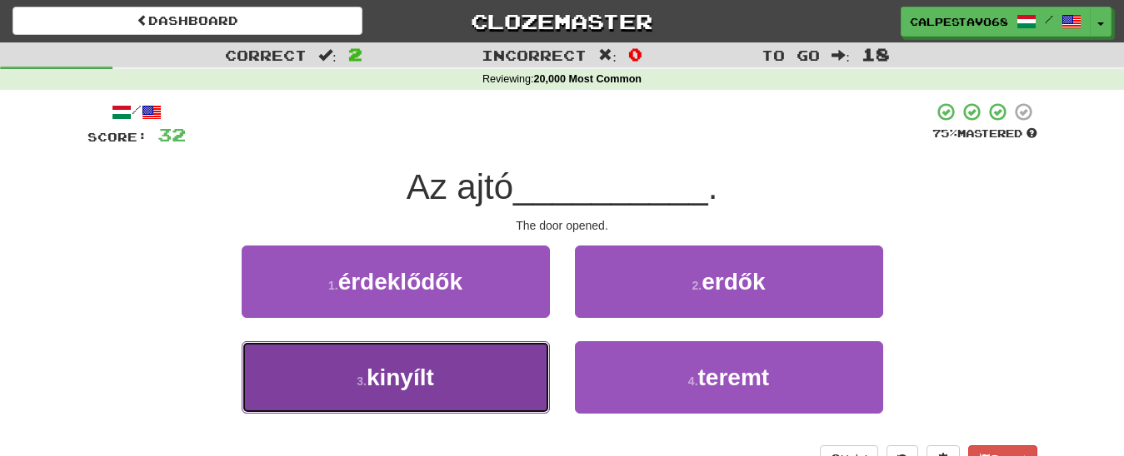
click at [508, 384] on button "3 . kinyílt" at bounding box center [396, 378] width 308 height 72
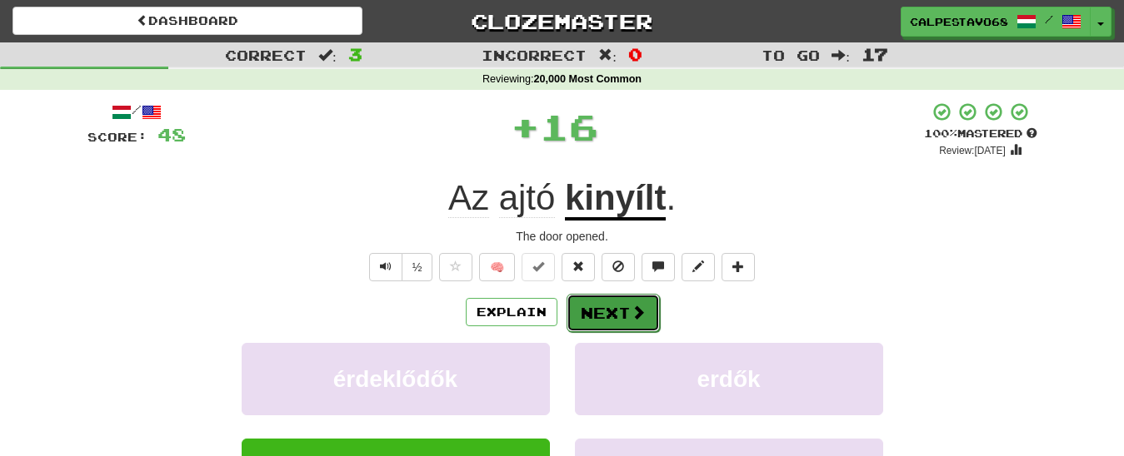
click at [603, 322] on button "Next" at bounding box center [612, 313] width 93 height 38
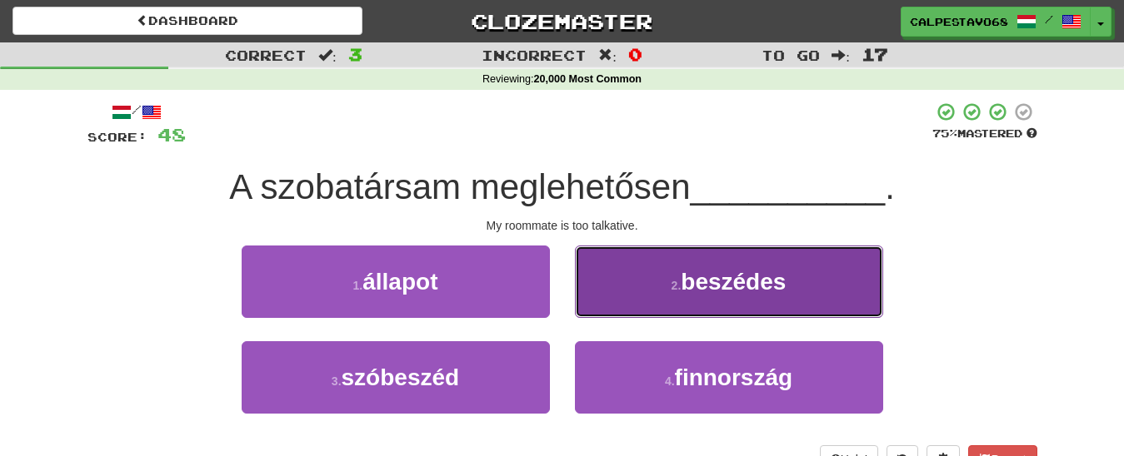
click at [650, 297] on button "2 . beszédes" at bounding box center [729, 282] width 308 height 72
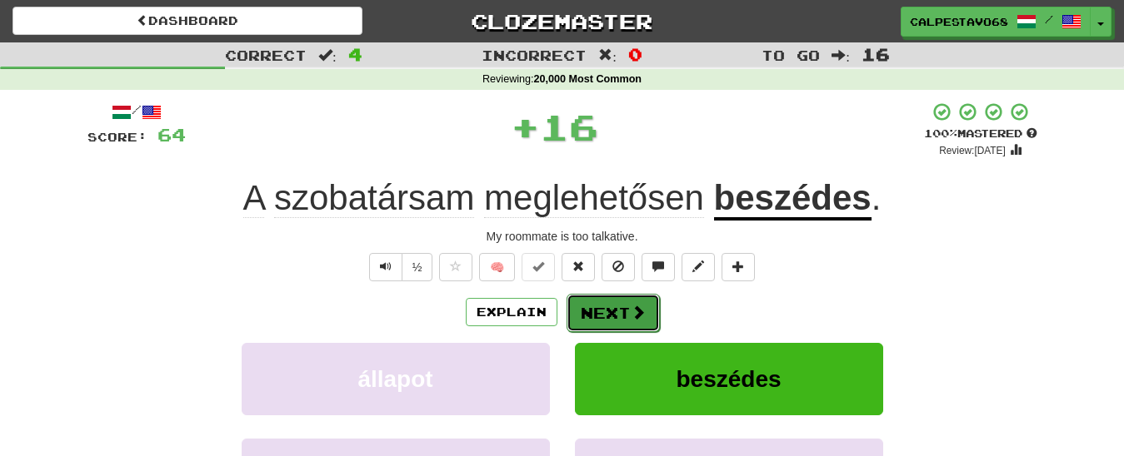
click at [622, 309] on button "Next" at bounding box center [612, 313] width 93 height 38
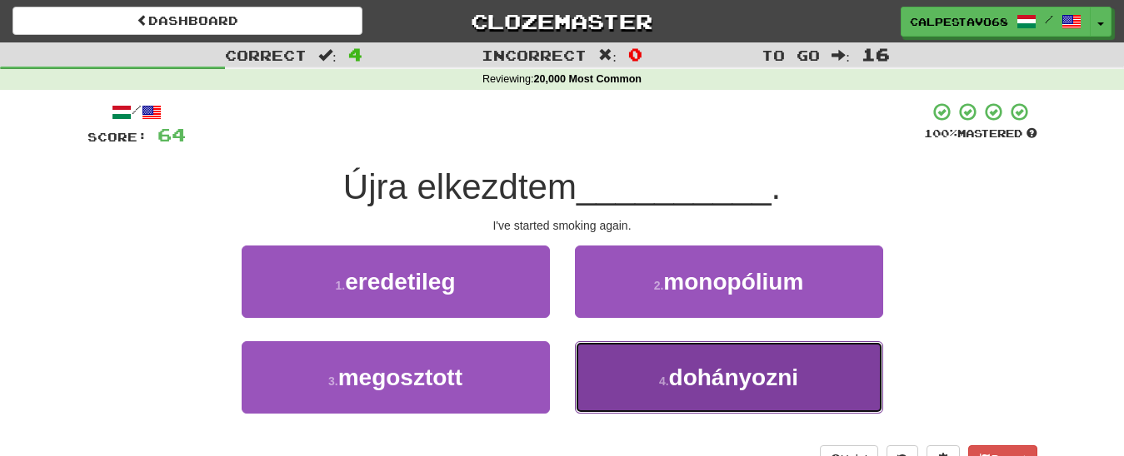
click at [654, 362] on button "4 . dohányozni" at bounding box center [729, 378] width 308 height 72
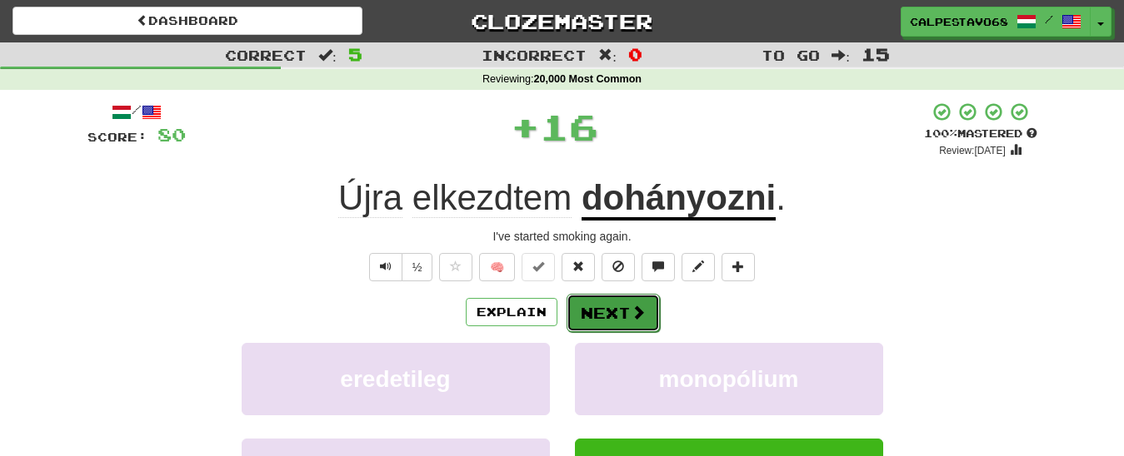
click at [618, 301] on button "Next" at bounding box center [612, 313] width 93 height 38
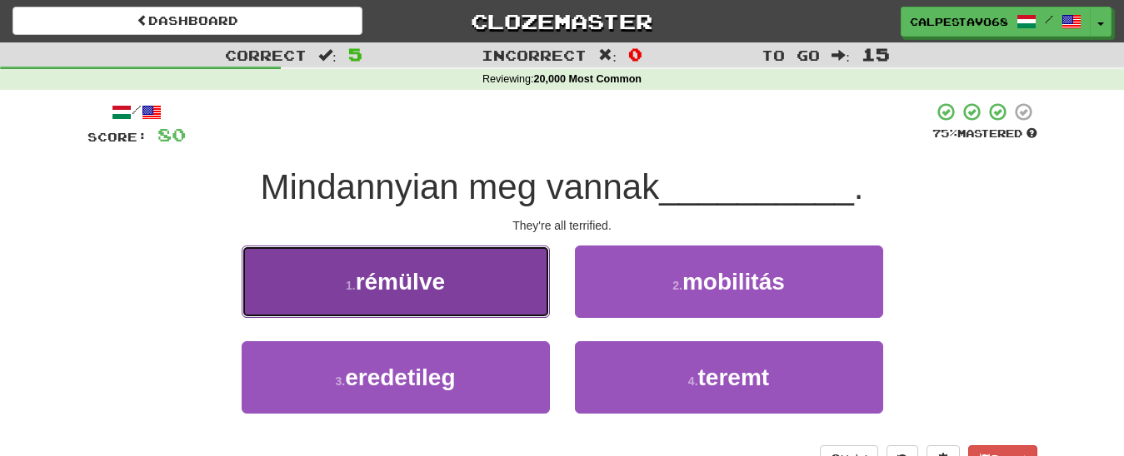
click at [381, 277] on span "rémülve" at bounding box center [400, 282] width 89 height 26
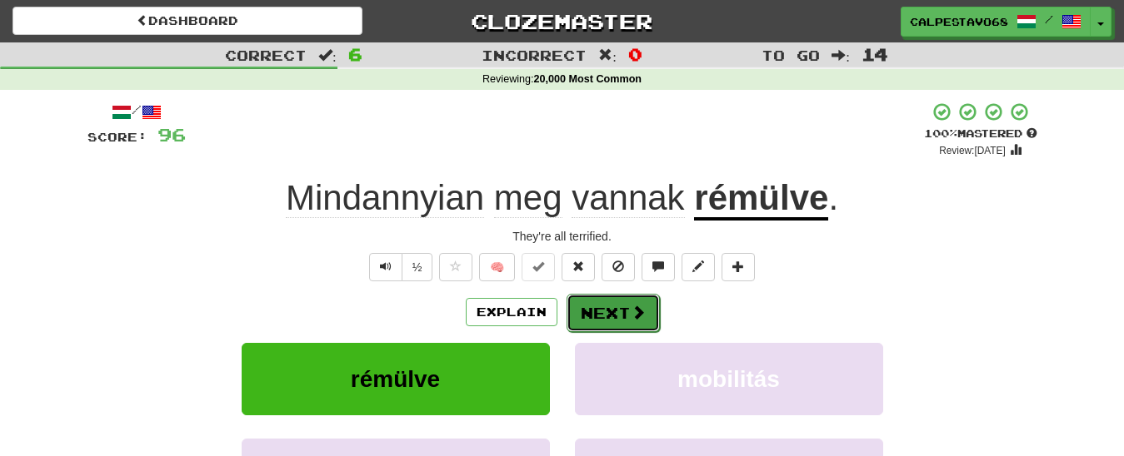
click at [625, 308] on button "Next" at bounding box center [612, 313] width 93 height 38
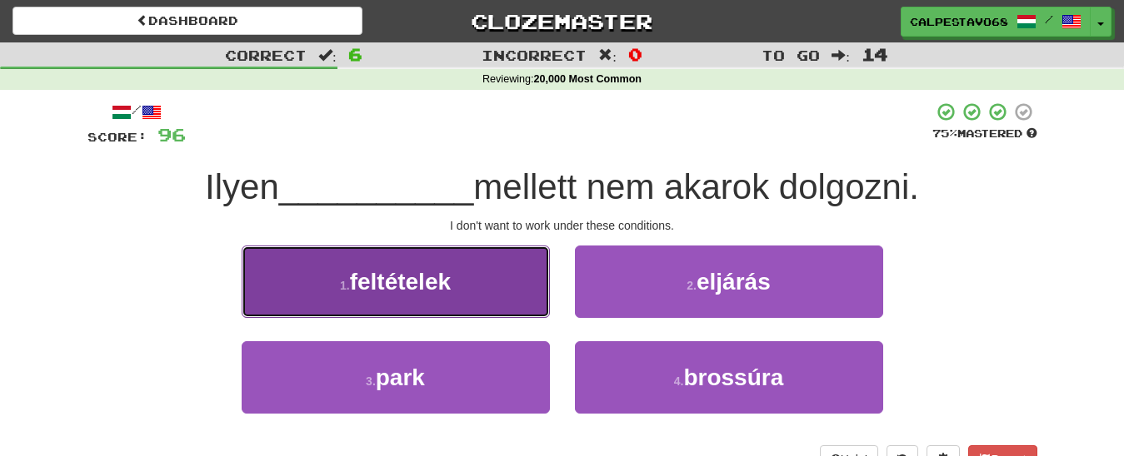
click at [378, 288] on span "feltételek" at bounding box center [400, 282] width 101 height 26
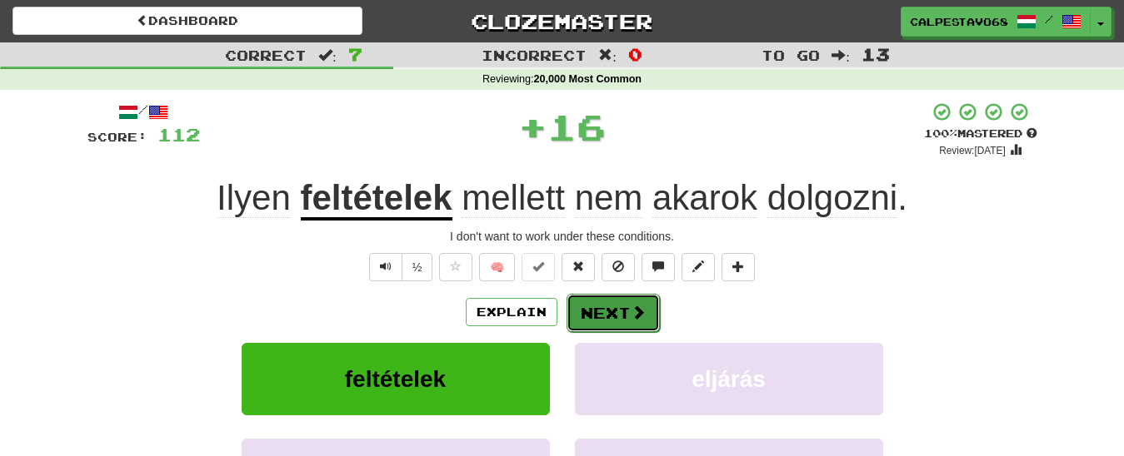
click at [596, 318] on button "Next" at bounding box center [612, 313] width 93 height 38
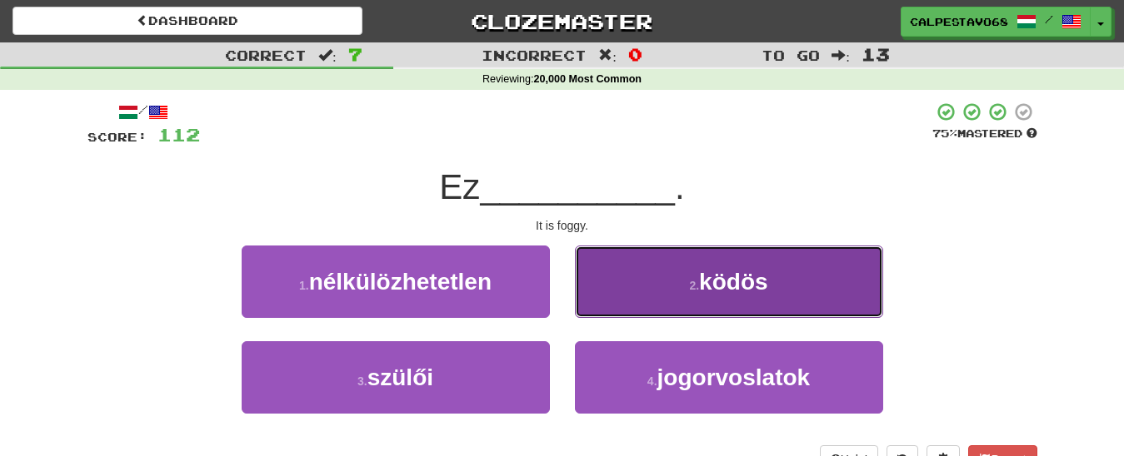
click at [677, 279] on button "2 . ködös" at bounding box center [729, 282] width 308 height 72
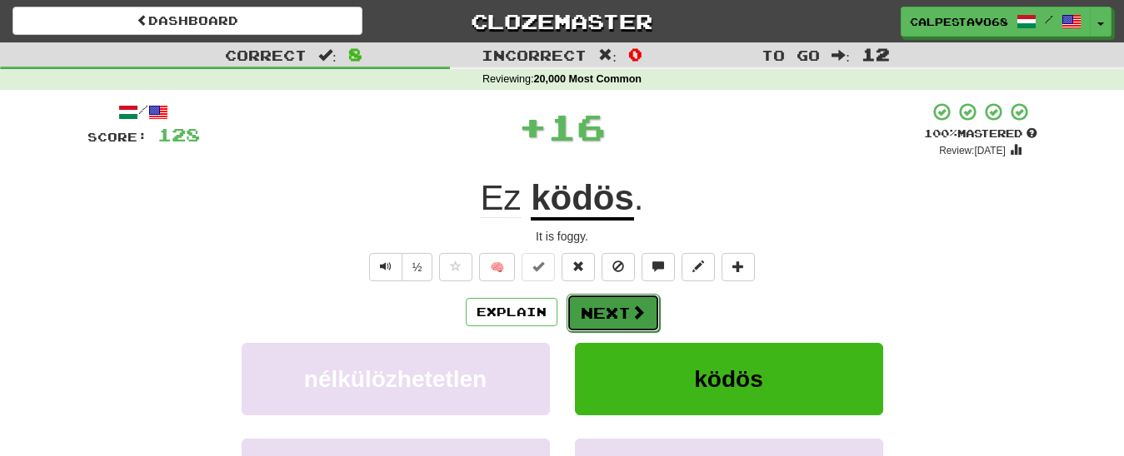
click at [603, 315] on button "Next" at bounding box center [612, 313] width 93 height 38
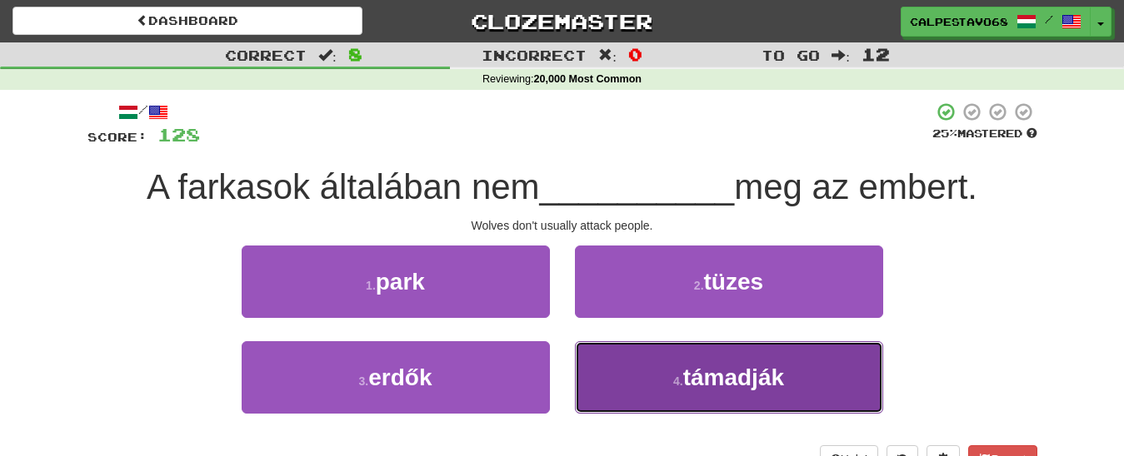
click at [680, 379] on small "4 ." at bounding box center [678, 381] width 10 height 13
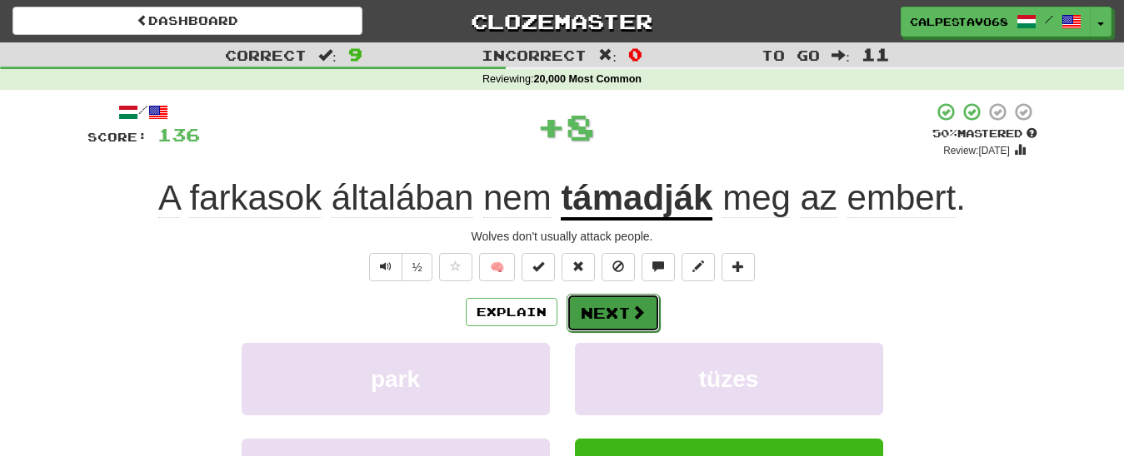
click at [587, 307] on button "Next" at bounding box center [612, 313] width 93 height 38
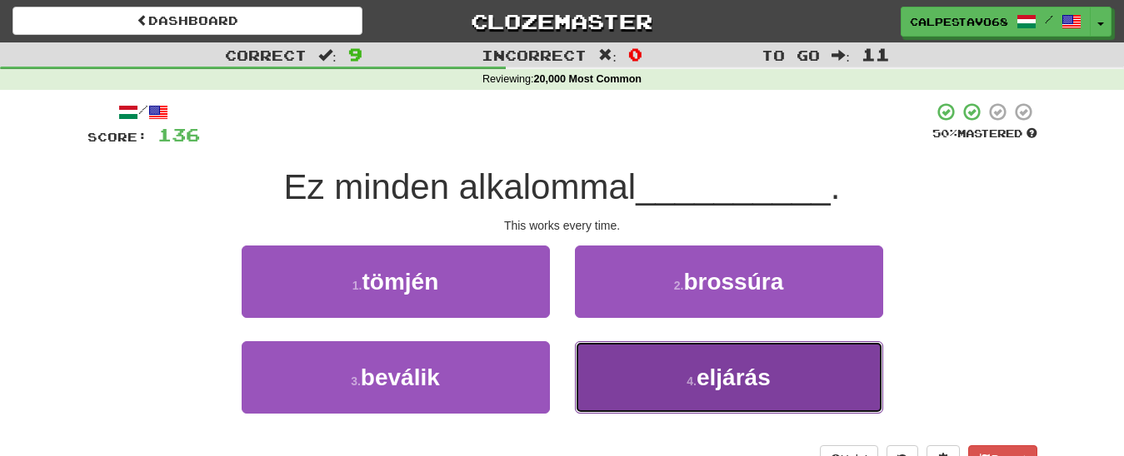
click at [721, 379] on span "eljárás" at bounding box center [733, 378] width 74 height 26
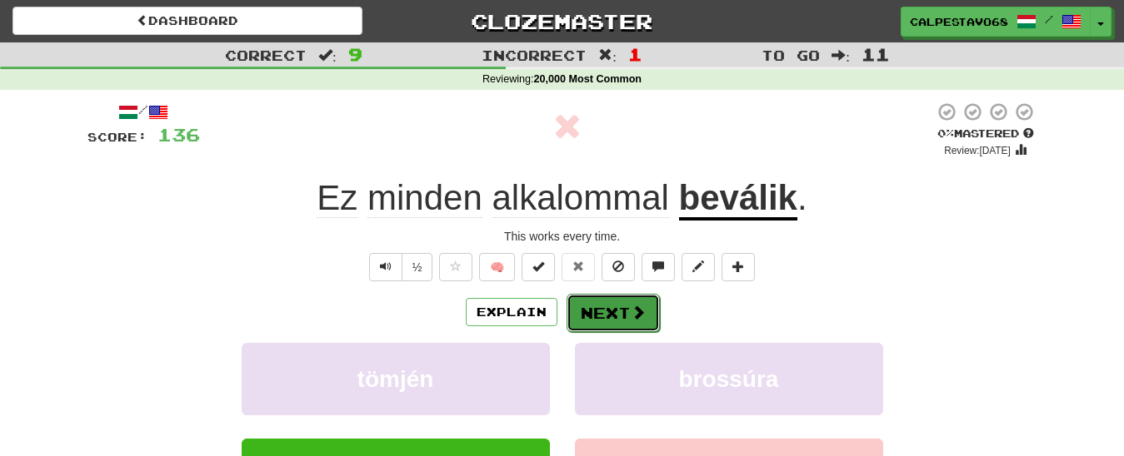
click at [603, 308] on button "Next" at bounding box center [612, 313] width 93 height 38
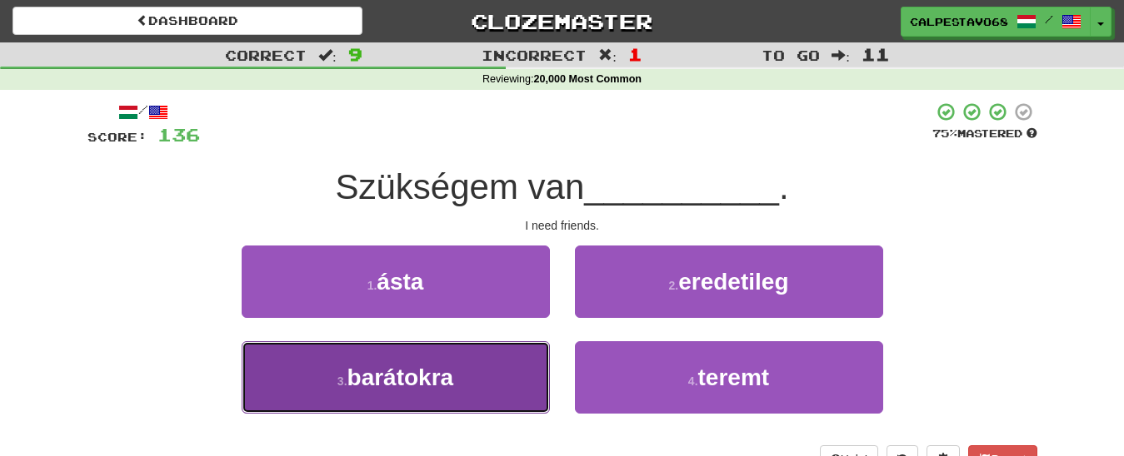
click at [476, 380] on button "3 . barátokra" at bounding box center [396, 378] width 308 height 72
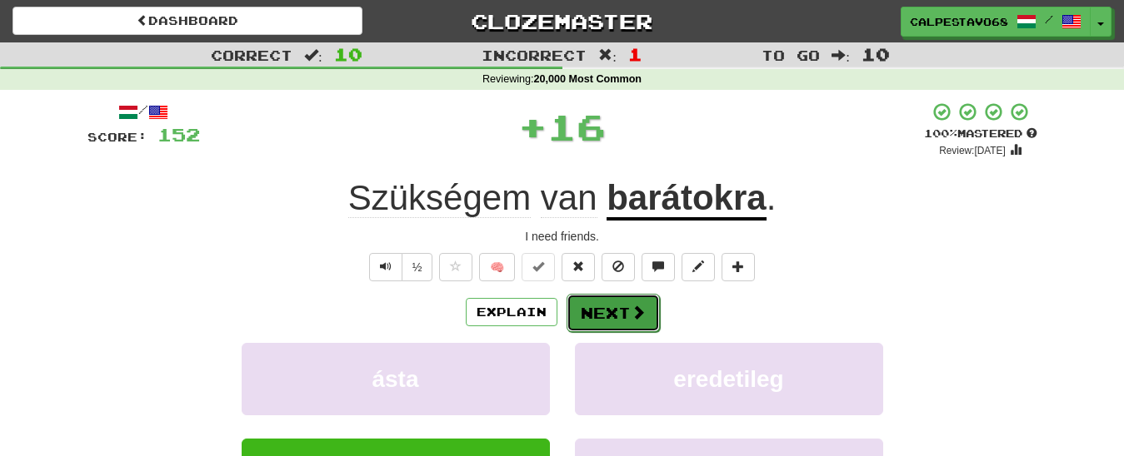
click at [616, 323] on button "Next" at bounding box center [612, 313] width 93 height 38
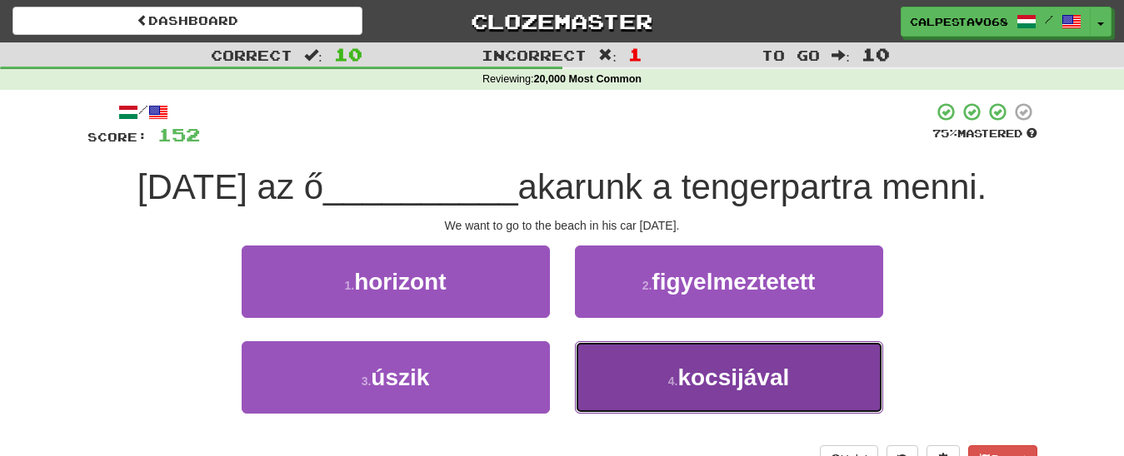
click at [729, 382] on span "kocsijával" at bounding box center [733, 378] width 112 height 26
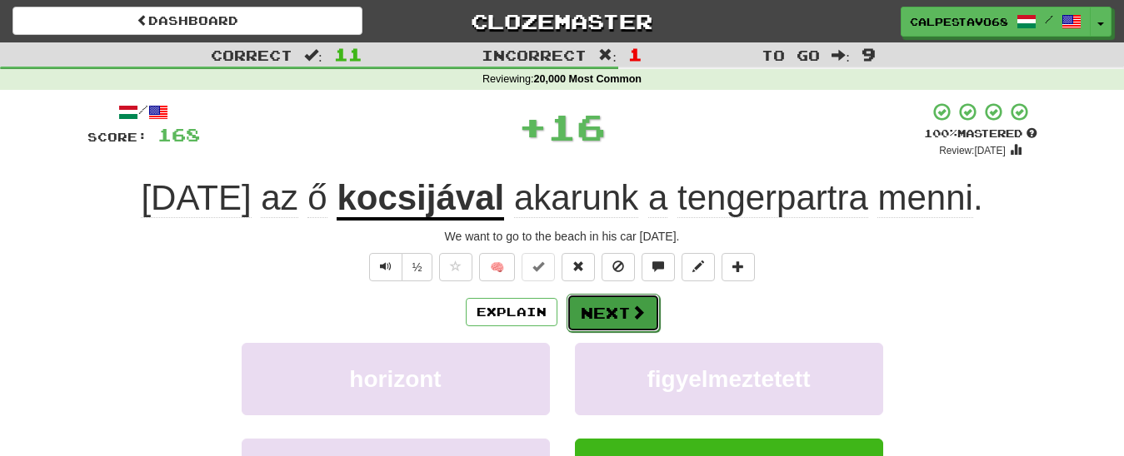
click at [602, 303] on button "Next" at bounding box center [612, 313] width 93 height 38
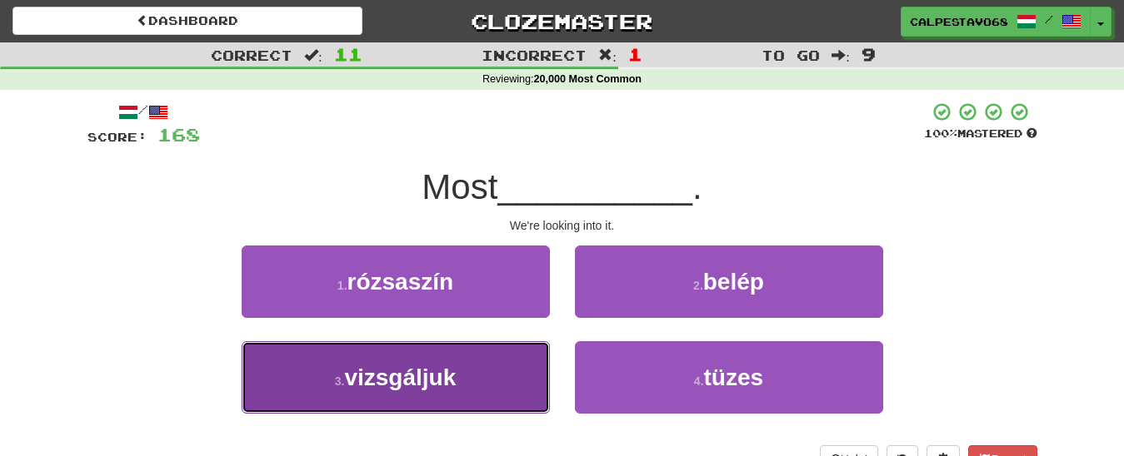
click at [332, 384] on button "3 . vizsgáljuk" at bounding box center [396, 378] width 308 height 72
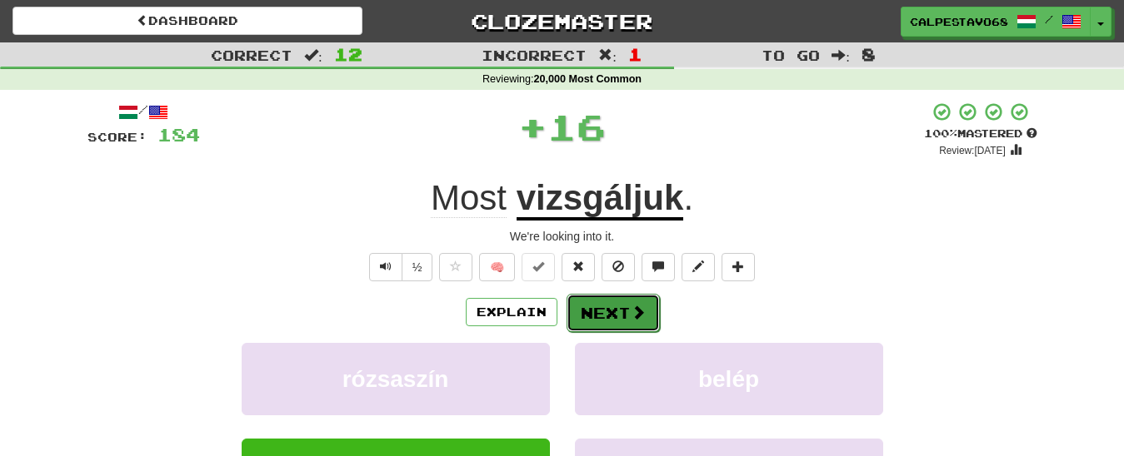
click at [609, 322] on button "Next" at bounding box center [612, 313] width 93 height 38
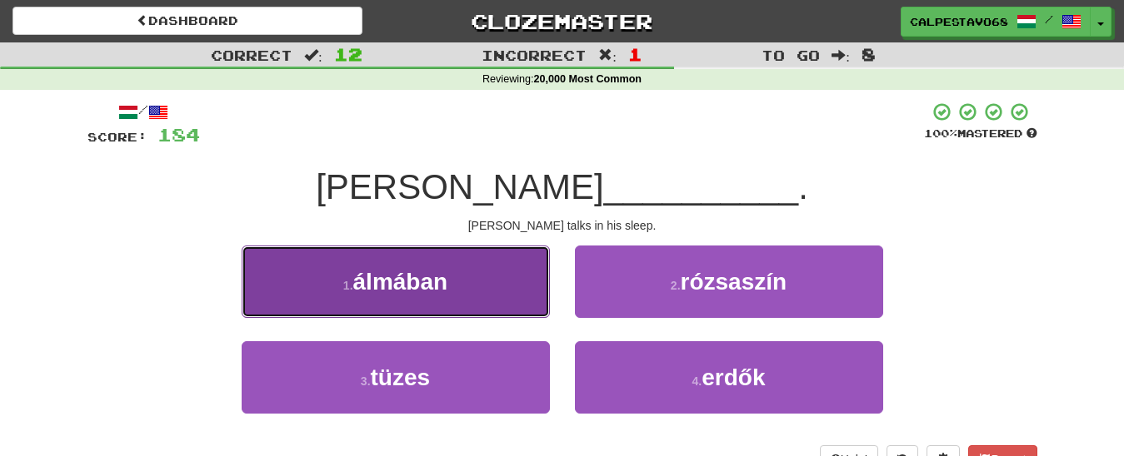
click at [405, 303] on button "1 . álmában" at bounding box center [396, 282] width 308 height 72
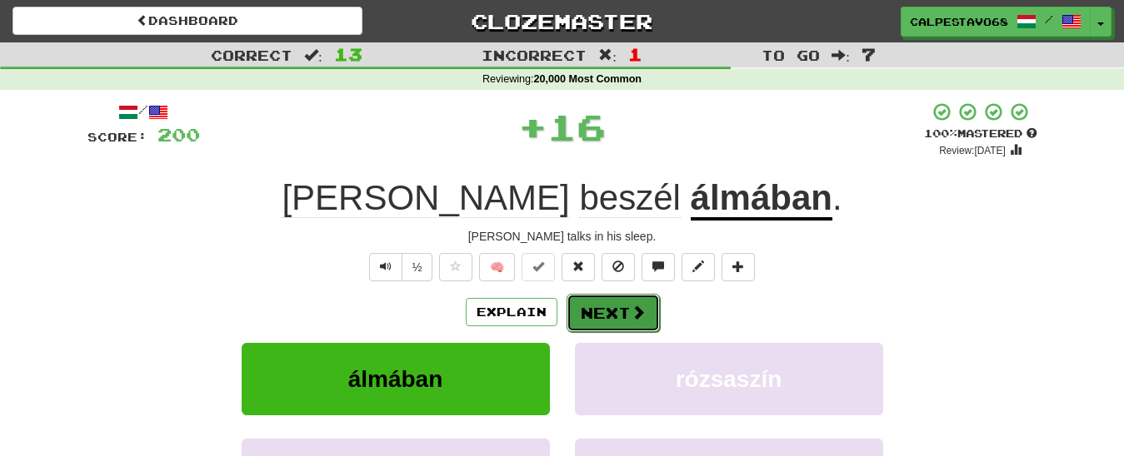
click at [617, 312] on button "Next" at bounding box center [612, 313] width 93 height 38
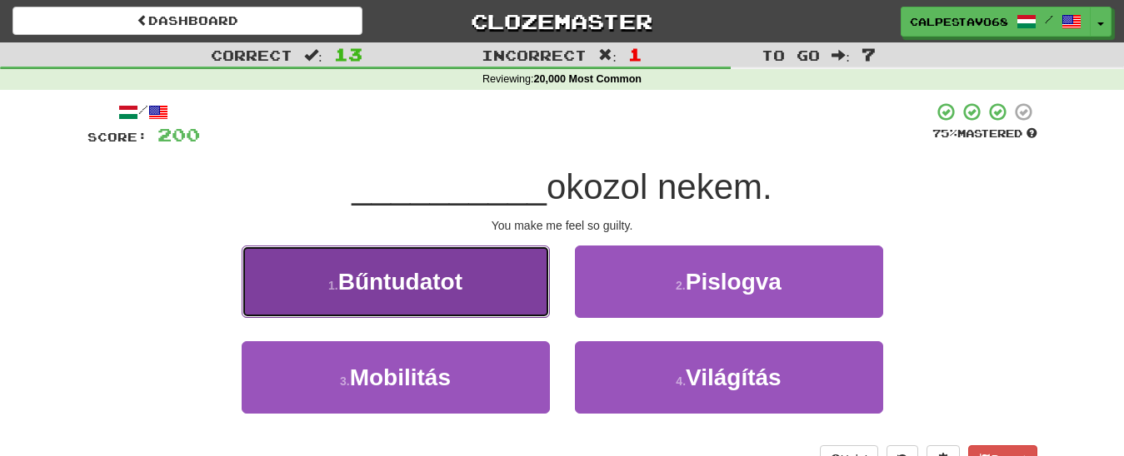
click at [448, 286] on span "Bűntudatot" at bounding box center [400, 282] width 124 height 26
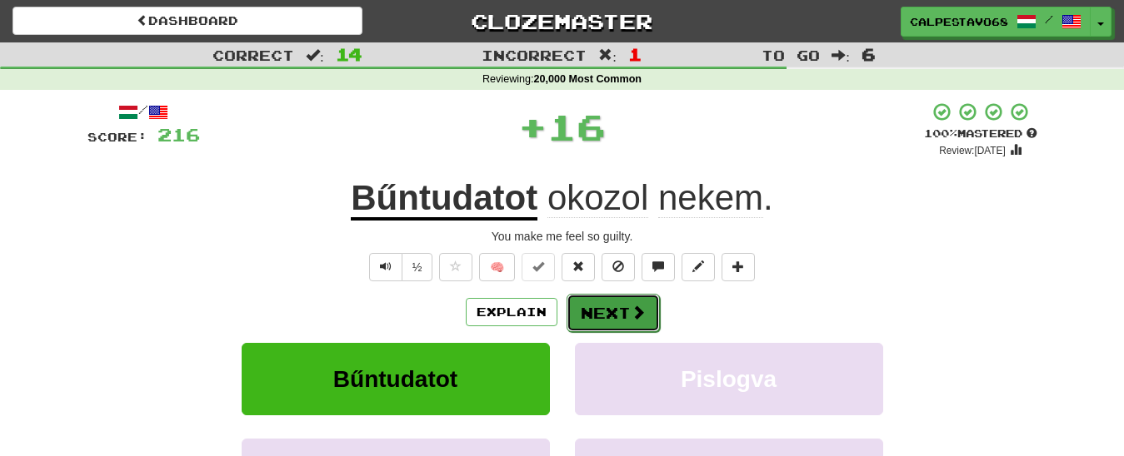
click at [596, 304] on button "Next" at bounding box center [612, 313] width 93 height 38
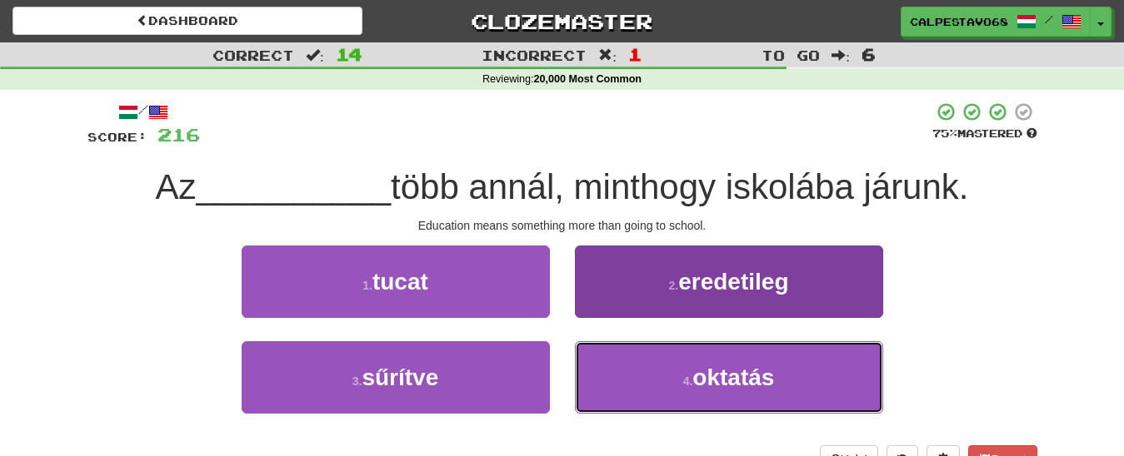
click at [679, 394] on button "4 . oktatás" at bounding box center [729, 378] width 308 height 72
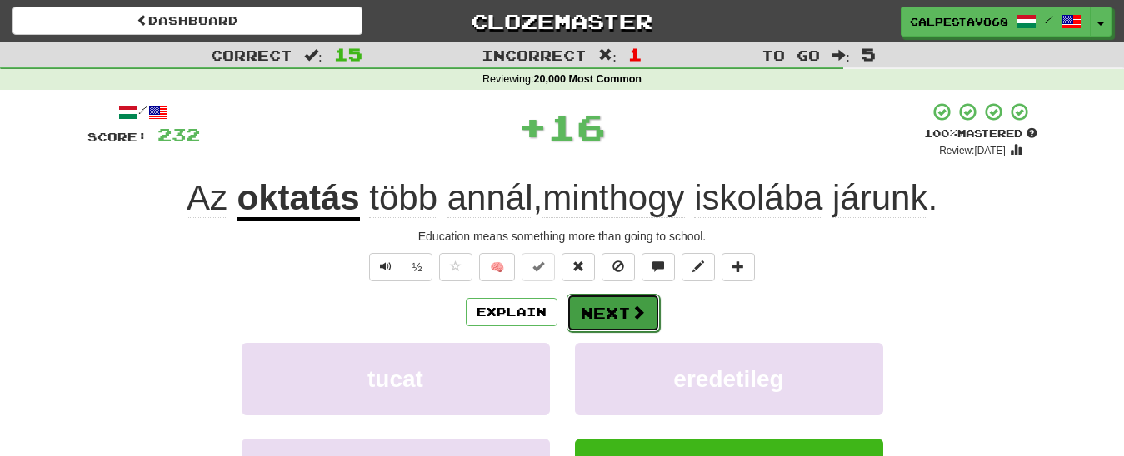
click at [632, 317] on span at bounding box center [638, 312] width 15 height 15
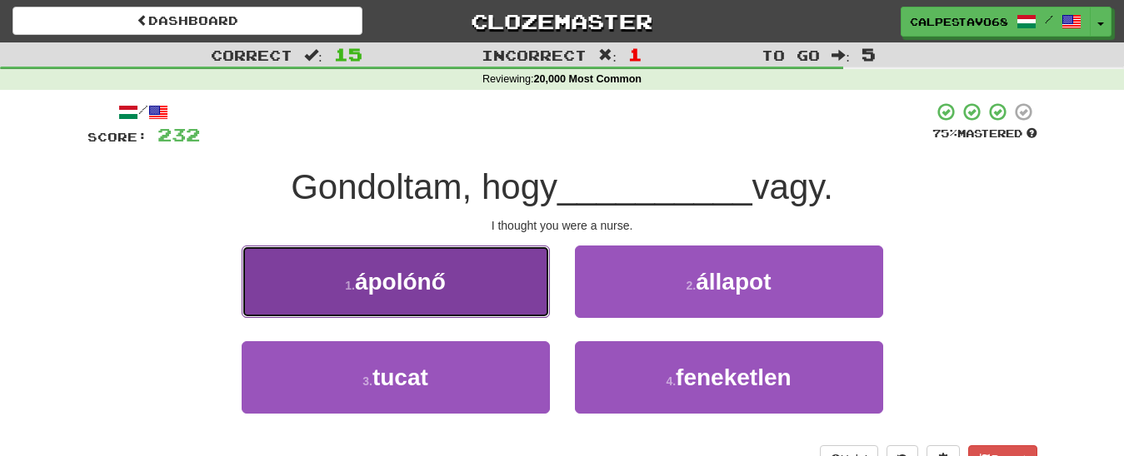
click at [484, 285] on button "1 . ápolónő" at bounding box center [396, 282] width 308 height 72
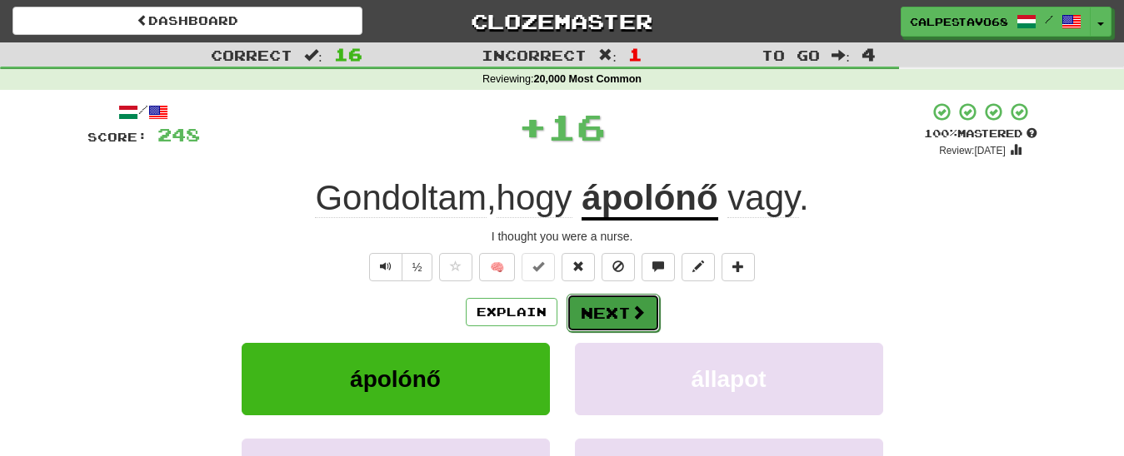
click at [602, 312] on button "Next" at bounding box center [612, 313] width 93 height 38
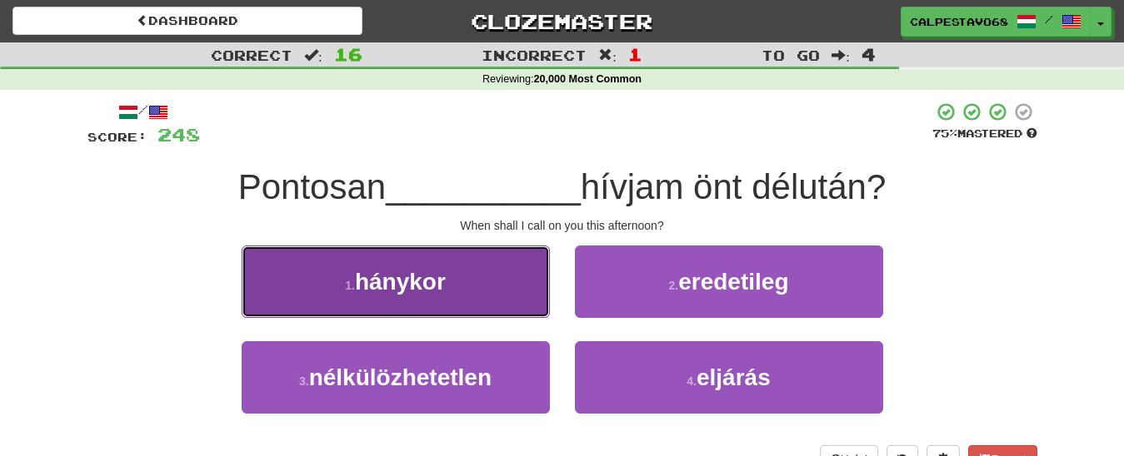
click at [501, 287] on button "1 . hánykor" at bounding box center [396, 282] width 308 height 72
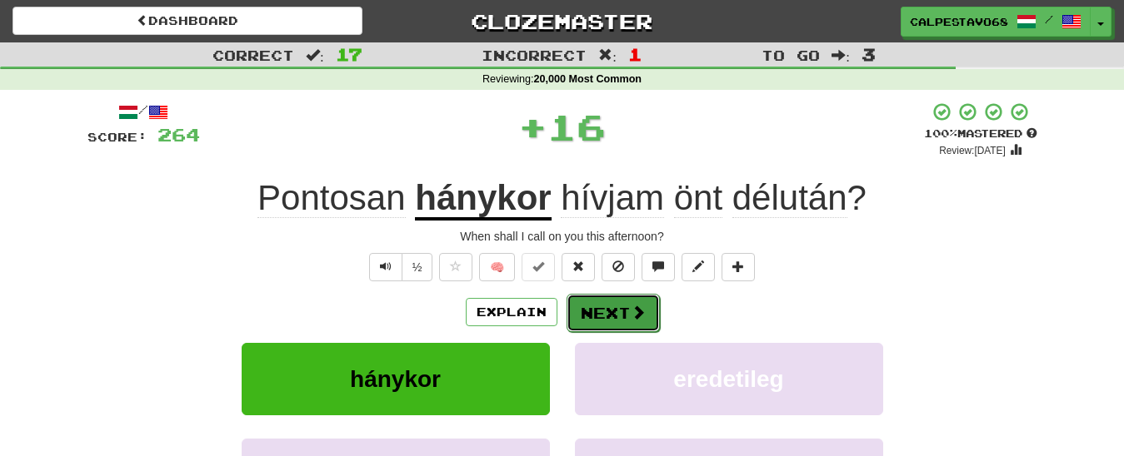
click at [622, 317] on button "Next" at bounding box center [612, 313] width 93 height 38
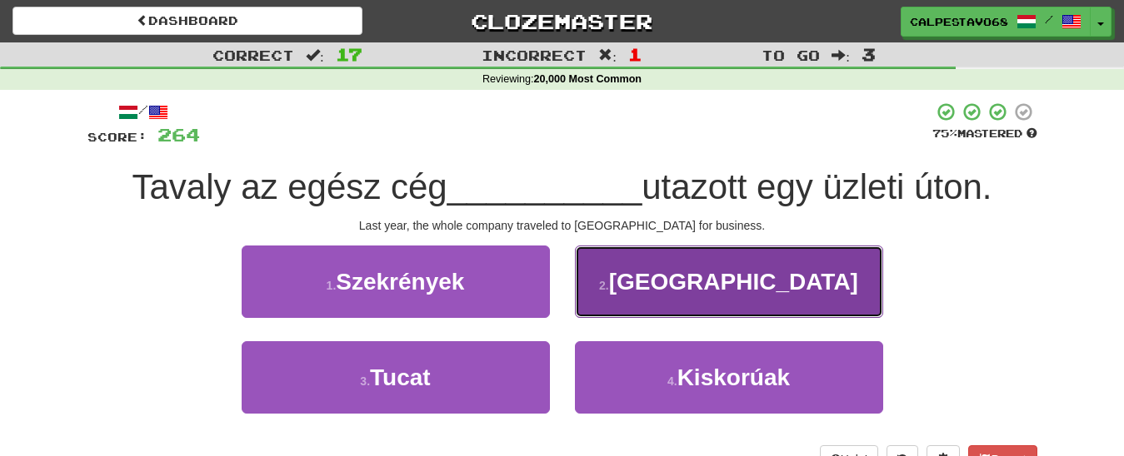
click at [698, 292] on span "Olaszországba" at bounding box center [733, 282] width 249 height 26
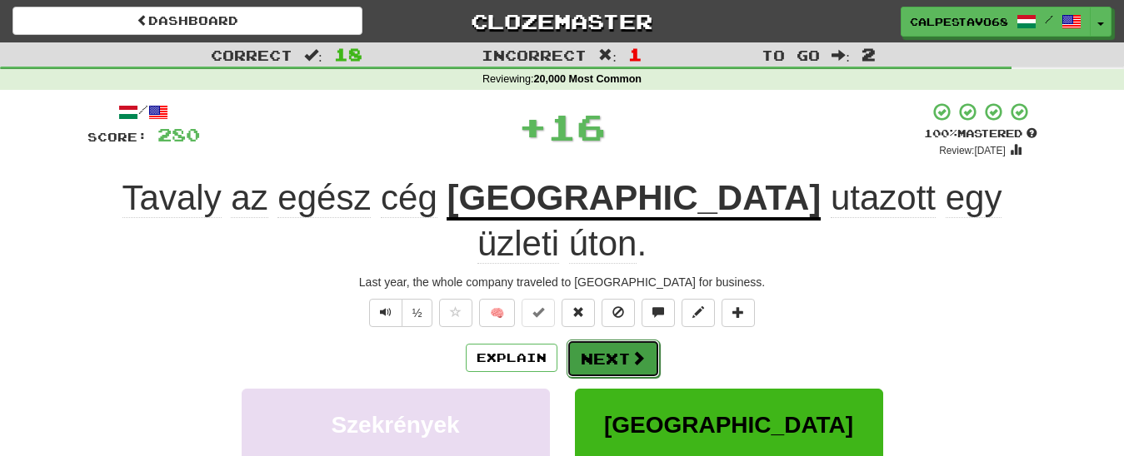
click at [607, 340] on button "Next" at bounding box center [612, 359] width 93 height 38
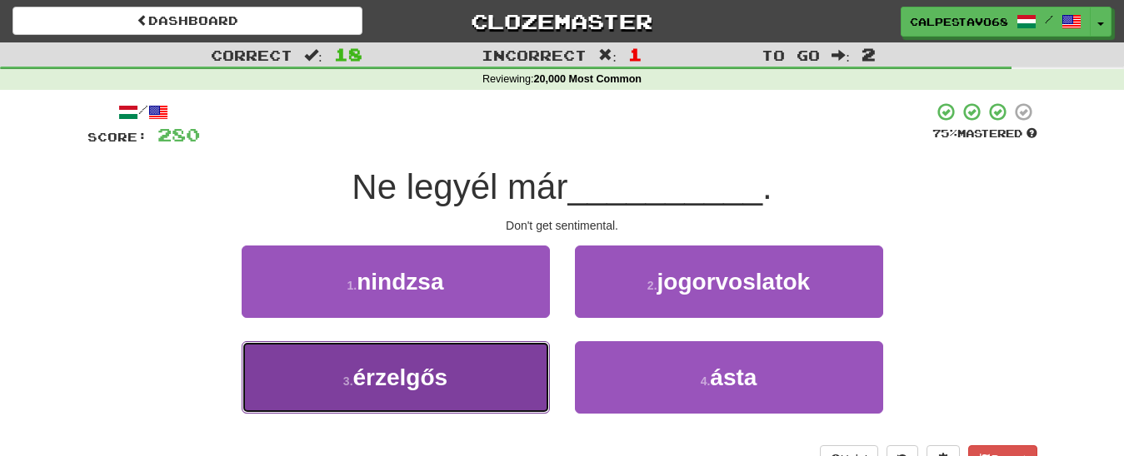
click at [369, 374] on span "érzelgős" at bounding box center [400, 378] width 95 height 26
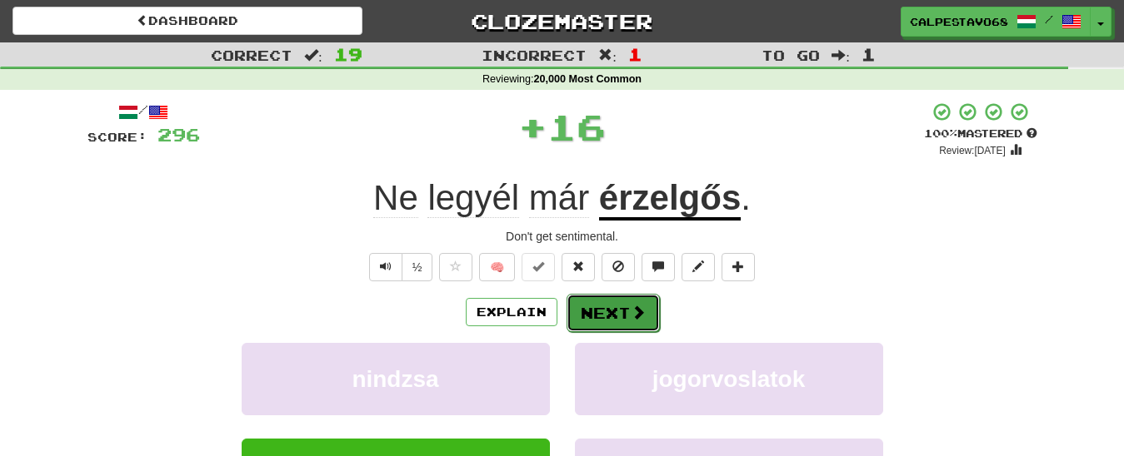
click at [613, 312] on button "Next" at bounding box center [612, 313] width 93 height 38
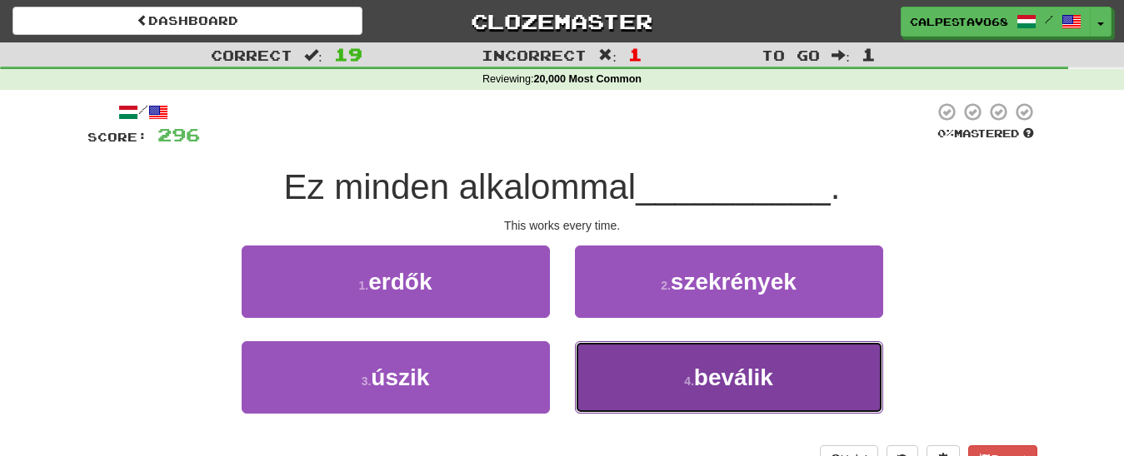
click at [686, 386] on small "4 ." at bounding box center [689, 381] width 10 height 13
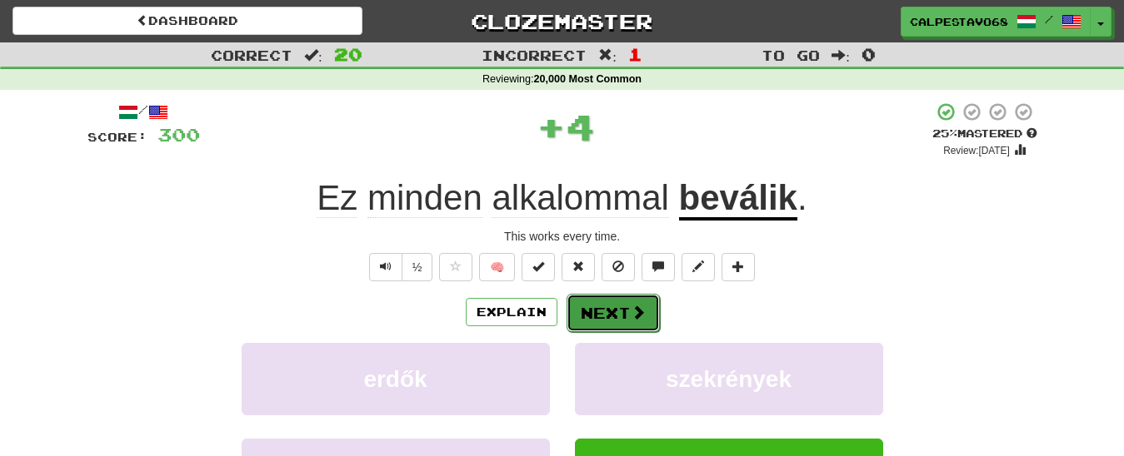
click at [619, 304] on button "Next" at bounding box center [612, 313] width 93 height 38
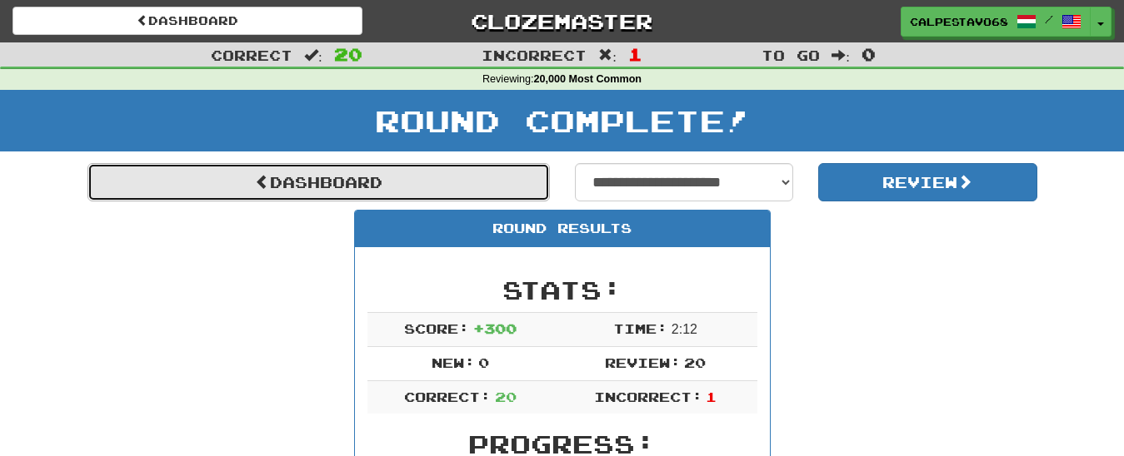
click at [456, 198] on link "Dashboard" at bounding box center [318, 182] width 462 height 38
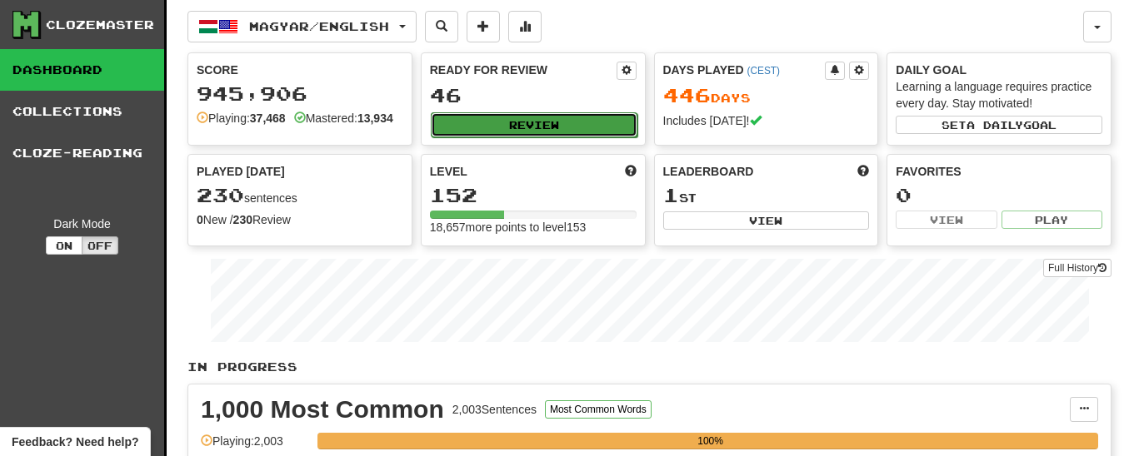
click at [512, 117] on button "Review" at bounding box center [534, 124] width 207 height 25
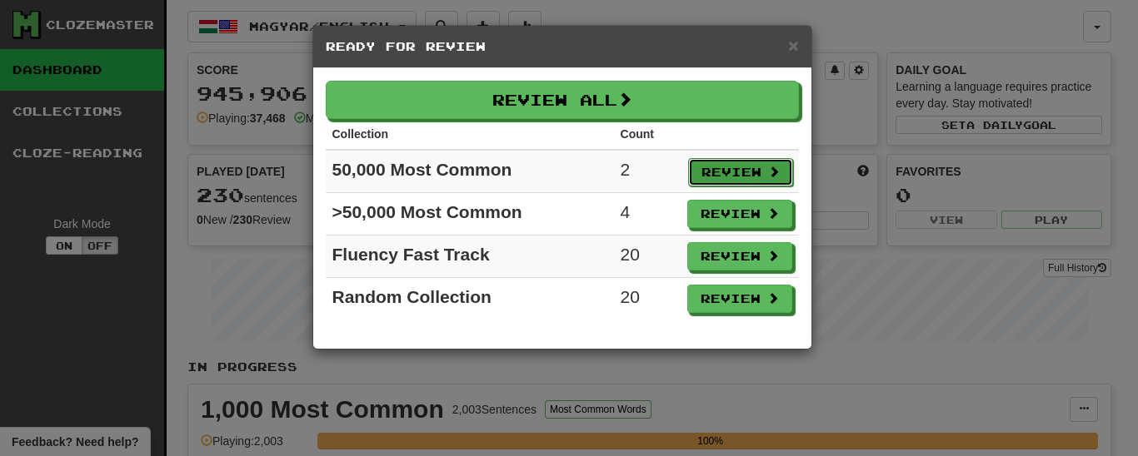
click at [751, 168] on button "Review" at bounding box center [740, 172] width 105 height 28
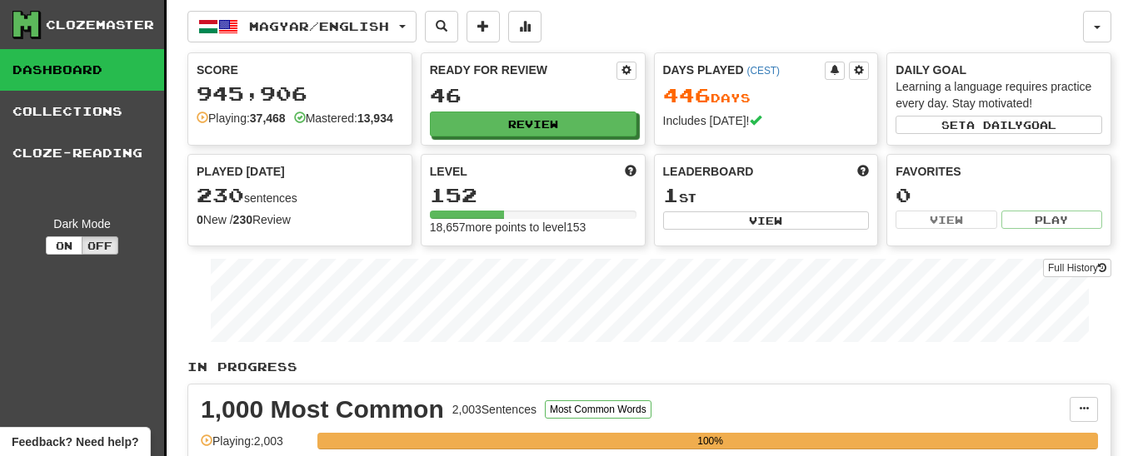
select select "**"
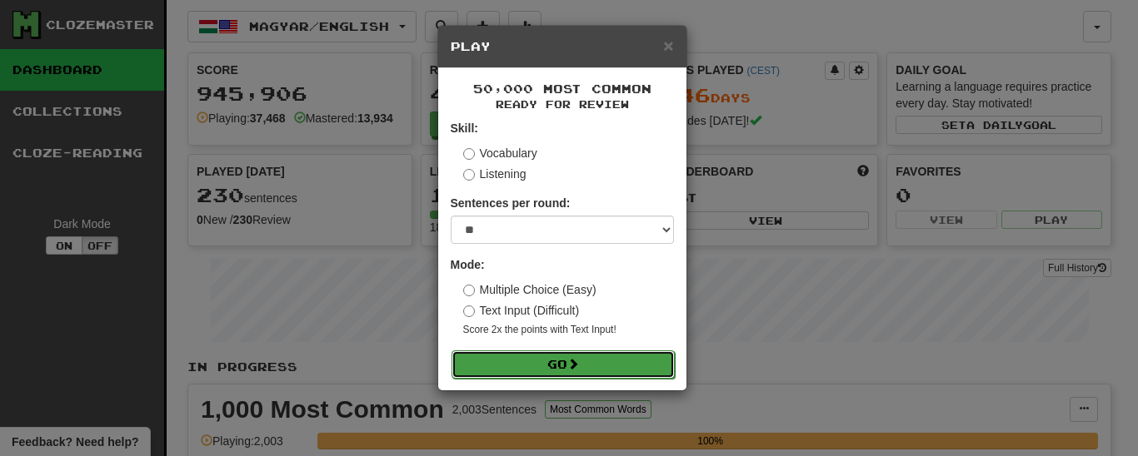
click at [591, 368] on button "Go" at bounding box center [562, 365] width 223 height 28
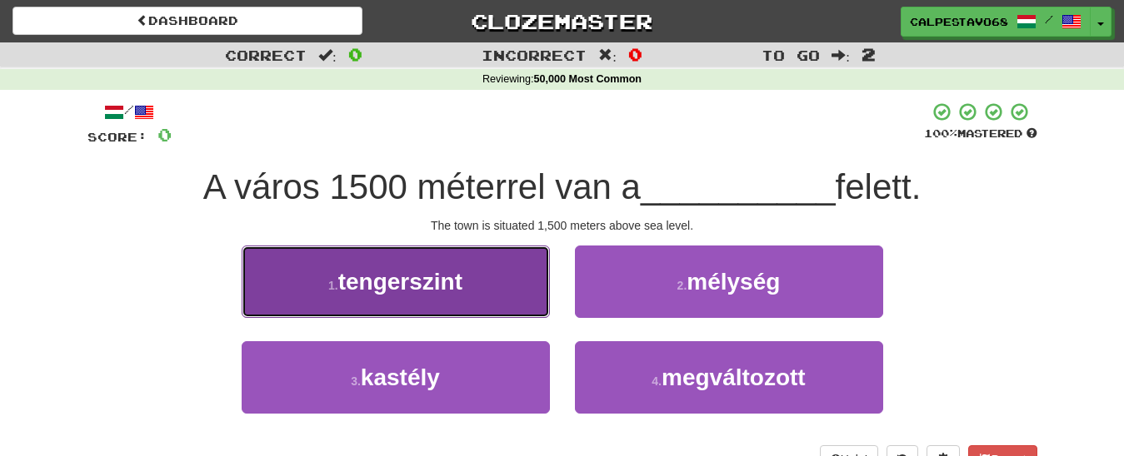
click at [447, 282] on span "tengerszint" at bounding box center [400, 282] width 124 height 26
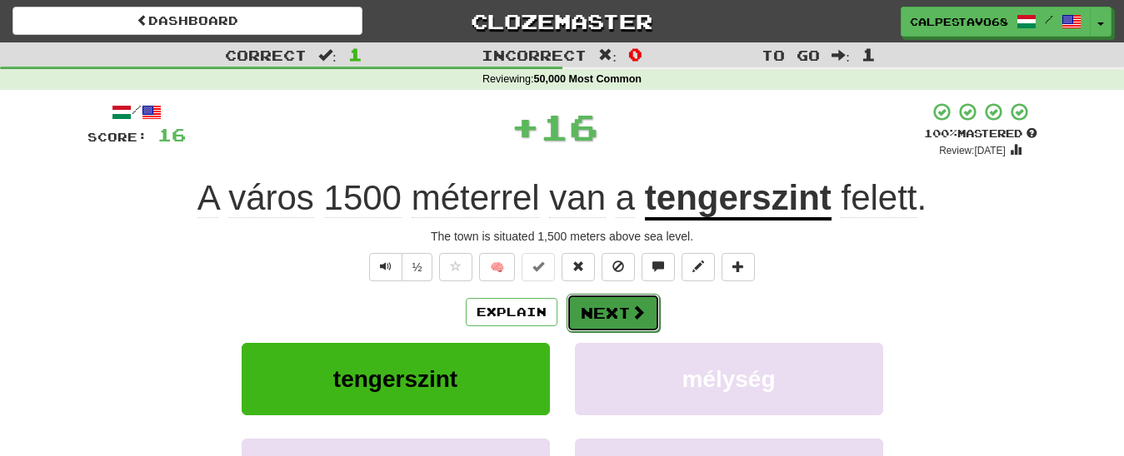
click at [610, 307] on button "Next" at bounding box center [612, 313] width 93 height 38
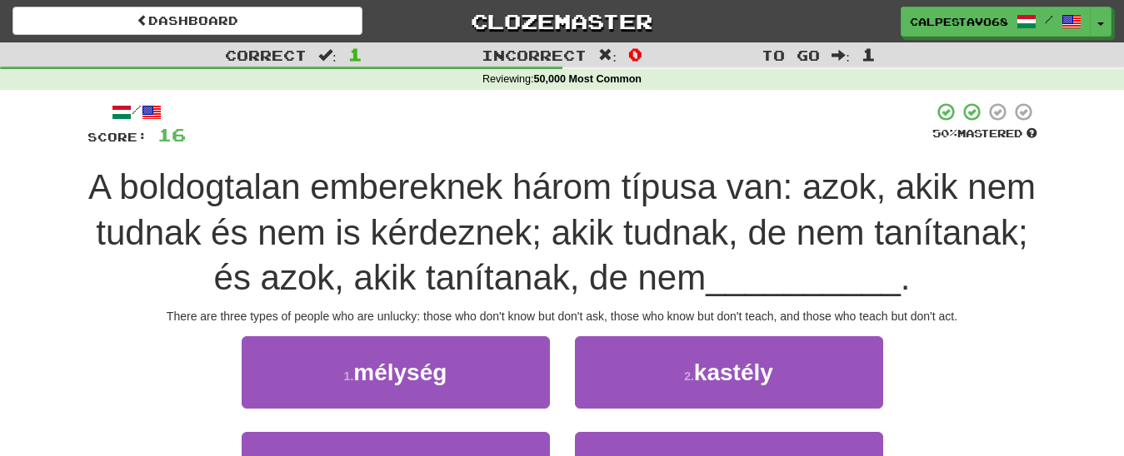
scroll to position [85, 0]
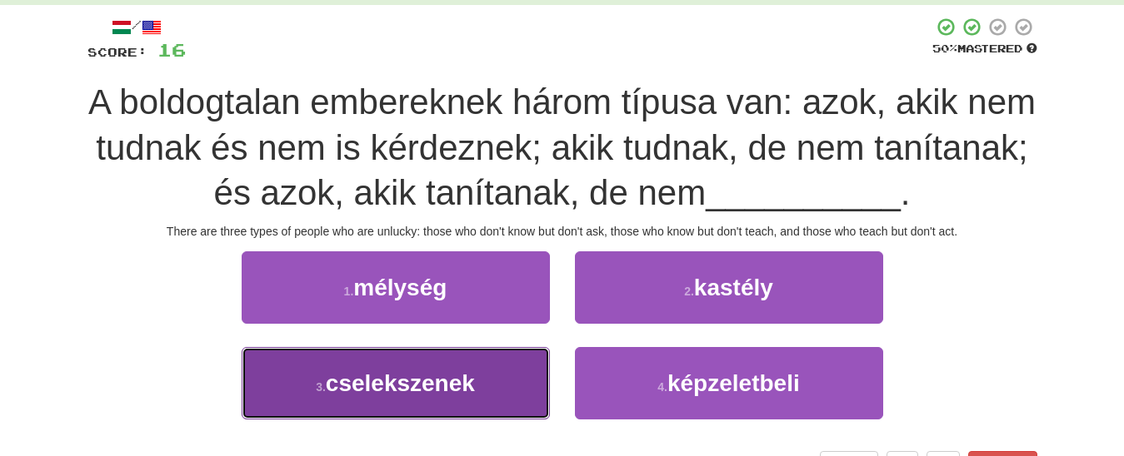
click at [430, 397] on span "cselekszenek" at bounding box center [400, 384] width 149 height 26
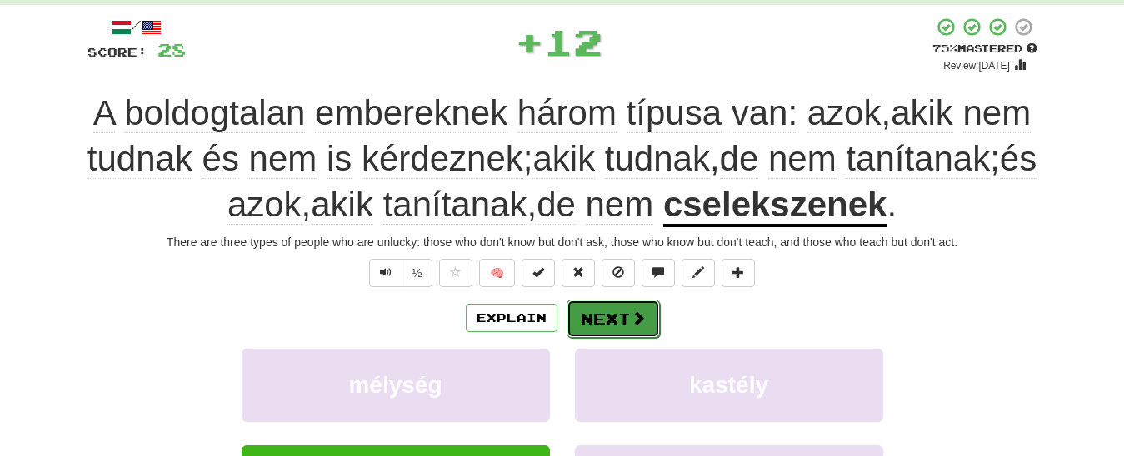
click at [611, 316] on button "Next" at bounding box center [612, 319] width 93 height 38
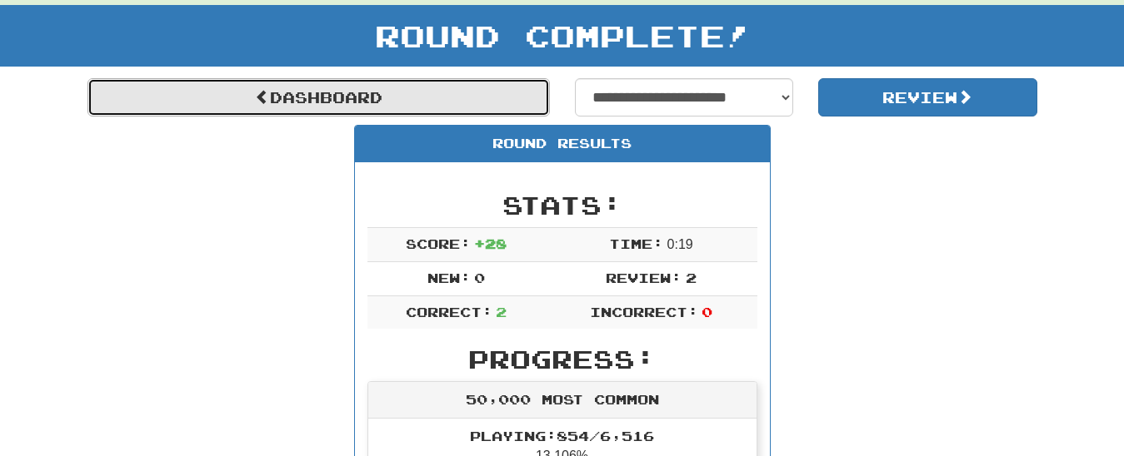
click at [362, 96] on link "Dashboard" at bounding box center [318, 97] width 462 height 38
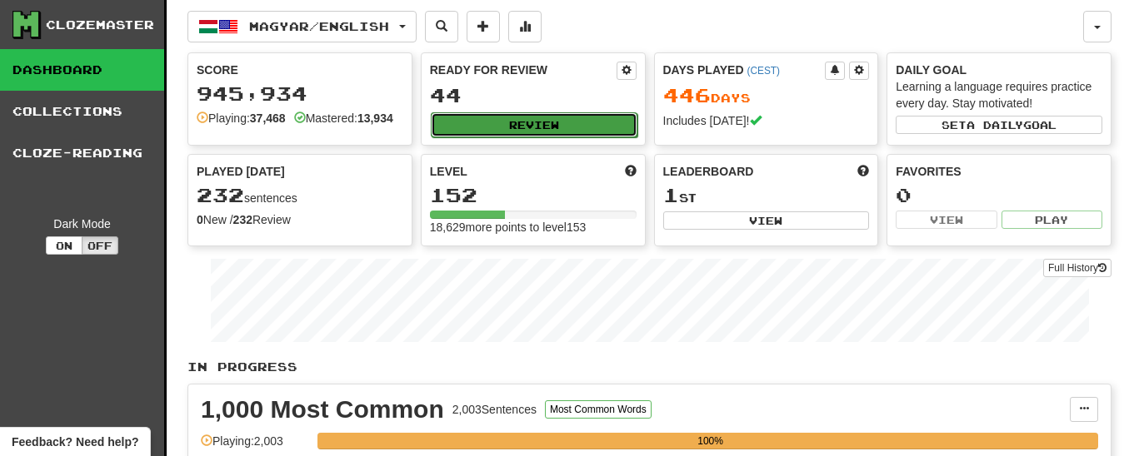
click at [531, 126] on button "Review" at bounding box center [534, 124] width 207 height 25
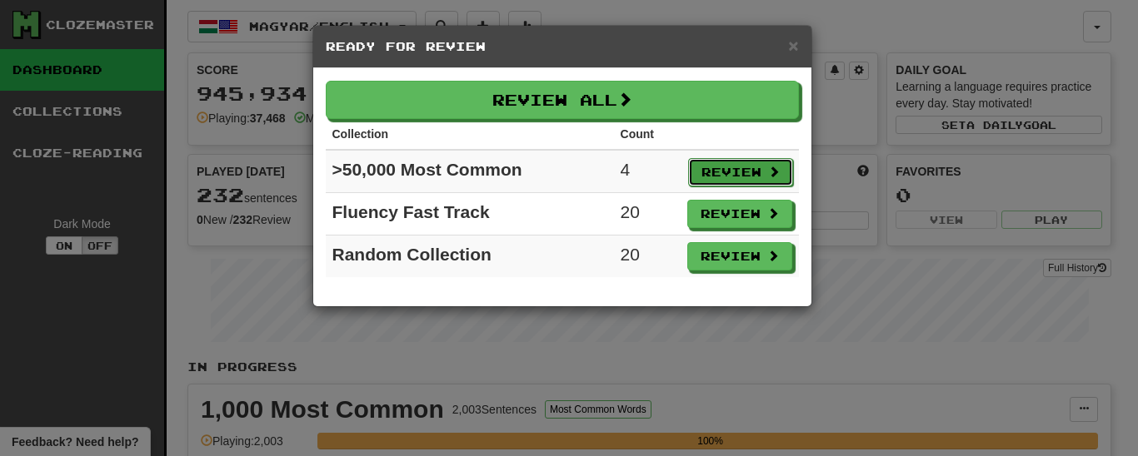
click at [721, 172] on button "Review" at bounding box center [740, 172] width 105 height 28
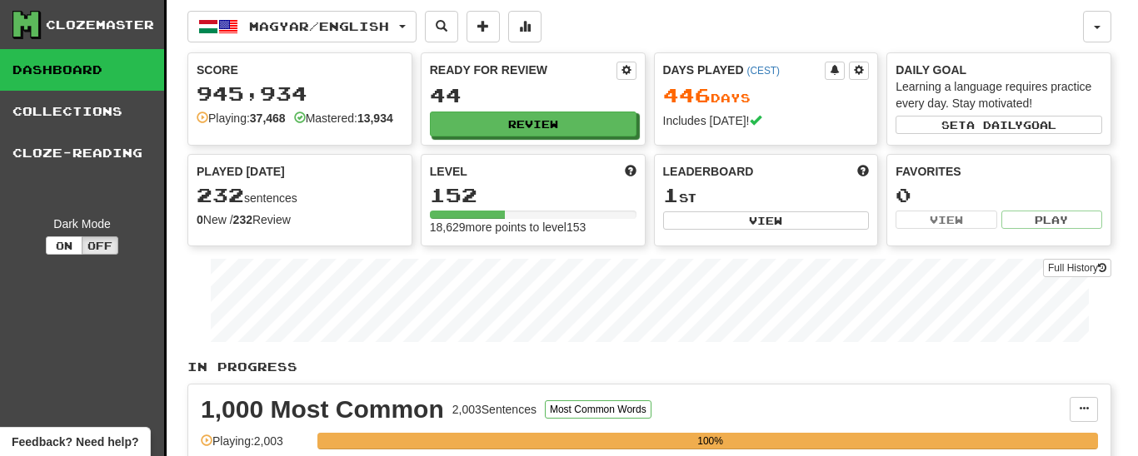
select select "**"
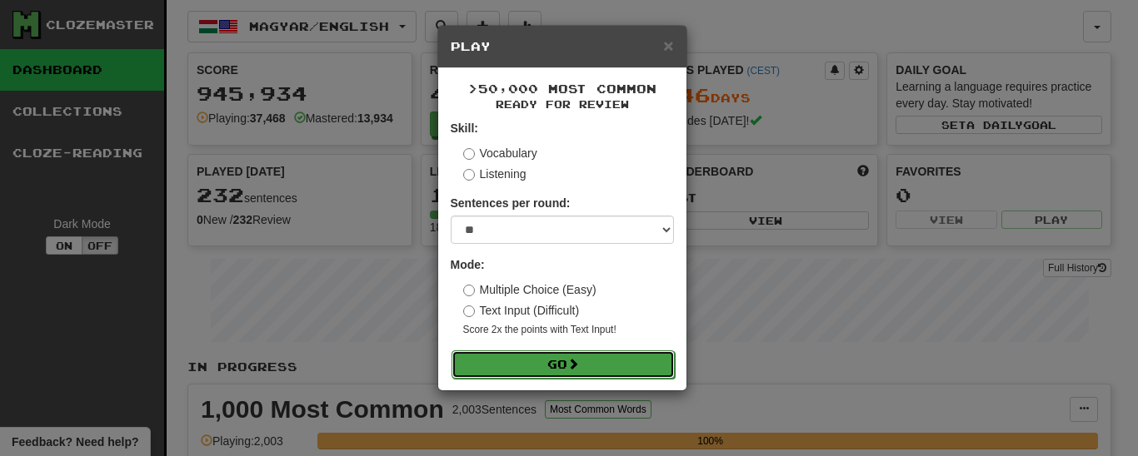
click at [560, 372] on button "Go" at bounding box center [562, 365] width 223 height 28
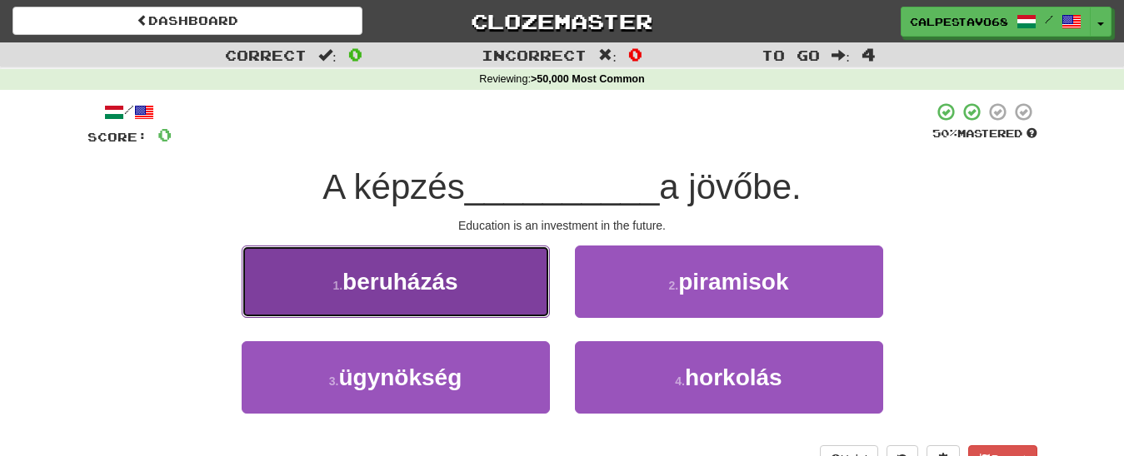
click at [380, 283] on span "beruházás" at bounding box center [400, 282] width 116 height 26
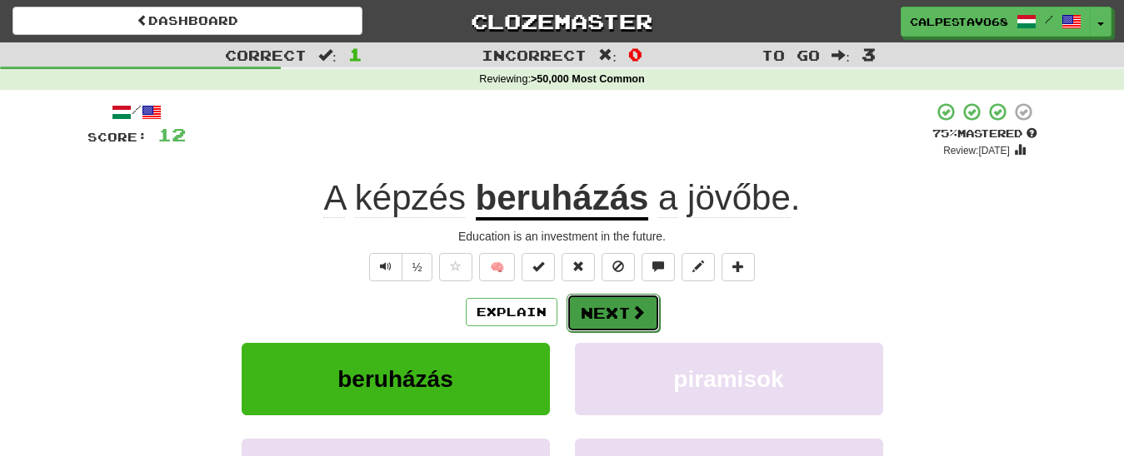
click at [601, 319] on button "Next" at bounding box center [612, 313] width 93 height 38
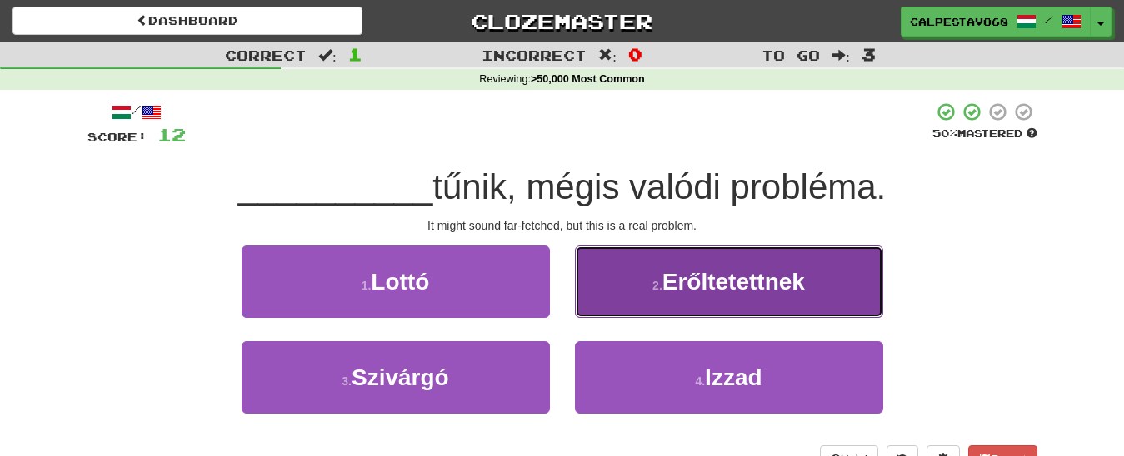
click at [662, 291] on small "2 ." at bounding box center [657, 285] width 10 height 13
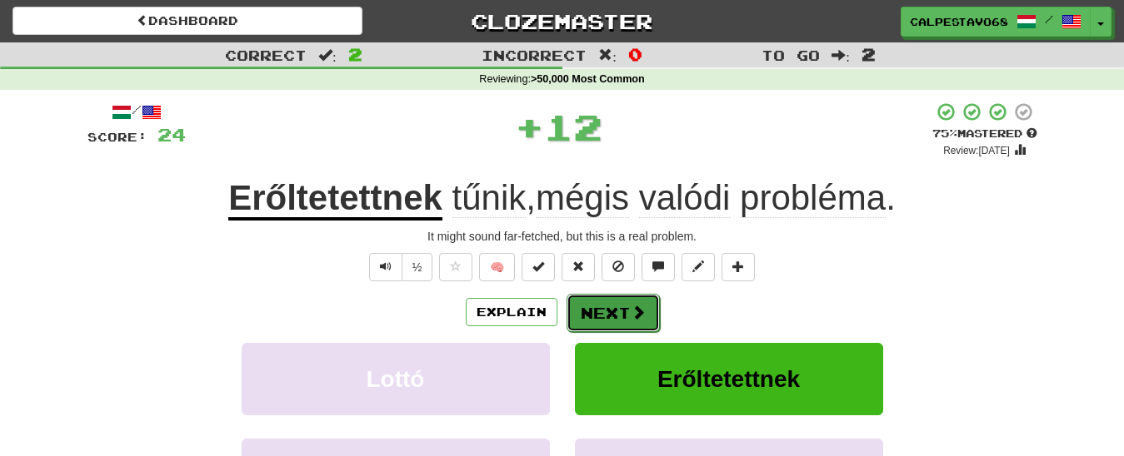
click at [602, 321] on button "Next" at bounding box center [612, 313] width 93 height 38
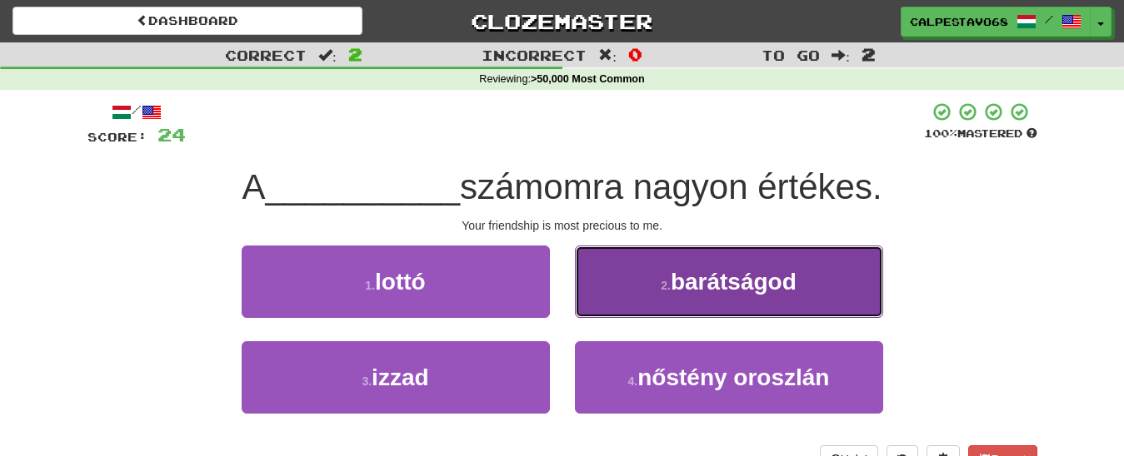
click at [656, 300] on button "2 . barátságod" at bounding box center [729, 282] width 308 height 72
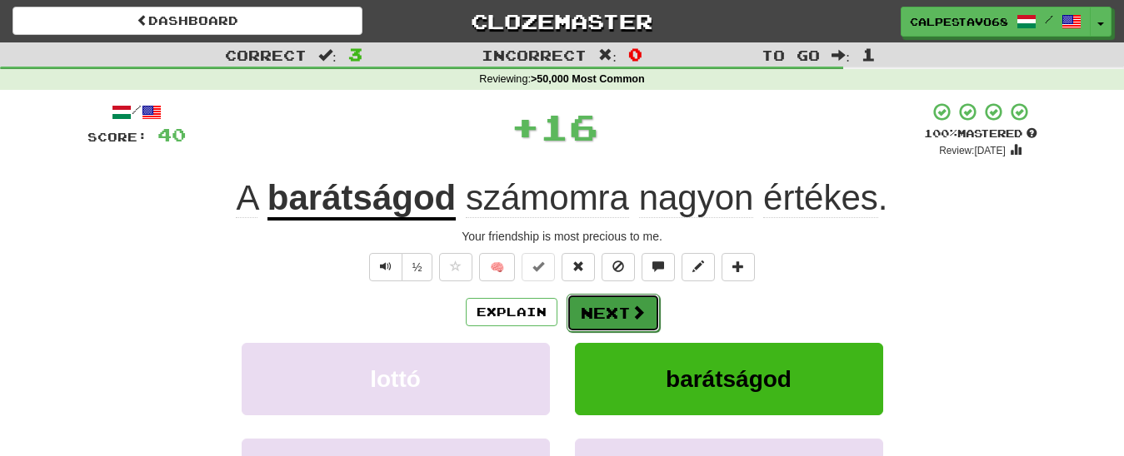
click at [595, 322] on button "Next" at bounding box center [612, 313] width 93 height 38
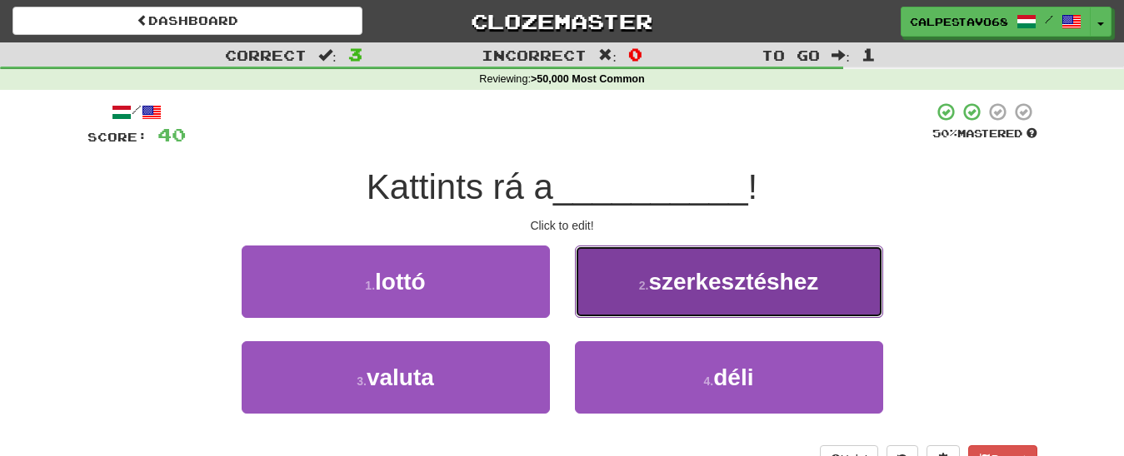
click at [698, 292] on span "szerkesztéshez" at bounding box center [733, 282] width 170 height 26
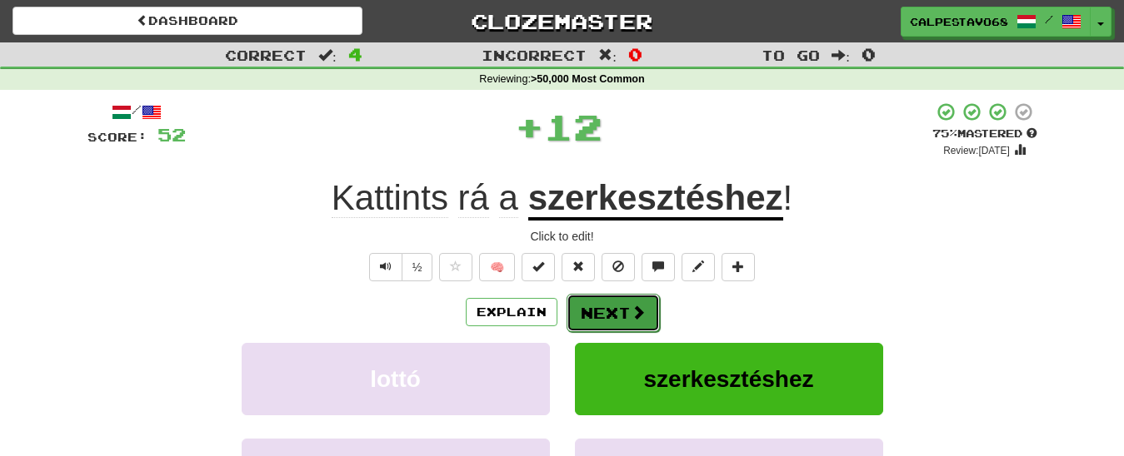
click at [608, 308] on button "Next" at bounding box center [612, 313] width 93 height 38
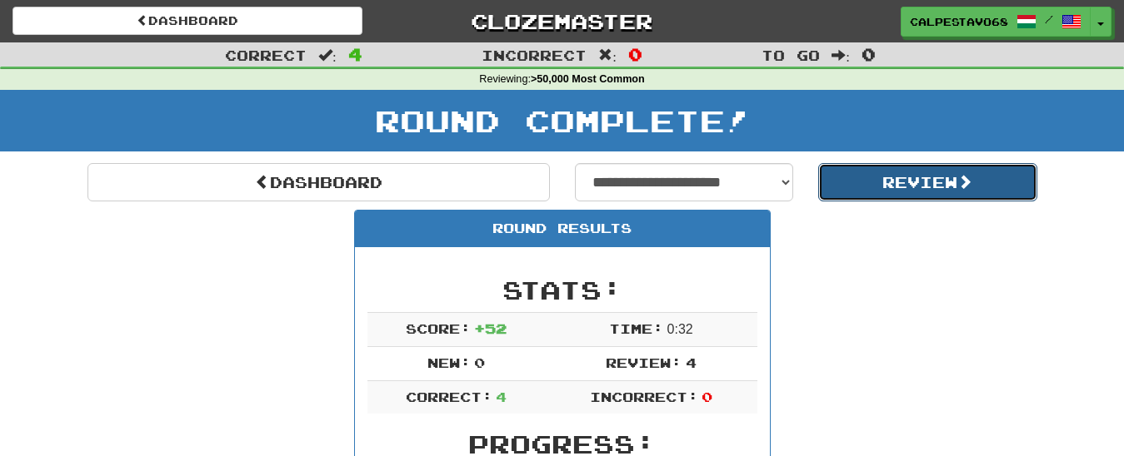
click at [854, 189] on button "Review" at bounding box center [927, 182] width 219 height 38
click at [930, 183] on button "Review" at bounding box center [927, 182] width 219 height 38
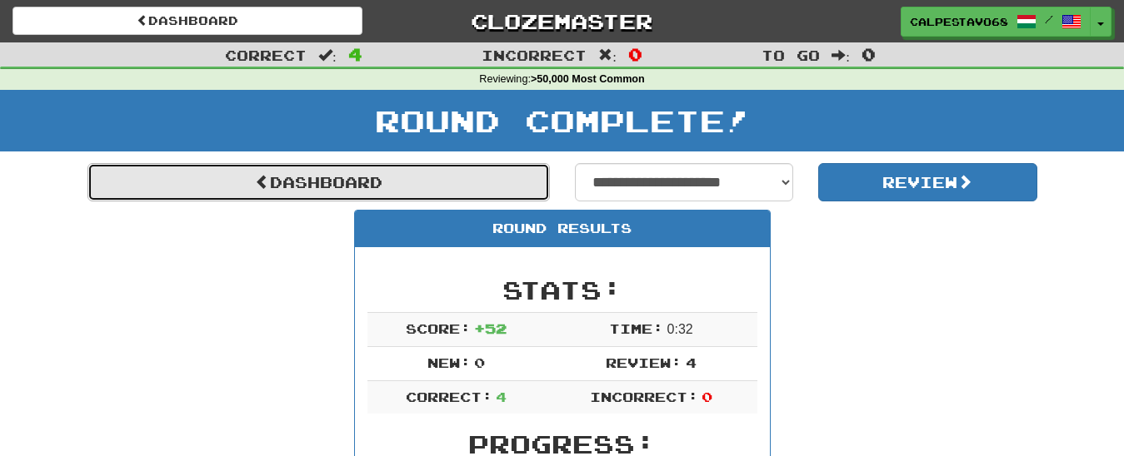
click at [301, 188] on link "Dashboard" at bounding box center [318, 182] width 462 height 38
click at [342, 188] on link "Dashboard" at bounding box center [318, 182] width 462 height 38
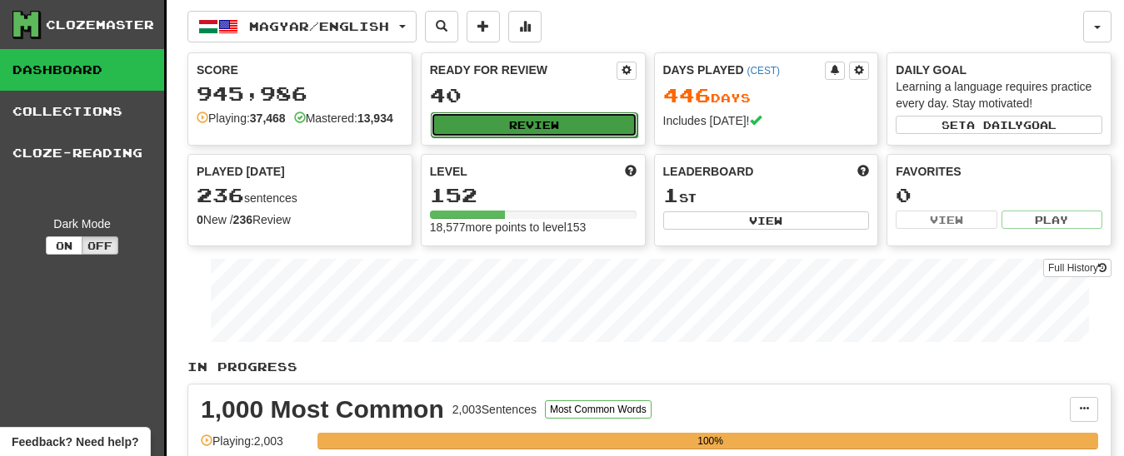
click at [521, 122] on button "Review" at bounding box center [534, 124] width 207 height 25
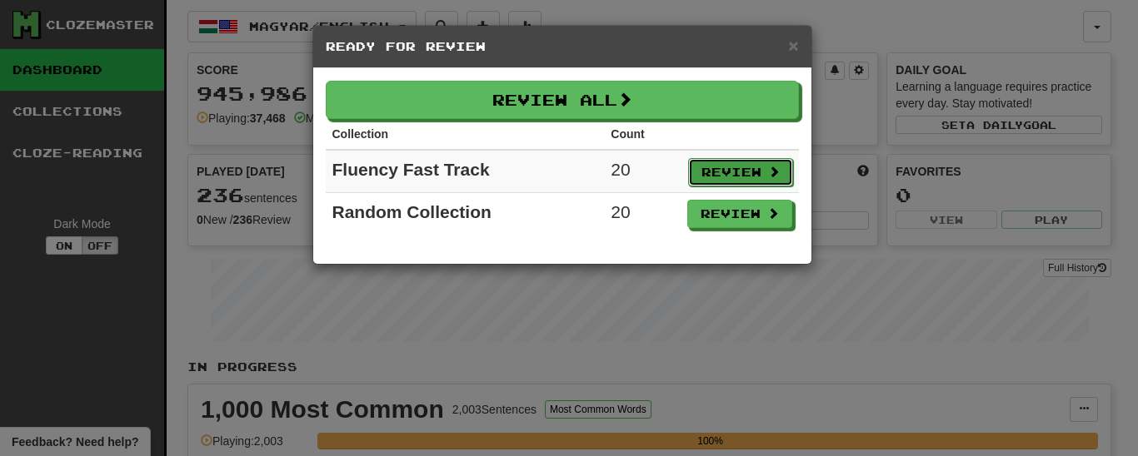
click at [743, 169] on button "Review" at bounding box center [740, 172] width 105 height 28
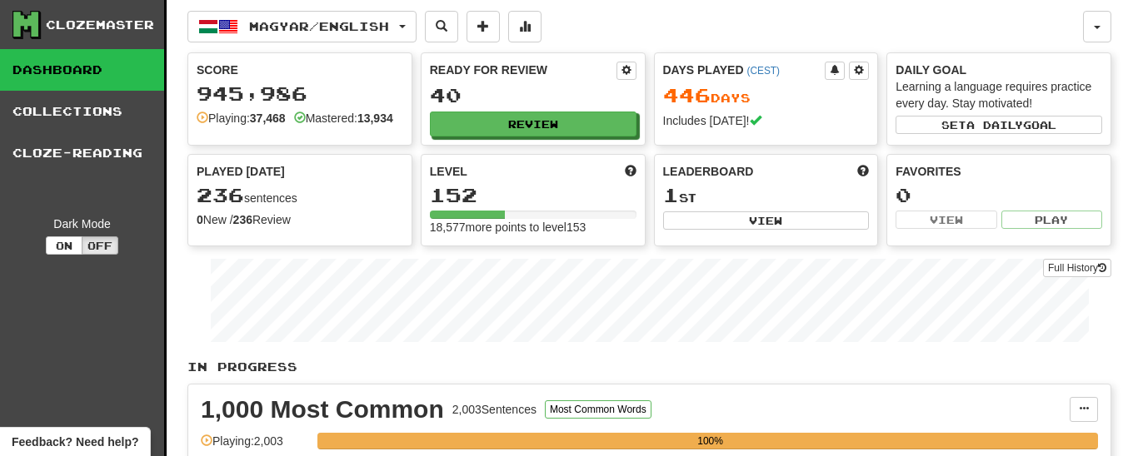
select select "**"
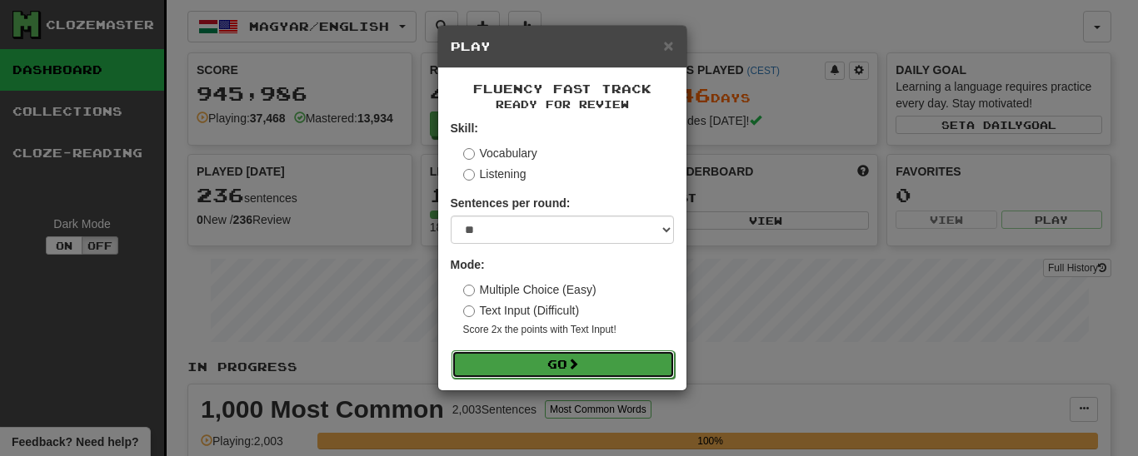
click at [573, 367] on span at bounding box center [573, 364] width 12 height 12
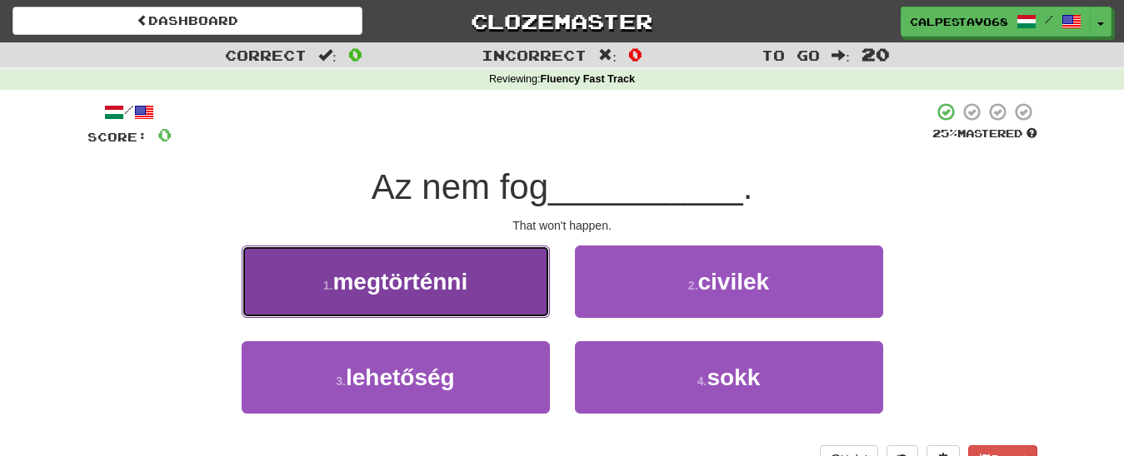
click at [406, 290] on span "megtörténni" at bounding box center [399, 282] width 135 height 26
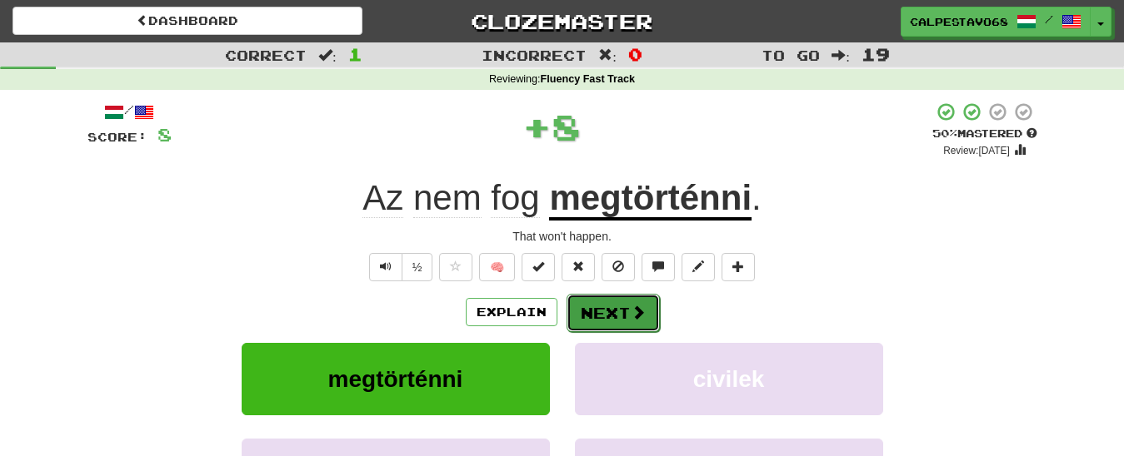
click at [616, 317] on button "Next" at bounding box center [612, 313] width 93 height 38
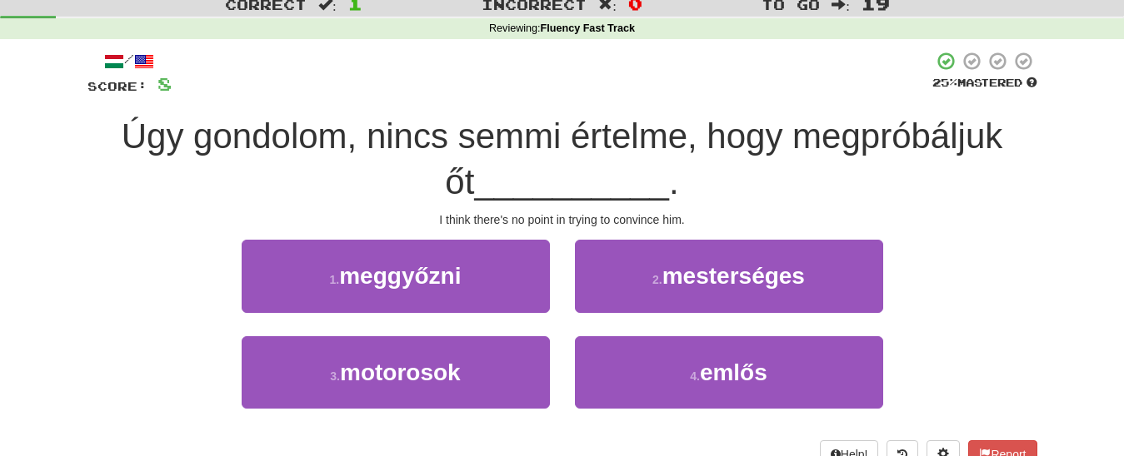
scroll to position [85, 0]
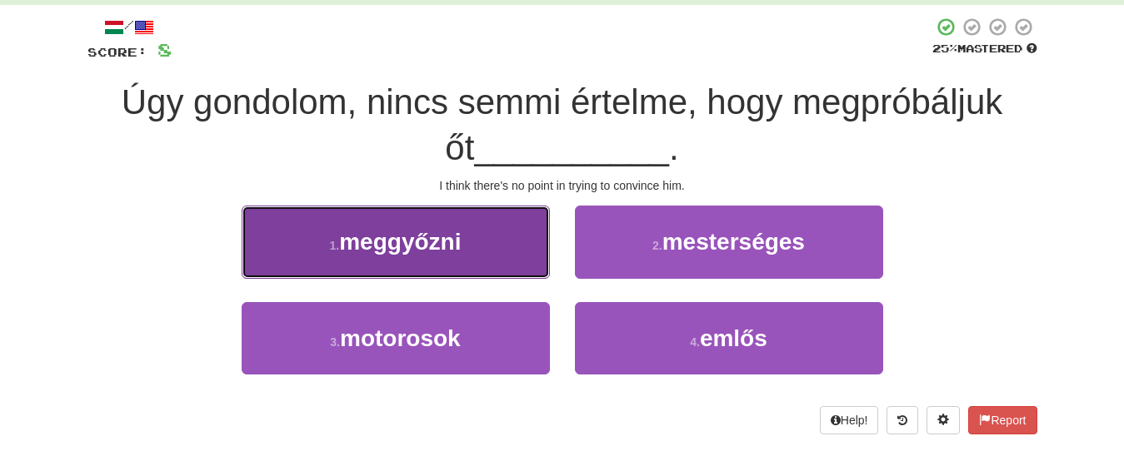
click at [371, 253] on span "meggyőzni" at bounding box center [400, 242] width 122 height 26
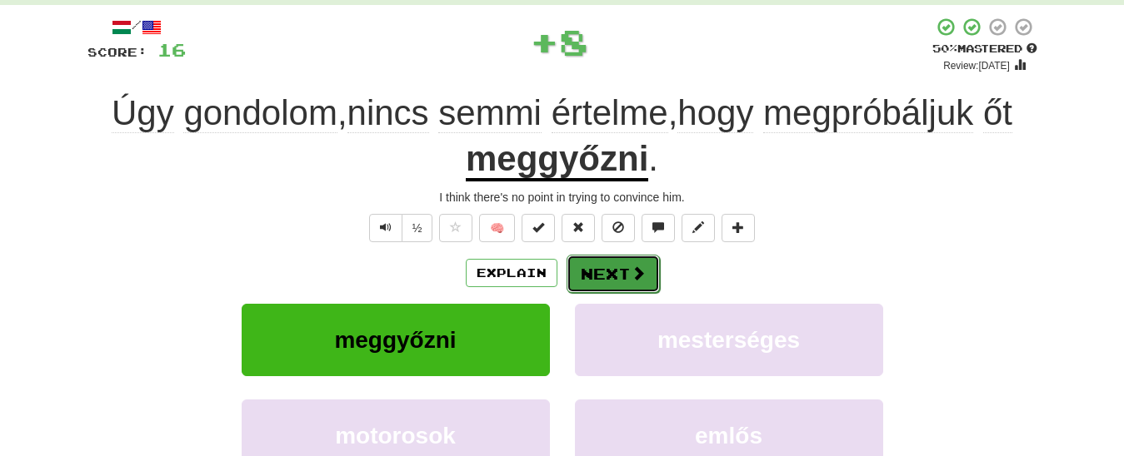
click at [605, 273] on button "Next" at bounding box center [612, 274] width 93 height 38
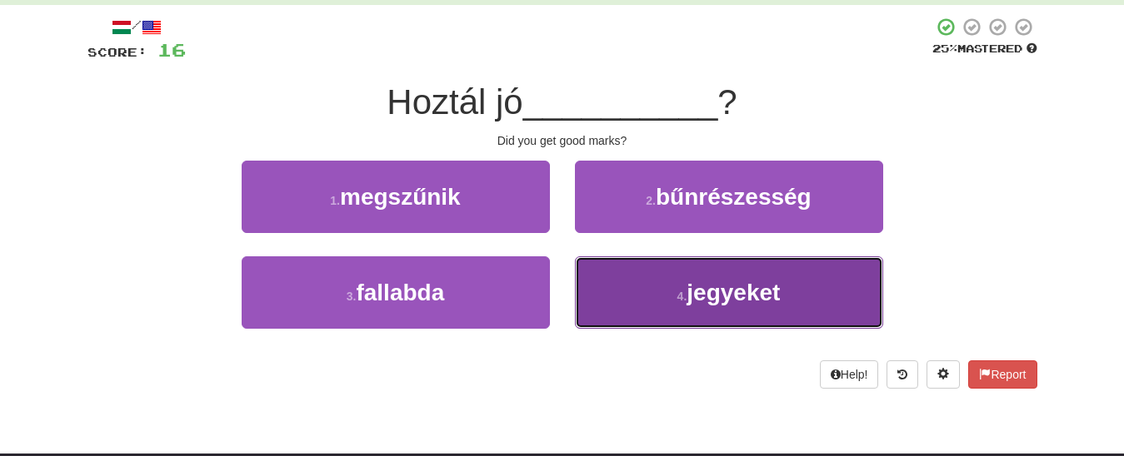
click at [677, 292] on small "4 ." at bounding box center [682, 296] width 10 height 13
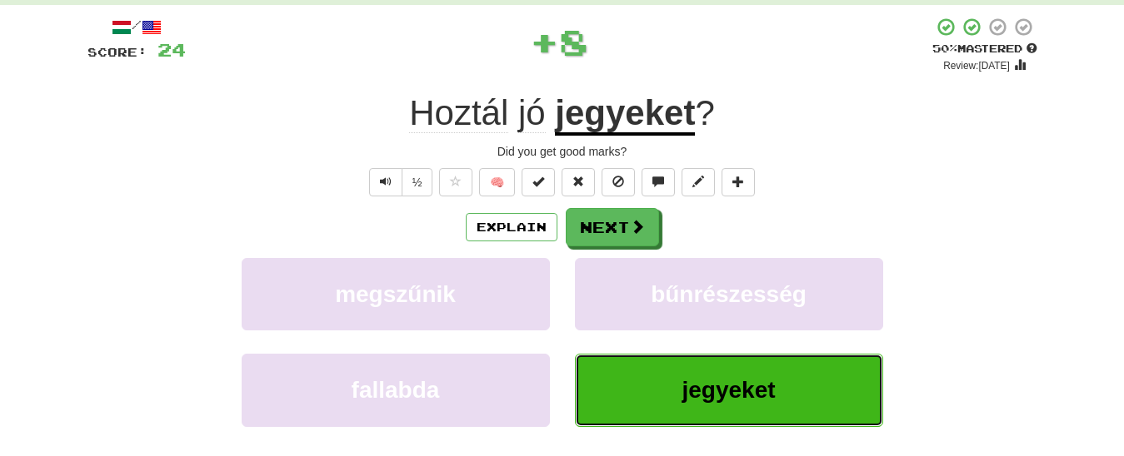
click at [681, 389] on button "jegyeket" at bounding box center [729, 390] width 308 height 72
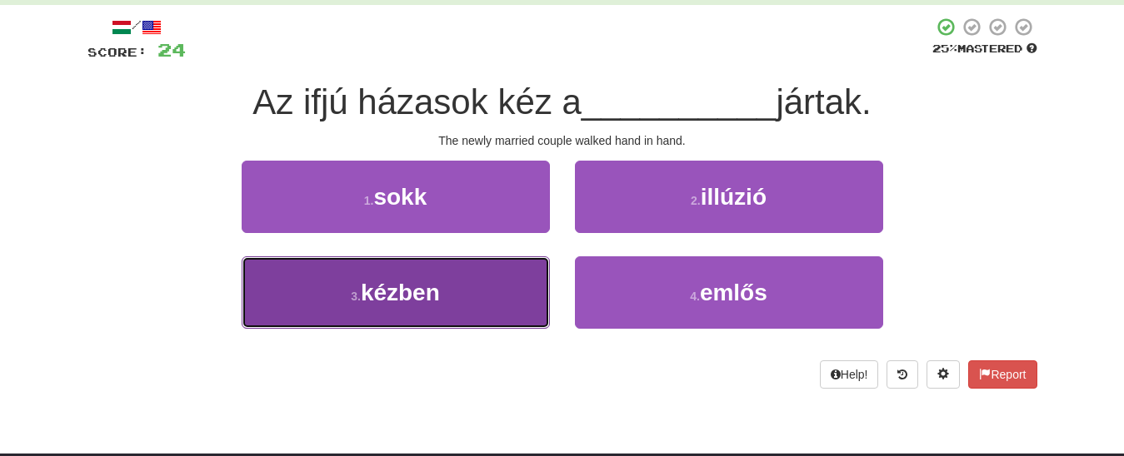
click at [376, 287] on span "kézben" at bounding box center [400, 293] width 79 height 26
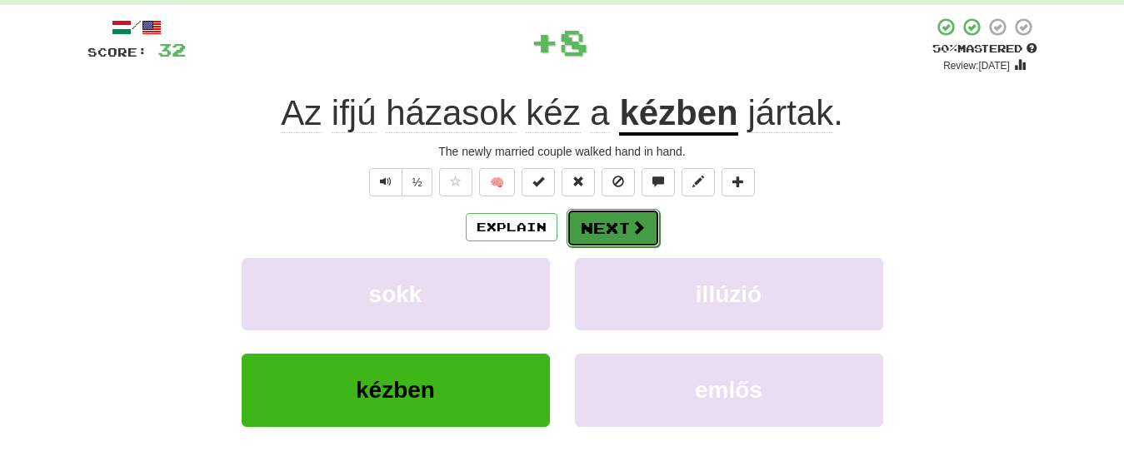
click at [596, 221] on button "Next" at bounding box center [612, 228] width 93 height 38
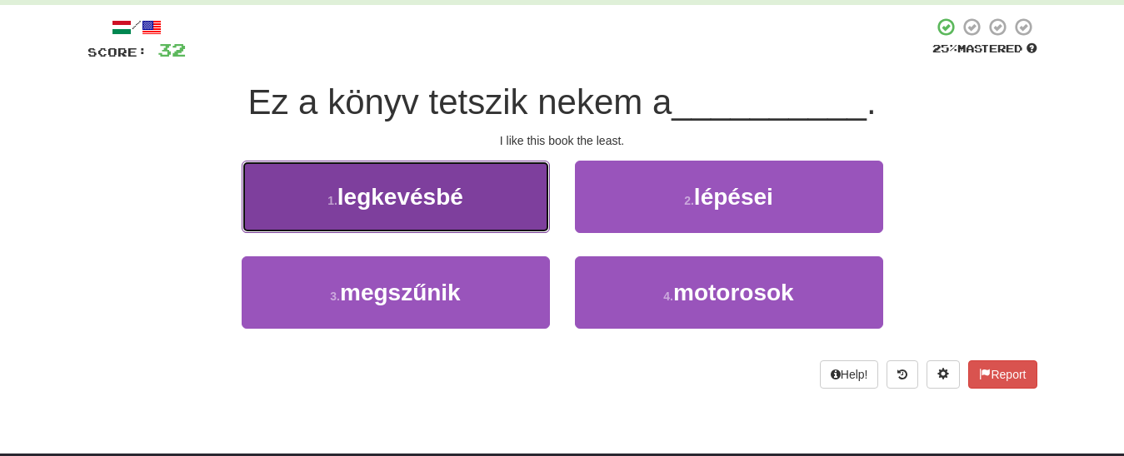
click at [371, 192] on span "legkevésbé" at bounding box center [400, 197] width 126 height 26
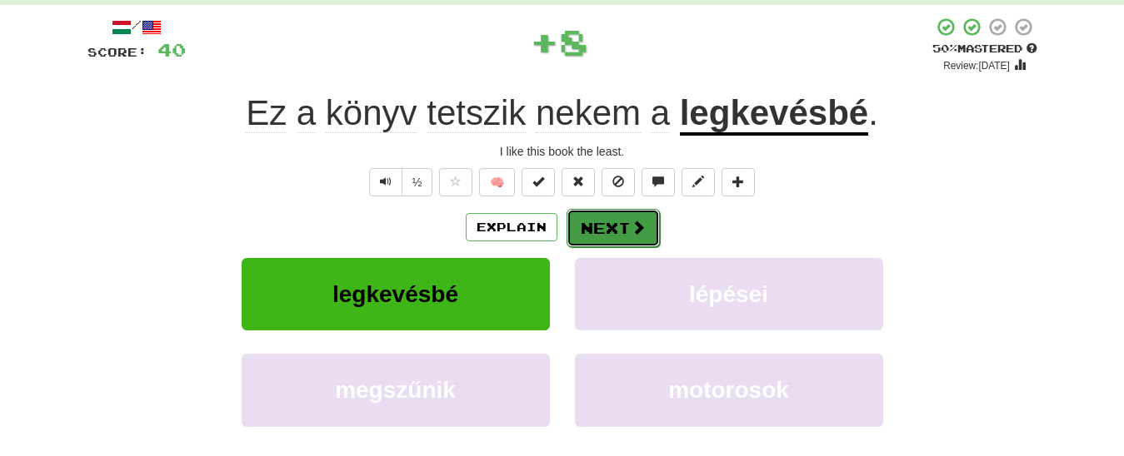
click at [593, 226] on button "Next" at bounding box center [612, 228] width 93 height 38
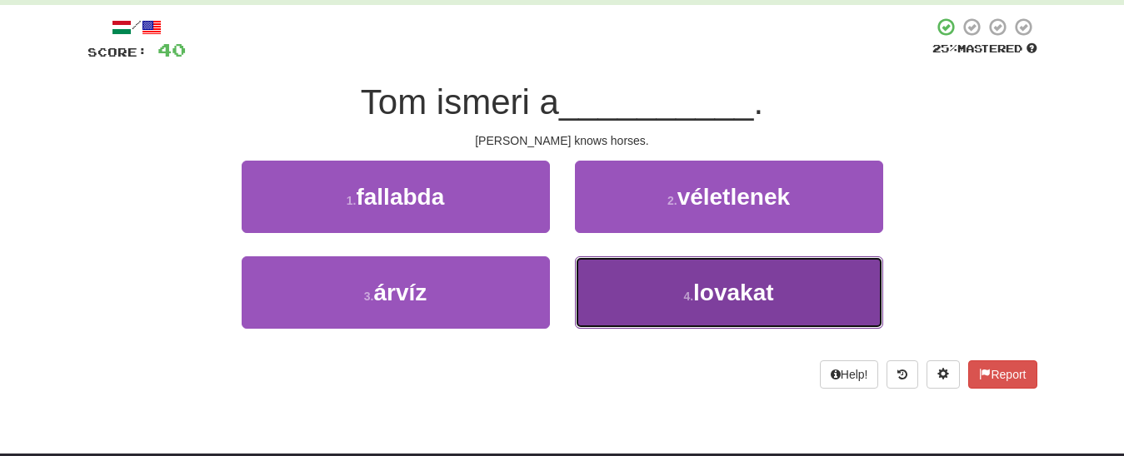
click at [678, 300] on button "4 . lovakat" at bounding box center [729, 293] width 308 height 72
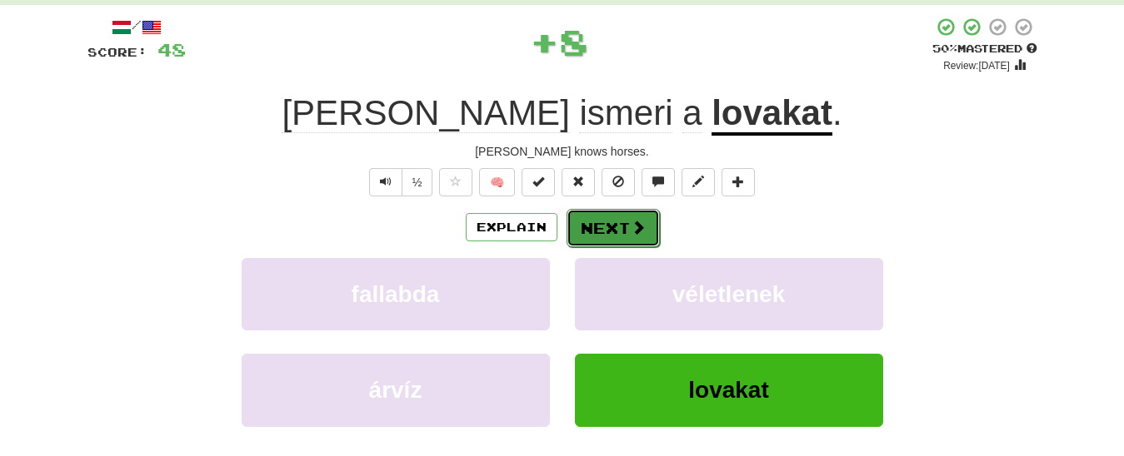
click at [610, 234] on button "Next" at bounding box center [612, 228] width 93 height 38
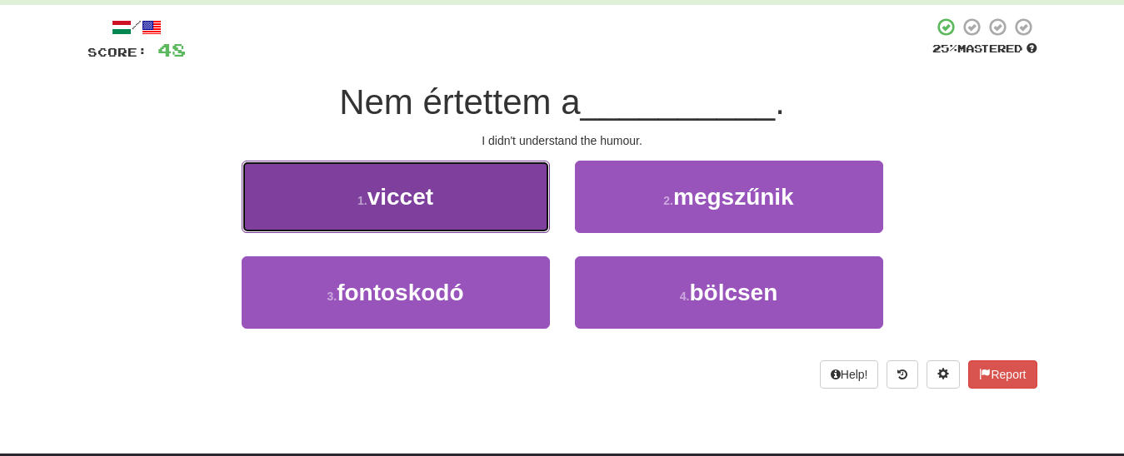
click at [384, 202] on span "viccet" at bounding box center [400, 197] width 66 height 26
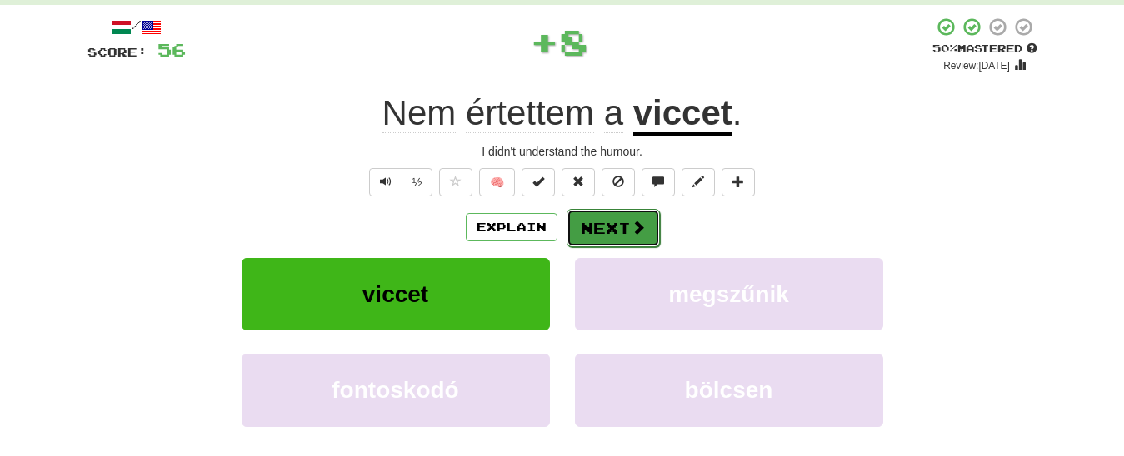
click at [595, 232] on button "Next" at bounding box center [612, 228] width 93 height 38
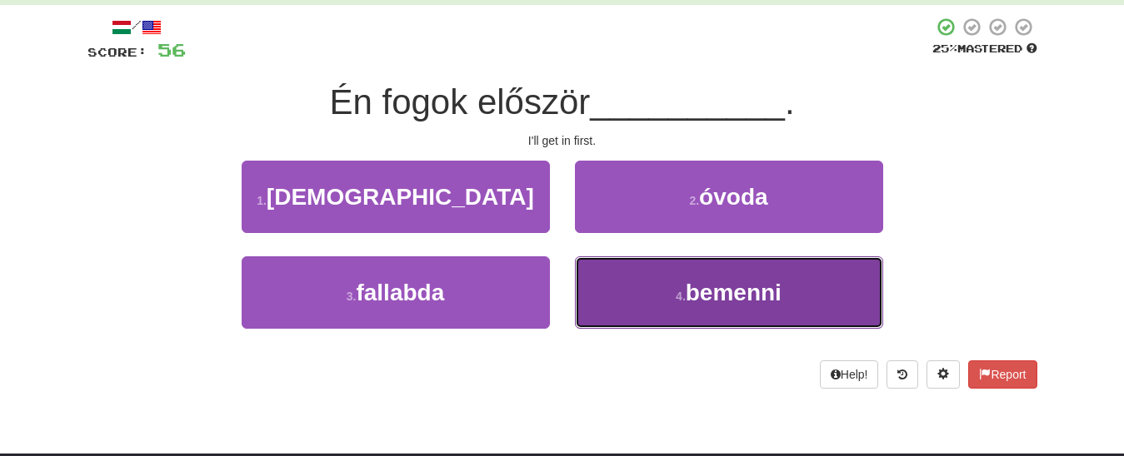
click at [665, 302] on button "4 . bemenni" at bounding box center [729, 293] width 308 height 72
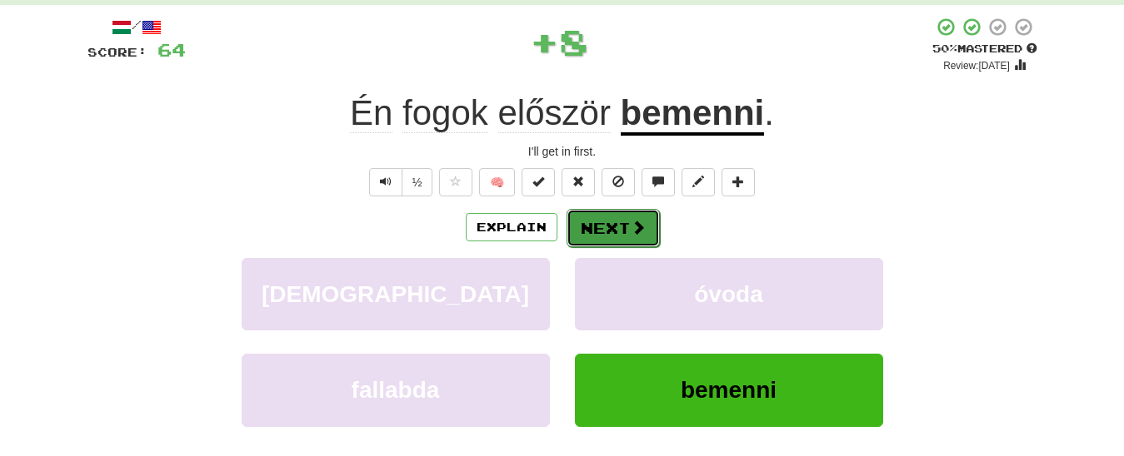
click at [603, 234] on button "Next" at bounding box center [612, 228] width 93 height 38
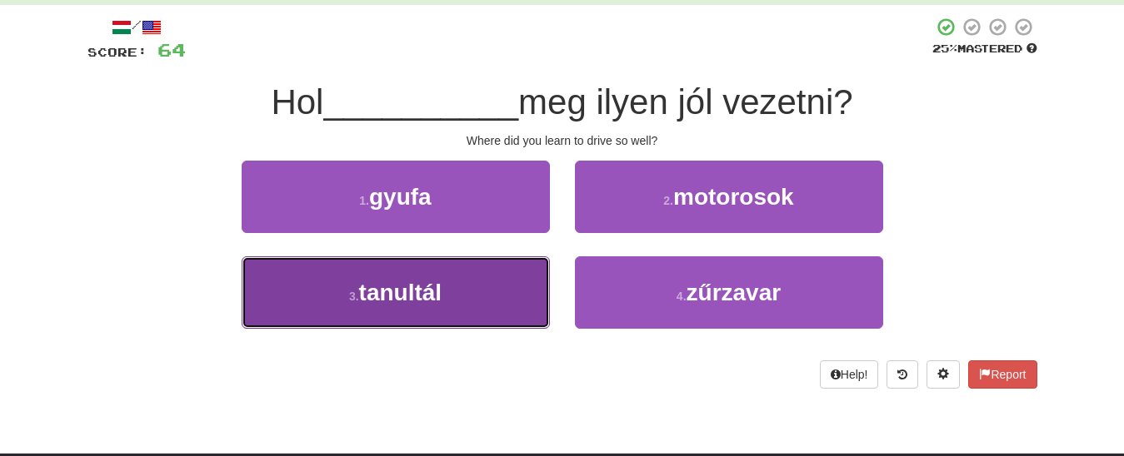
click at [384, 299] on span "tanultál" at bounding box center [400, 293] width 83 height 26
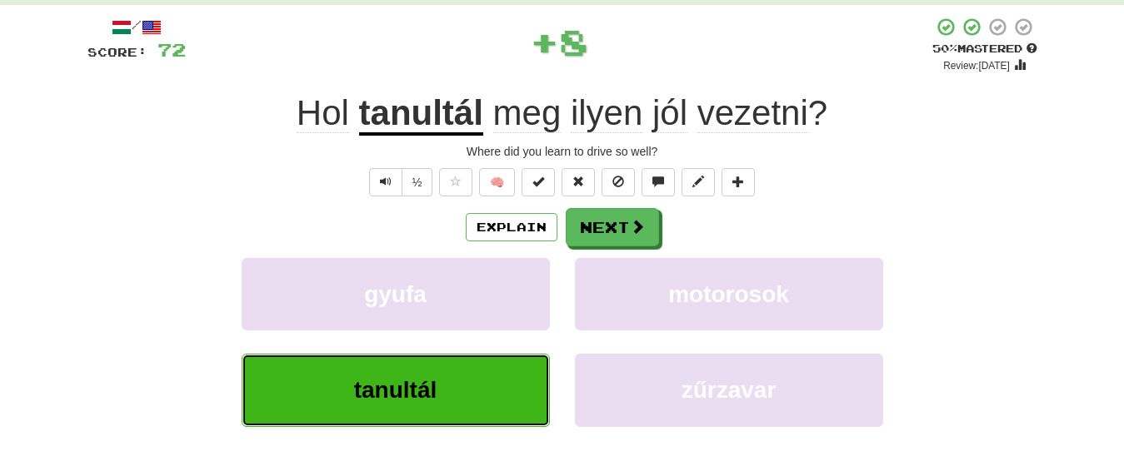
scroll to position [84, 0]
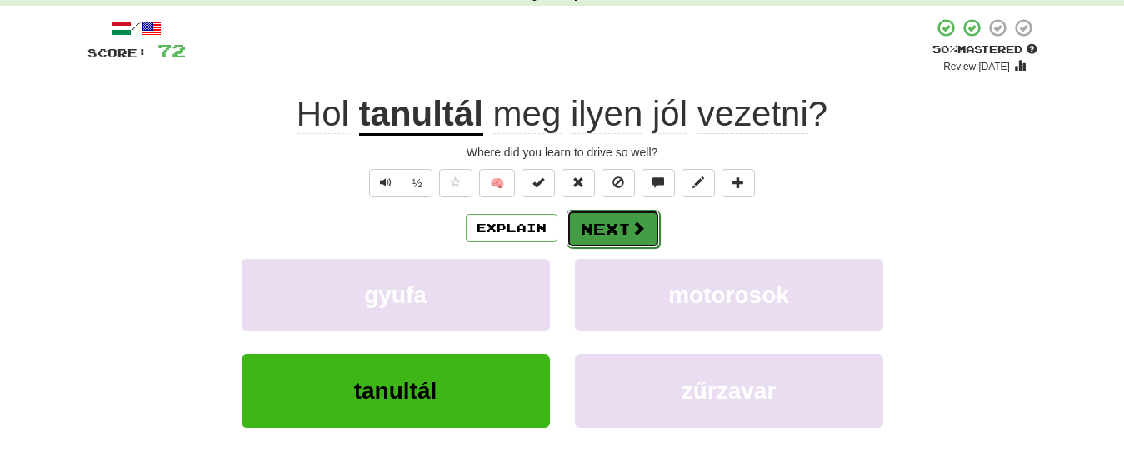
click at [610, 227] on button "Next" at bounding box center [612, 229] width 93 height 38
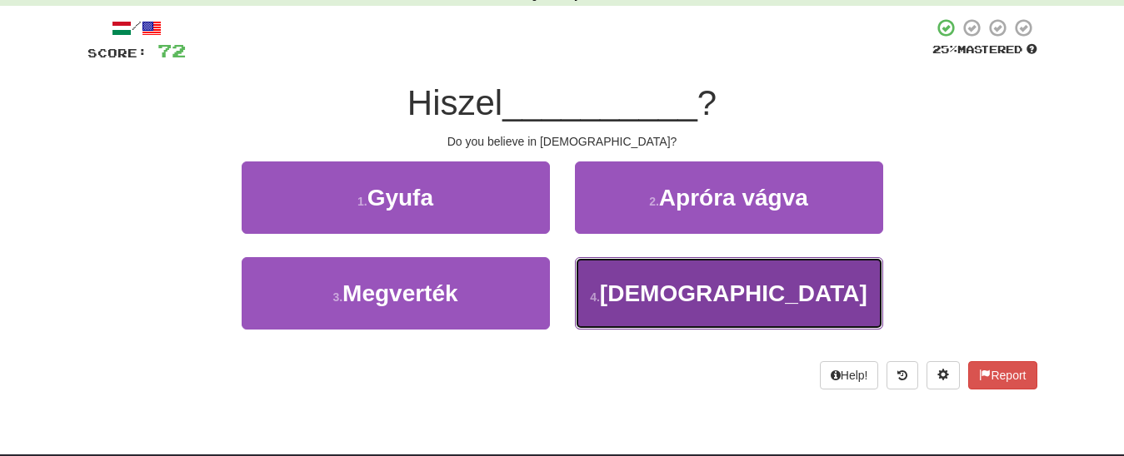
click at [672, 292] on button "4 . [DEMOGRAPHIC_DATA]" at bounding box center [729, 293] width 308 height 72
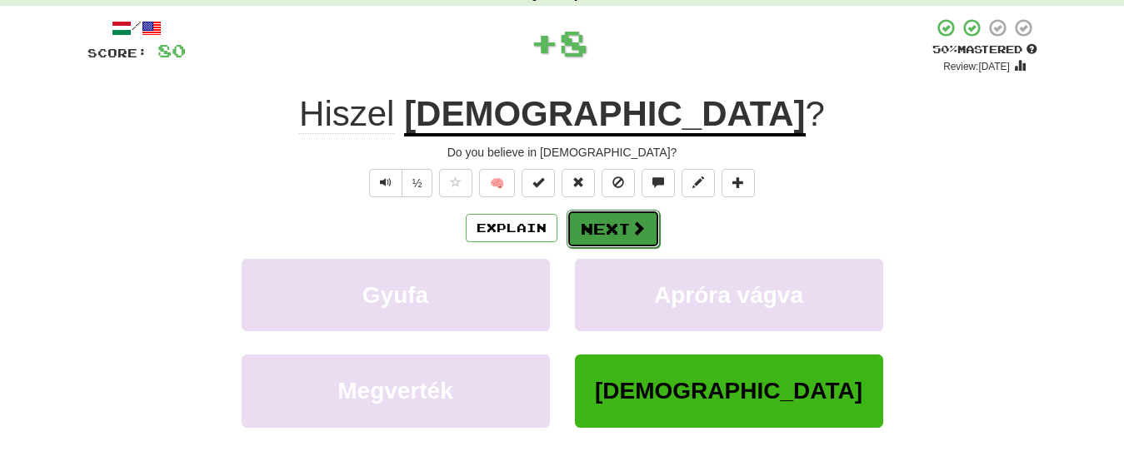
click at [620, 231] on button "Next" at bounding box center [612, 229] width 93 height 38
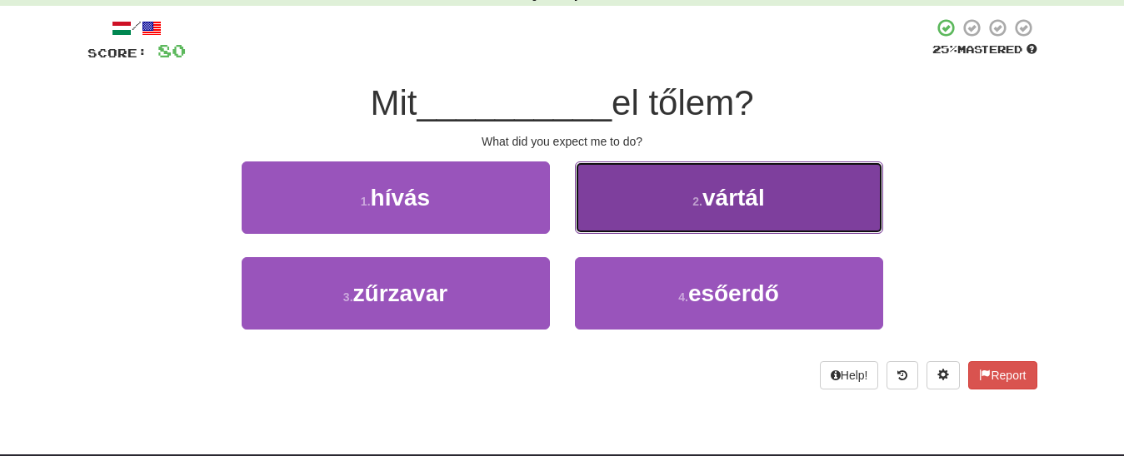
click at [657, 216] on button "2 . vártál" at bounding box center [729, 198] width 308 height 72
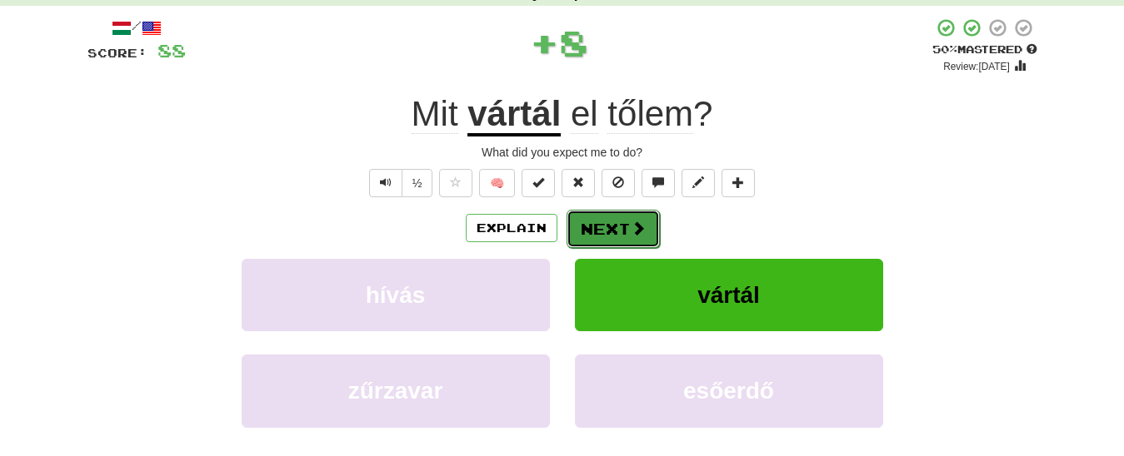
click at [601, 226] on button "Next" at bounding box center [612, 229] width 93 height 38
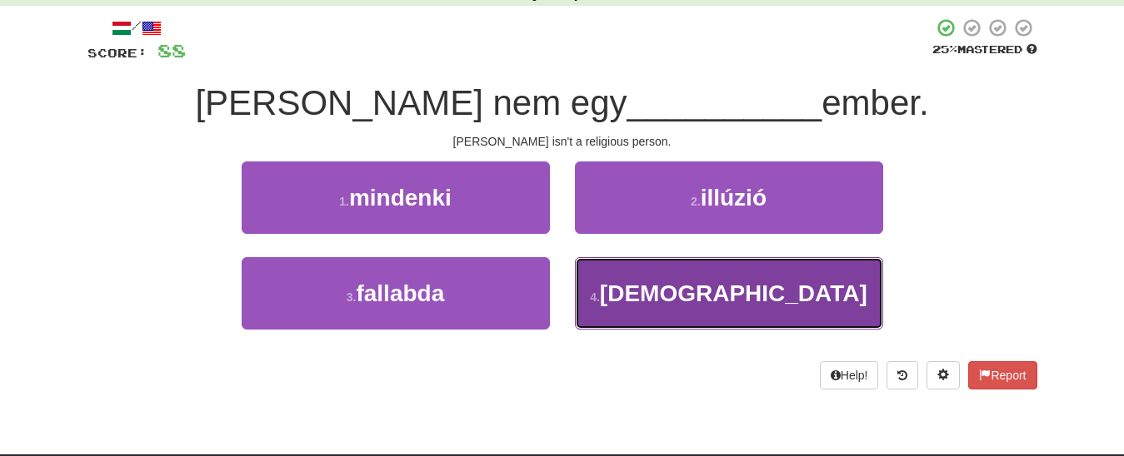
click at [630, 287] on button "4 . [DEMOGRAPHIC_DATA]" at bounding box center [729, 293] width 308 height 72
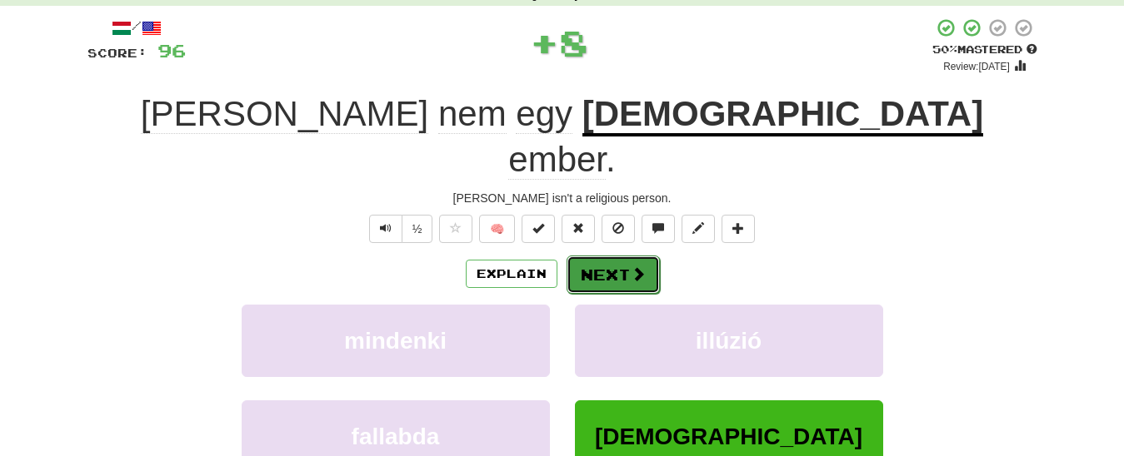
click at [617, 256] on button "Next" at bounding box center [612, 275] width 93 height 38
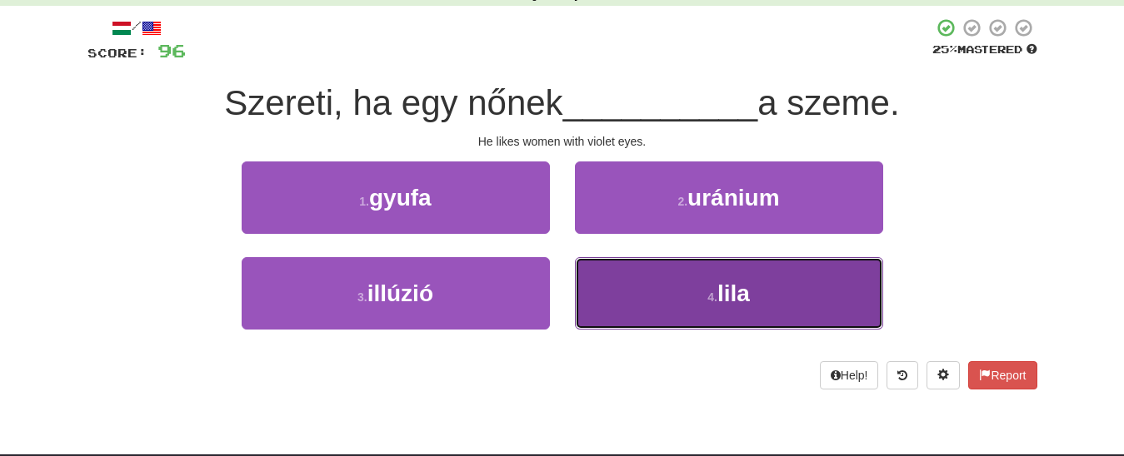
click at [673, 309] on button "4 . lila" at bounding box center [729, 293] width 308 height 72
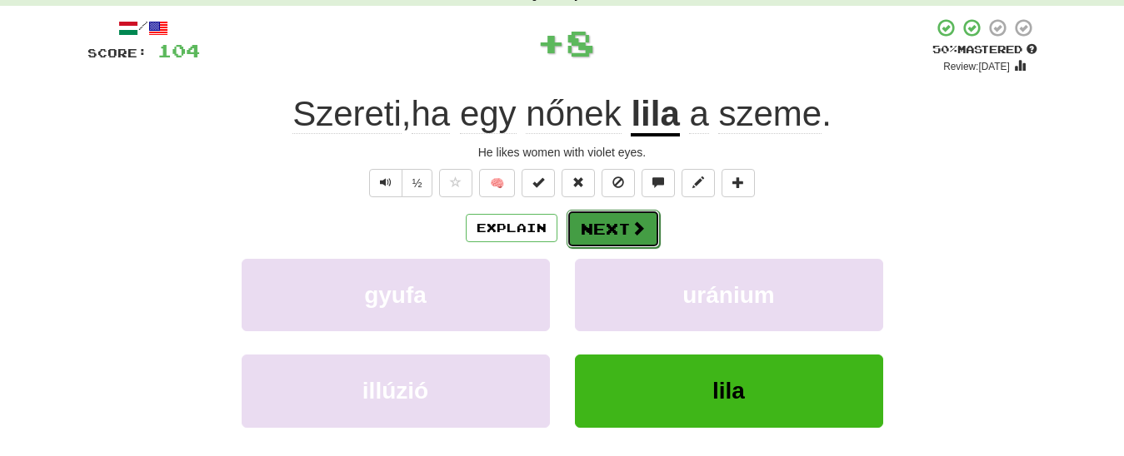
click at [617, 232] on button "Next" at bounding box center [612, 229] width 93 height 38
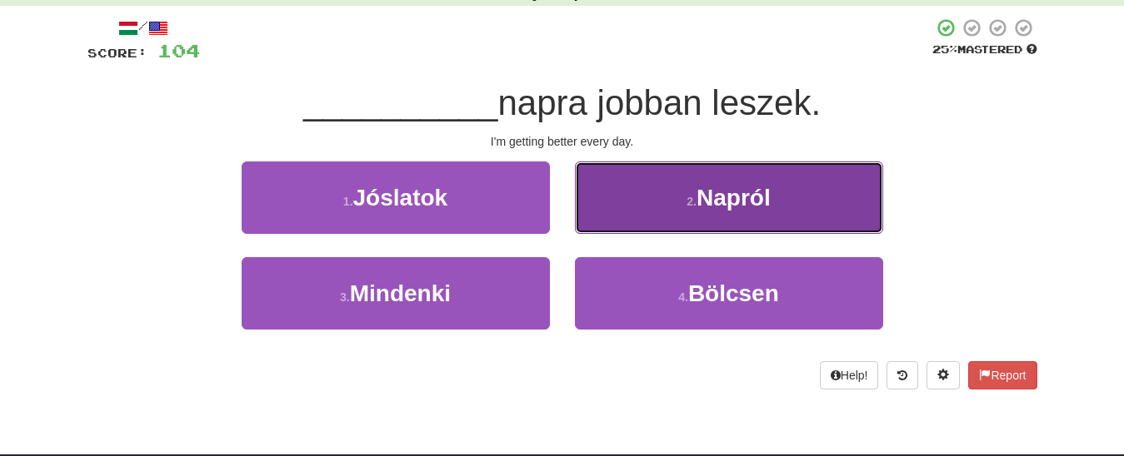
click at [681, 203] on button "2 . Napról" at bounding box center [729, 198] width 308 height 72
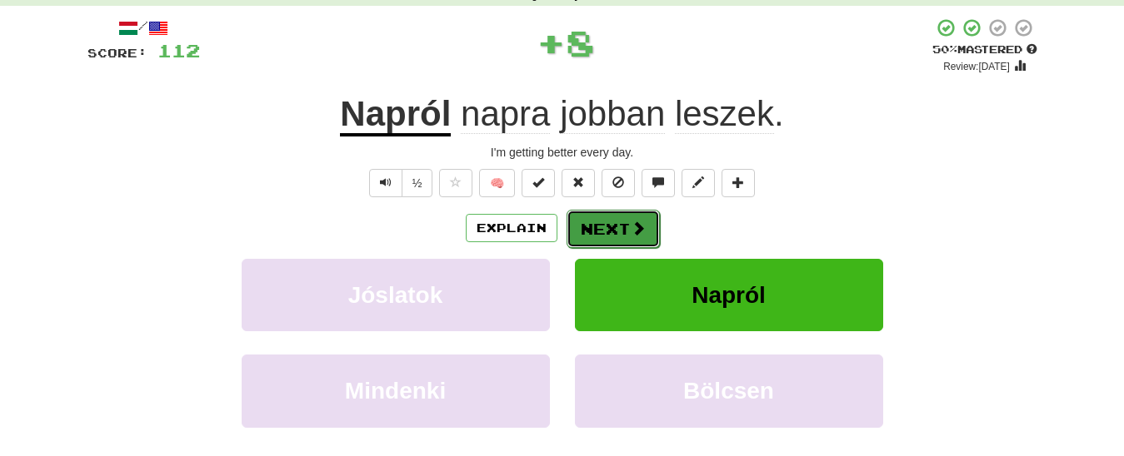
click at [620, 229] on button "Next" at bounding box center [612, 229] width 93 height 38
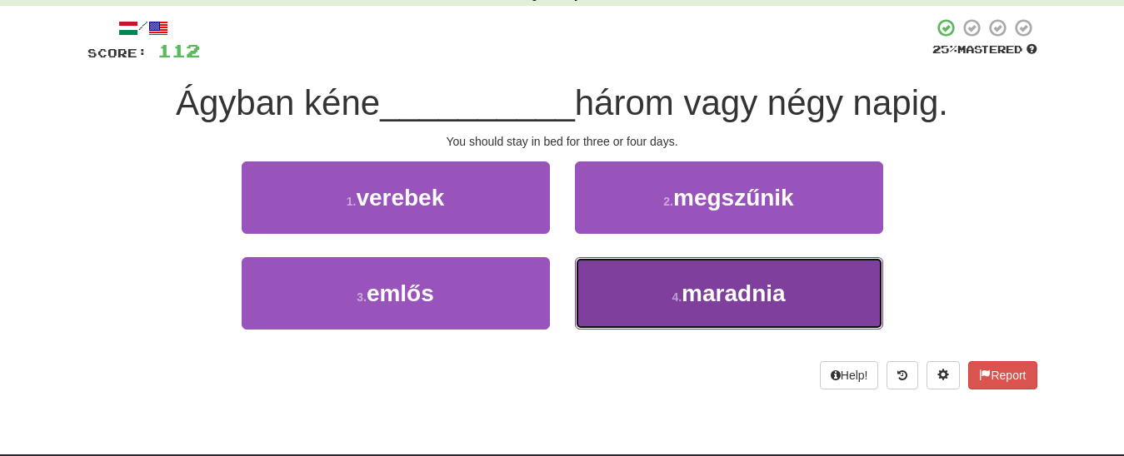
click at [657, 297] on button "4 . maradnia" at bounding box center [729, 293] width 308 height 72
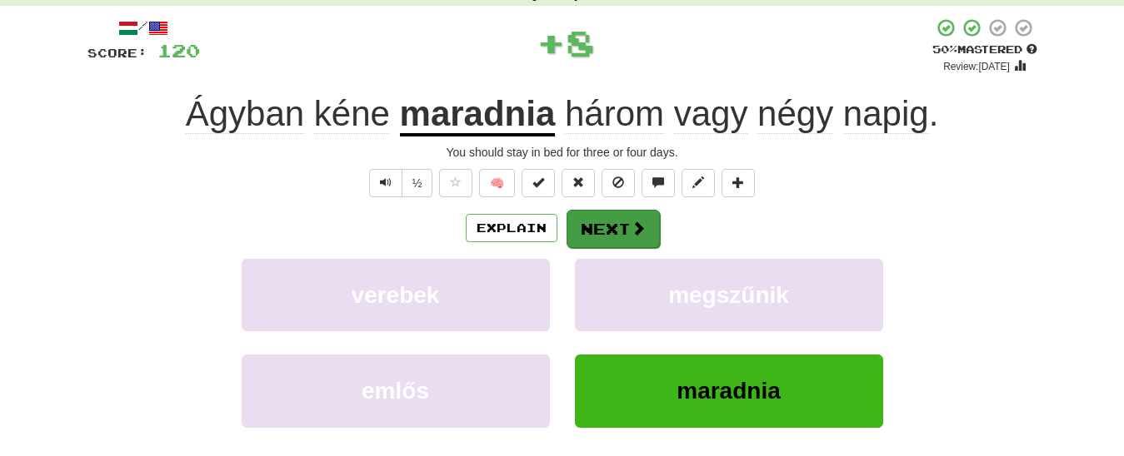
click at [623, 210] on div "/ Score: 120 + 8 50 % Mastered Review: [DATE] Ágyban kéne maradnia három vagy n…" at bounding box center [562, 278] width 950 height 522
click at [622, 213] on button "Next" at bounding box center [612, 229] width 93 height 38
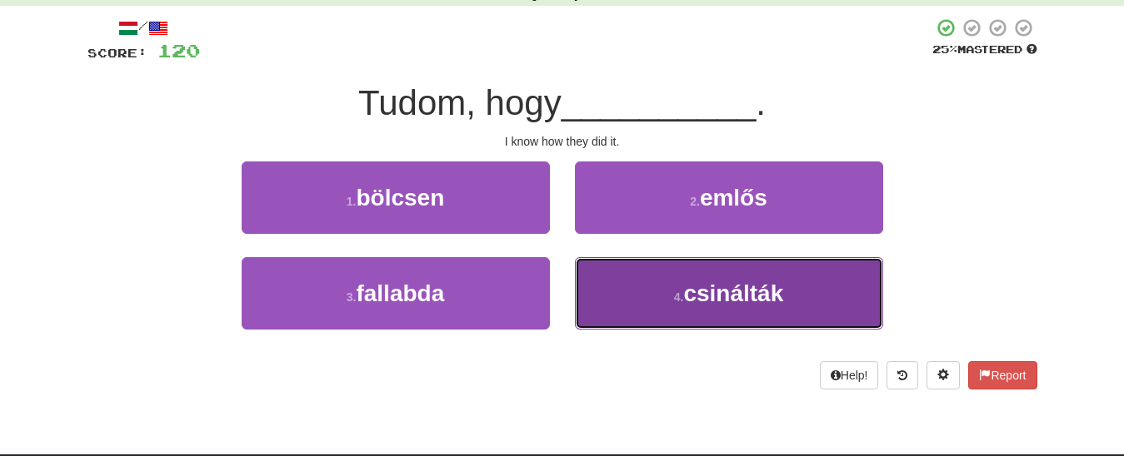
click at [656, 274] on button "4 . csinálták" at bounding box center [729, 293] width 308 height 72
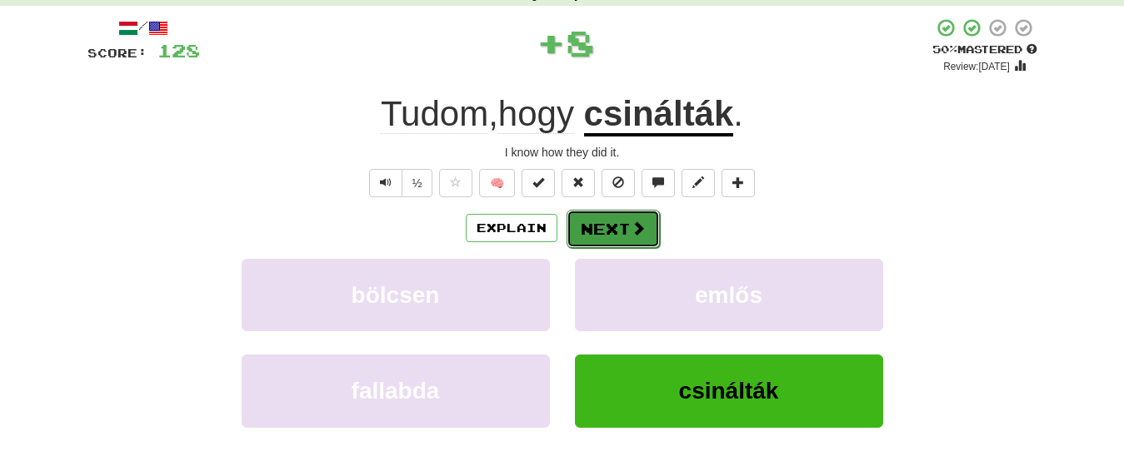
click at [631, 222] on span at bounding box center [638, 228] width 15 height 15
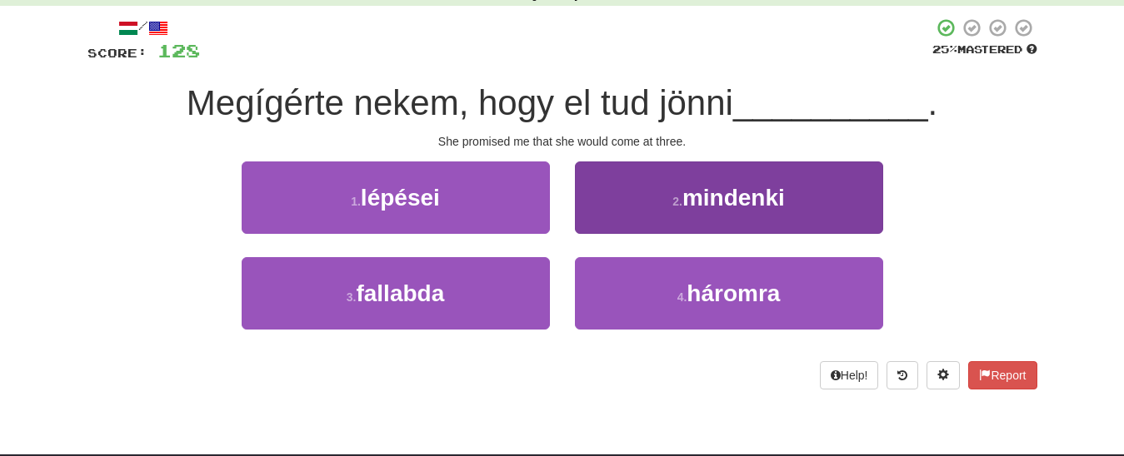
scroll to position [0, 0]
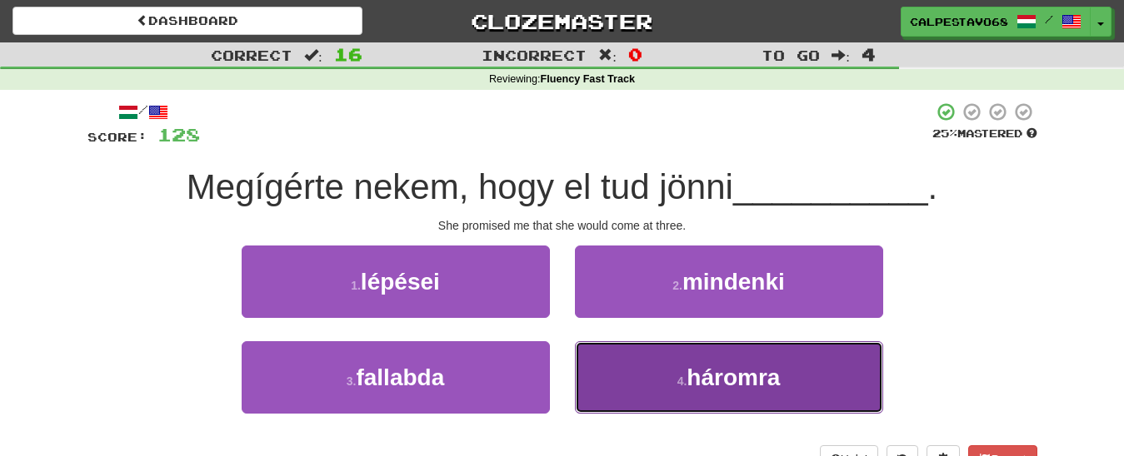
click at [654, 380] on button "4 . háromra" at bounding box center [729, 378] width 308 height 72
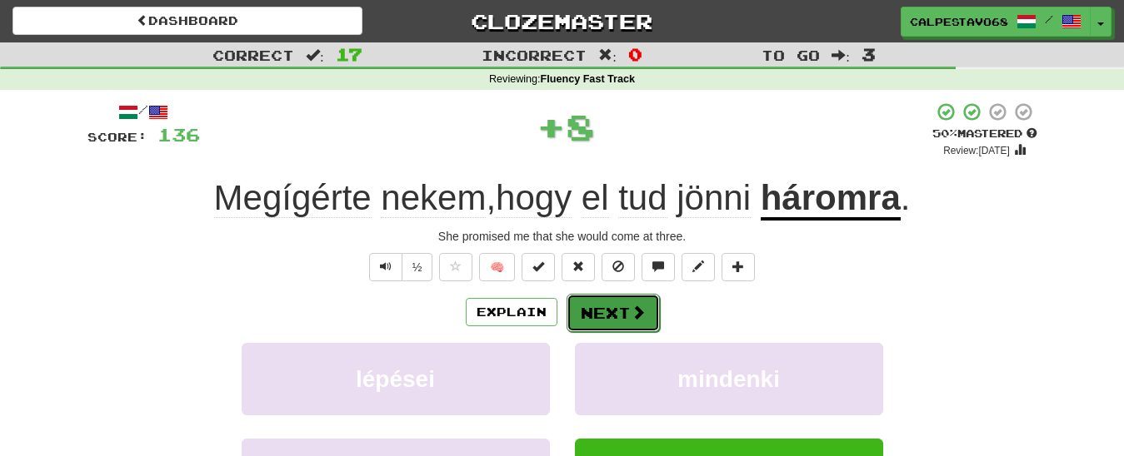
click at [605, 312] on button "Next" at bounding box center [612, 313] width 93 height 38
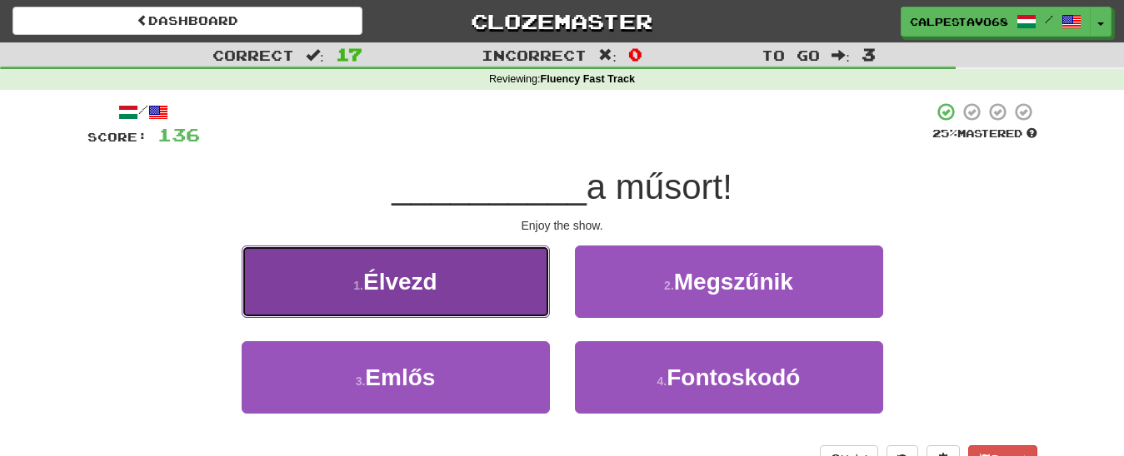
click at [406, 276] on span "Élvezd" at bounding box center [400, 282] width 74 height 26
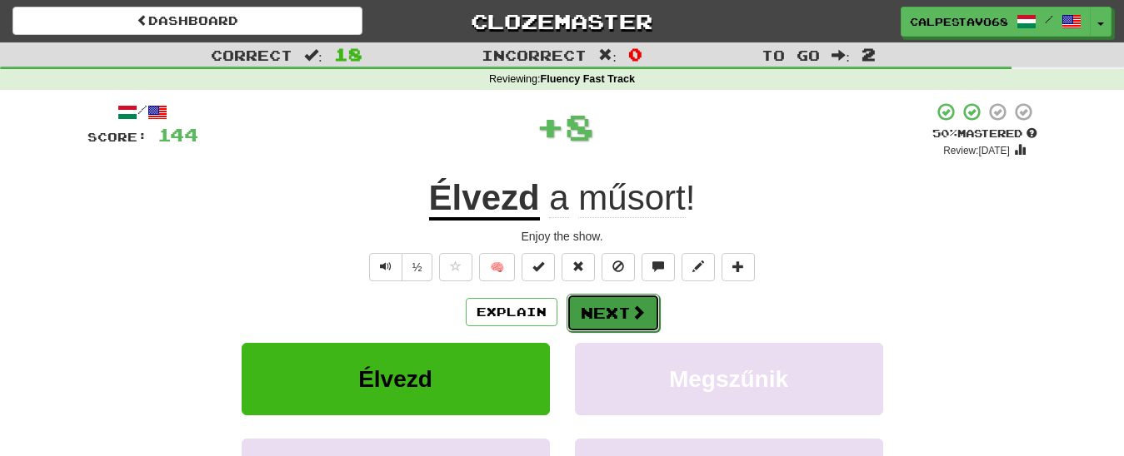
click at [606, 316] on button "Next" at bounding box center [612, 313] width 93 height 38
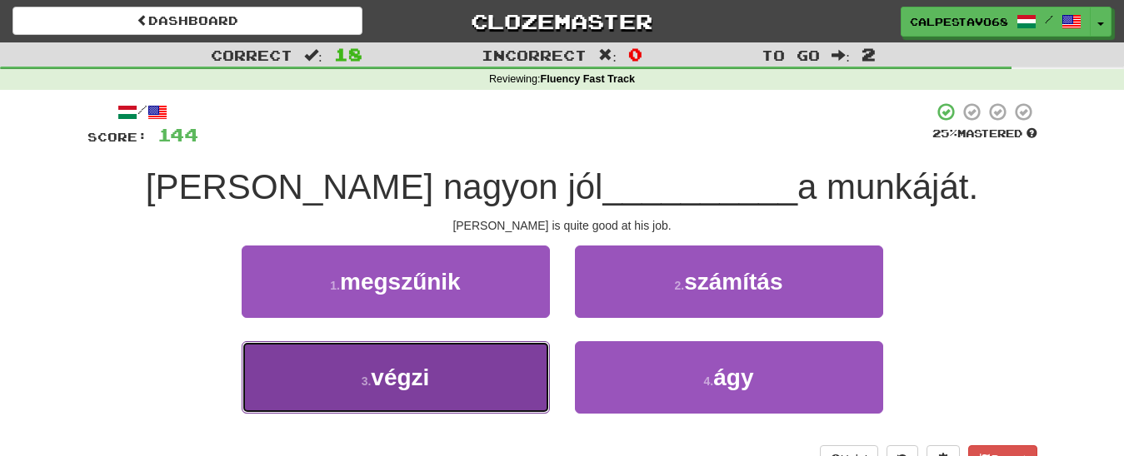
click at [367, 376] on small "3 ." at bounding box center [367, 381] width 10 height 13
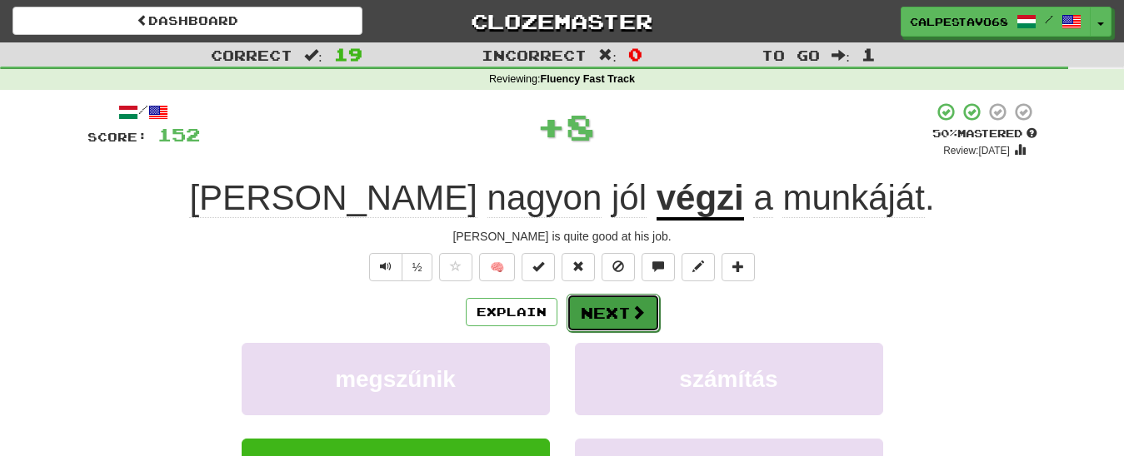
click at [612, 319] on button "Next" at bounding box center [612, 313] width 93 height 38
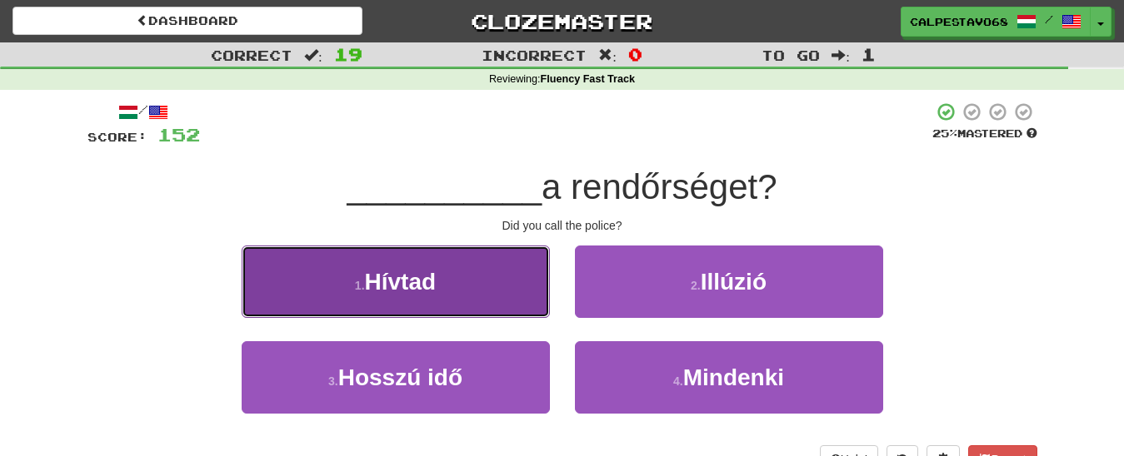
click at [475, 293] on button "1 . [GEOGRAPHIC_DATA]" at bounding box center [396, 282] width 308 height 72
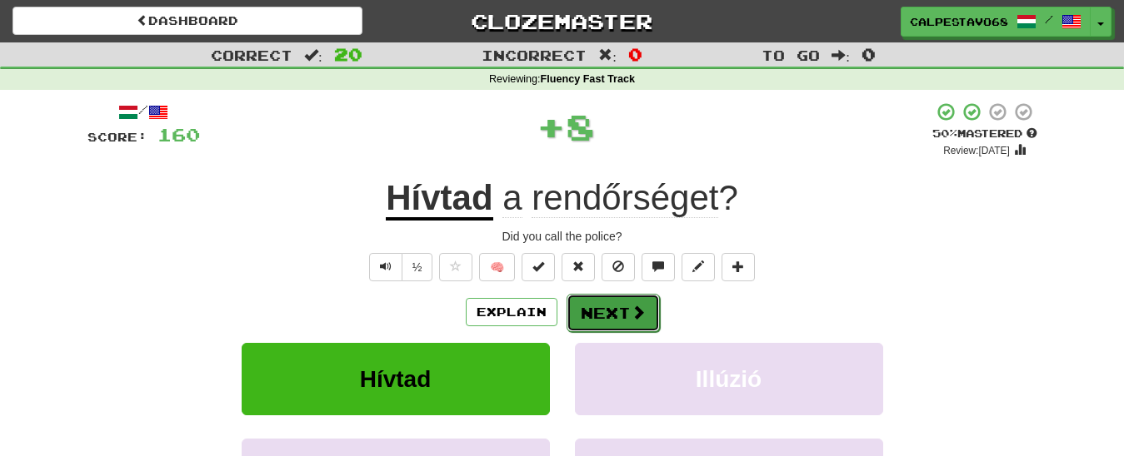
click at [599, 315] on button "Next" at bounding box center [612, 313] width 93 height 38
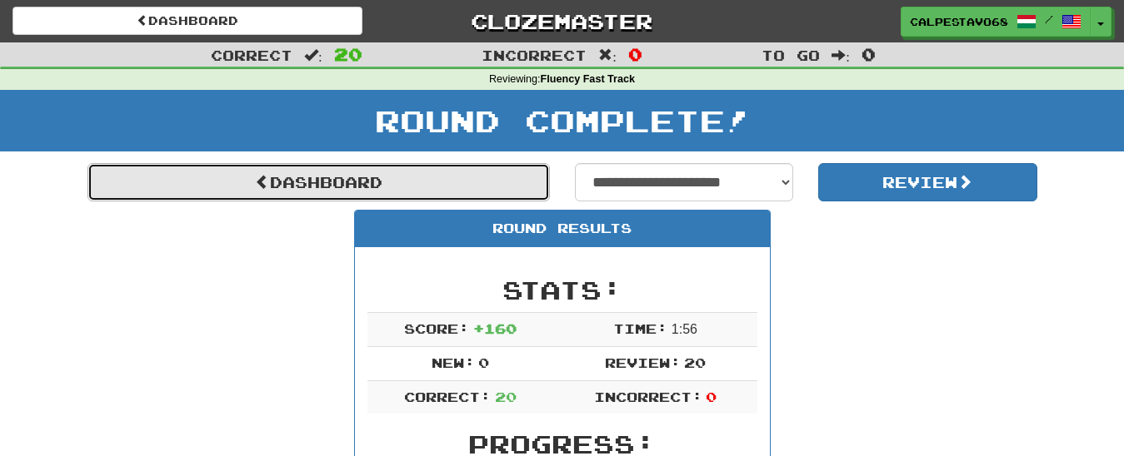
click at [454, 184] on link "Dashboard" at bounding box center [318, 182] width 462 height 38
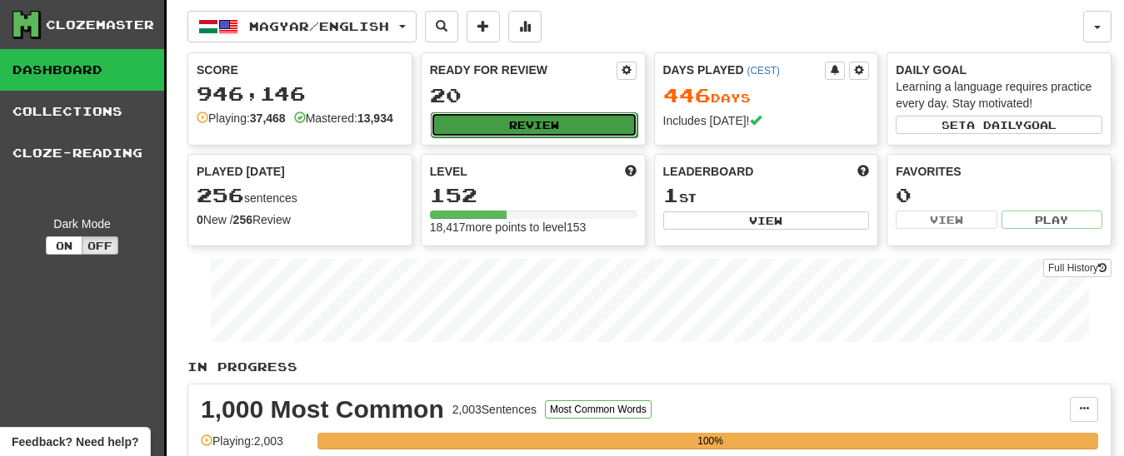
click at [514, 122] on button "Review" at bounding box center [534, 124] width 207 height 25
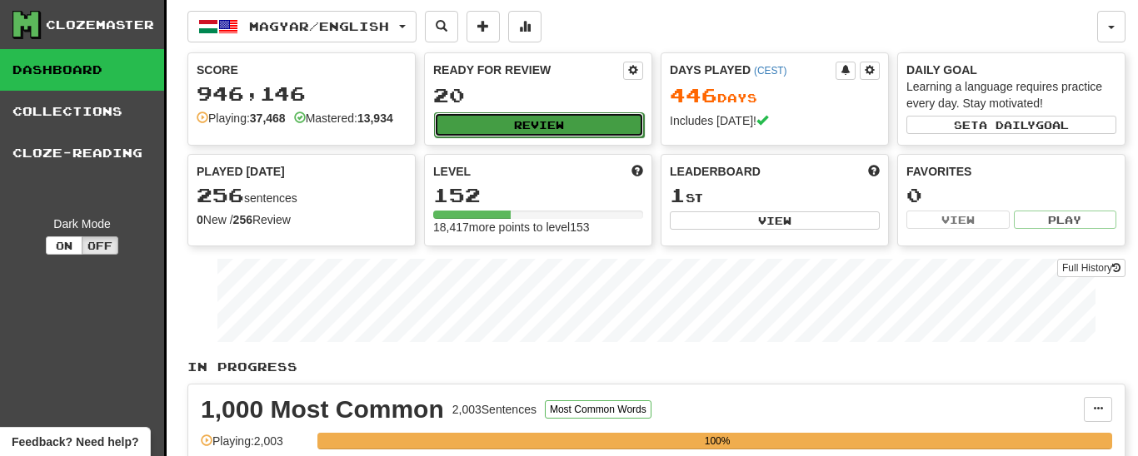
select select "**"
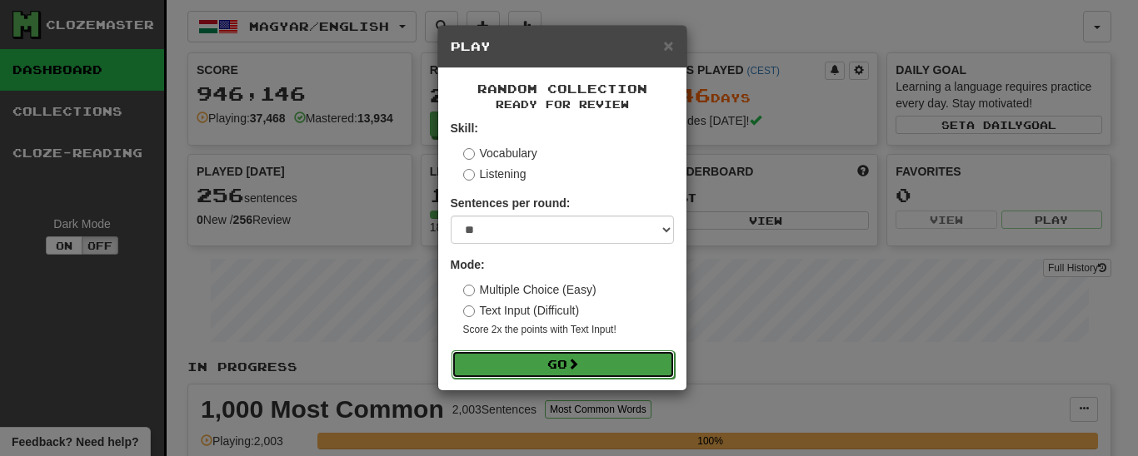
click at [517, 359] on button "Go" at bounding box center [562, 365] width 223 height 28
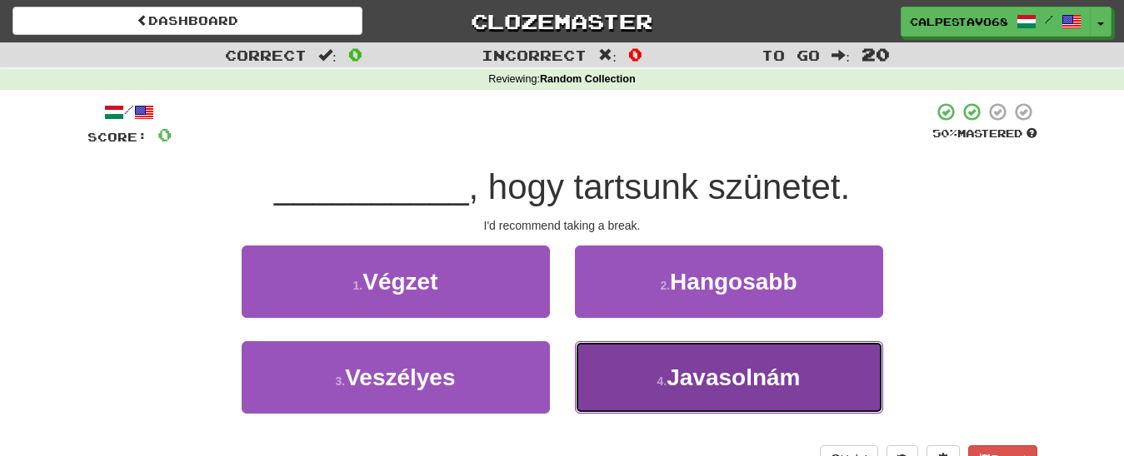
click at [666, 379] on small "4 ." at bounding box center [661, 381] width 10 height 13
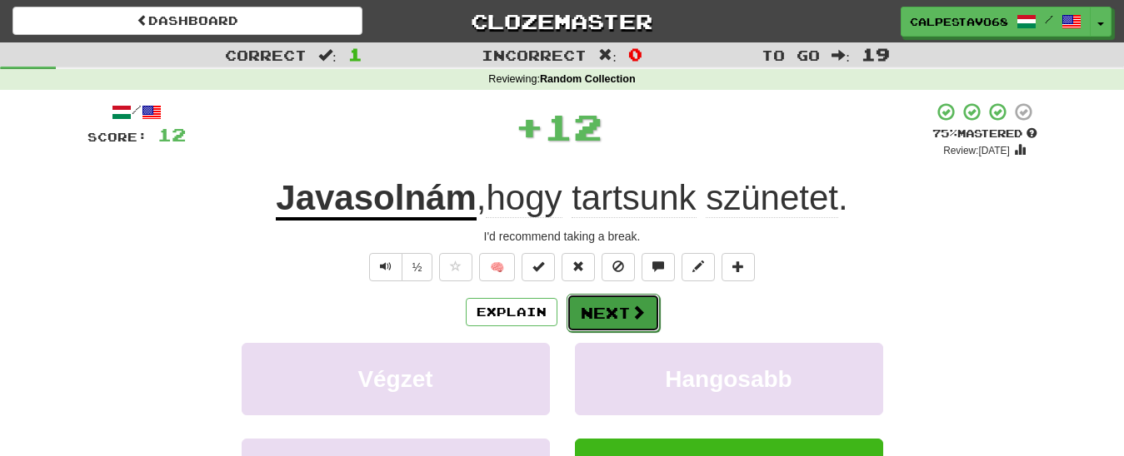
click at [595, 317] on button "Next" at bounding box center [612, 313] width 93 height 38
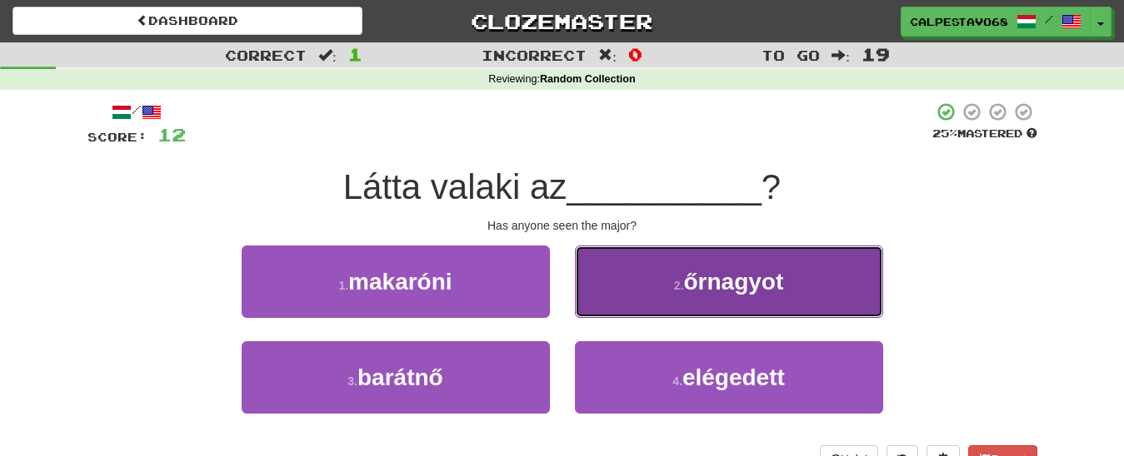
click at [721, 298] on button "2 . őrnagyot" at bounding box center [729, 282] width 308 height 72
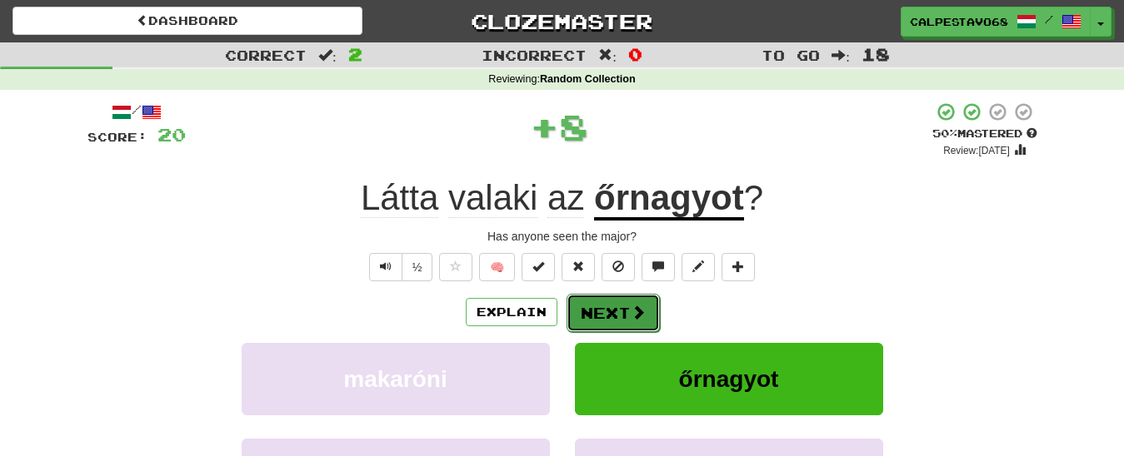
click at [605, 313] on button "Next" at bounding box center [612, 313] width 93 height 38
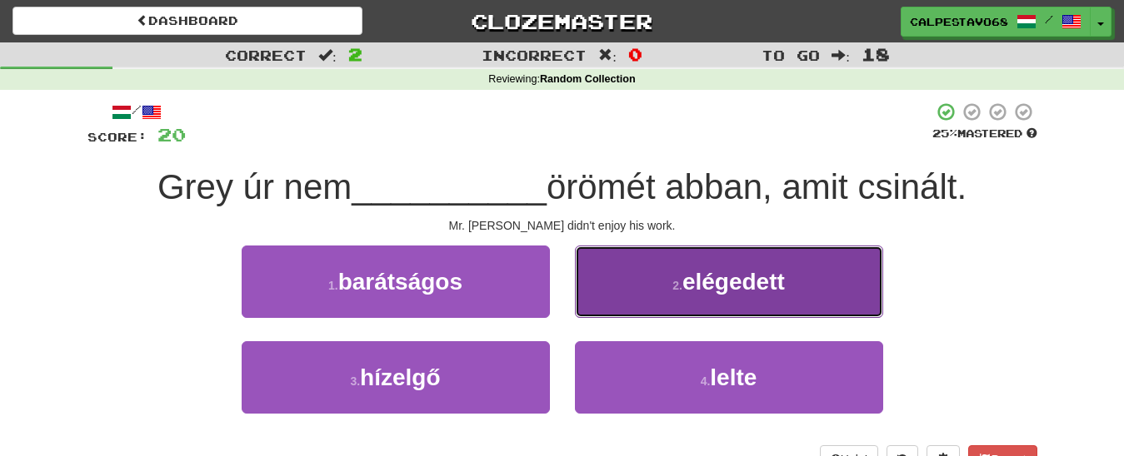
click at [700, 294] on span "elégedett" at bounding box center [733, 282] width 102 height 26
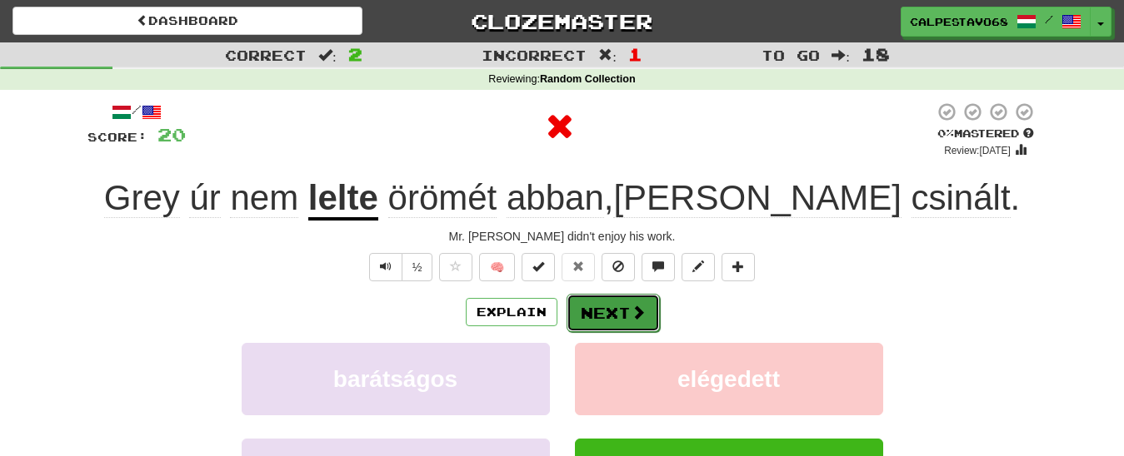
click at [606, 302] on button "Next" at bounding box center [612, 313] width 93 height 38
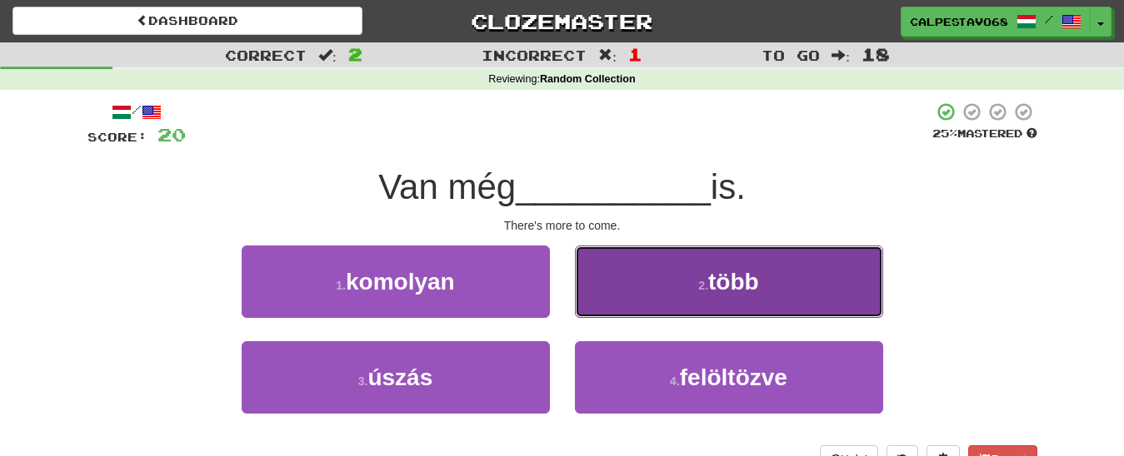
click at [664, 280] on button "2 . több" at bounding box center [729, 282] width 308 height 72
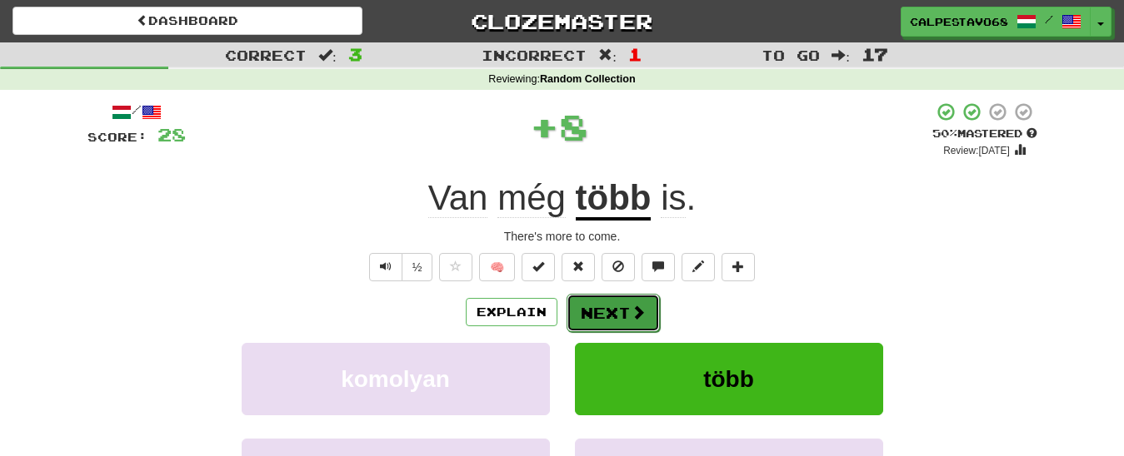
click at [628, 309] on button "Next" at bounding box center [612, 313] width 93 height 38
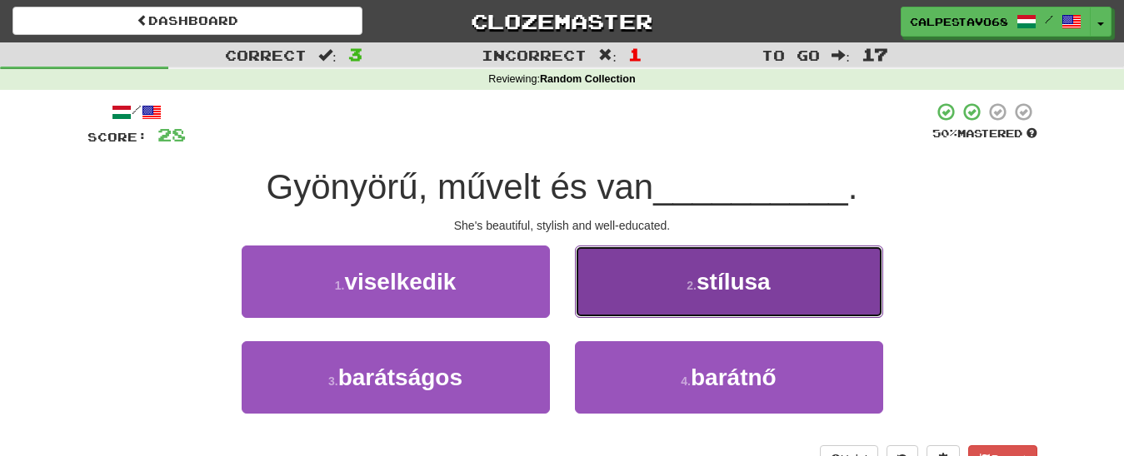
click at [673, 282] on button "2 . stílusa" at bounding box center [729, 282] width 308 height 72
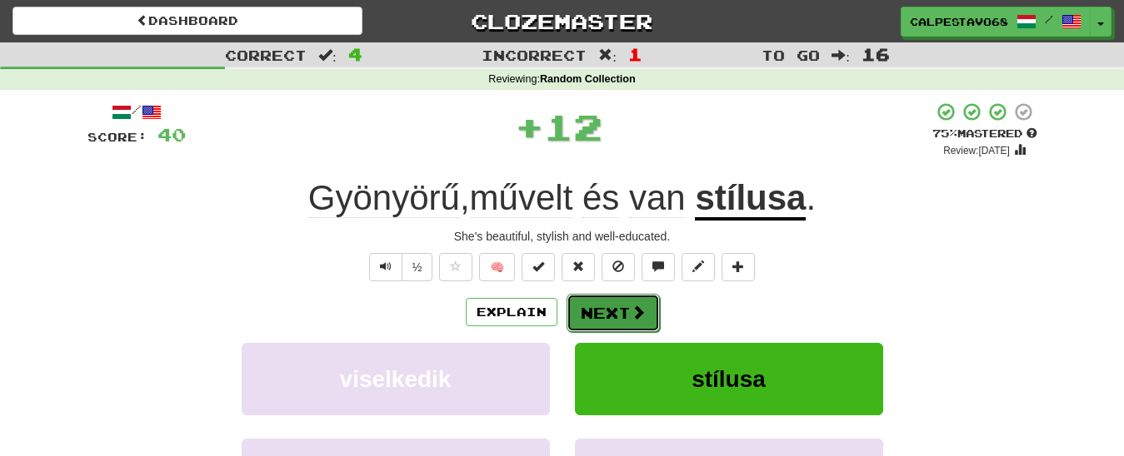
click at [632, 311] on span at bounding box center [638, 312] width 15 height 15
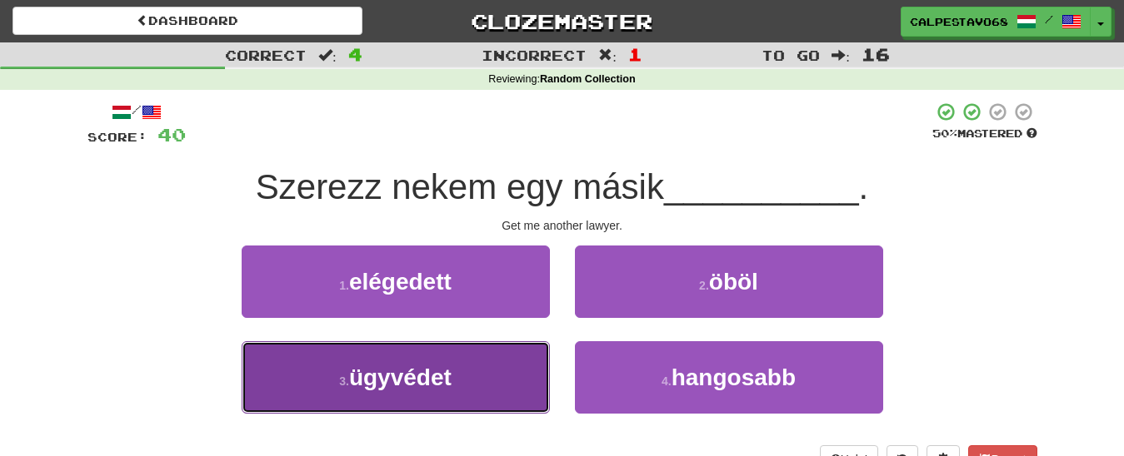
click at [491, 372] on button "3 . ügyvédet" at bounding box center [396, 378] width 308 height 72
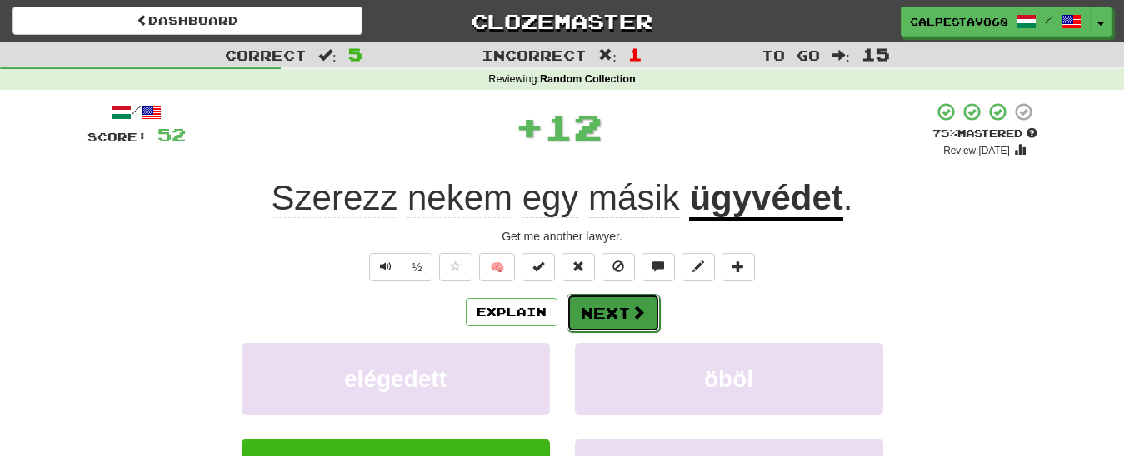
click at [604, 321] on button "Next" at bounding box center [612, 313] width 93 height 38
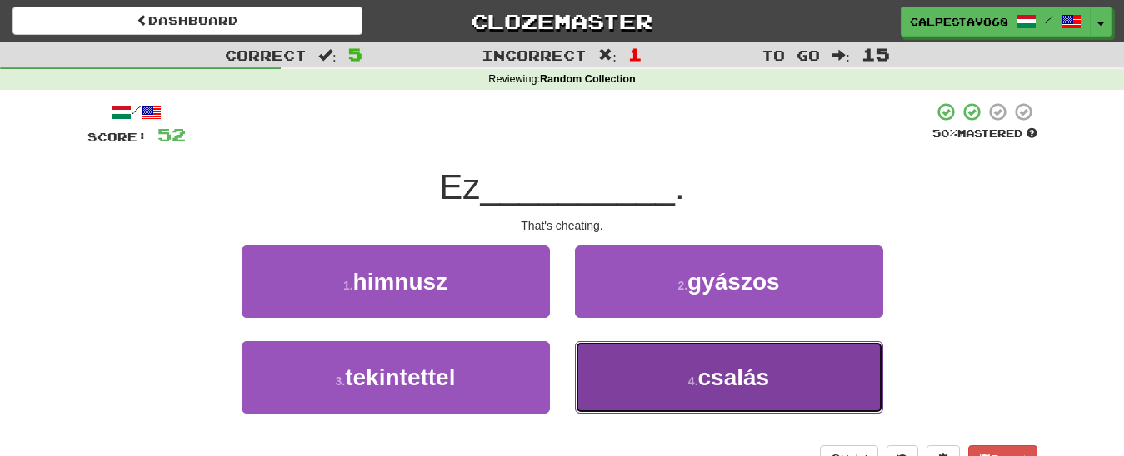
click at [641, 384] on button "4 . csalás" at bounding box center [729, 378] width 308 height 72
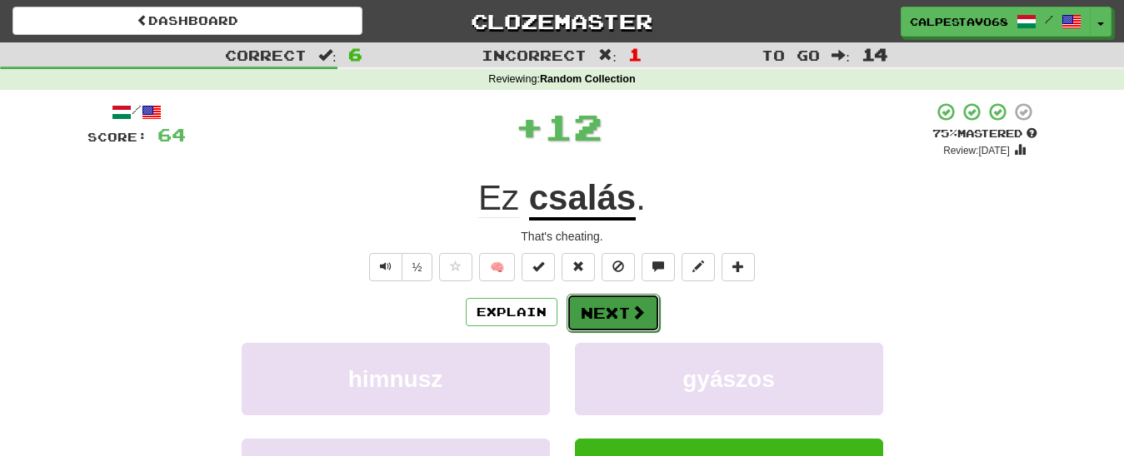
click at [614, 312] on button "Next" at bounding box center [612, 313] width 93 height 38
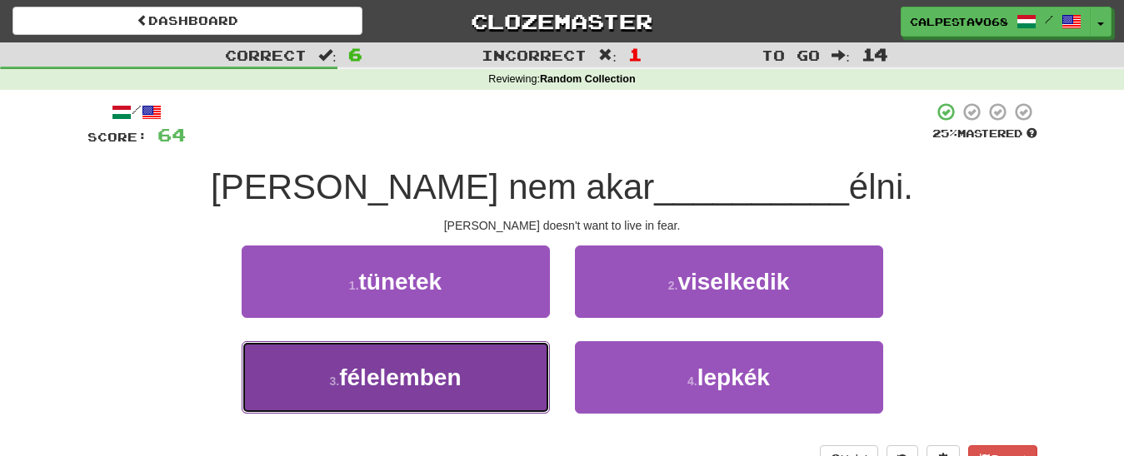
click at [506, 387] on button "3 . félelemben" at bounding box center [396, 378] width 308 height 72
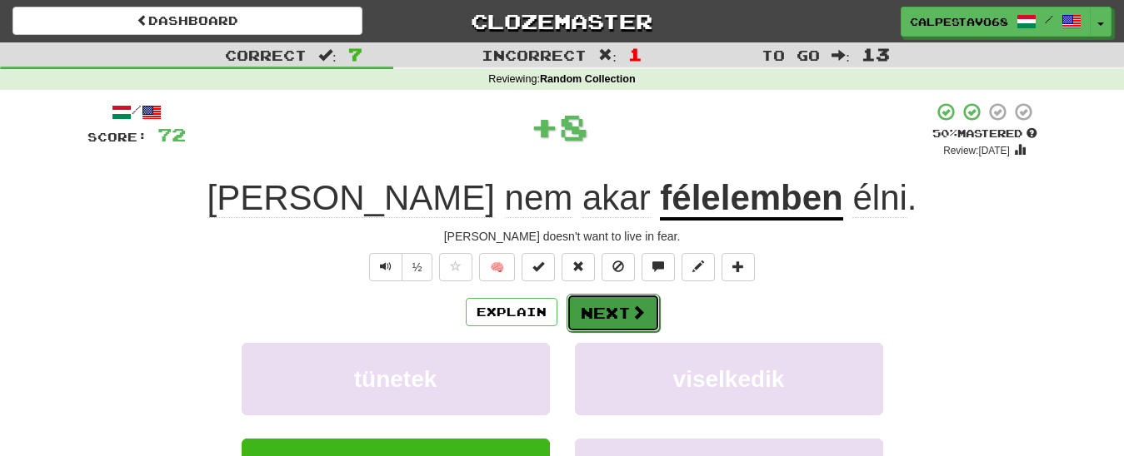
click at [601, 311] on button "Next" at bounding box center [612, 313] width 93 height 38
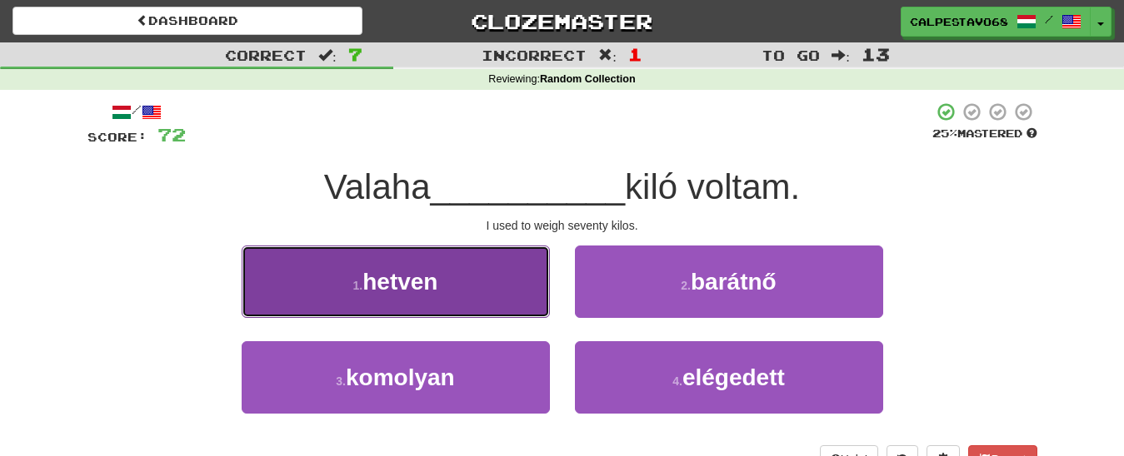
click at [487, 291] on button "1 . hetven" at bounding box center [396, 282] width 308 height 72
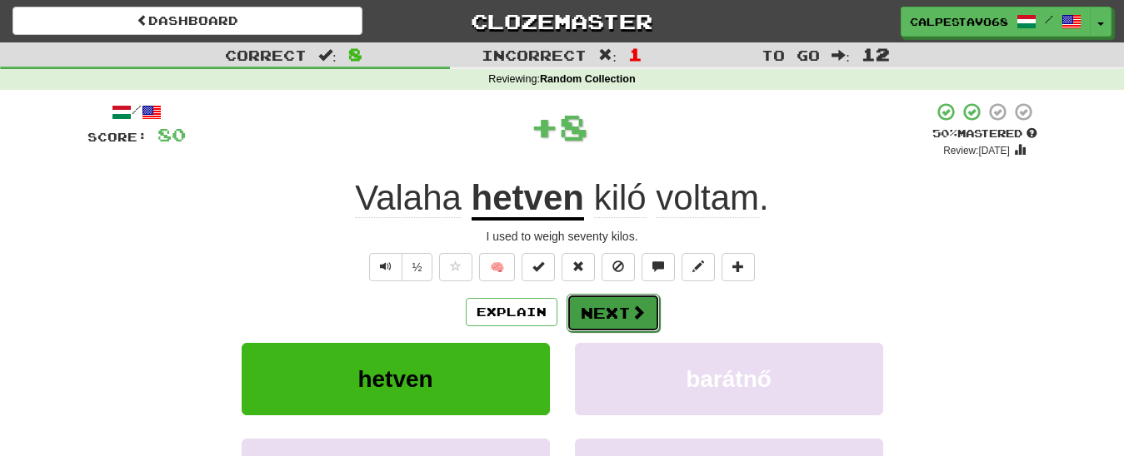
click at [626, 307] on button "Next" at bounding box center [612, 313] width 93 height 38
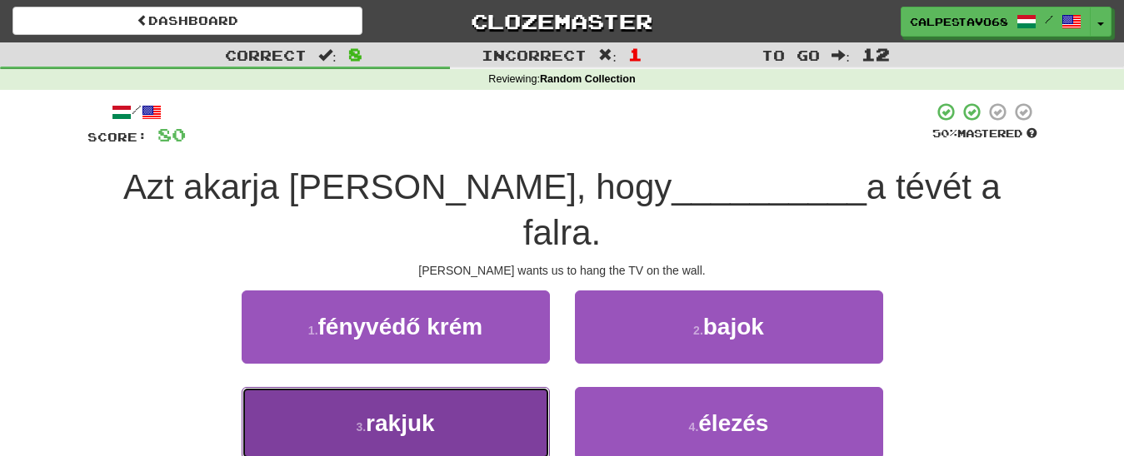
click at [471, 387] on button "3 . rakjuk" at bounding box center [396, 423] width 308 height 72
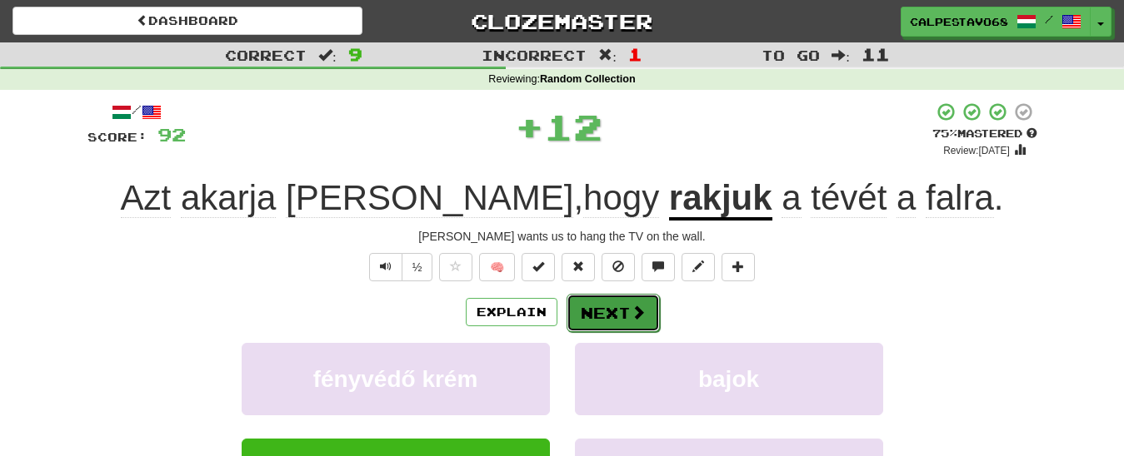
click at [597, 319] on button "Next" at bounding box center [612, 313] width 93 height 38
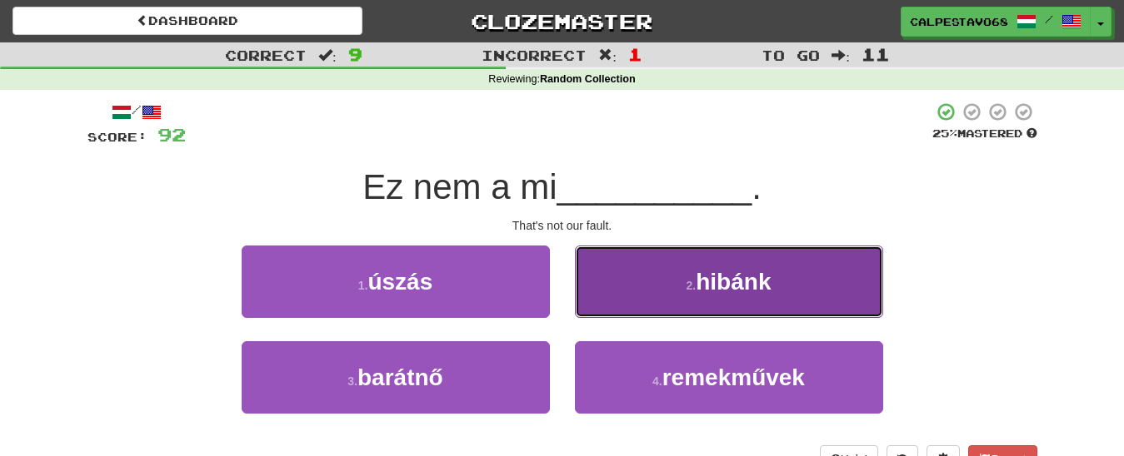
click at [645, 297] on button "2 . hibánk" at bounding box center [729, 282] width 308 height 72
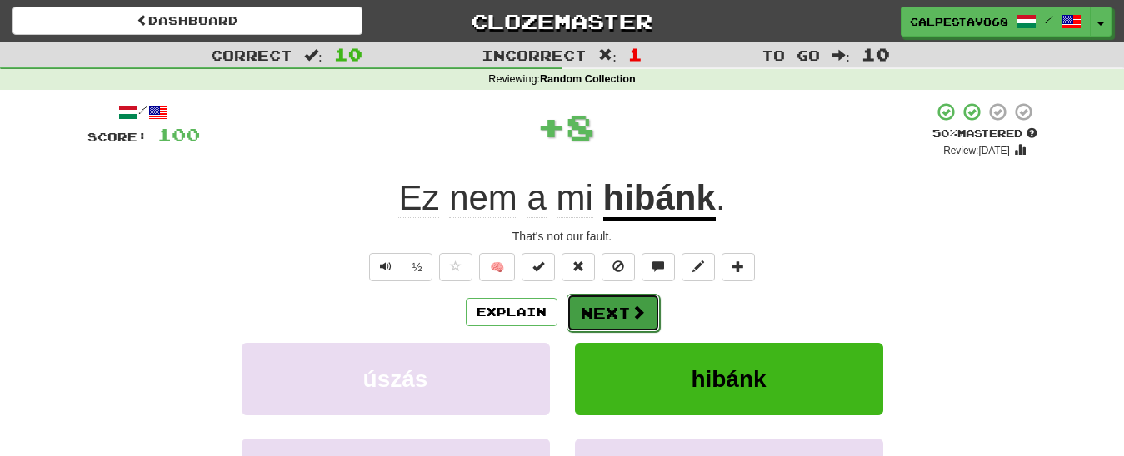
click at [615, 308] on button "Next" at bounding box center [612, 313] width 93 height 38
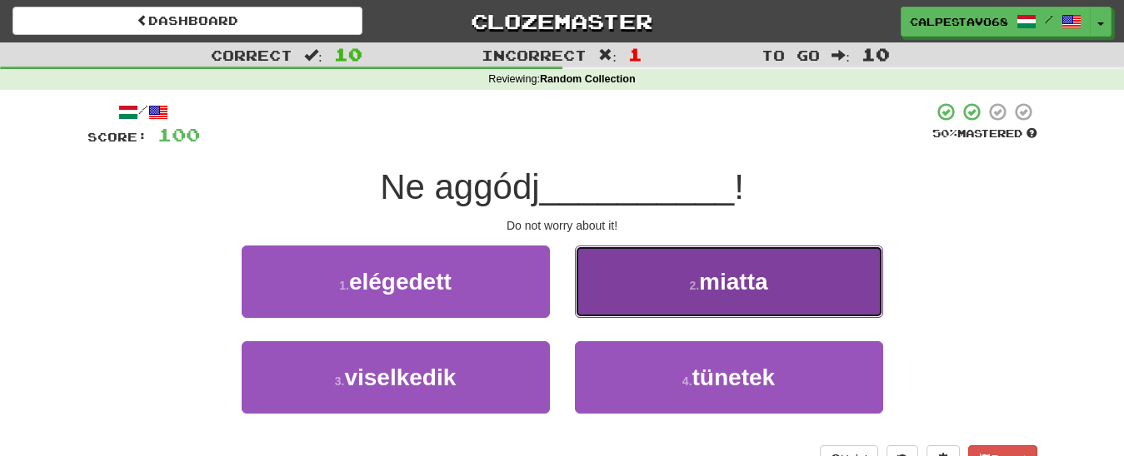
click at [626, 295] on button "2 . miatta" at bounding box center [729, 282] width 308 height 72
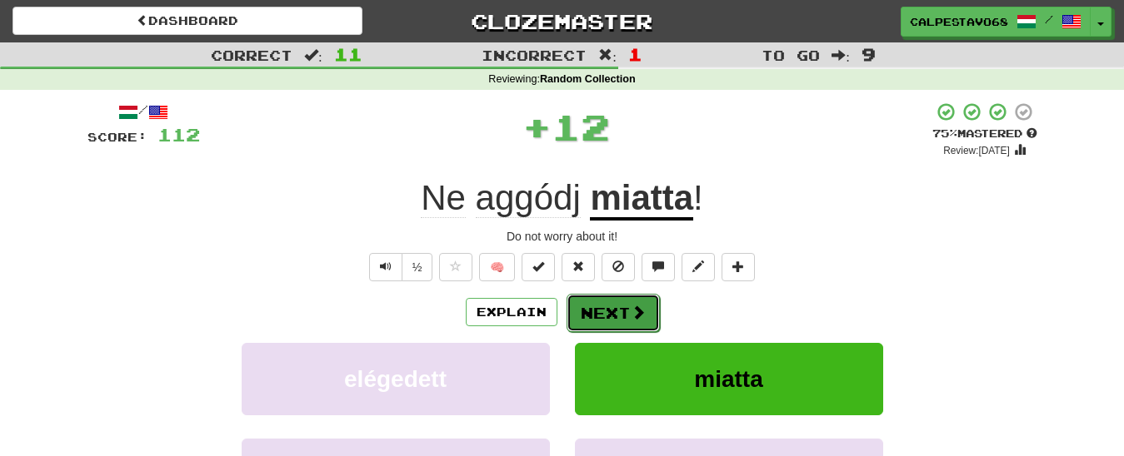
click at [610, 309] on button "Next" at bounding box center [612, 313] width 93 height 38
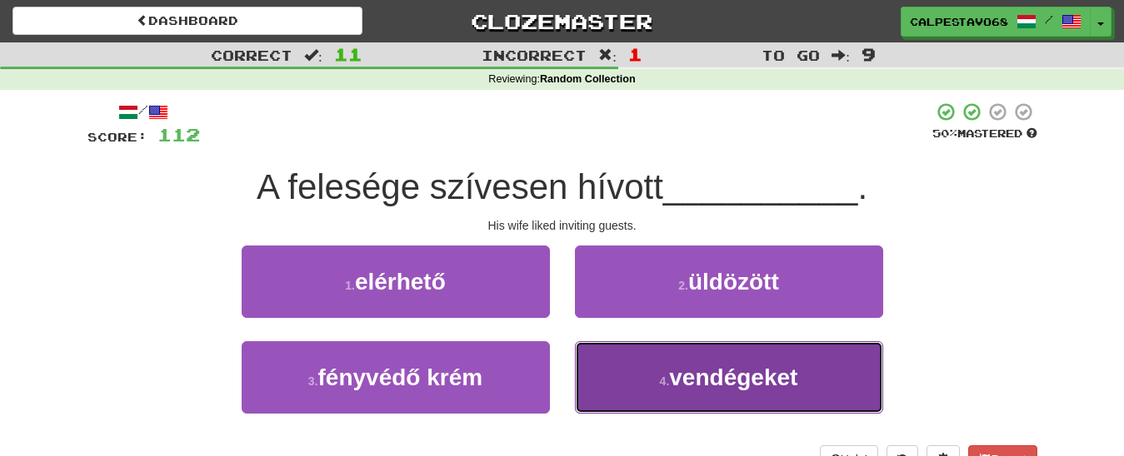
click at [641, 369] on button "4 . vendégeket" at bounding box center [729, 378] width 308 height 72
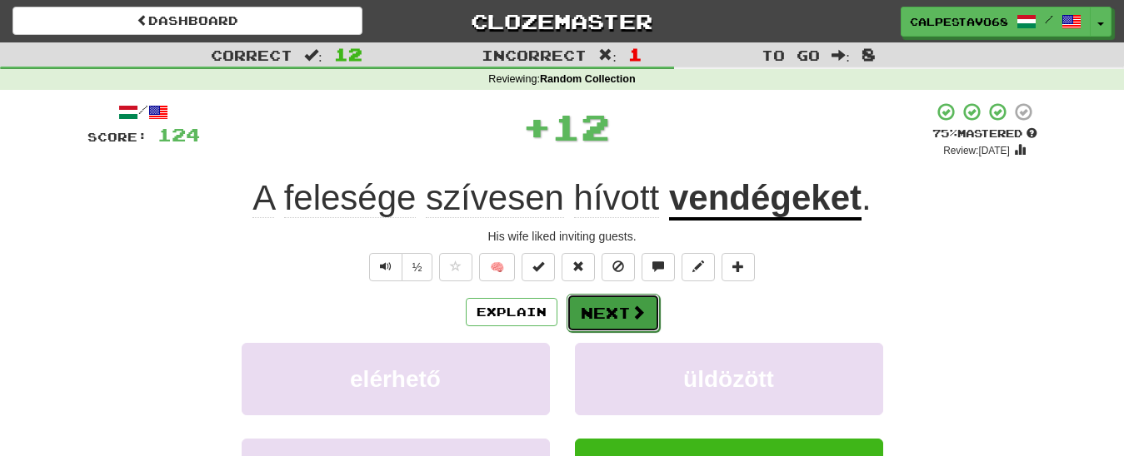
click at [598, 316] on button "Next" at bounding box center [612, 313] width 93 height 38
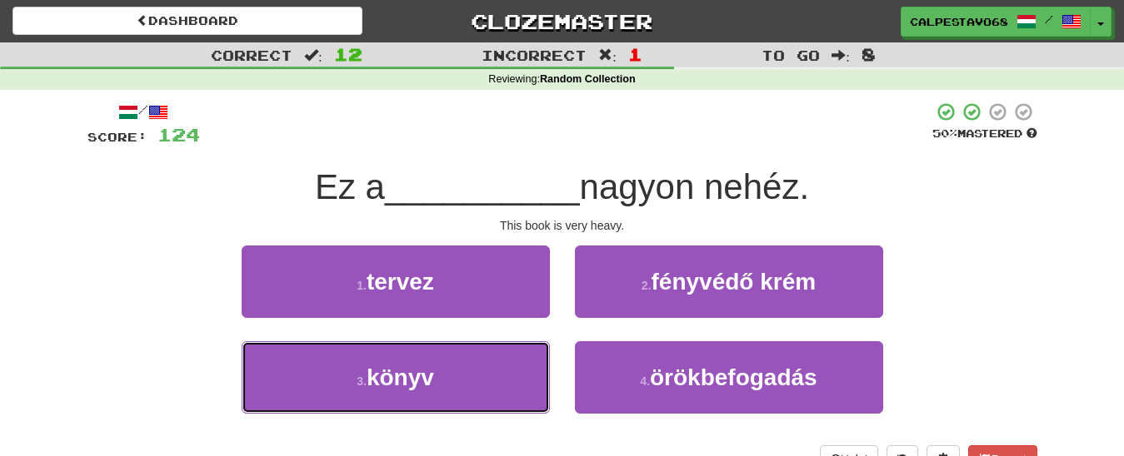
drag, startPoint x: 491, startPoint y: 378, endPoint x: 544, endPoint y: 333, distance: 69.1
click at [492, 377] on button "3 . könyv" at bounding box center [396, 378] width 308 height 72
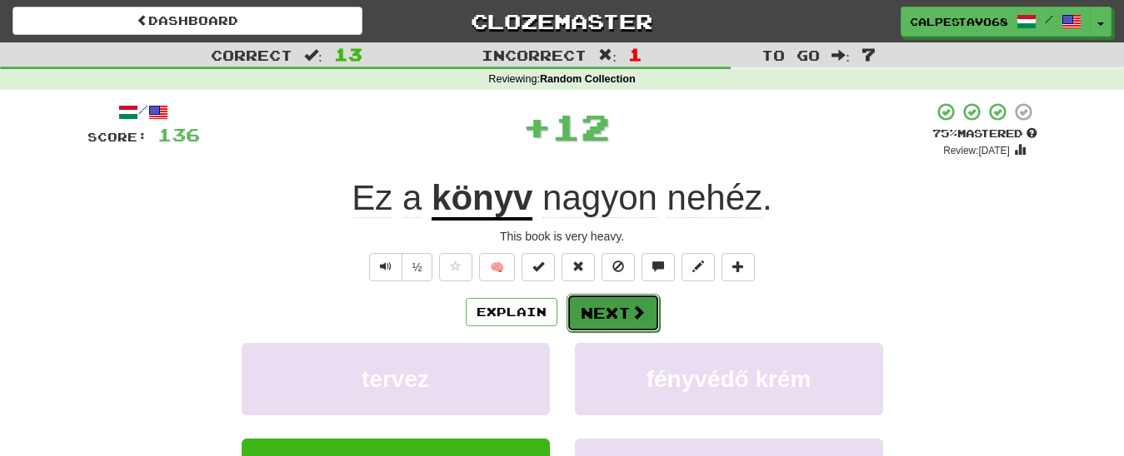
click at [587, 321] on button "Next" at bounding box center [612, 313] width 93 height 38
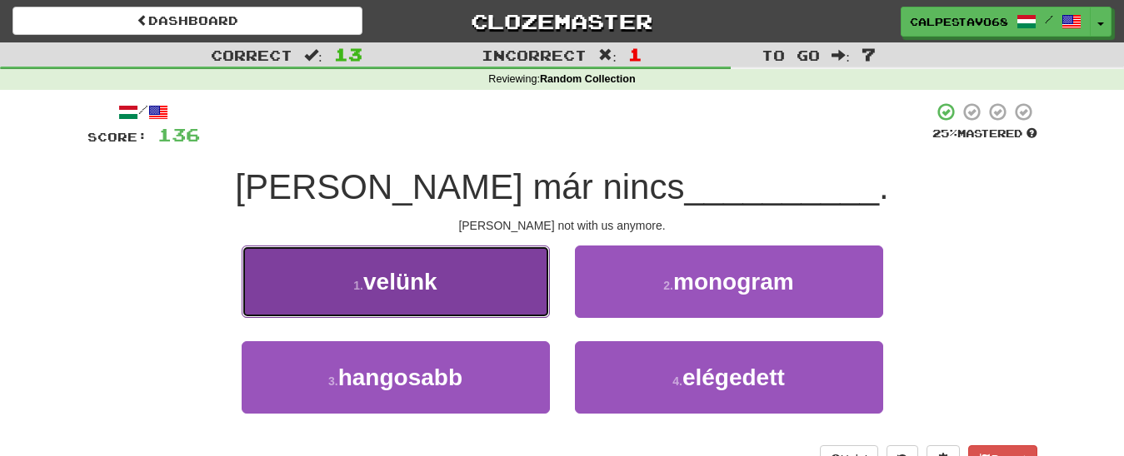
click at [504, 286] on button "1 . velünk" at bounding box center [396, 282] width 308 height 72
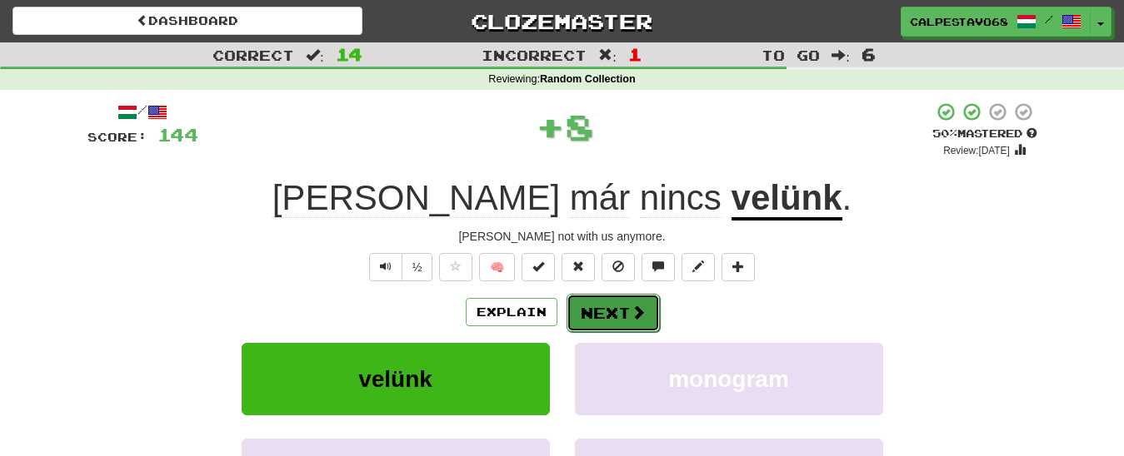
click at [607, 313] on button "Next" at bounding box center [612, 313] width 93 height 38
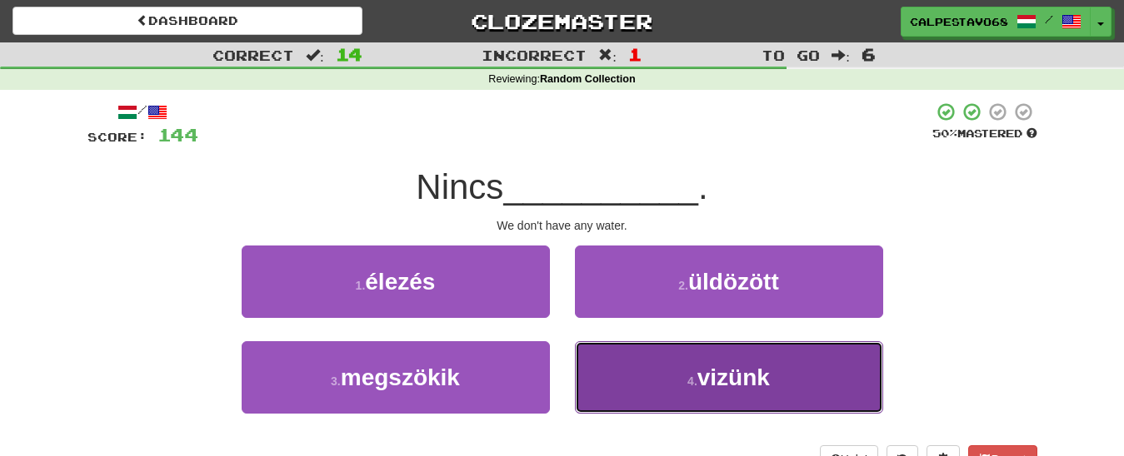
click at [628, 375] on button "4 . vizünk" at bounding box center [729, 378] width 308 height 72
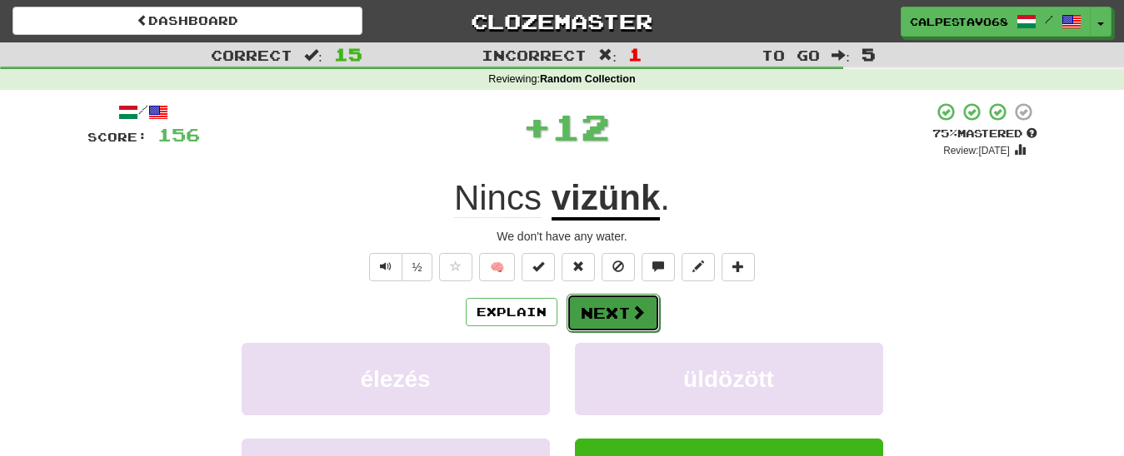
click at [603, 311] on button "Next" at bounding box center [612, 313] width 93 height 38
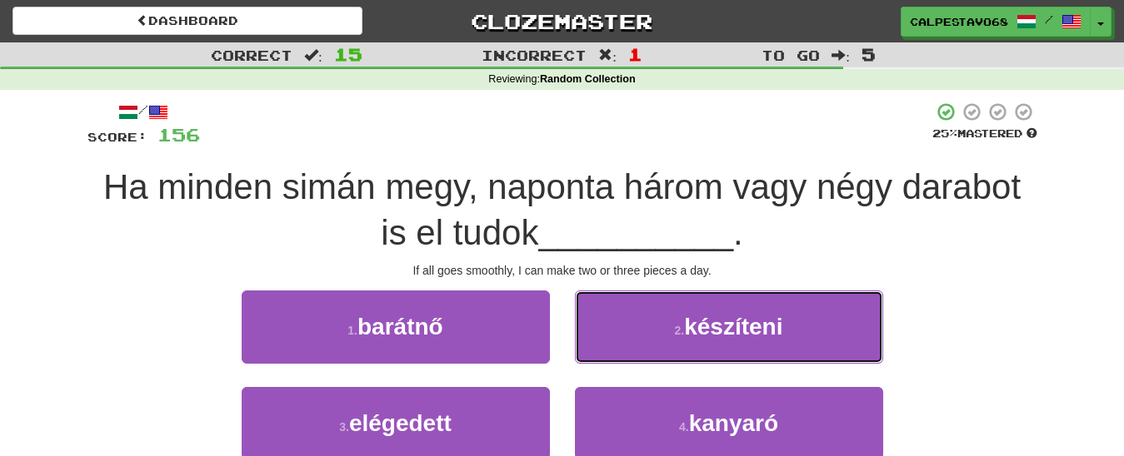
click at [603, 311] on button "2 . készíteni" at bounding box center [729, 327] width 308 height 72
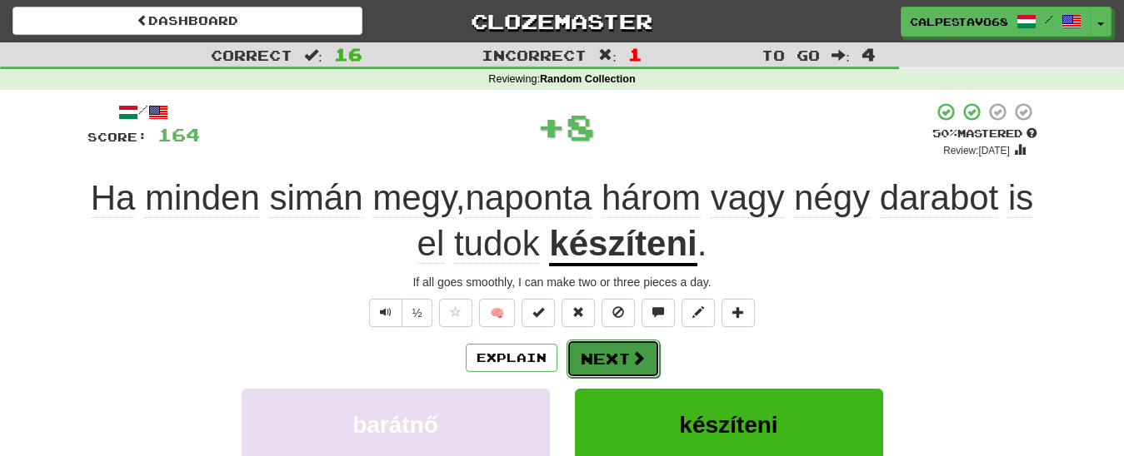
click at [626, 356] on button "Next" at bounding box center [612, 359] width 93 height 38
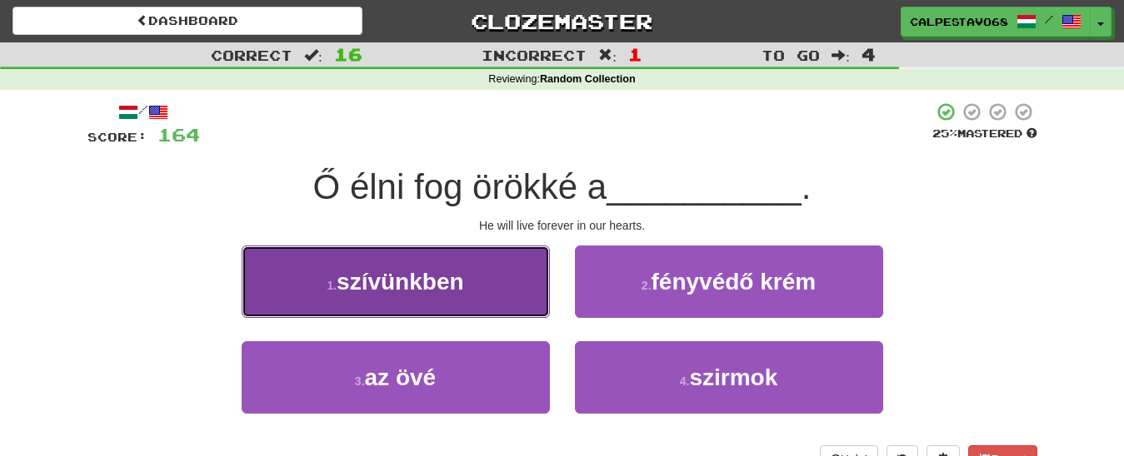
click at [446, 295] on span "szívünkben" at bounding box center [400, 282] width 127 height 26
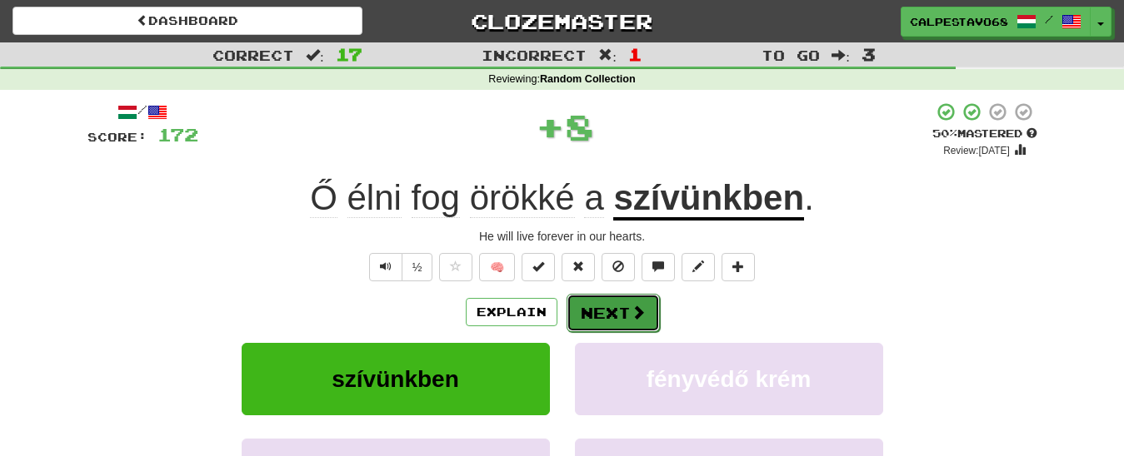
click at [601, 312] on button "Next" at bounding box center [612, 313] width 93 height 38
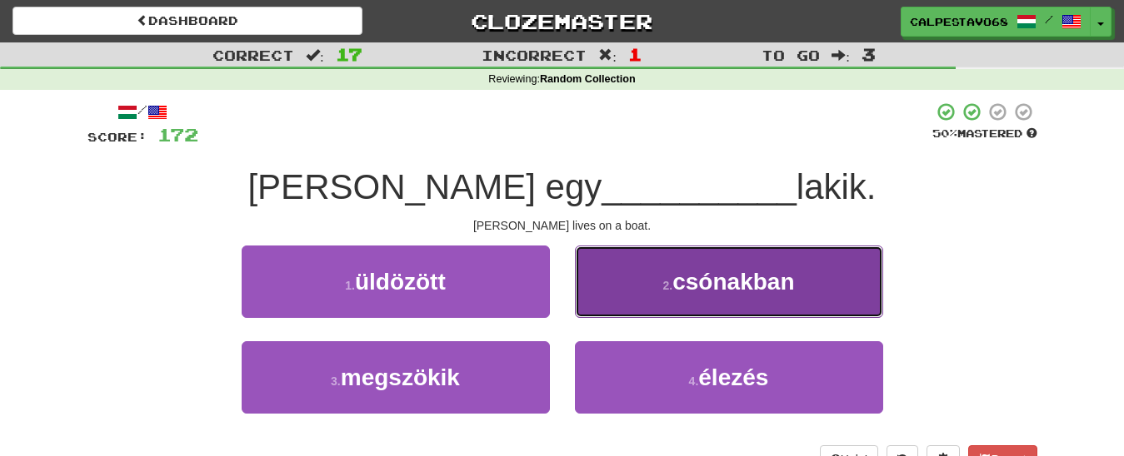
click at [718, 297] on button "2 . csónakban" at bounding box center [729, 282] width 308 height 72
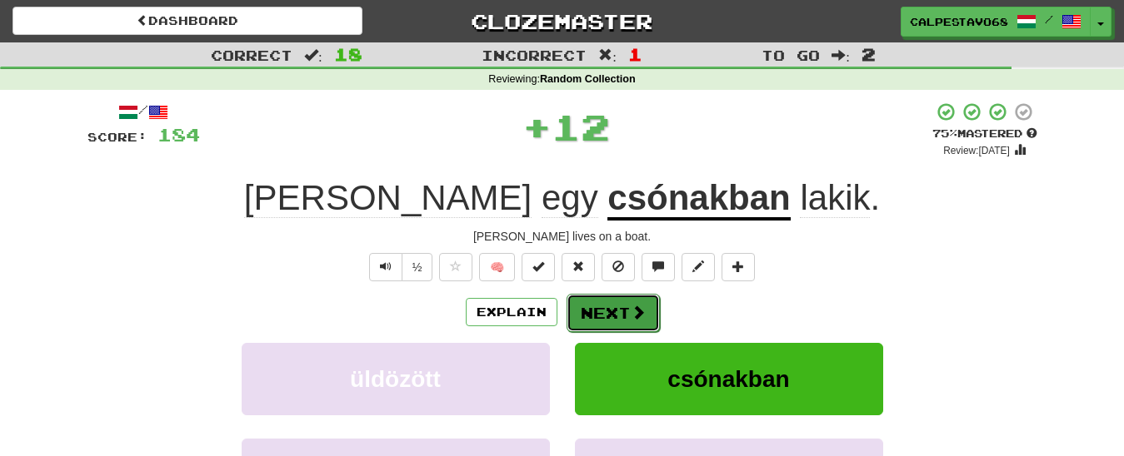
click at [604, 314] on button "Next" at bounding box center [612, 313] width 93 height 38
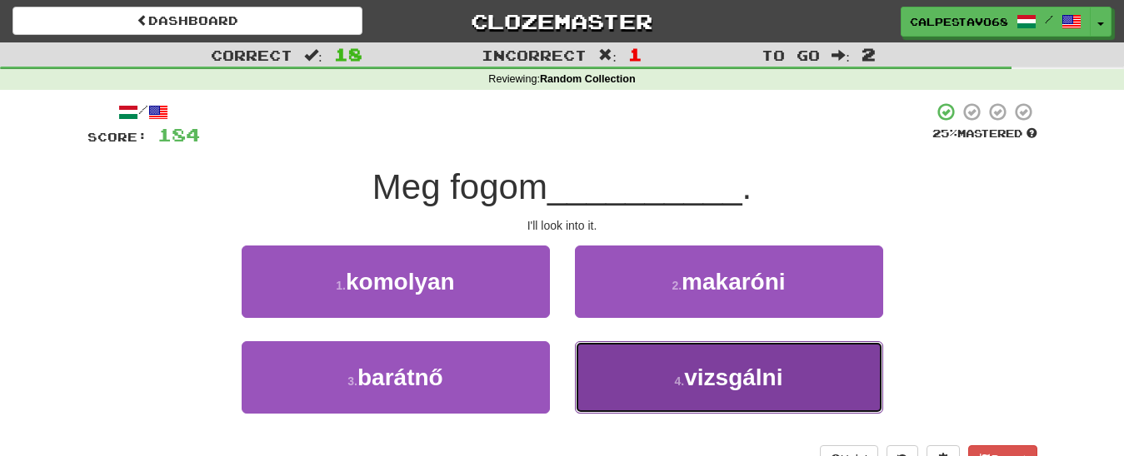
click at [655, 382] on button "4 . vizsgálni" at bounding box center [729, 378] width 308 height 72
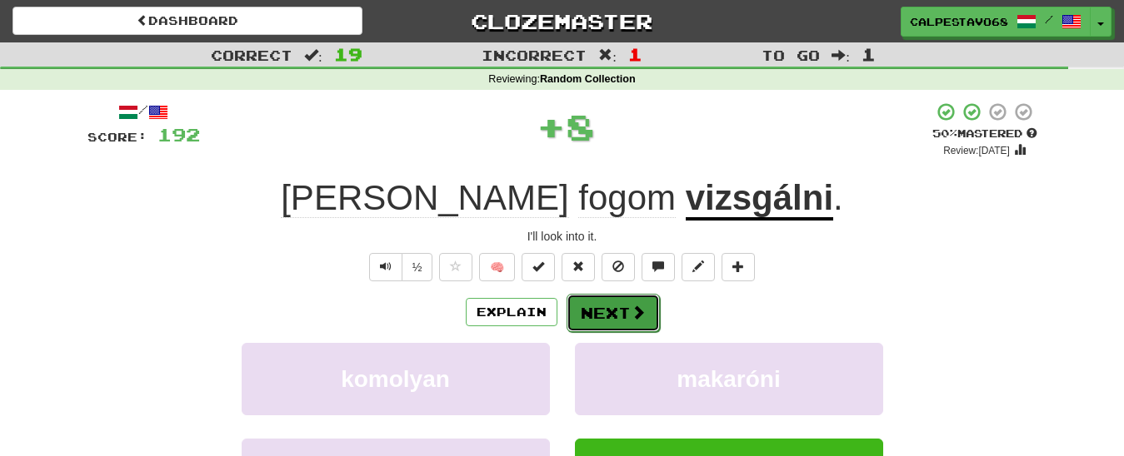
click at [610, 319] on button "Next" at bounding box center [612, 313] width 93 height 38
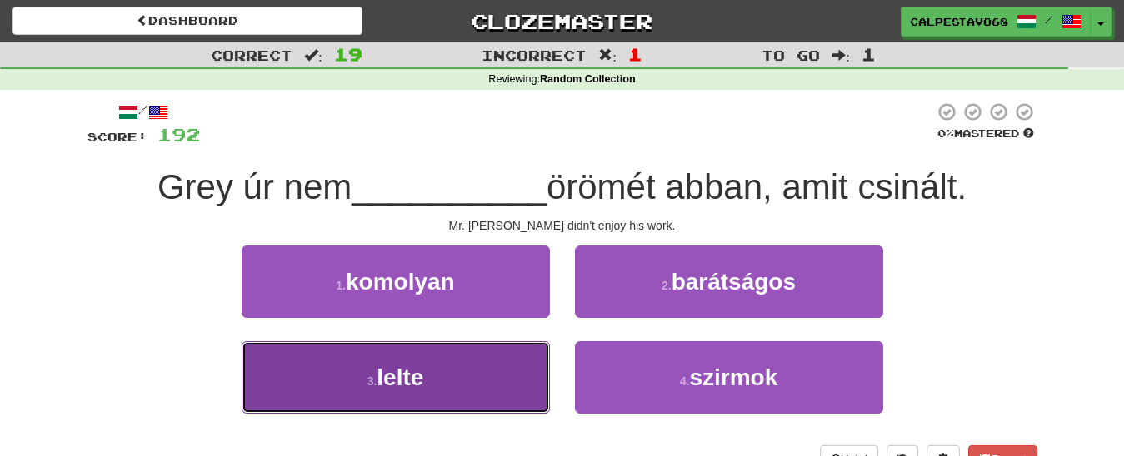
click at [484, 392] on button "3 . lelte" at bounding box center [396, 378] width 308 height 72
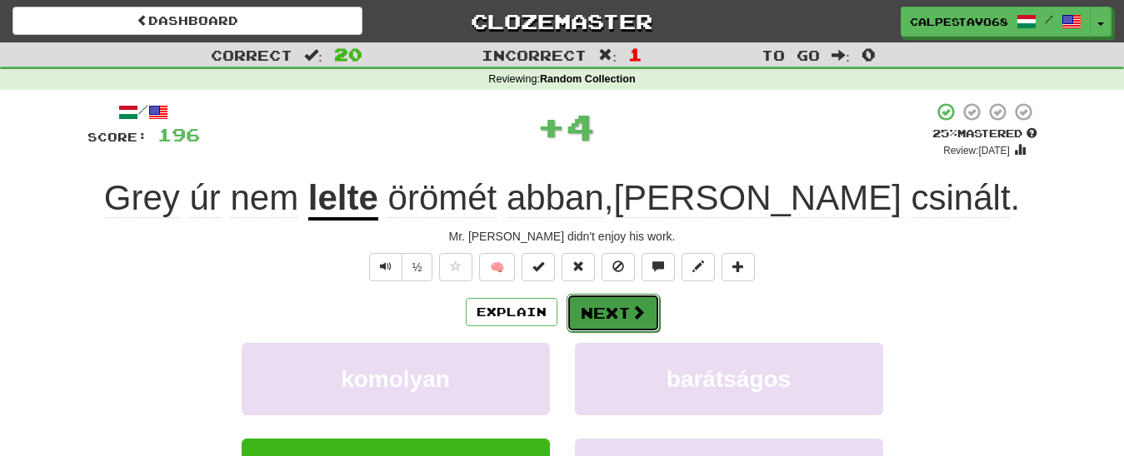
click at [599, 321] on button "Next" at bounding box center [612, 313] width 93 height 38
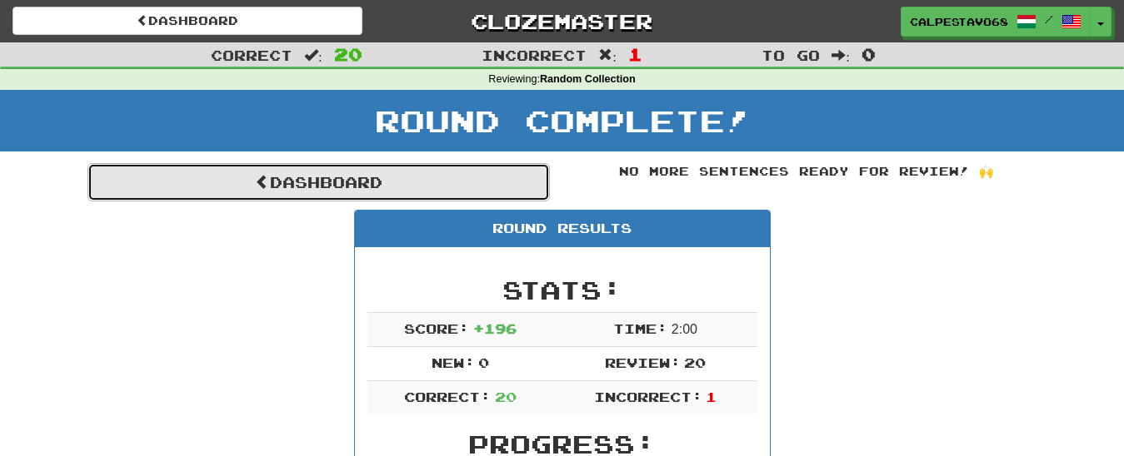
click at [382, 181] on link "Dashboard" at bounding box center [318, 182] width 462 height 38
